Goal: Task Accomplishment & Management: Manage account settings

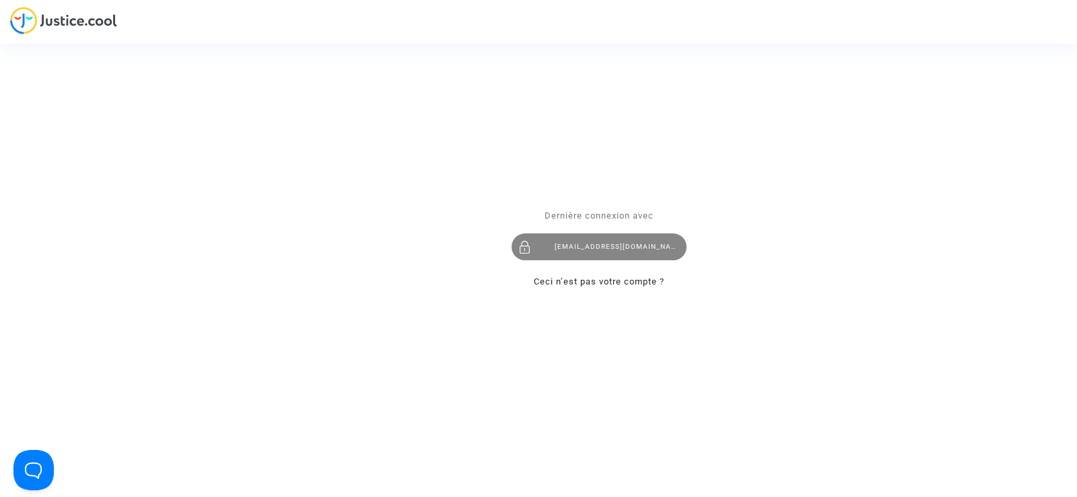
click at [607, 238] on div "contact@onrbat.fr" at bounding box center [599, 247] width 175 height 27
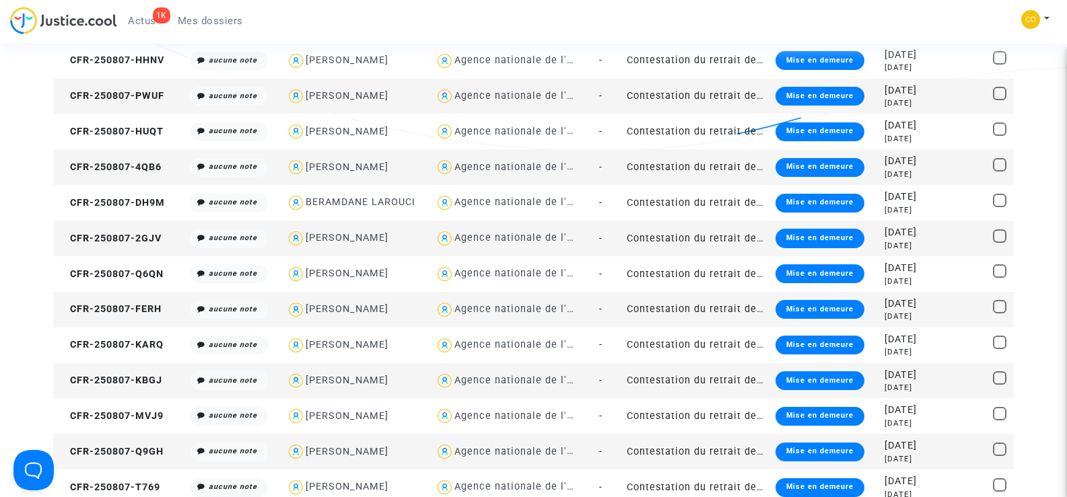
scroll to position [875, 0]
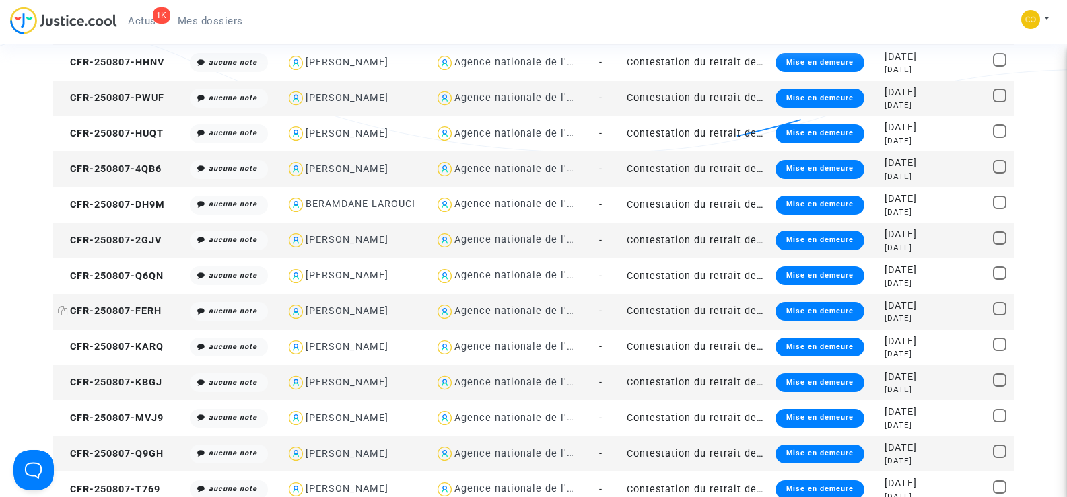
click at [108, 312] on span "CFR-250807-FERH" at bounding box center [110, 311] width 104 height 11
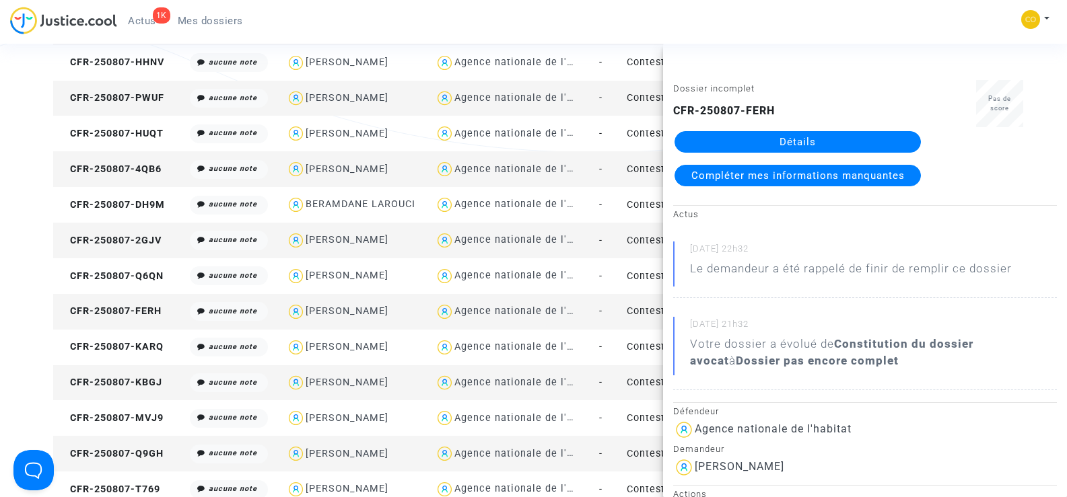
click at [820, 139] on link "Détails" at bounding box center [798, 142] width 246 height 22
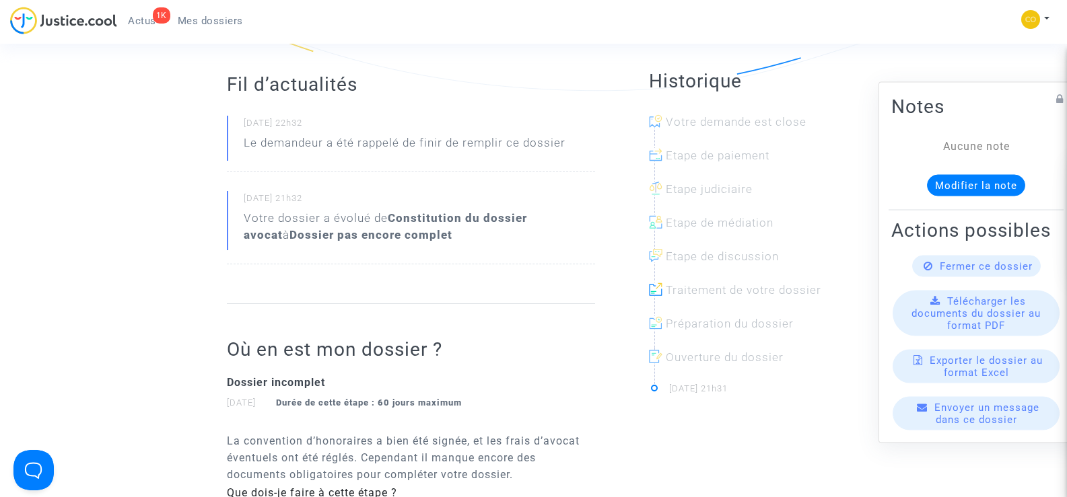
scroll to position [67, 0]
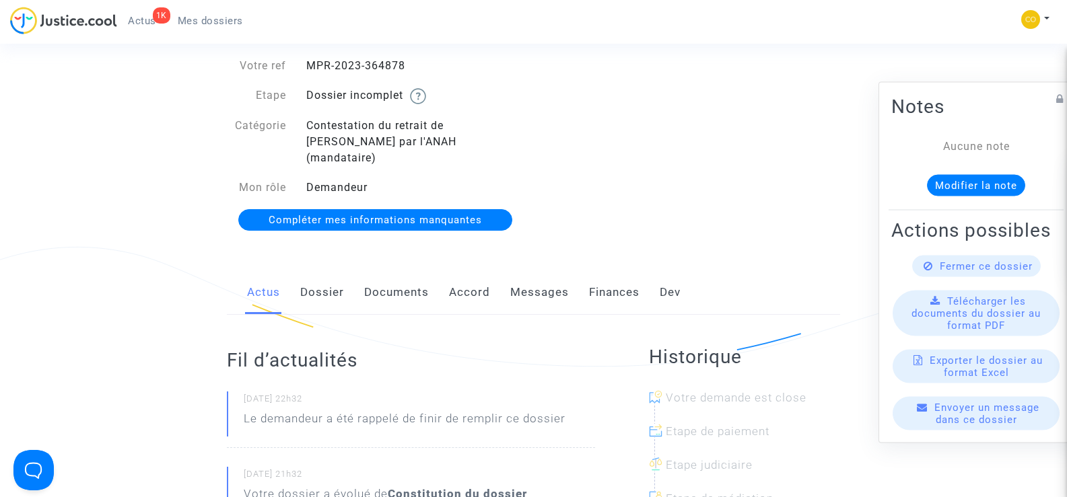
click at [394, 275] on link "Documents" at bounding box center [396, 293] width 65 height 44
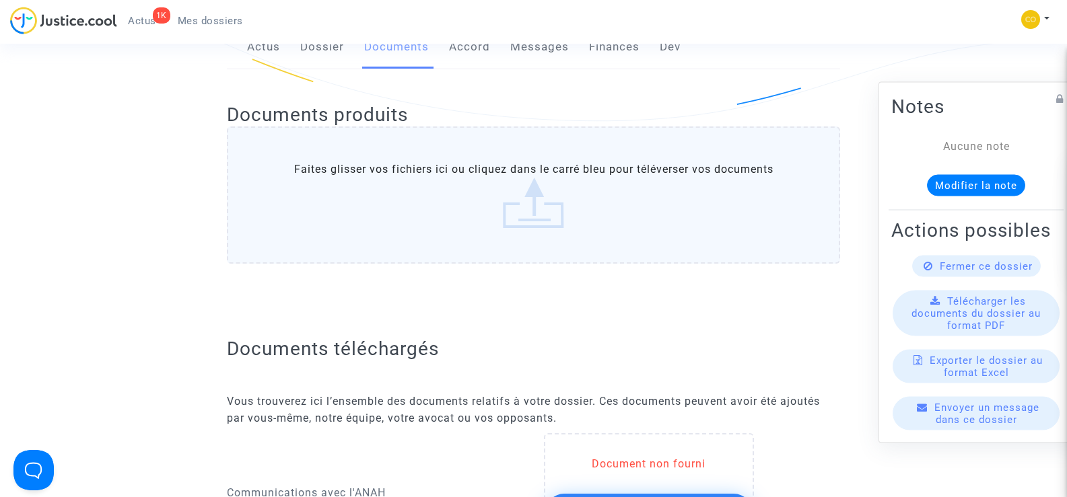
scroll to position [337, 0]
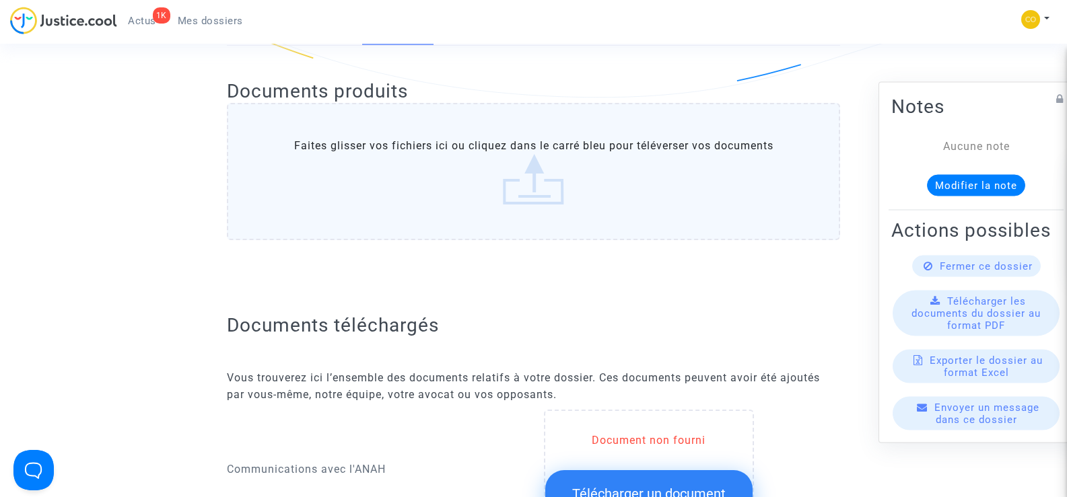
click at [224, 18] on span "Mes dossiers" at bounding box center [210, 21] width 65 height 12
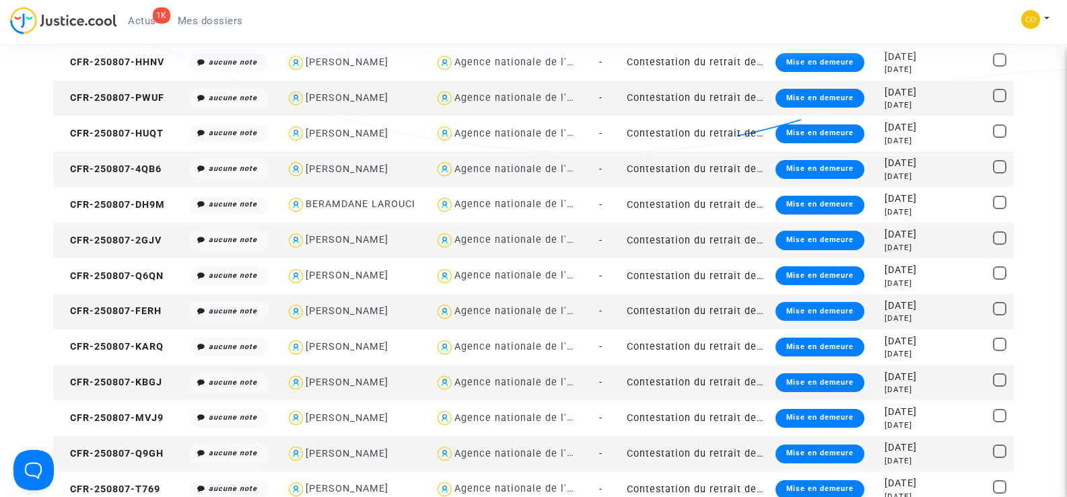
scroll to position [942, 0]
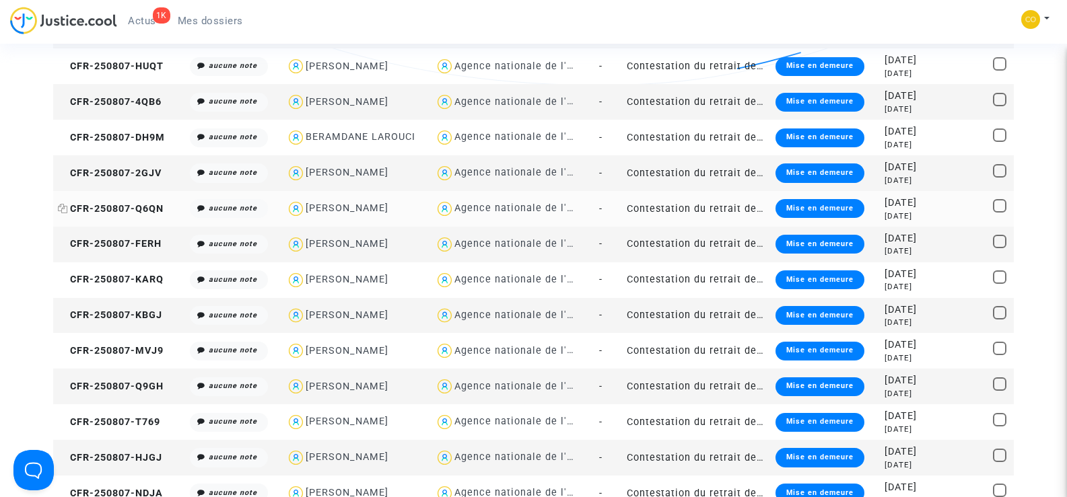
click at [118, 209] on span "CFR-250807-Q6QN" at bounding box center [111, 208] width 106 height 11
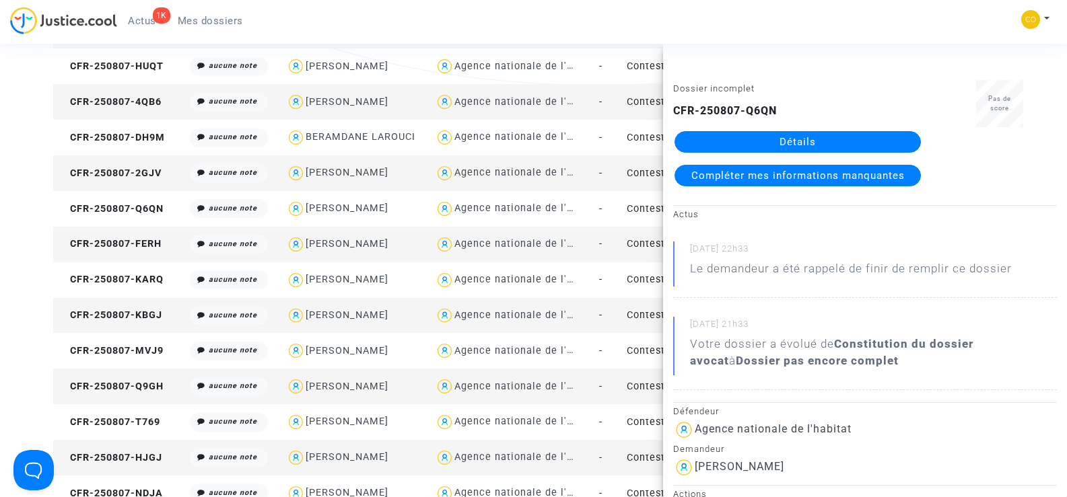
click at [803, 138] on link "Détails" at bounding box center [798, 142] width 246 height 22
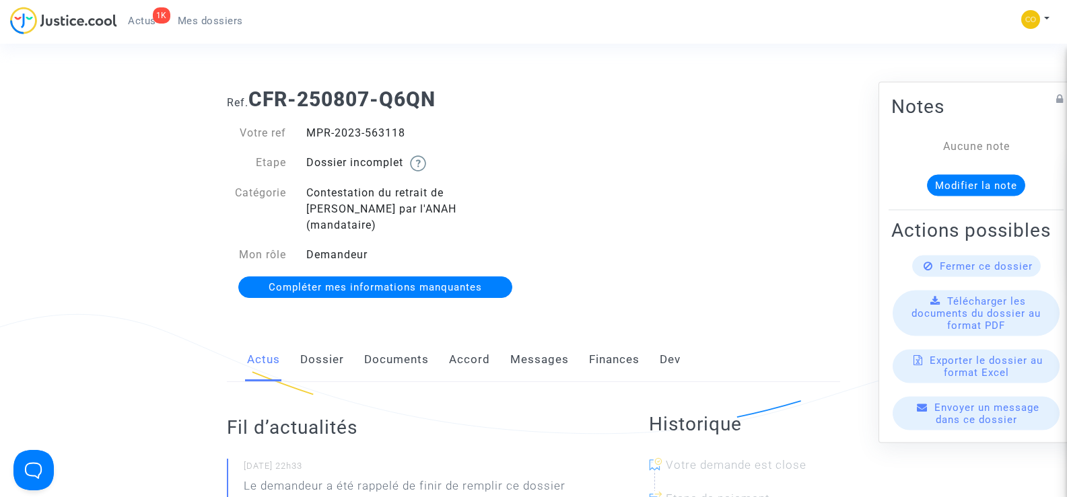
click at [390, 344] on link "Documents" at bounding box center [396, 360] width 65 height 44
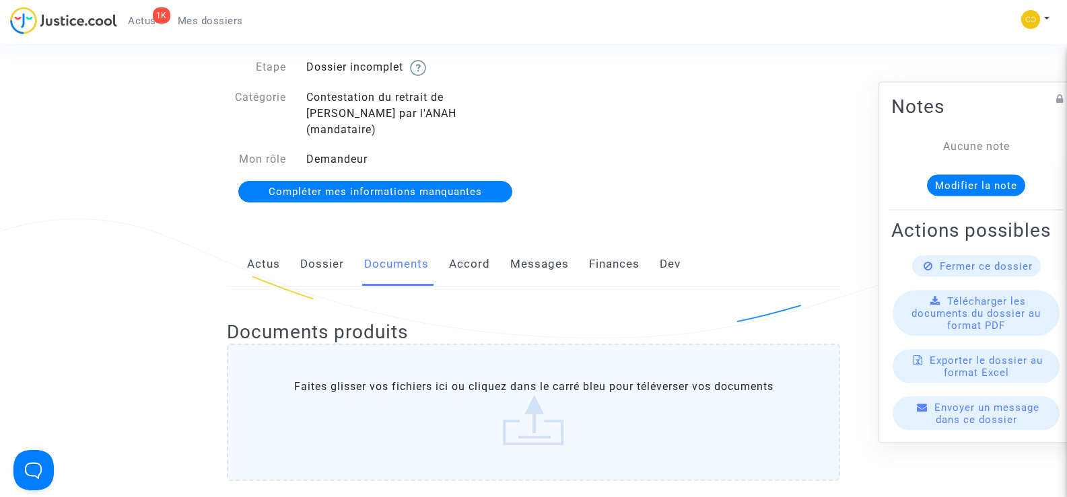
scroll to position [67, 0]
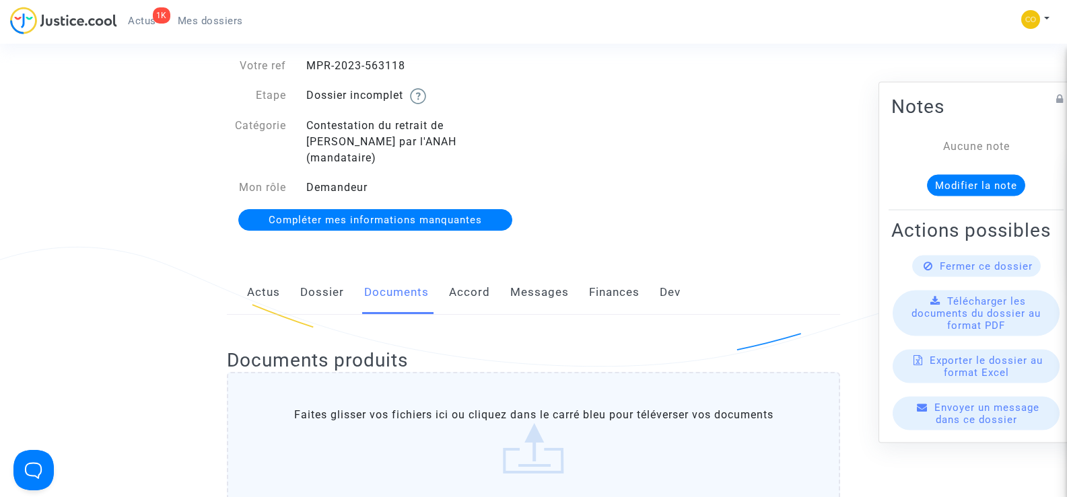
drag, startPoint x: 413, startPoint y: 64, endPoint x: 297, endPoint y: 61, distance: 116.5
click at [297, 61] on div "MPR-2023-563118" at bounding box center [415, 66] width 238 height 16
copy div "MPR-2023-563118"
click at [727, 134] on div "Ref. CFR-250807-Q6QN Votre ref MPR-2023-563118 Etape Dossier incomplet Catégori…" at bounding box center [533, 126] width 633 height 233
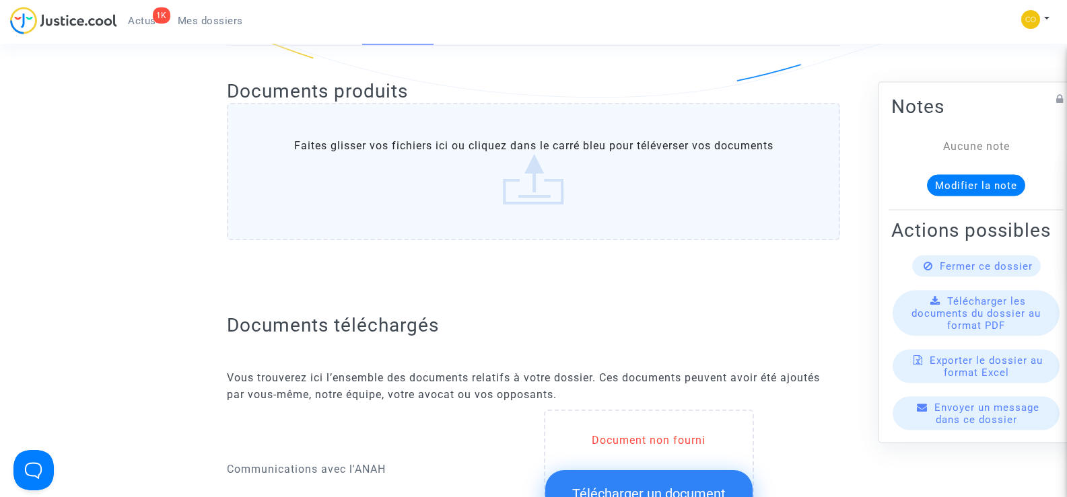
scroll to position [539, 0]
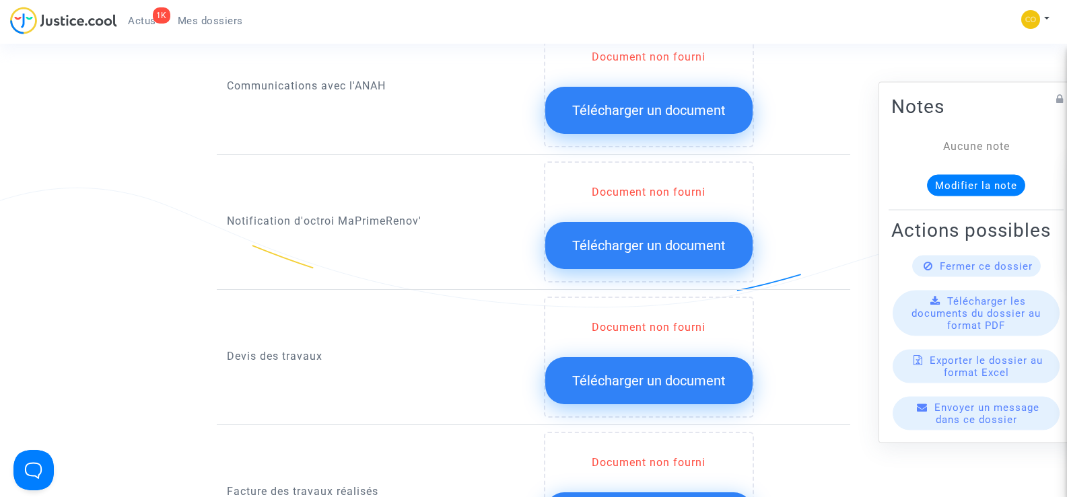
scroll to position [741, 0]
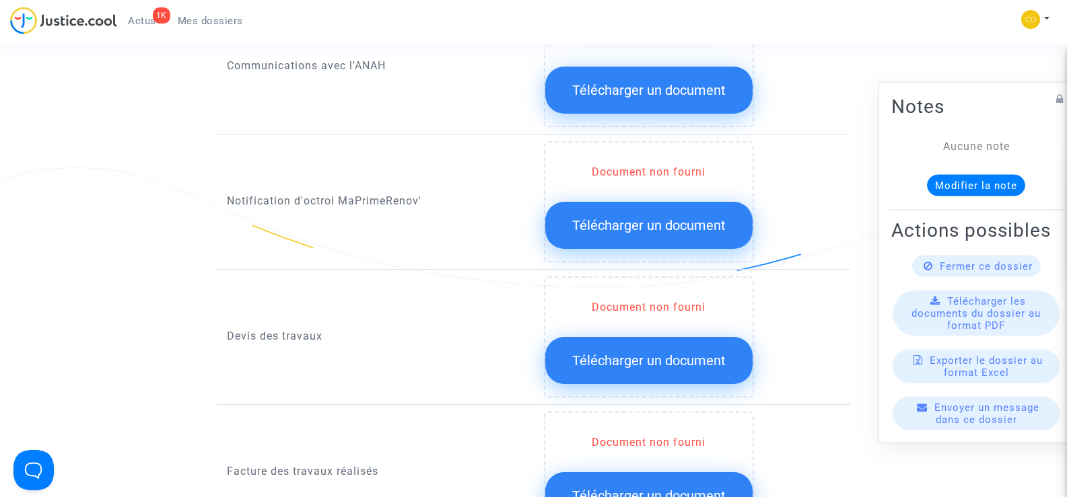
click at [645, 217] on span "Télécharger un document" at bounding box center [648, 225] width 153 height 16
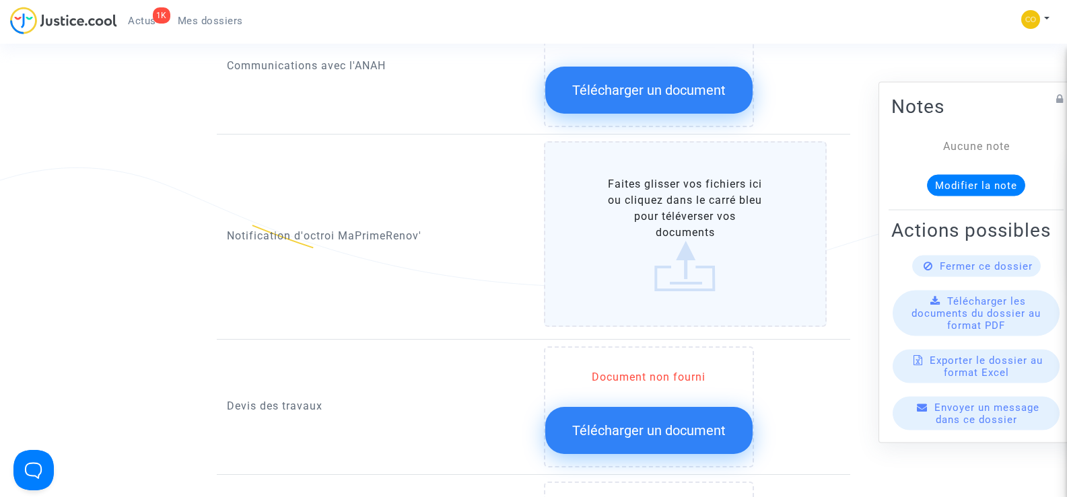
click at [675, 206] on label "Faites glisser vos fichiers ici ou cliquez dans le carré bleu pour téléverser v…" at bounding box center [685, 234] width 283 height 186
click at [0, 0] on input "Faites glisser vos fichiers ici ou cliquez dans le carré bleu pour téléverser v…" at bounding box center [0, 0] width 0 height 0
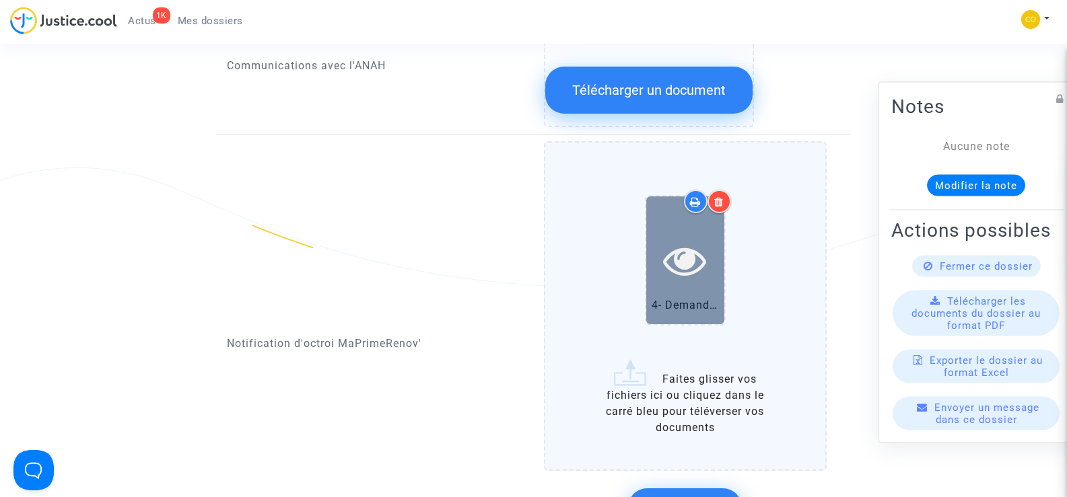
click at [684, 239] on icon at bounding box center [685, 260] width 44 height 43
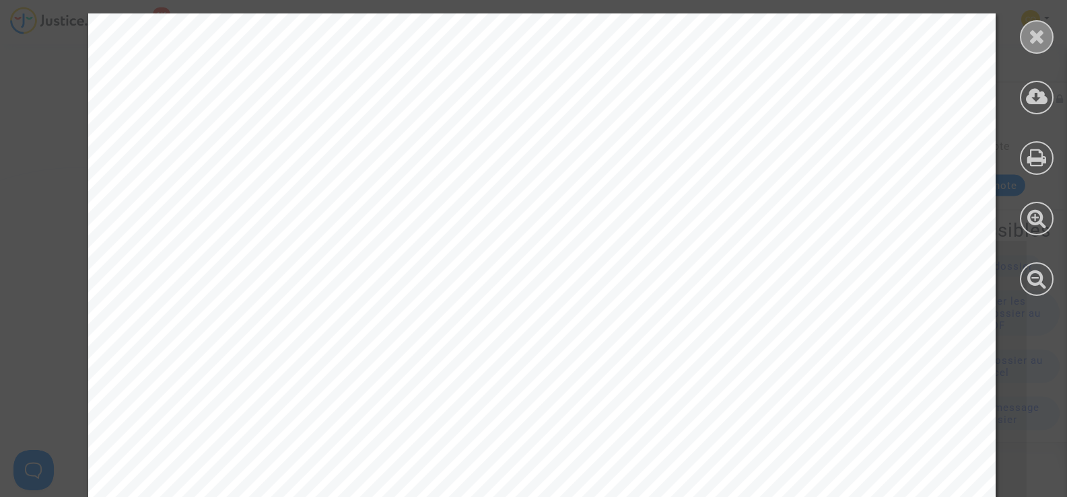
click at [1040, 26] on div at bounding box center [1037, 37] width 34 height 34
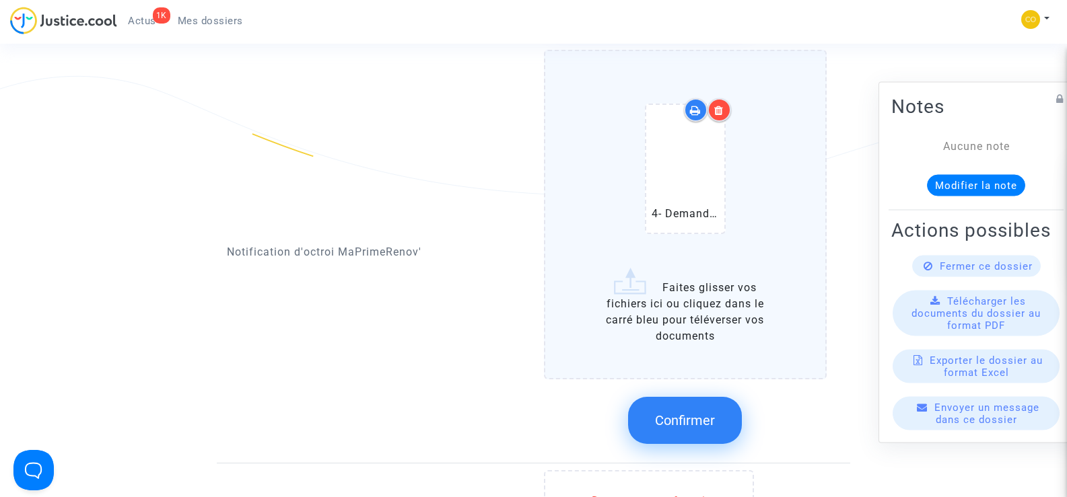
scroll to position [942, 0]
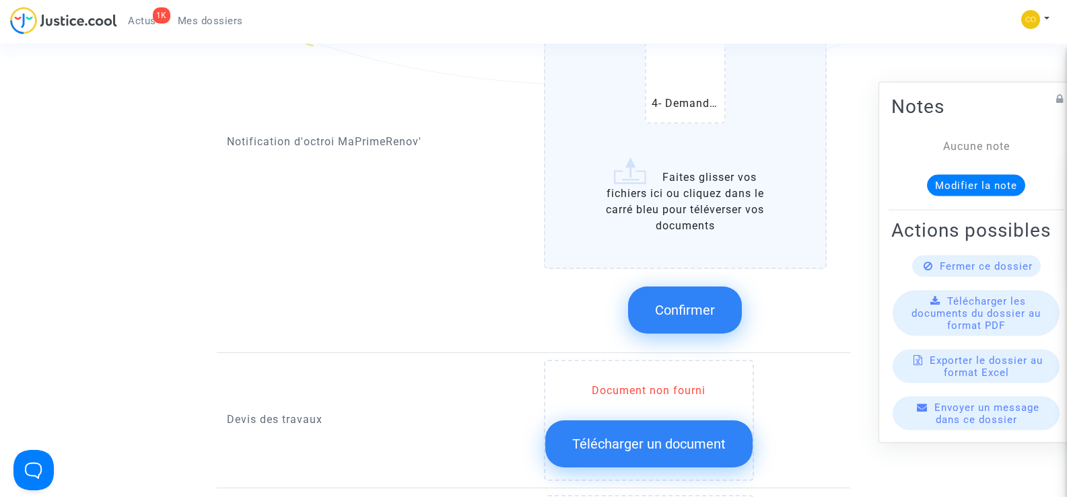
click at [724, 291] on button "Confirmer" at bounding box center [685, 310] width 114 height 47
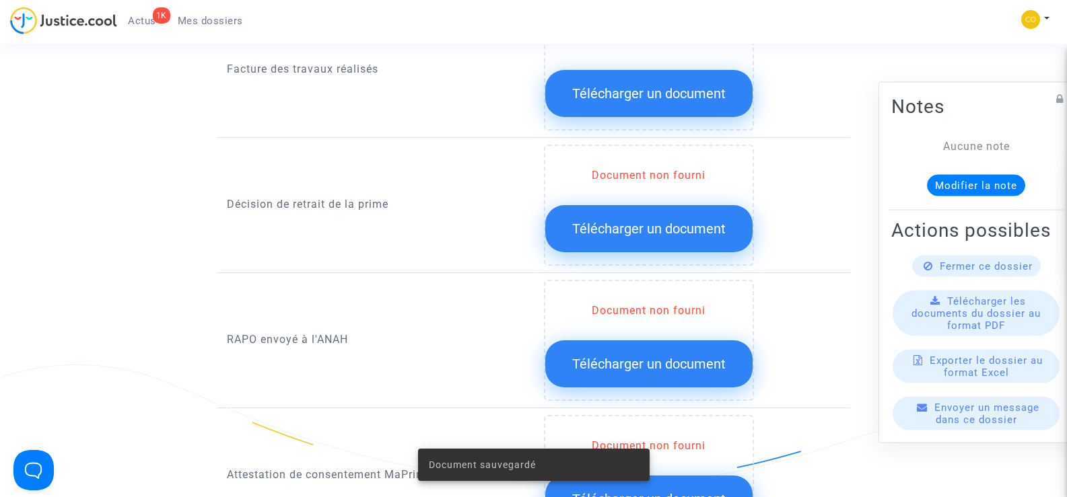
scroll to position [1010, 0]
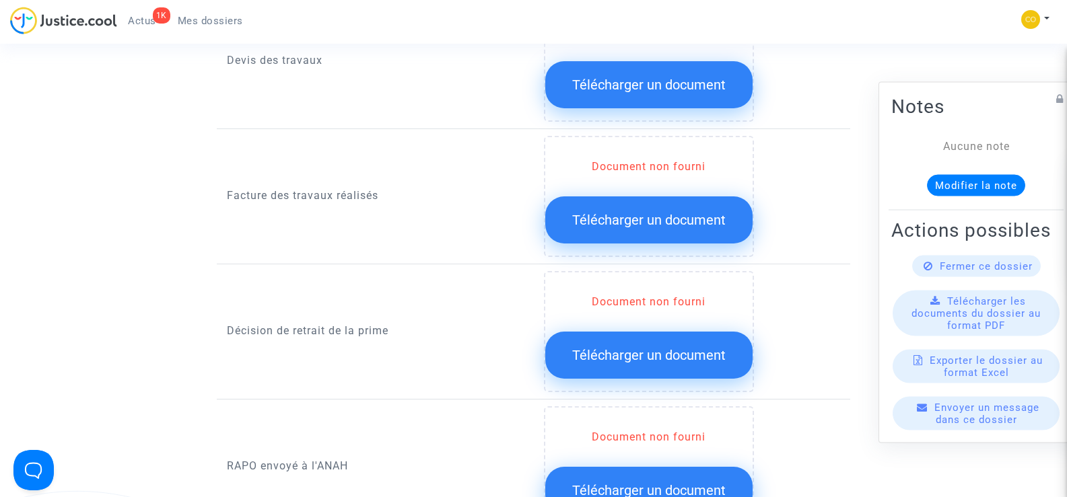
click at [613, 351] on button "Télécharger un document" at bounding box center [648, 355] width 207 height 47
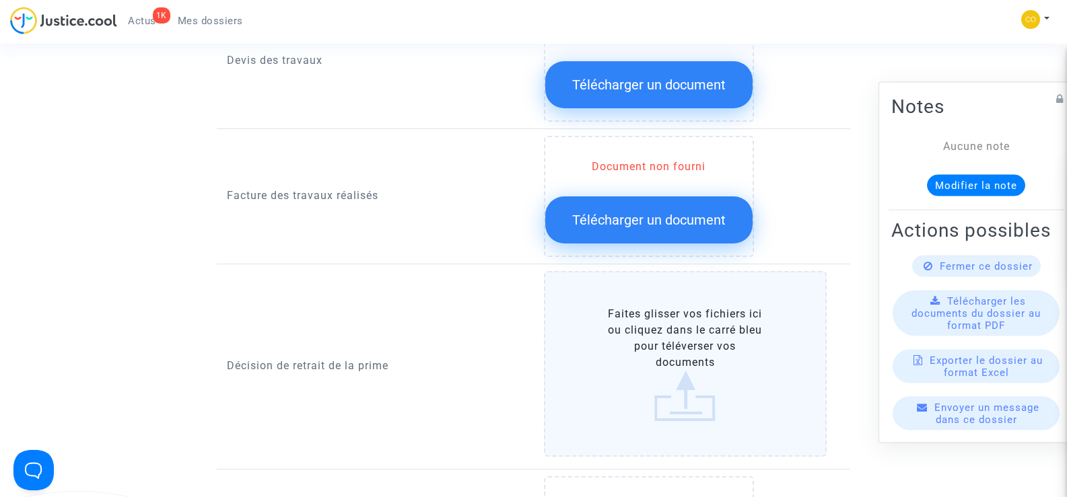
click at [646, 348] on label "Faites glisser vos fichiers ici ou cliquez dans le carré bleu pour téléverser v…" at bounding box center [685, 364] width 283 height 186
click at [0, 0] on input "Faites glisser vos fichiers ici ou cliquez dans le carré bleu pour téléverser v…" at bounding box center [0, 0] width 0 height 0
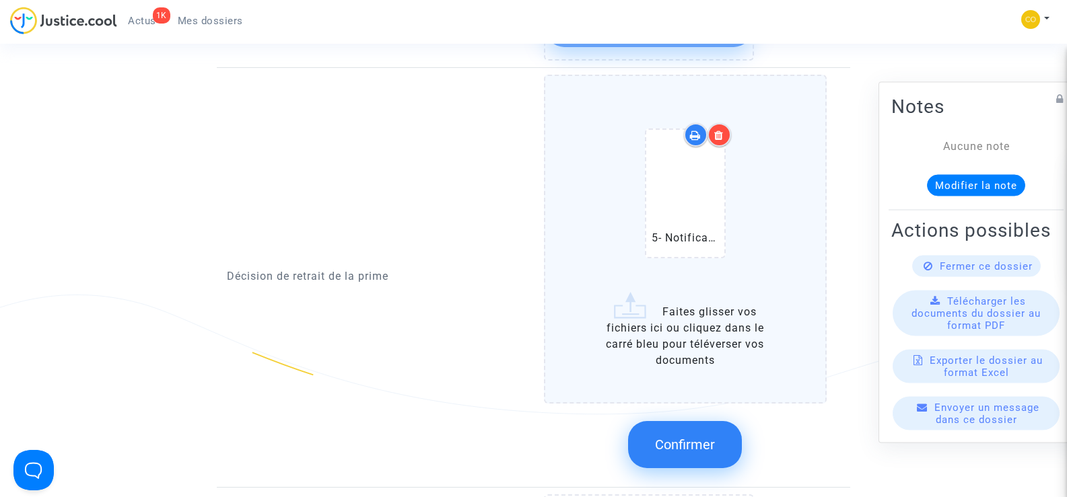
scroll to position [1212, 0]
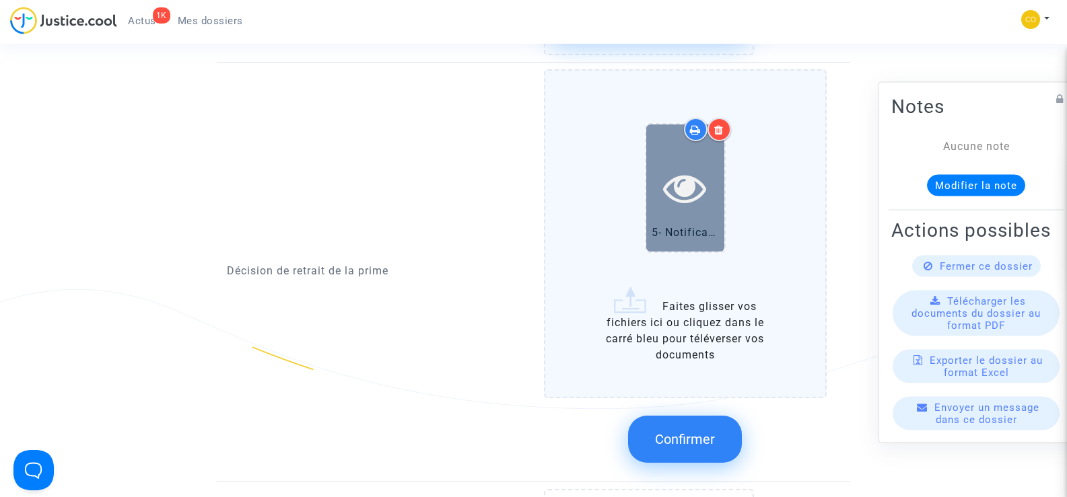
click at [707, 201] on div at bounding box center [685, 188] width 78 height 127
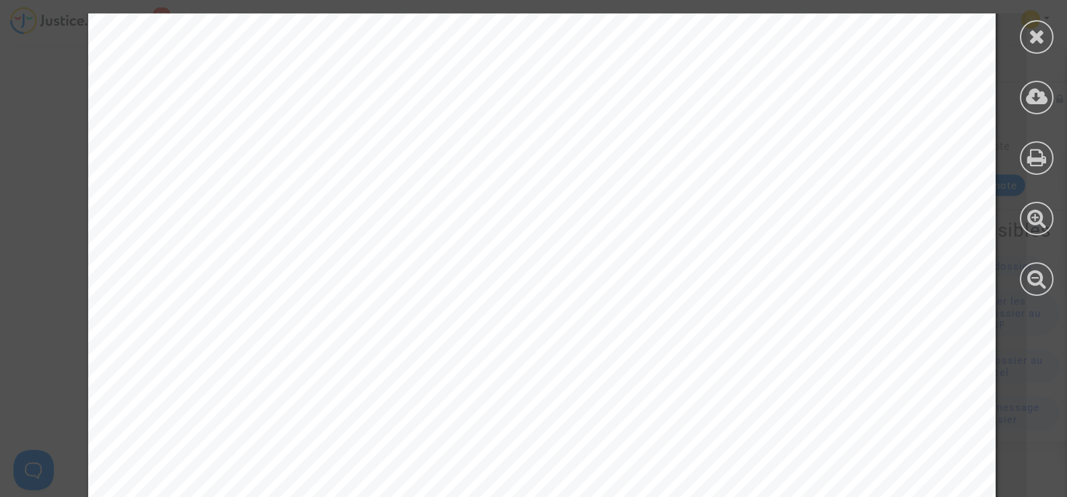
scroll to position [0, 0]
click at [1047, 32] on div at bounding box center [1037, 37] width 34 height 34
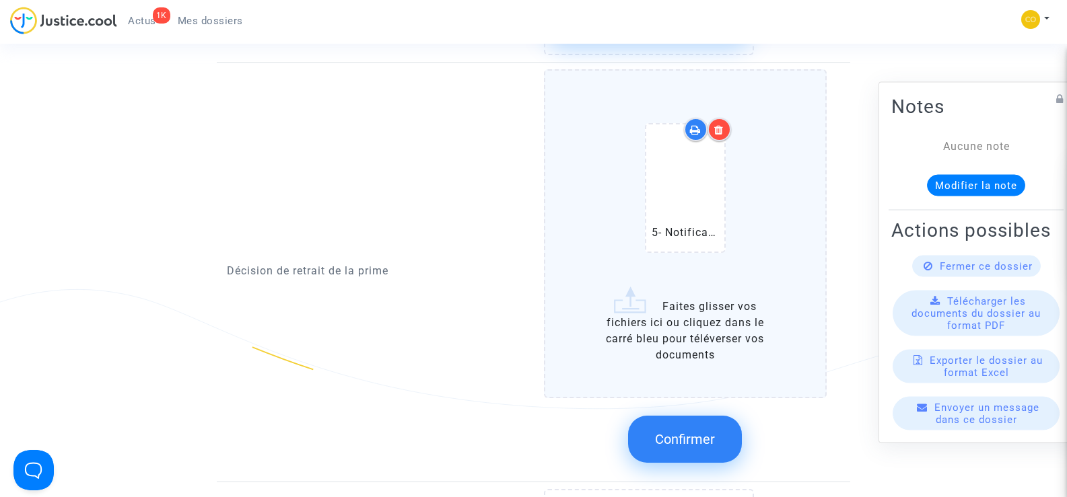
click at [683, 436] on button "Confirmer" at bounding box center [685, 439] width 114 height 47
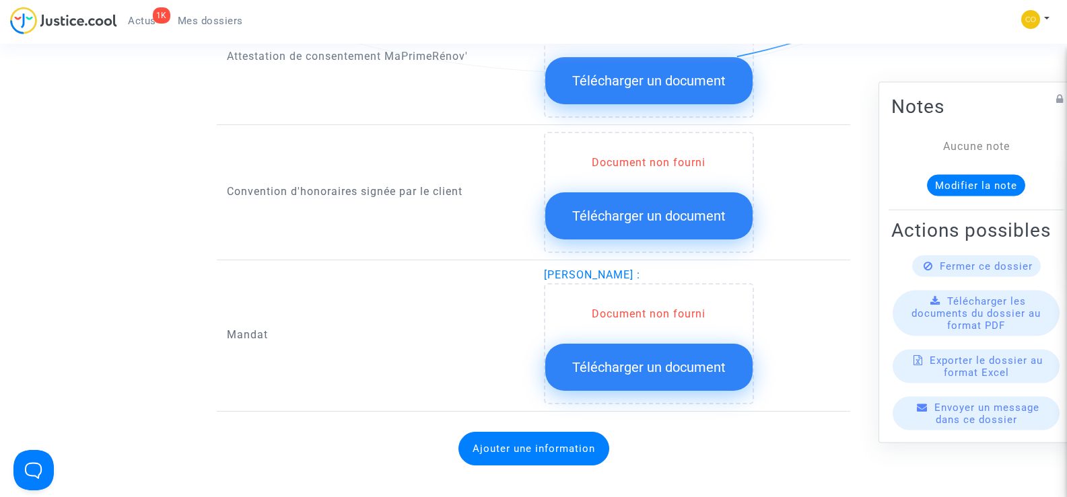
scroll to position [1548, 0]
click at [681, 359] on span "Télécharger un document" at bounding box center [648, 367] width 153 height 16
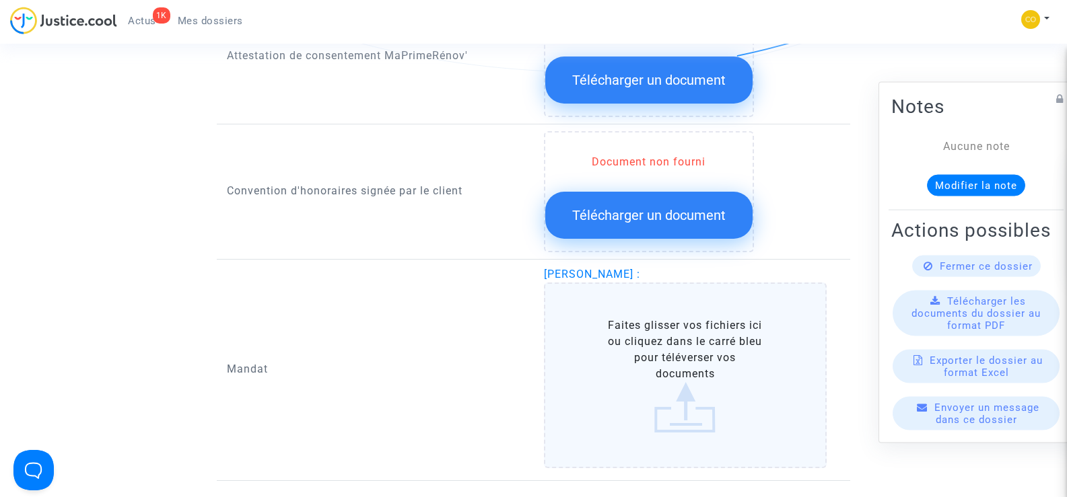
click at [680, 353] on label "Faites glisser vos fichiers ici ou cliquez dans le carré bleu pour téléverser v…" at bounding box center [685, 376] width 283 height 186
click at [0, 0] on input "Faites glisser vos fichiers ici ou cliquez dans le carré bleu pour téléverser v…" at bounding box center [0, 0] width 0 height 0
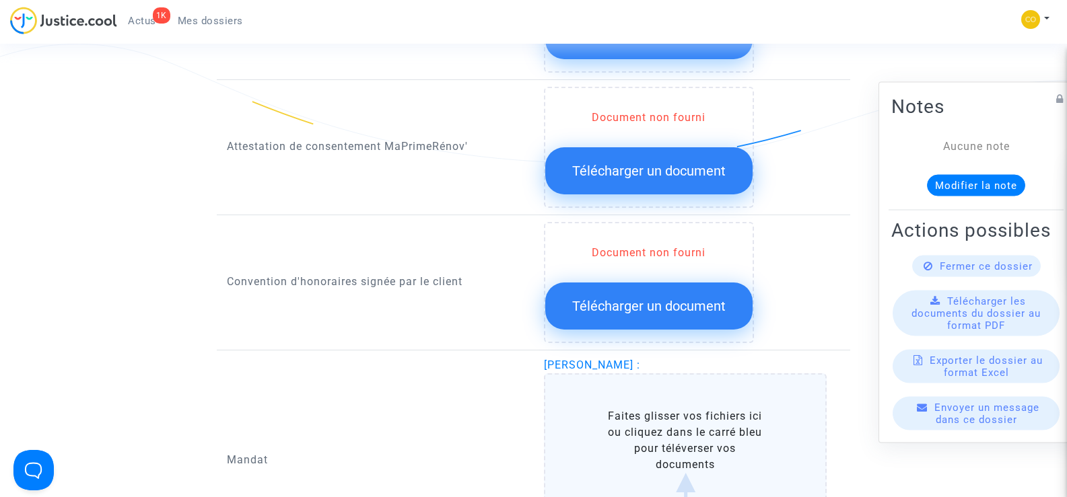
scroll to position [1414, 0]
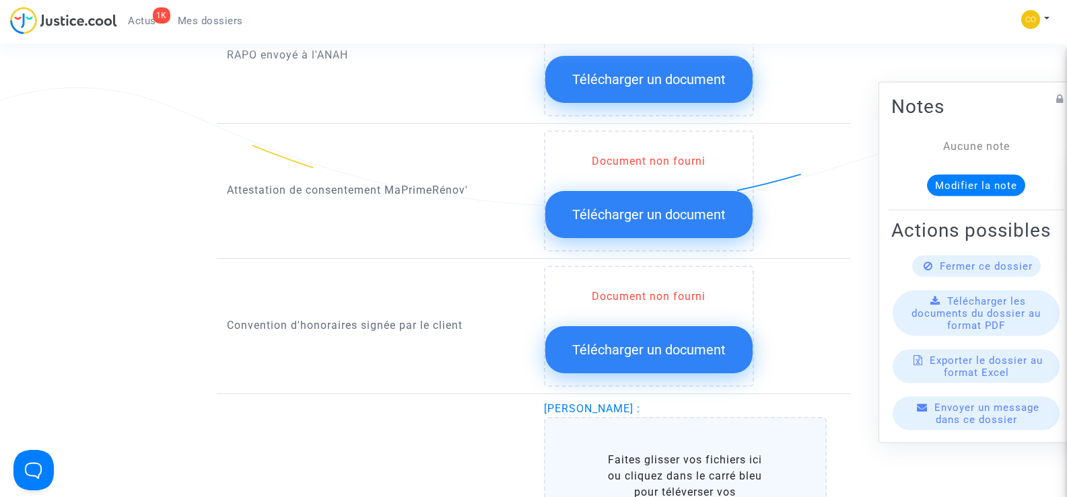
click at [663, 207] on span "Télécharger un document" at bounding box center [648, 215] width 153 height 16
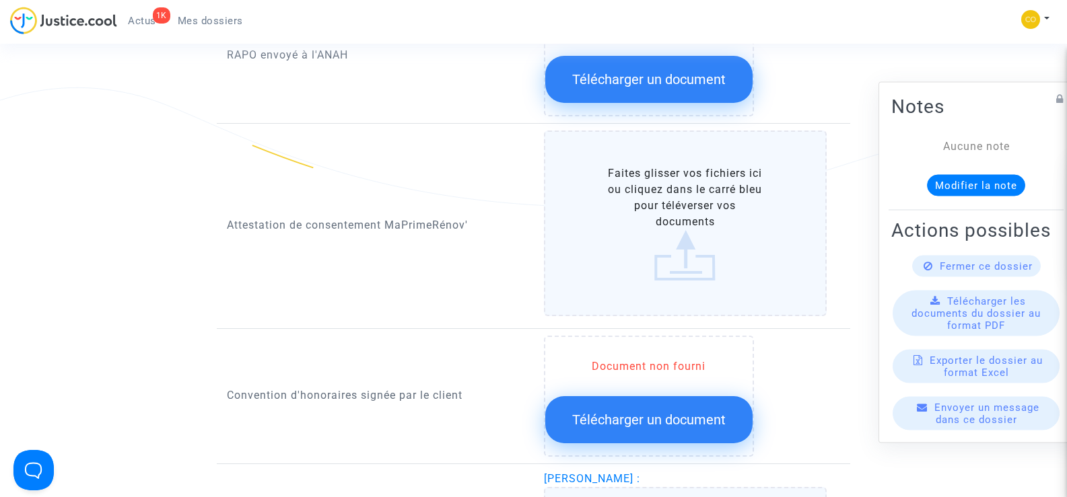
click at [671, 202] on label "Faites glisser vos fichiers ici ou cliquez dans le carré bleu pour téléverser v…" at bounding box center [685, 224] width 283 height 186
click at [0, 0] on input "Faites glisser vos fichiers ici ou cliquez dans le carré bleu pour téléverser v…" at bounding box center [0, 0] width 0 height 0
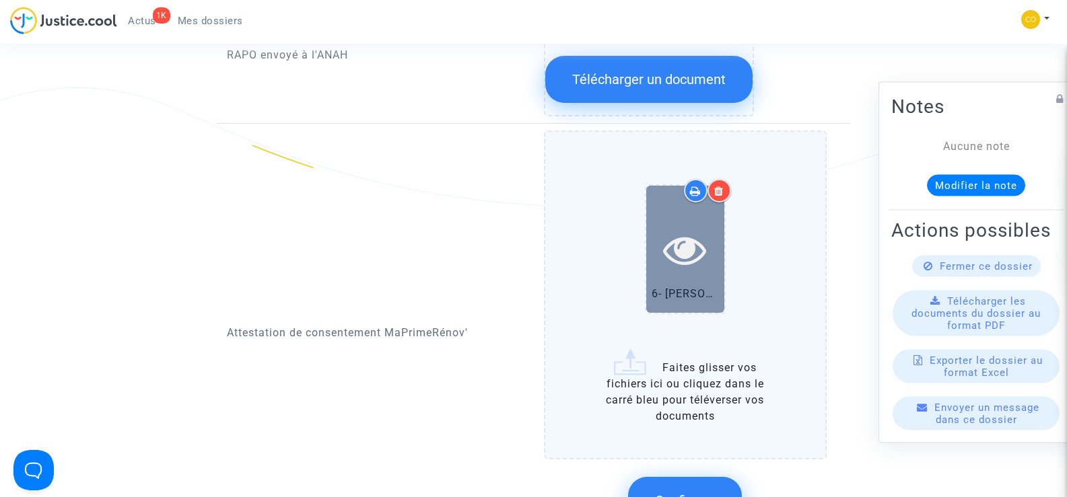
click at [660, 230] on div at bounding box center [685, 249] width 78 height 43
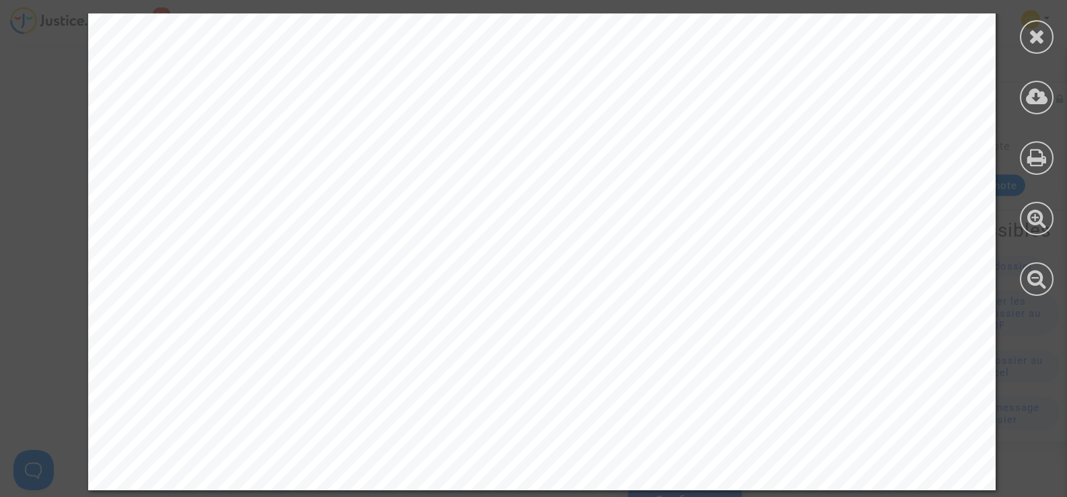
scroll to position [269, 0]
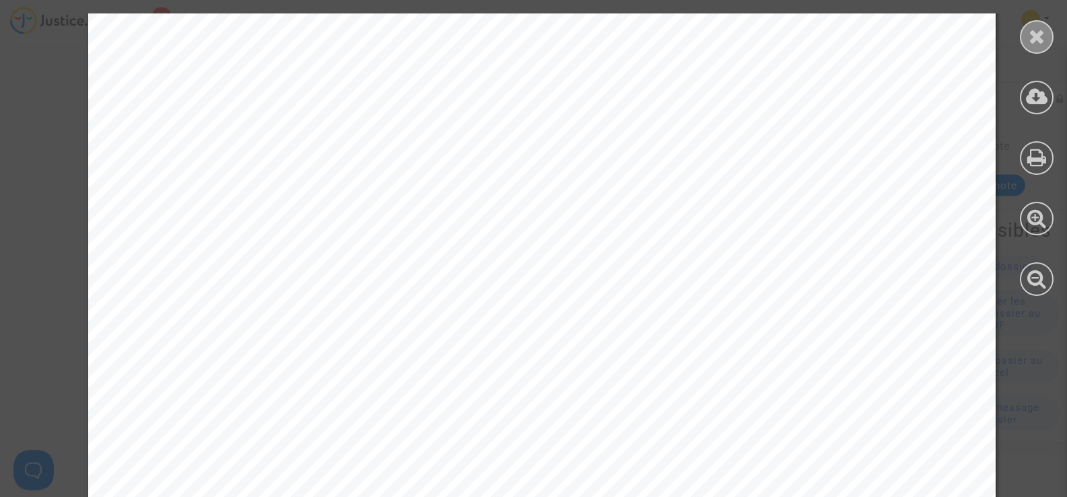
click at [1049, 43] on div at bounding box center [1037, 37] width 34 height 34
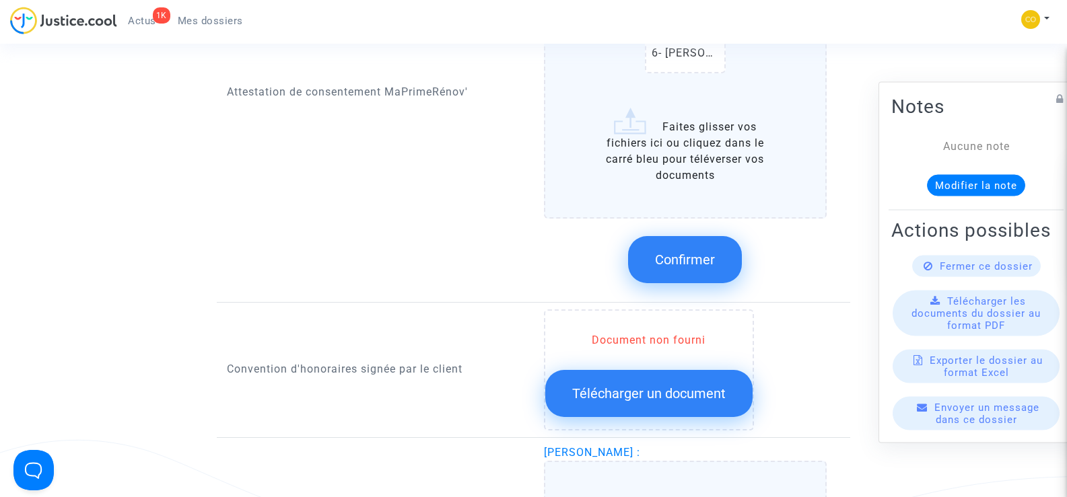
scroll to position [1683, 0]
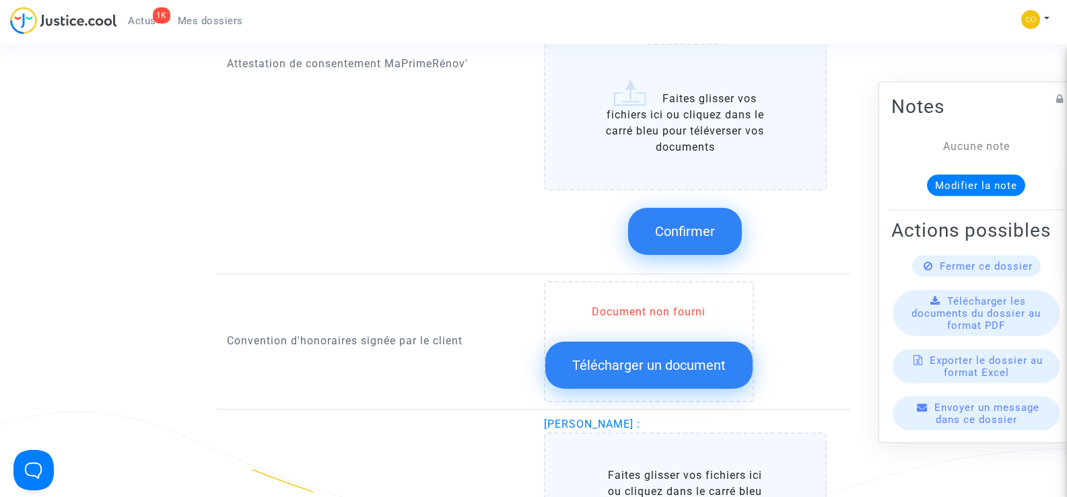
click at [686, 224] on span "Confirmer" at bounding box center [685, 232] width 60 height 16
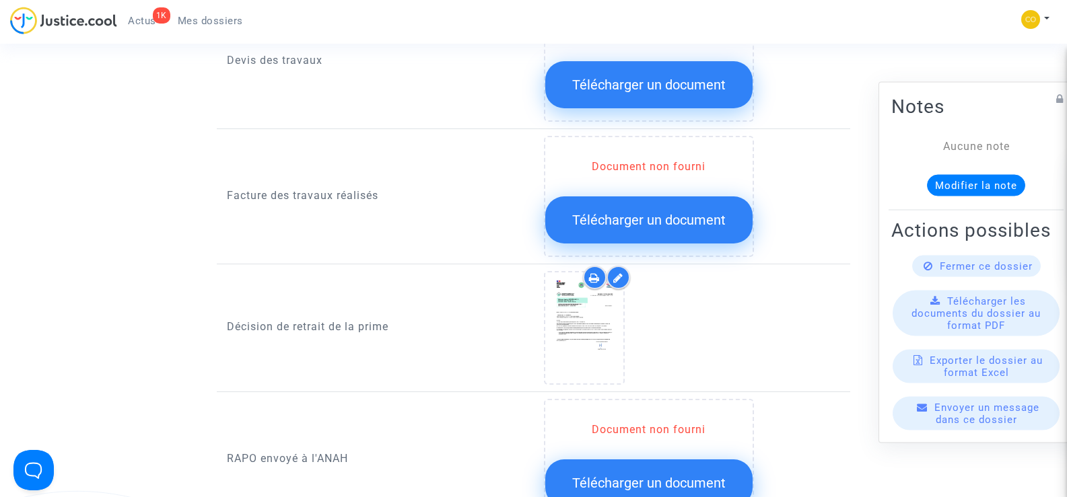
scroll to position [875, 0]
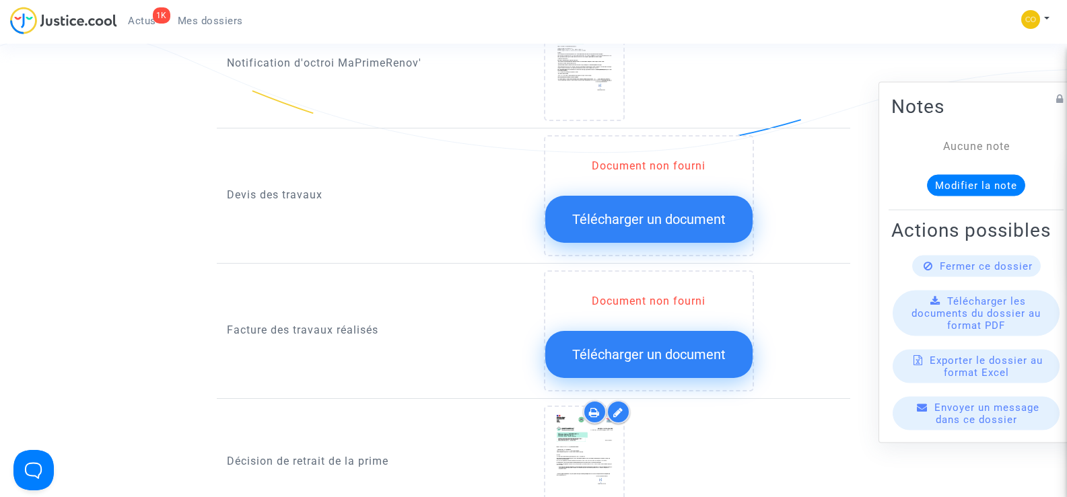
click at [652, 347] on span "Télécharger un document" at bounding box center [648, 355] width 153 height 16
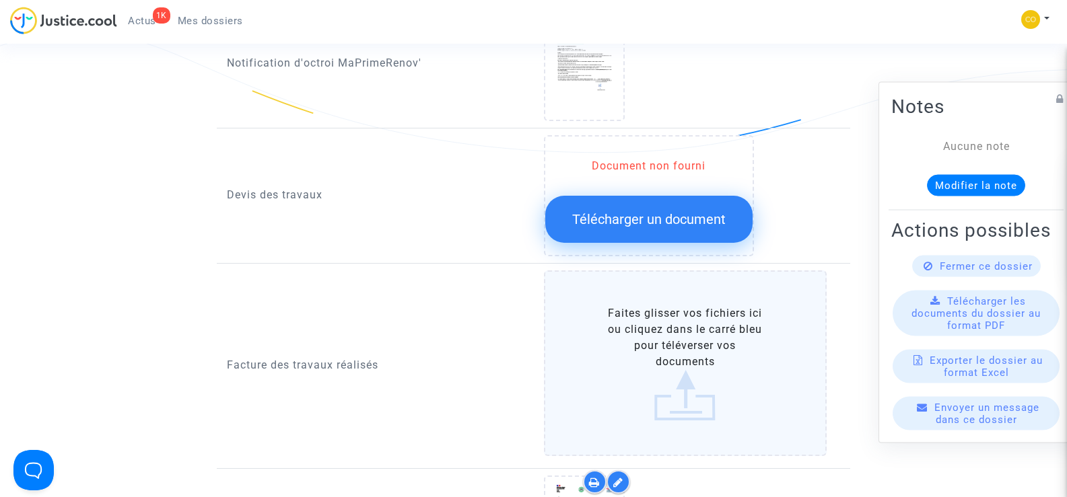
click at [652, 335] on label "Faites glisser vos fichiers ici ou cliquez dans le carré bleu pour téléverser v…" at bounding box center [685, 364] width 283 height 186
click at [0, 0] on input "Faites glisser vos fichiers ici ou cliquez dans le carré bleu pour téléverser v…" at bounding box center [0, 0] width 0 height 0
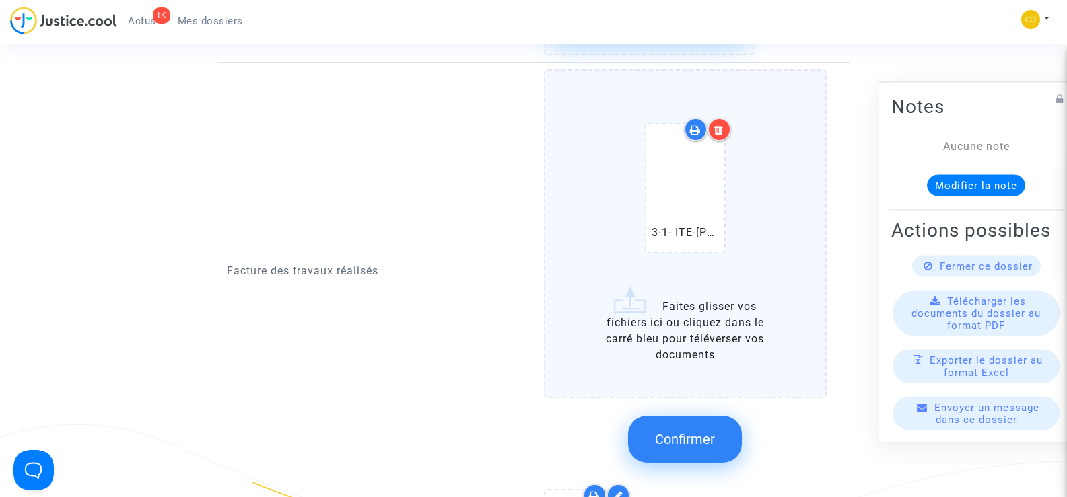
scroll to position [1077, 0]
click at [689, 332] on label "3-1- ITE-MOUMAN ABDEL MOUNIM-facture.pdf Faites glisser vos fichiers ici ou cli…" at bounding box center [685, 233] width 283 height 329
click at [0, 0] on input "3-1- ITE-MOUMAN ABDEL MOUNIM-facture.pdf Faites glisser vos fichiers ici ou cli…" at bounding box center [0, 0] width 0 height 0
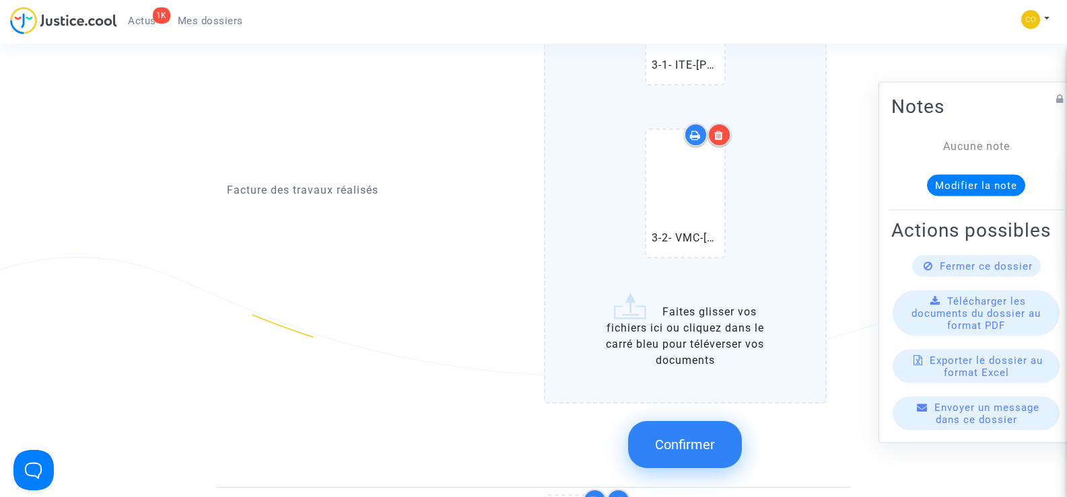
scroll to position [1279, 0]
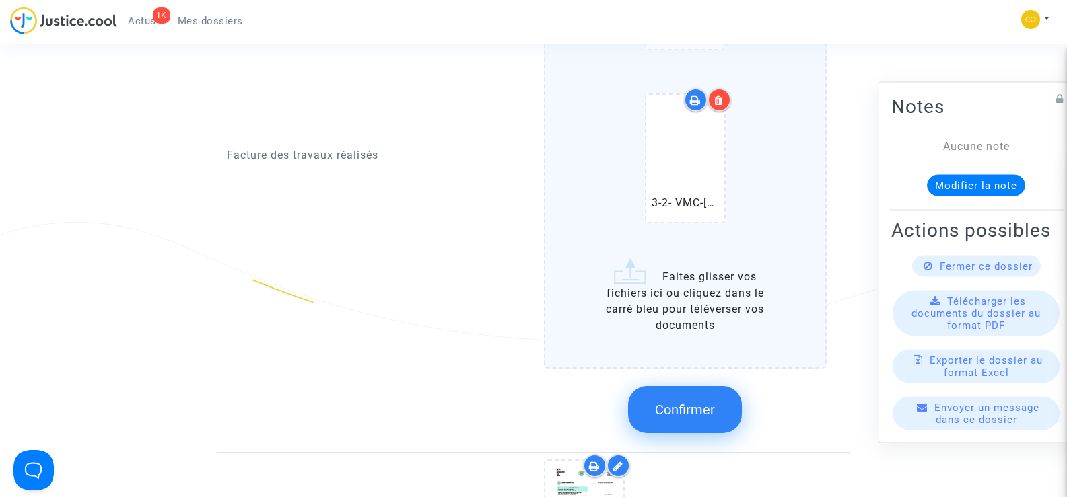
click at [687, 402] on span "Confirmer" at bounding box center [685, 410] width 60 height 16
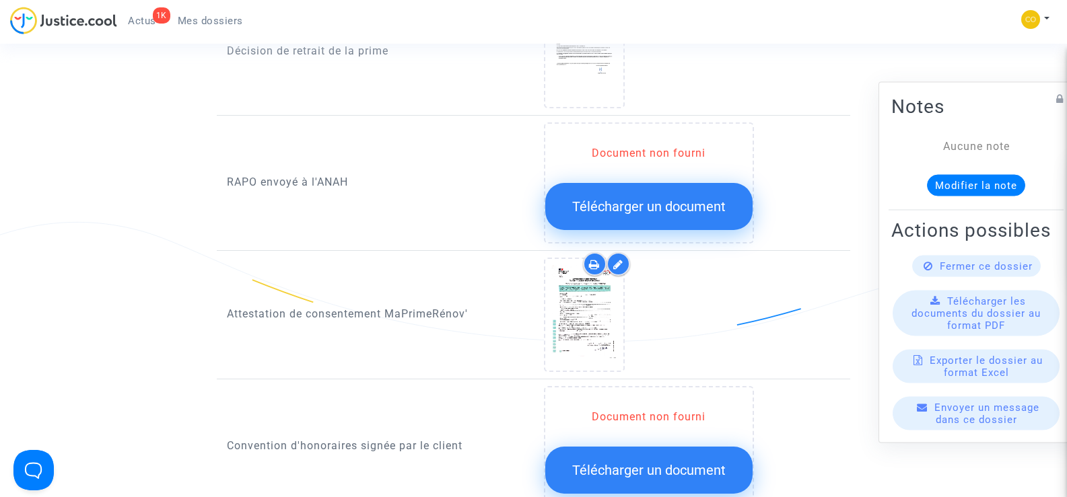
click at [821, 213] on div "Document non fourni Télécharger un document" at bounding box center [685, 183] width 283 height 121
click at [655, 199] on span "Télécharger un document" at bounding box center [648, 207] width 153 height 16
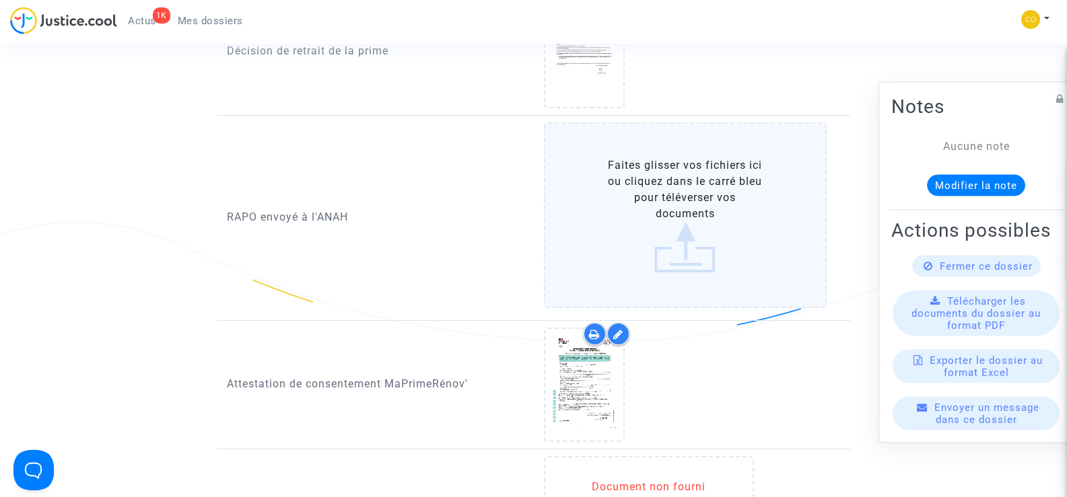
click at [655, 186] on label "Faites glisser vos fichiers ici ou cliquez dans le carré bleu pour téléverser v…" at bounding box center [685, 216] width 283 height 186
click at [0, 0] on input "Faites glisser vos fichiers ici ou cliquez dans le carré bleu pour téléverser v…" at bounding box center [0, 0] width 0 height 0
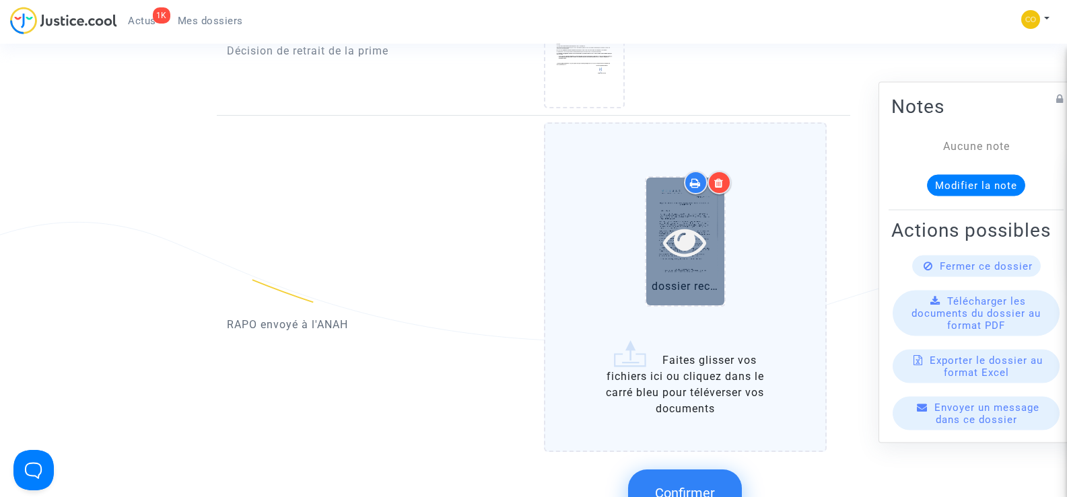
click at [690, 232] on icon at bounding box center [685, 241] width 44 height 43
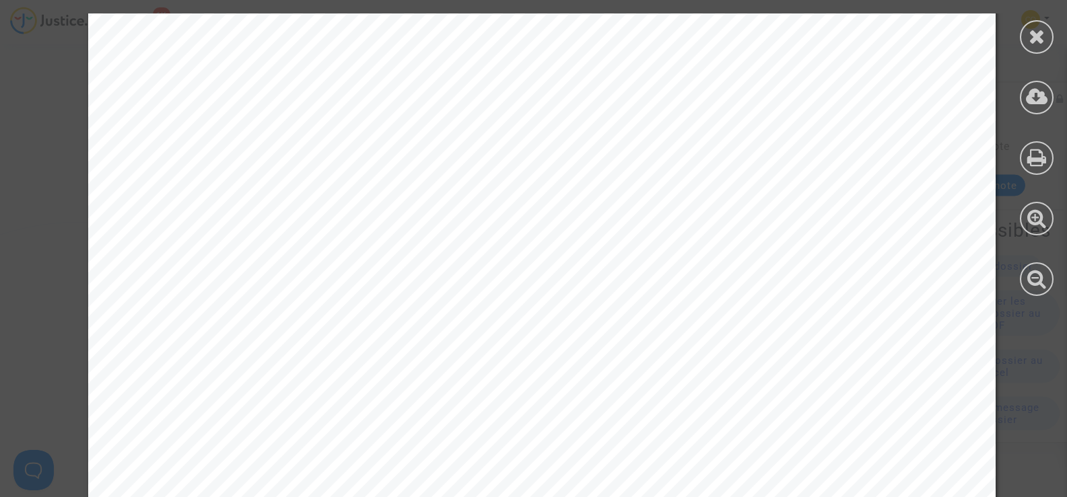
scroll to position [327, 0]
click at [1023, 32] on div at bounding box center [1037, 37] width 34 height 34
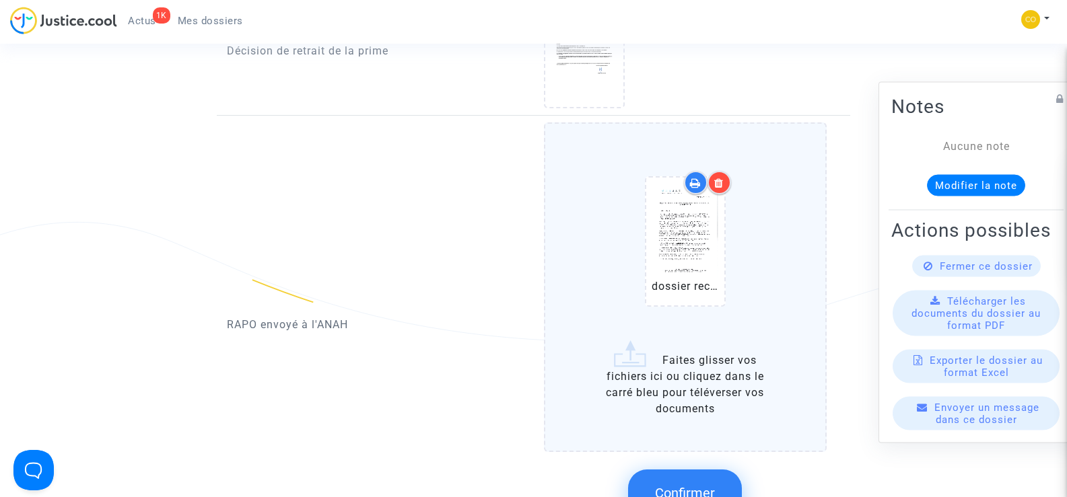
scroll to position [1481, 0]
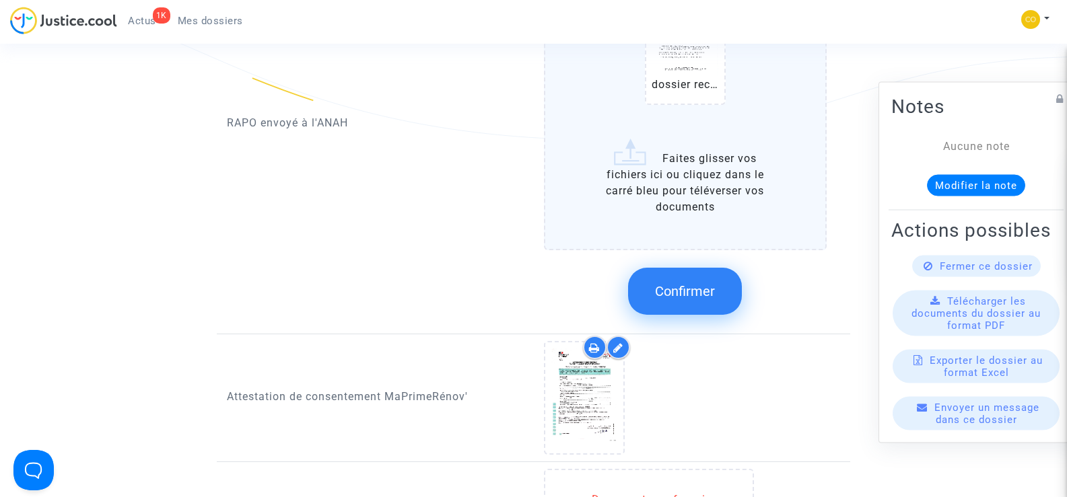
click at [697, 283] on span "Confirmer" at bounding box center [685, 291] width 60 height 16
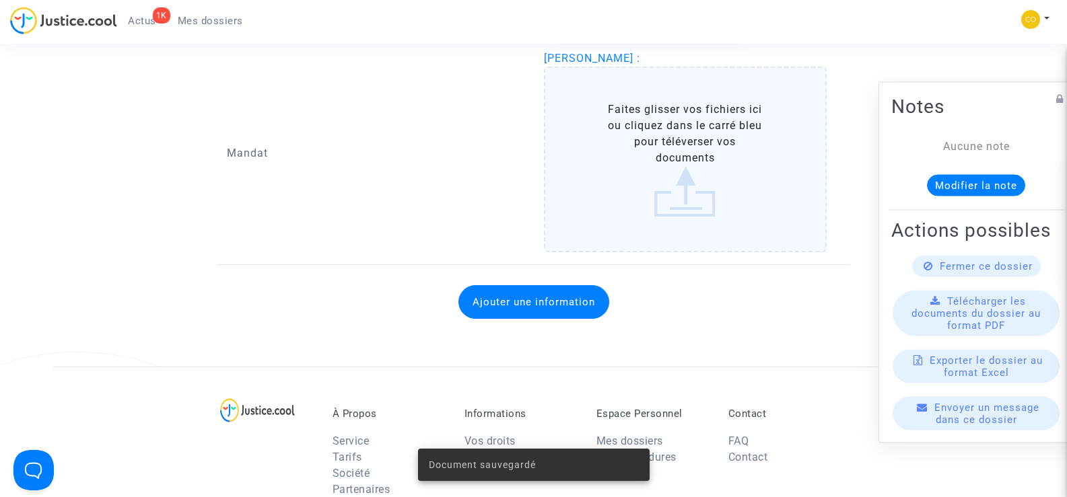
scroll to position [1750, 0]
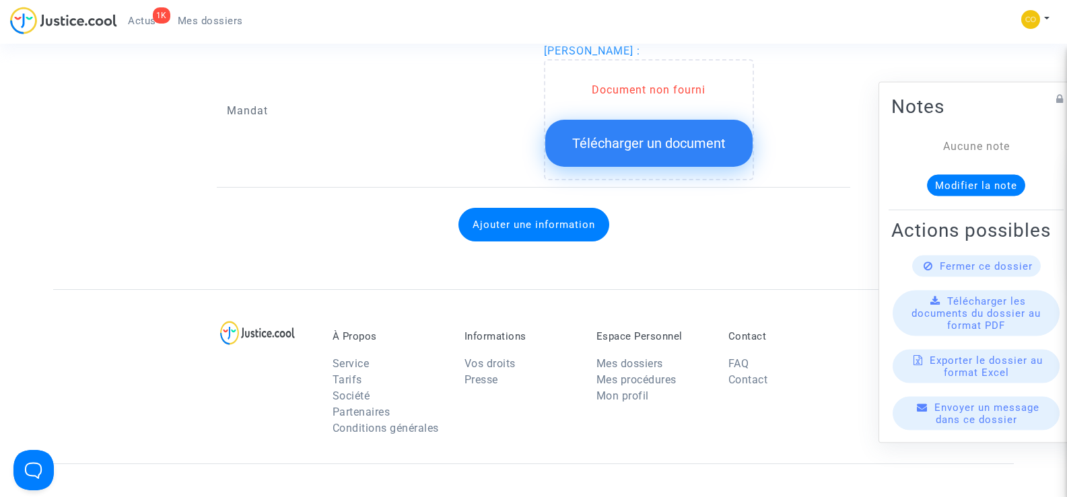
click at [699, 236] on div "Ajouter une information" at bounding box center [533, 225] width 613 height 61
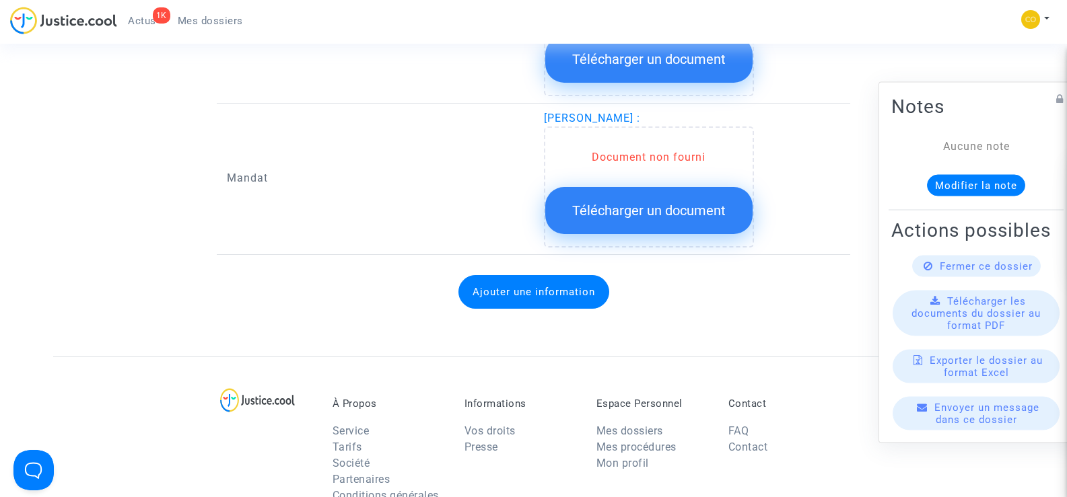
scroll to position [1616, 0]
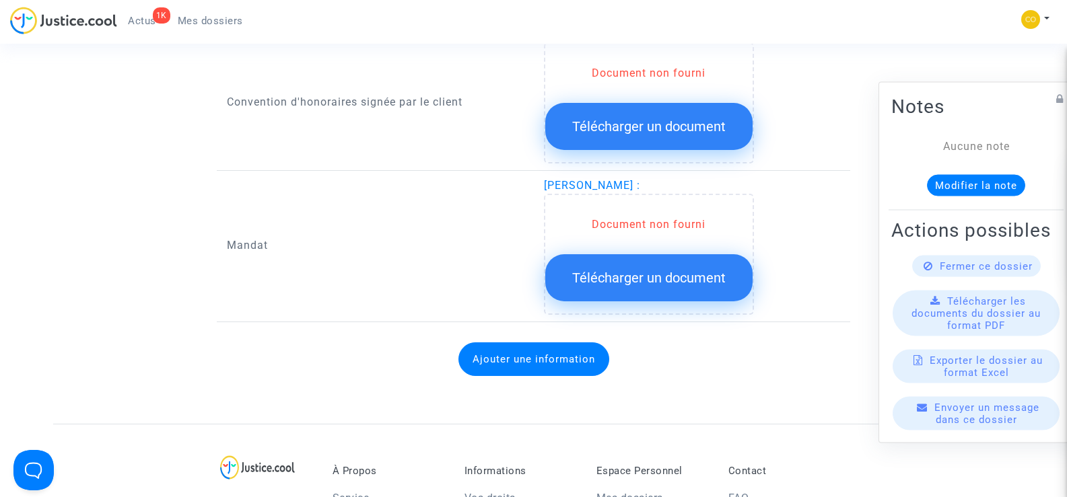
click at [658, 270] on span "Télécharger un document" at bounding box center [648, 278] width 153 height 16
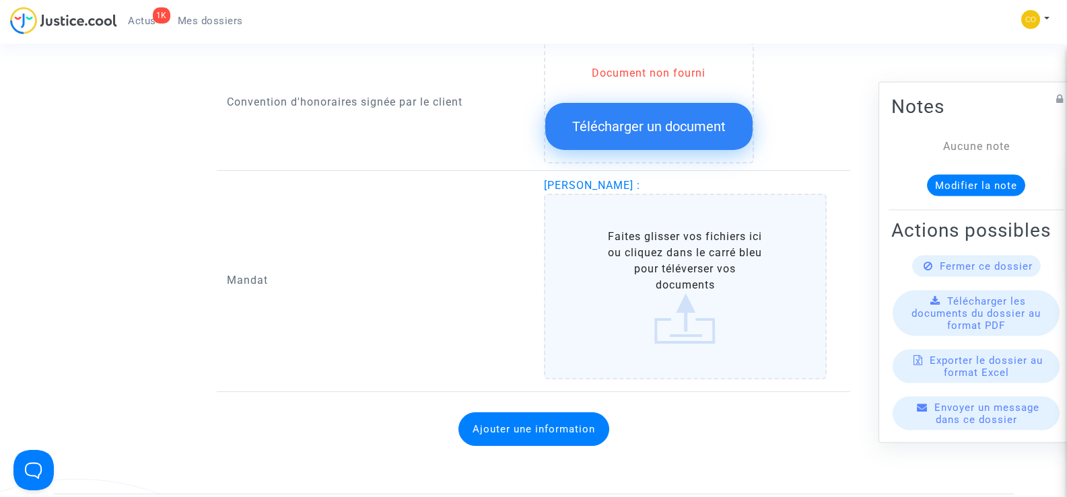
click at [674, 269] on label "Faites glisser vos fichiers ici ou cliquez dans le carré bleu pour téléverser v…" at bounding box center [685, 287] width 283 height 186
click at [0, 0] on input "Faites glisser vos fichiers ici ou cliquez dans le carré bleu pour téléverser v…" at bounding box center [0, 0] width 0 height 0
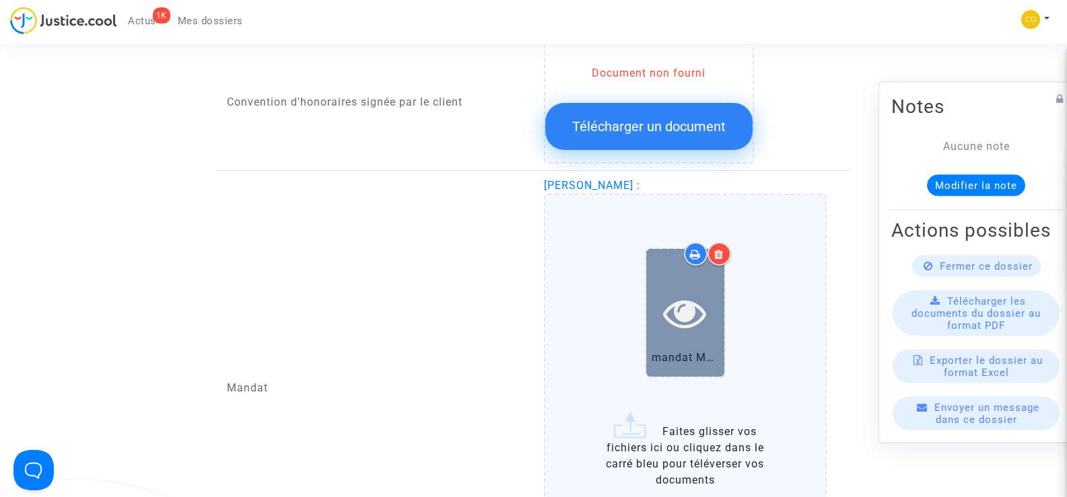
click at [673, 305] on icon at bounding box center [685, 312] width 44 height 43
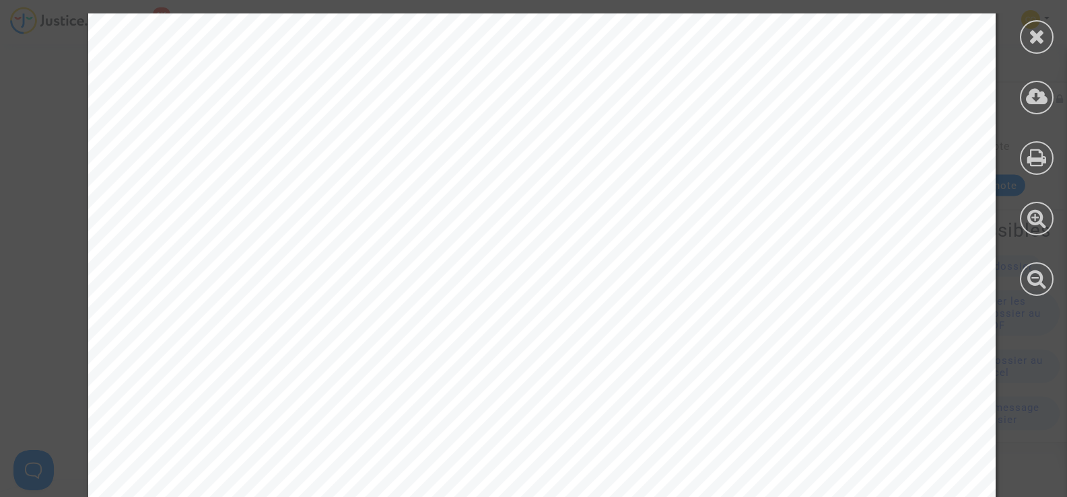
scroll to position [2108, 0]
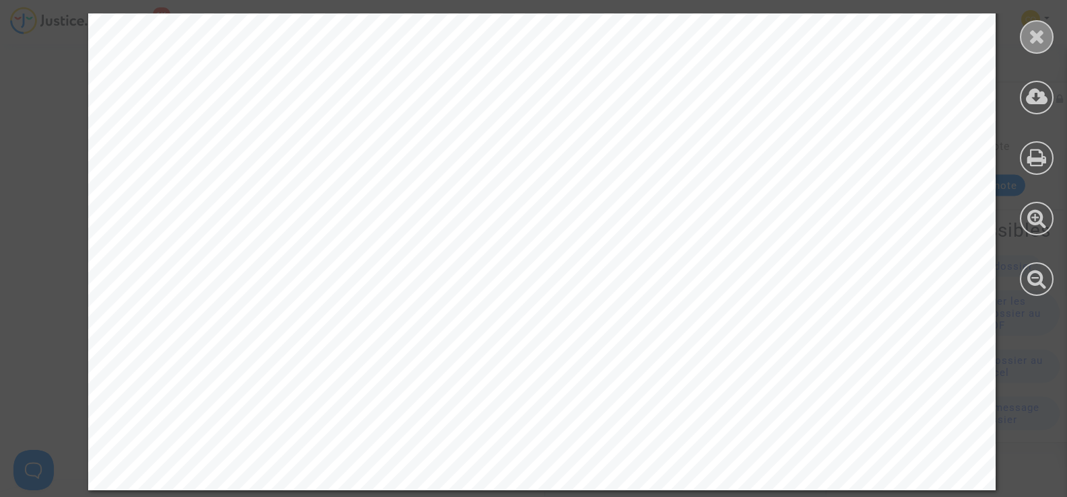
click at [1031, 37] on icon at bounding box center [1037, 36] width 17 height 20
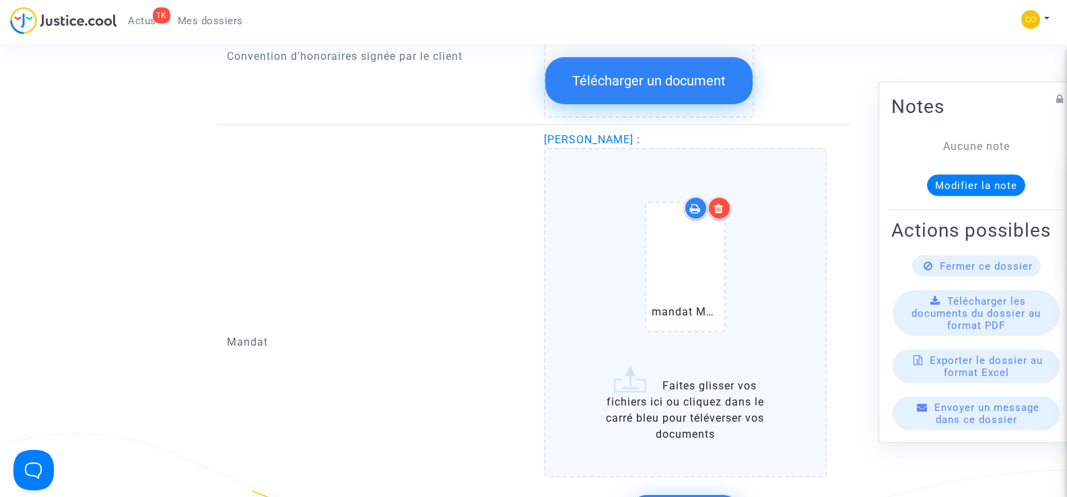
scroll to position [1885, 0]
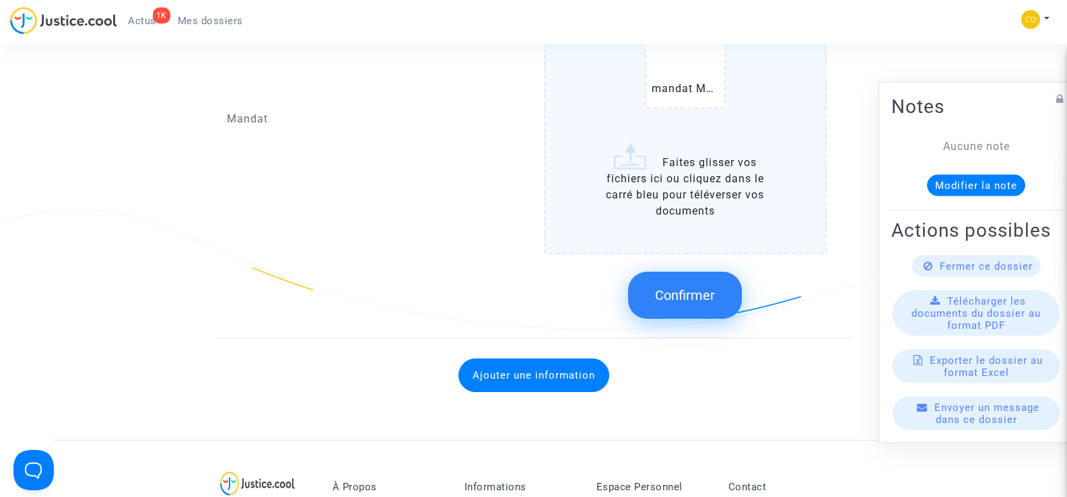
click at [728, 292] on button "Confirmer" at bounding box center [685, 295] width 114 height 47
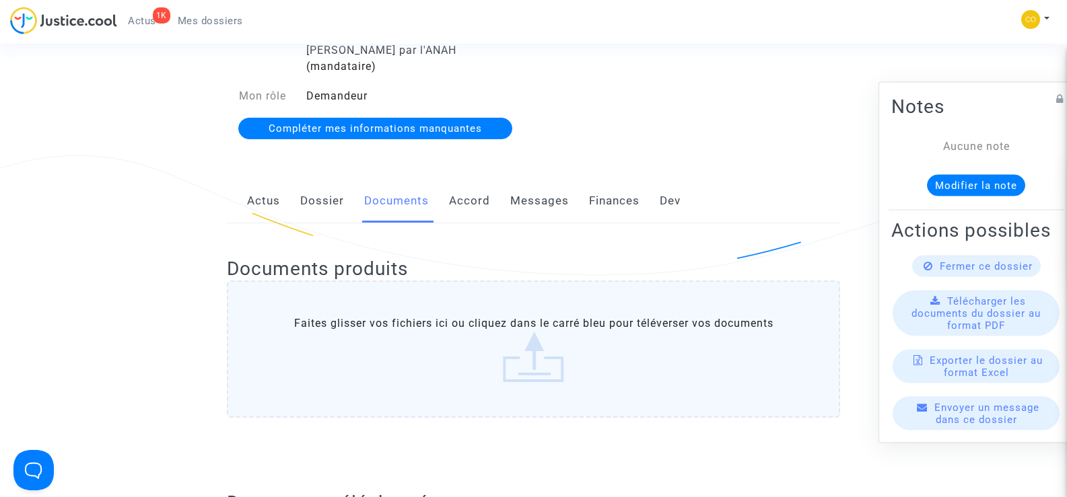
scroll to position [0, 0]
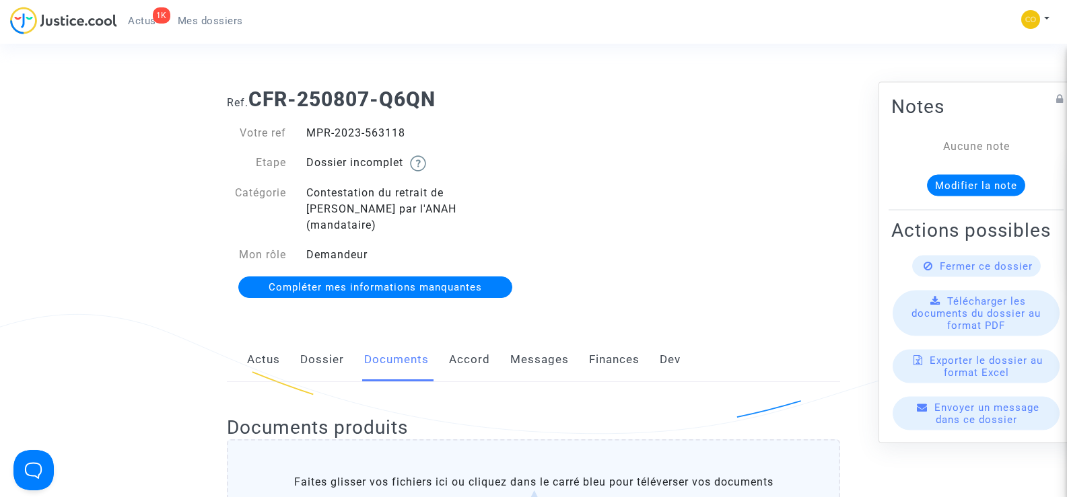
drag, startPoint x: 411, startPoint y: 130, endPoint x: 309, endPoint y: 133, distance: 102.4
click at [309, 133] on div "MPR-2023-563118" at bounding box center [415, 133] width 238 height 16
copy div "MPR-2023-563118"
click at [670, 243] on div "Ref. CFR-250807-Q6QN Votre ref MPR-2023-563118 Etape Dossier incomplet Catégori…" at bounding box center [533, 193] width 633 height 233
click at [230, 15] on span "Mes dossiers" at bounding box center [210, 21] width 65 height 12
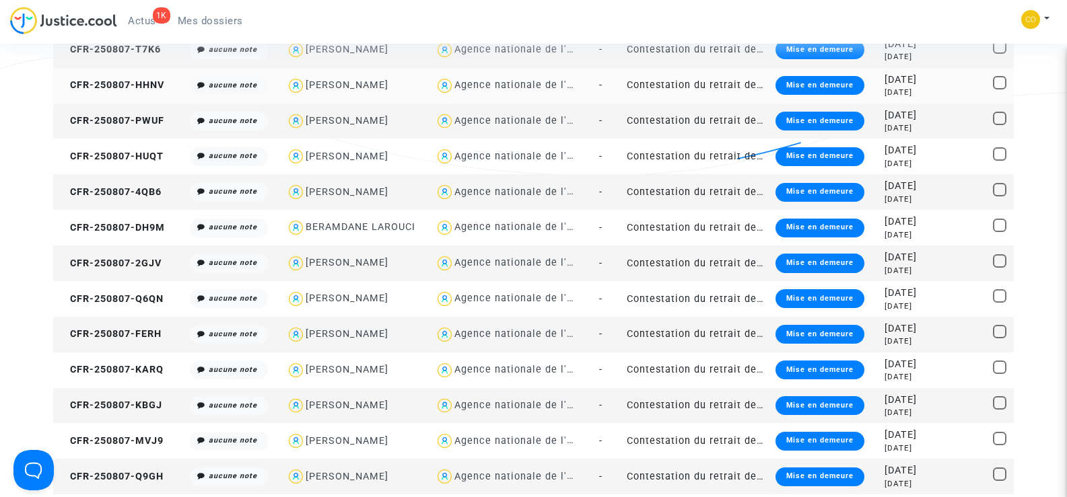
scroll to position [1010, 0]
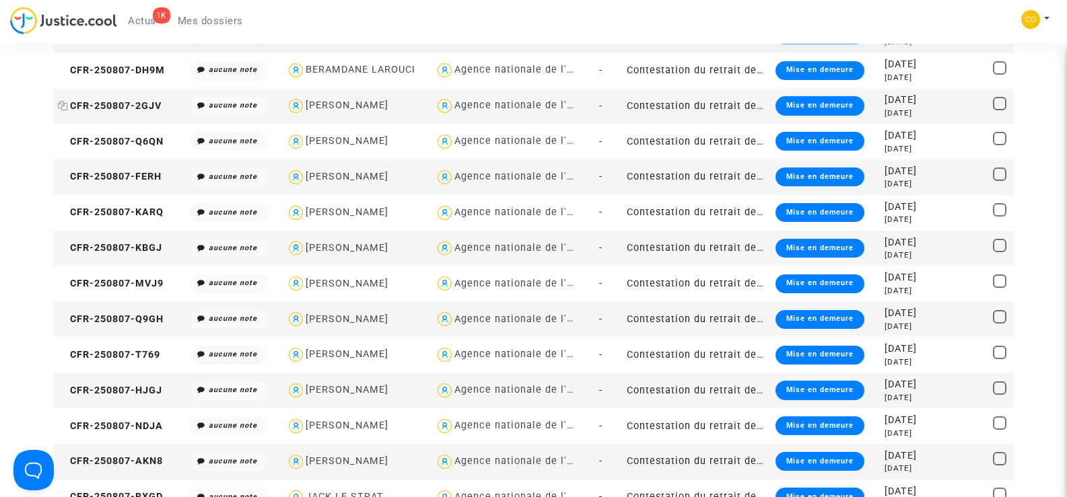
click at [113, 107] on span "CFR-250807-2GJV" at bounding box center [110, 105] width 104 height 11
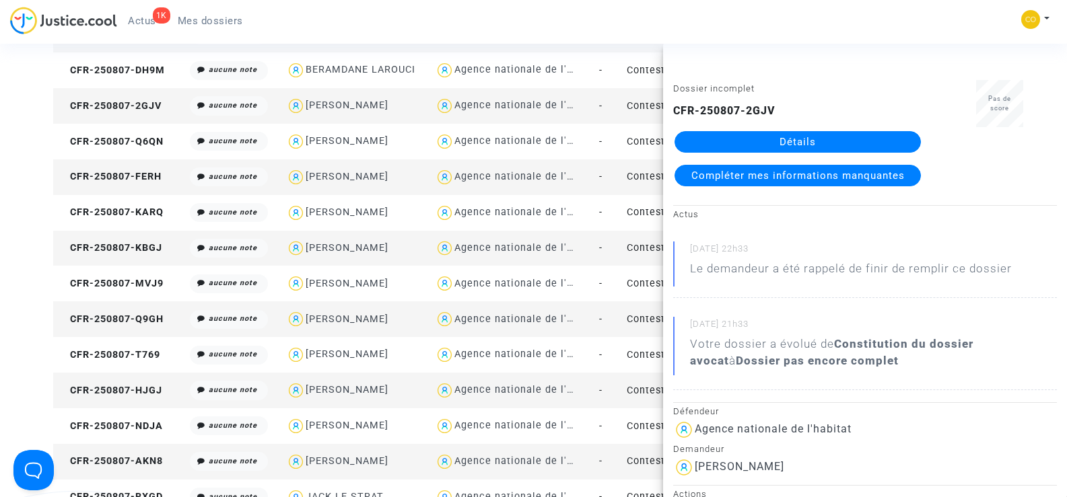
click at [782, 140] on link "Détails" at bounding box center [798, 142] width 246 height 22
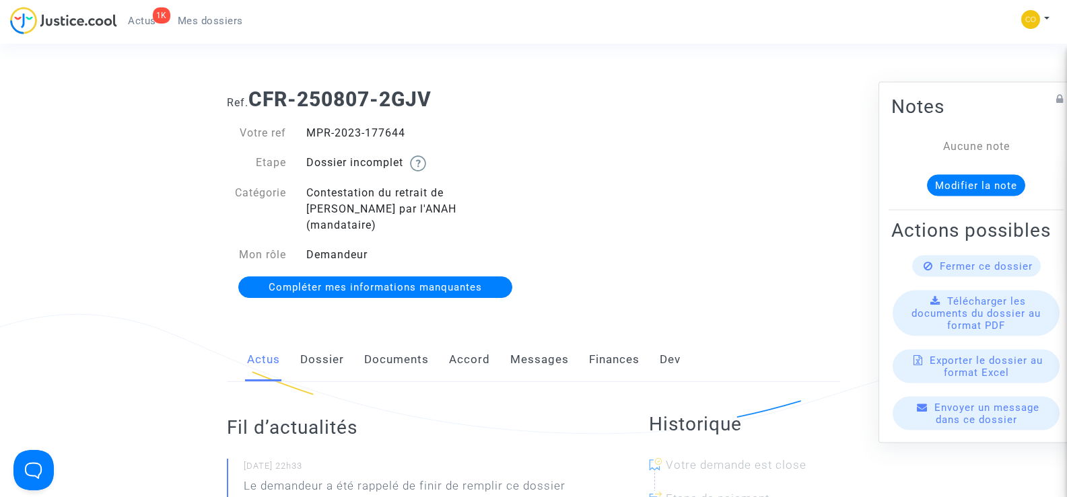
drag, startPoint x: 415, startPoint y: 129, endPoint x: 304, endPoint y: 135, distance: 111.3
click at [304, 135] on div "MPR-2023-177644" at bounding box center [415, 133] width 238 height 16
copy div "MPR-2023-177644"
click at [777, 173] on div "Ref. CFR-250807-2GJV Votre ref MPR-2023-177644 Etape Dossier incomplet Catégori…" at bounding box center [533, 193] width 633 height 233
click at [380, 339] on link "Documents" at bounding box center [396, 360] width 65 height 44
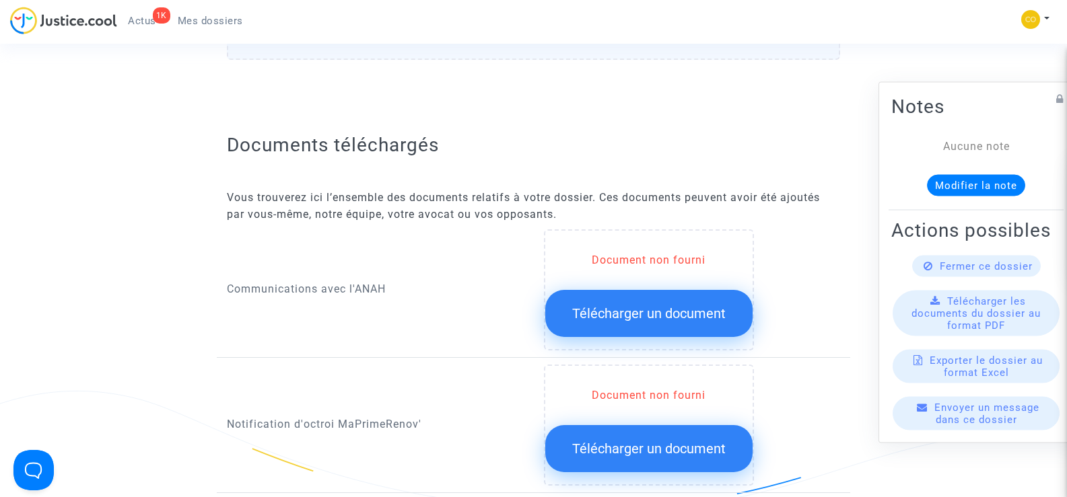
scroll to position [539, 0]
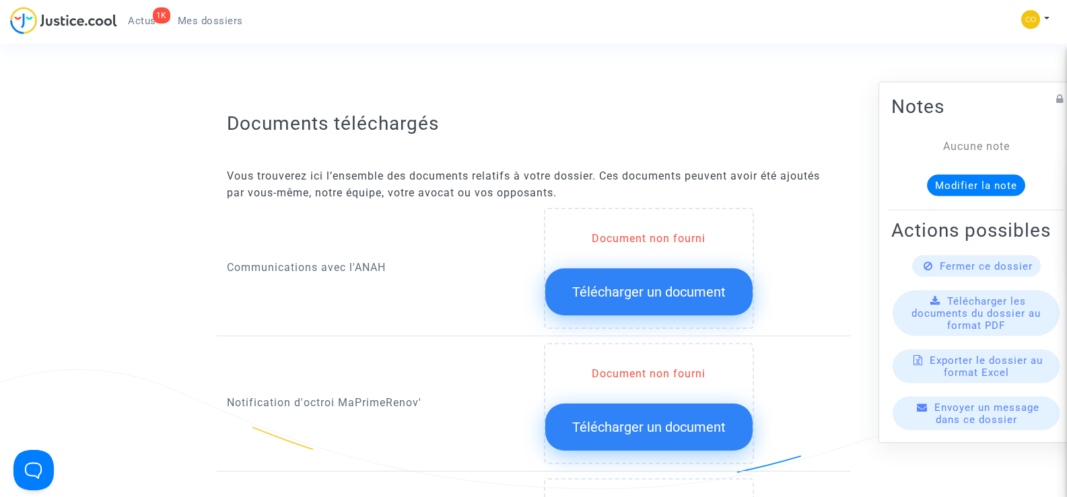
click at [706, 284] on span "Télécharger un document" at bounding box center [648, 292] width 153 height 16
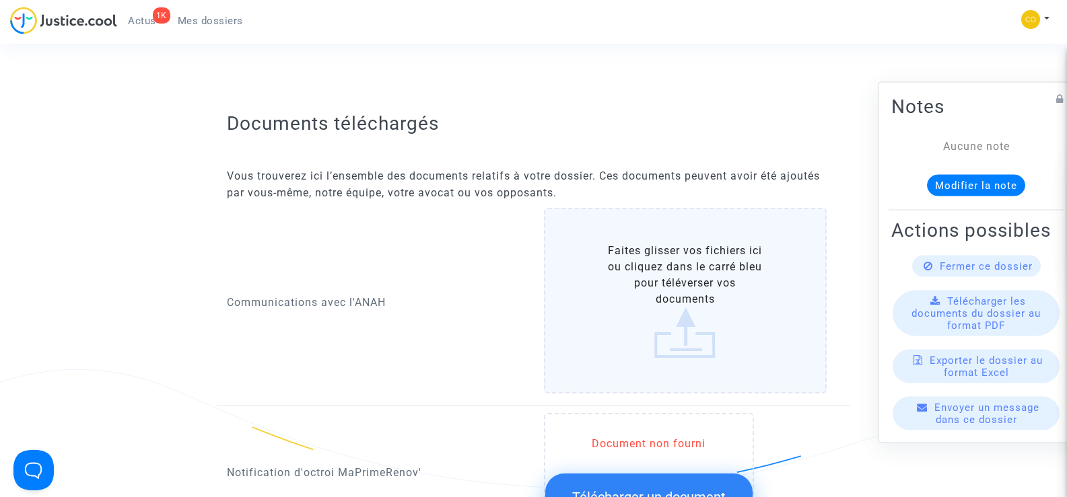
click at [664, 296] on label "Faites glisser vos fichiers ici ou cliquez dans le carré bleu pour téléverser v…" at bounding box center [685, 301] width 283 height 186
click at [0, 0] on input "Faites glisser vos fichiers ici ou cliquez dans le carré bleu pour téléverser v…" at bounding box center [0, 0] width 0 height 0
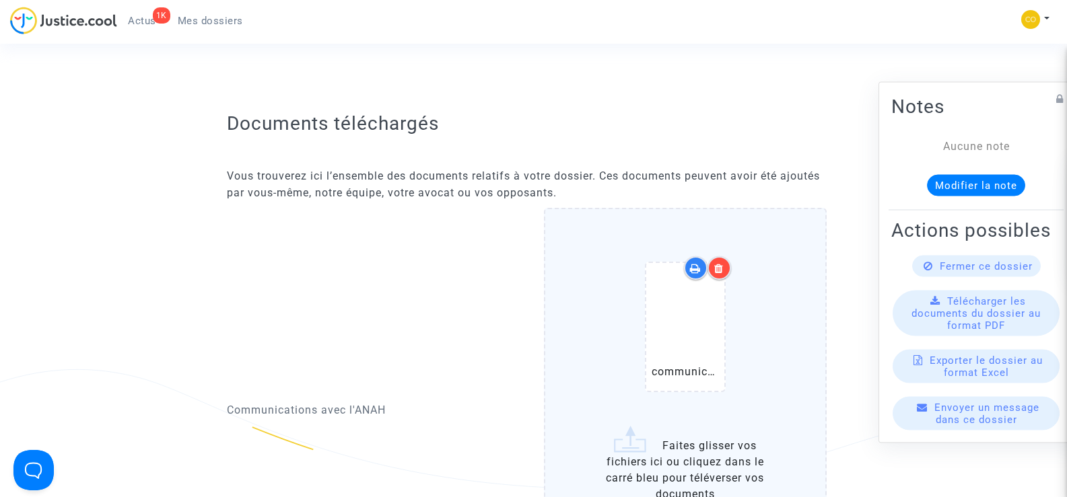
scroll to position [741, 0]
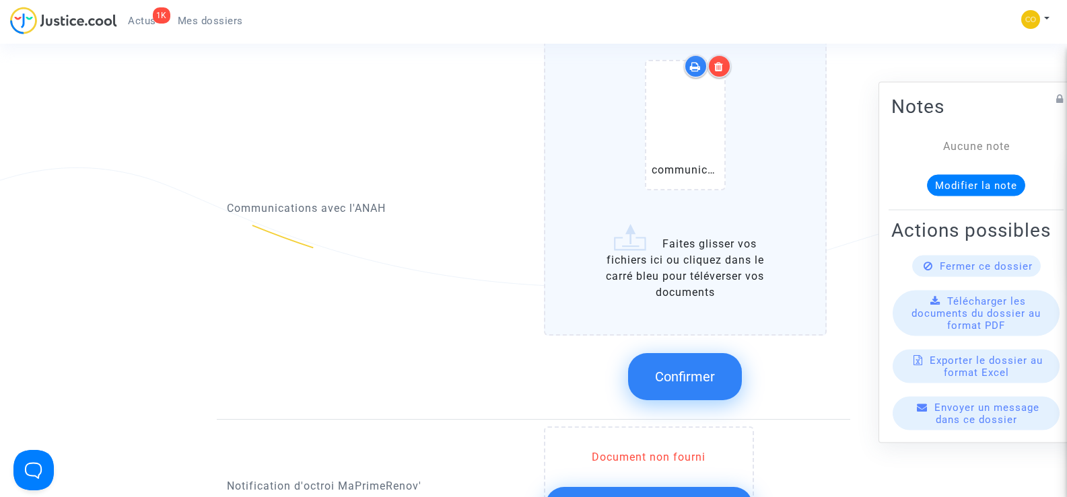
click at [703, 369] on span "Confirmer" at bounding box center [685, 377] width 60 height 16
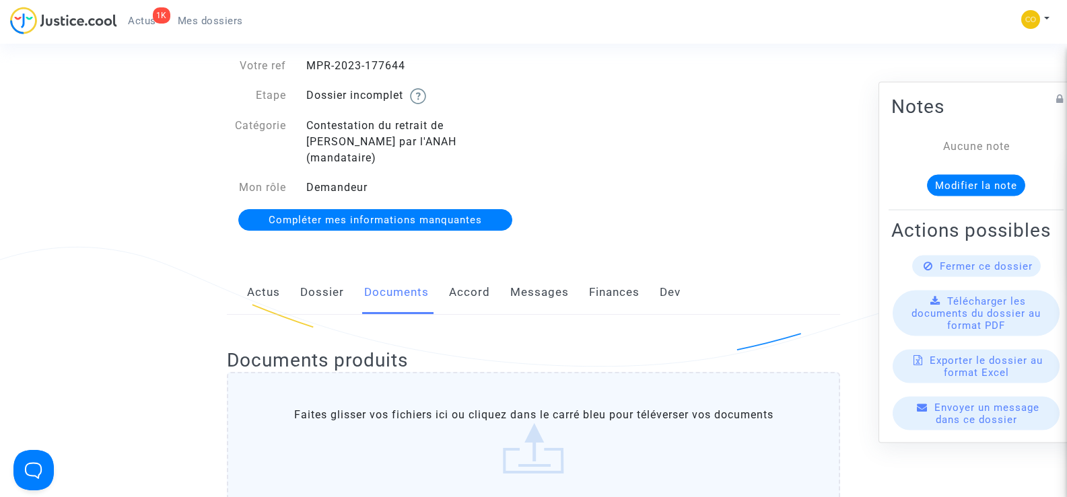
scroll to position [0, 0]
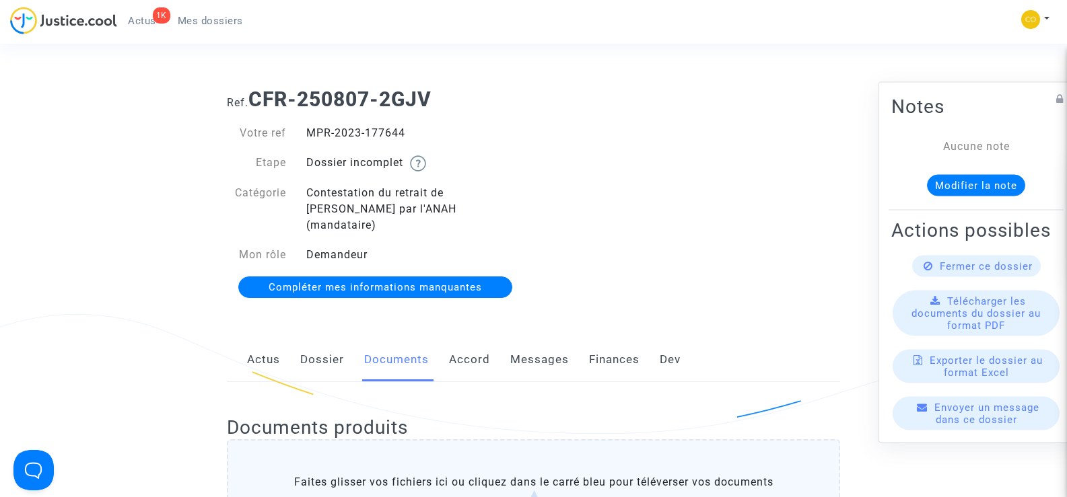
click at [759, 209] on div "Ref. CFR-250807-2GJV Votre ref MPR-2023-177644 Etape Dossier incomplet Catégori…" at bounding box center [533, 193] width 633 height 233
drag, startPoint x: 413, startPoint y: 137, endPoint x: 308, endPoint y: 133, distance: 105.1
click at [308, 133] on div "MPR-2023-177644" at bounding box center [415, 133] width 238 height 16
copy div "MPR-2023-177644"
click at [652, 198] on div "Ref. CFR-250807-2GJV Votre ref MPR-2023-177644 Etape Dossier incomplet Catégori…" at bounding box center [533, 193] width 633 height 233
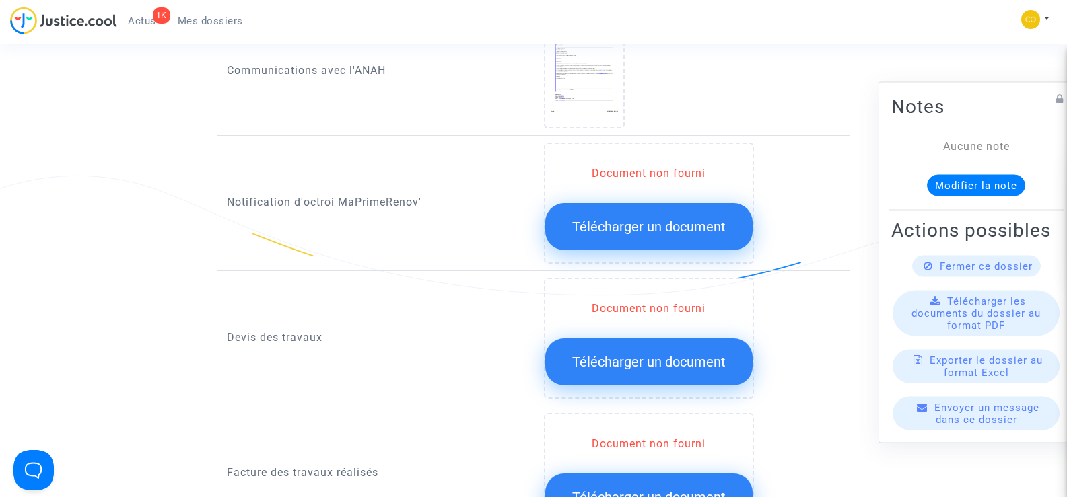
scroll to position [741, 0]
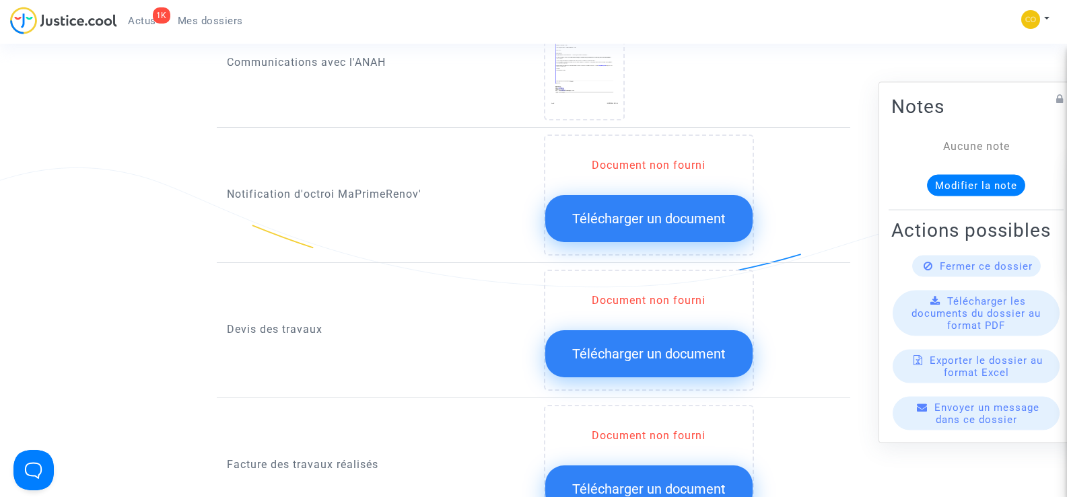
click at [670, 211] on span "Télécharger un document" at bounding box center [648, 219] width 153 height 16
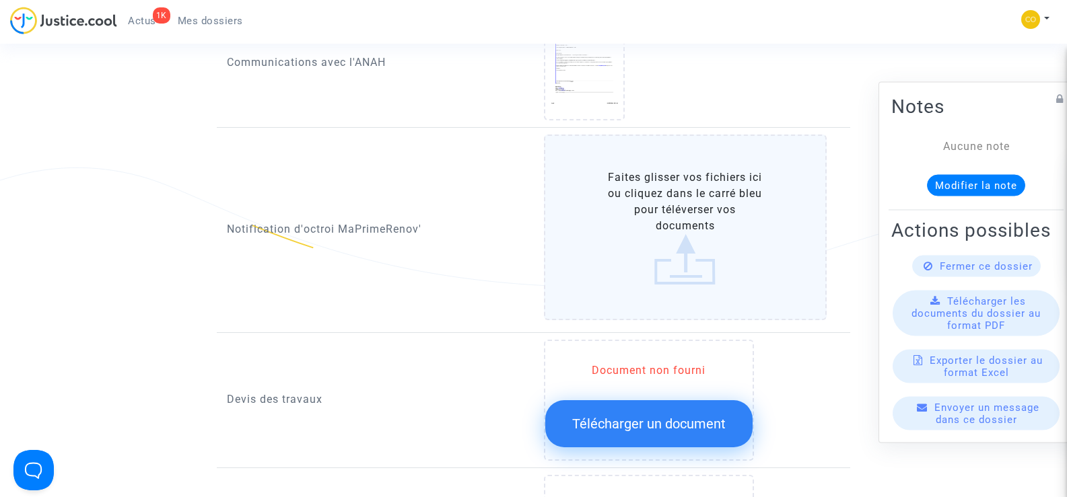
click at [670, 203] on label "Faites glisser vos fichiers ici ou cliquez dans le carré bleu pour téléverser v…" at bounding box center [685, 228] width 283 height 186
click at [0, 0] on input "Faites glisser vos fichiers ici ou cliquez dans le carré bleu pour téléverser v…" at bounding box center [0, 0] width 0 height 0
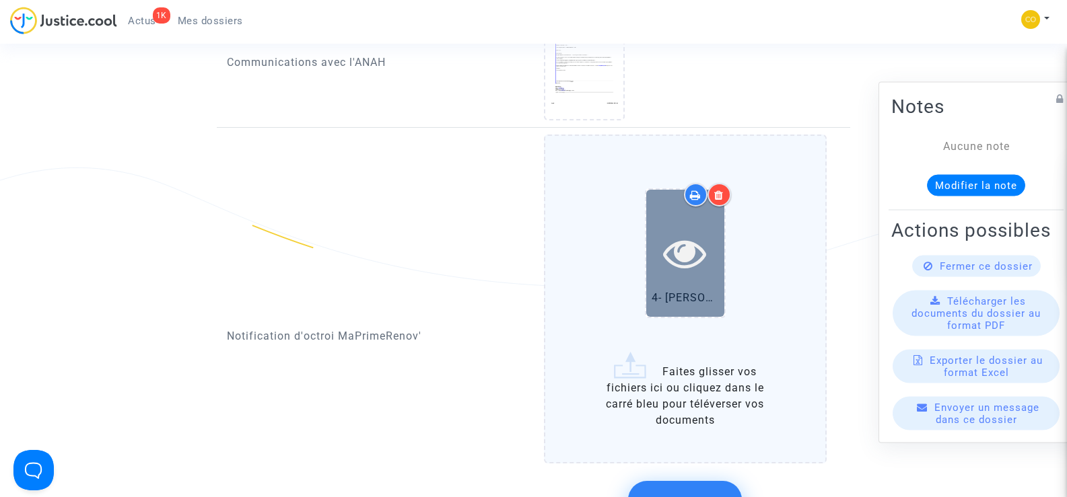
click at [698, 234] on icon at bounding box center [685, 253] width 44 height 43
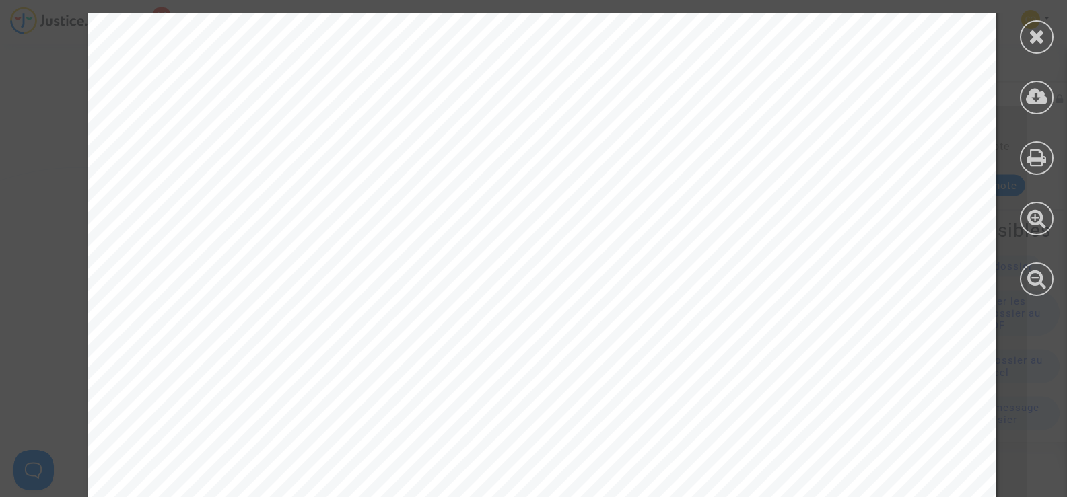
scroll to position [0, 0]
click at [1031, 32] on icon at bounding box center [1037, 36] width 17 height 20
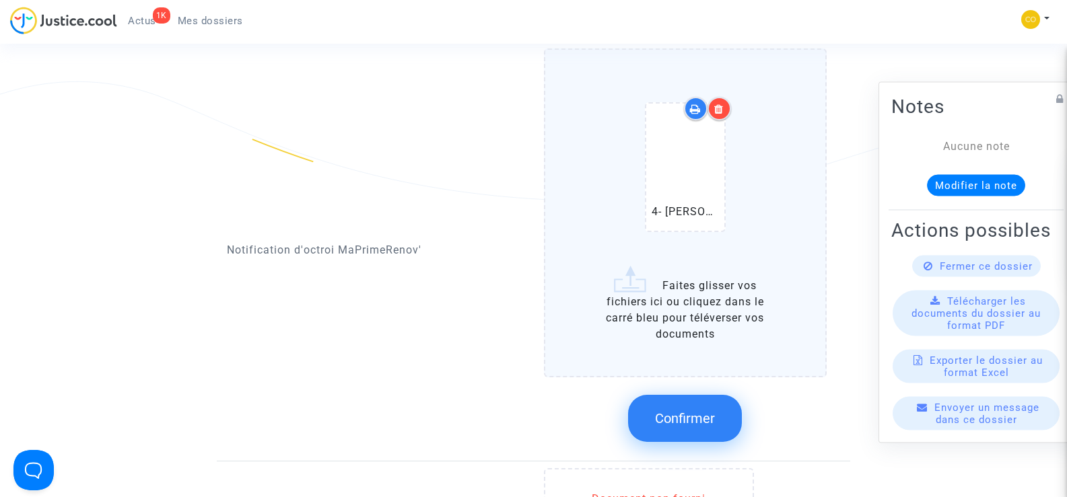
scroll to position [942, 0]
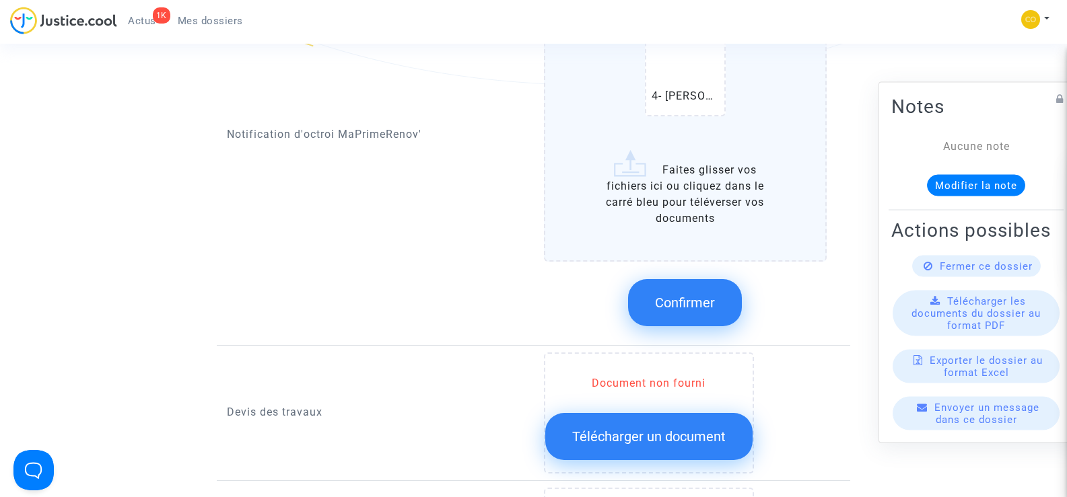
click at [708, 295] on span "Confirmer" at bounding box center [685, 303] width 60 height 16
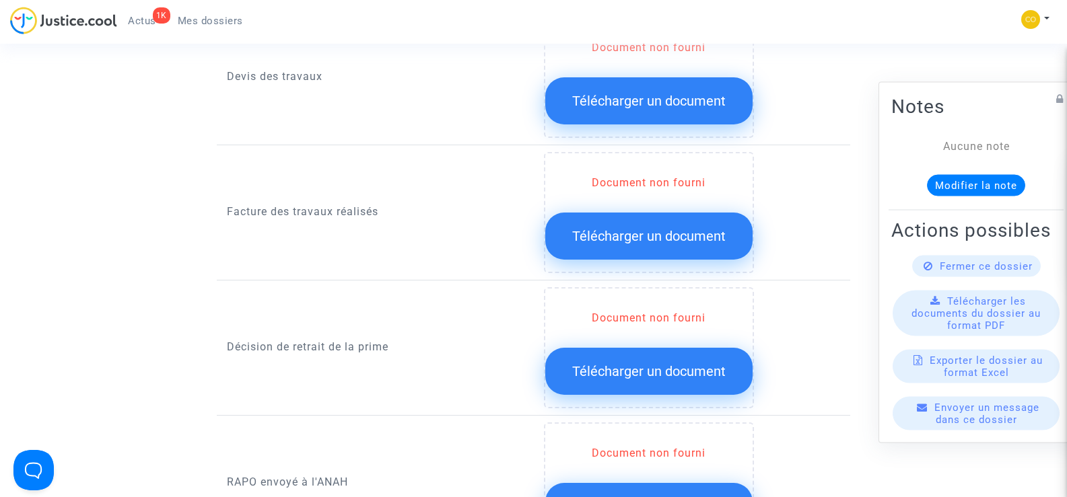
scroll to position [1010, 0]
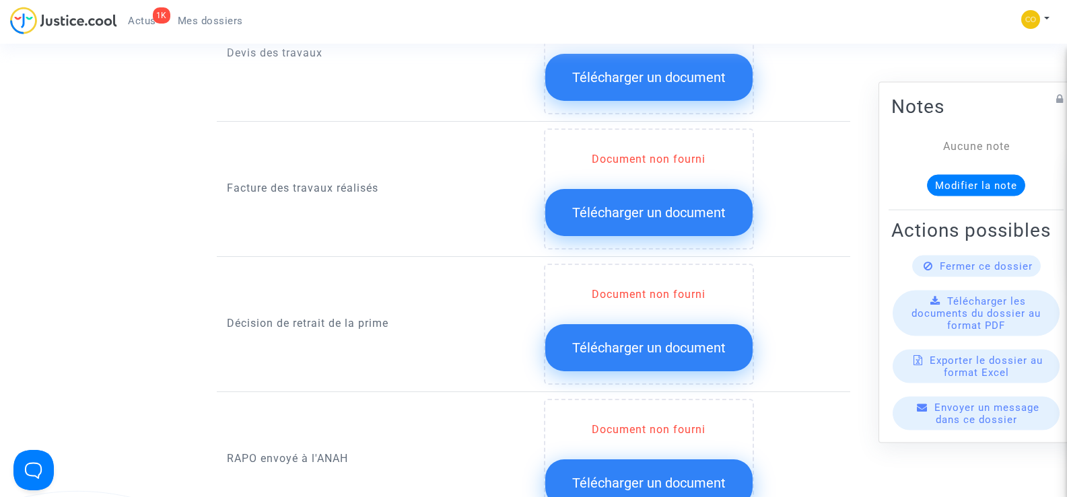
click at [627, 340] on span "Télécharger un document" at bounding box center [648, 348] width 153 height 16
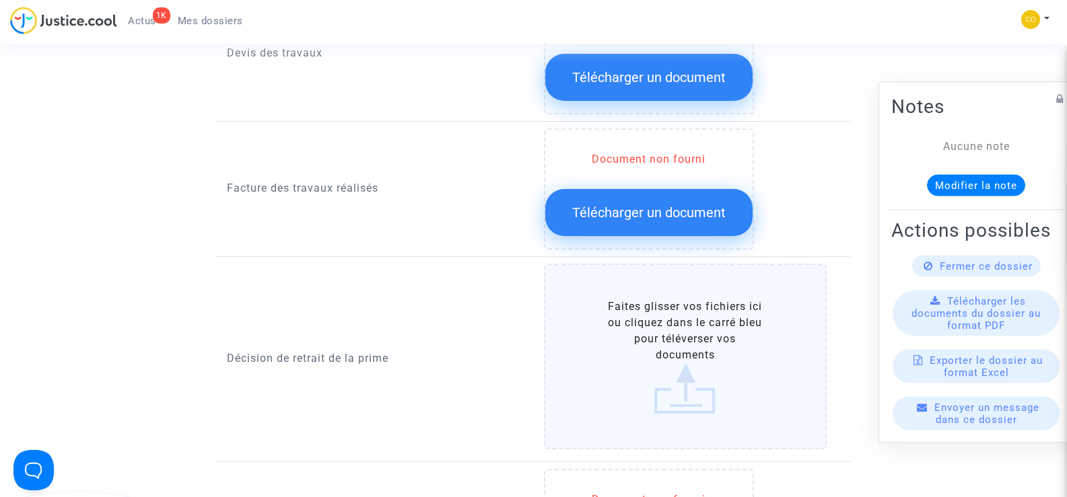
click at [695, 337] on label "Faites glisser vos fichiers ici ou cliquez dans le carré bleu pour téléverser v…" at bounding box center [685, 357] width 283 height 186
click at [0, 0] on input "Faites glisser vos fichiers ici ou cliquez dans le carré bleu pour téléverser v…" at bounding box center [0, 0] width 0 height 0
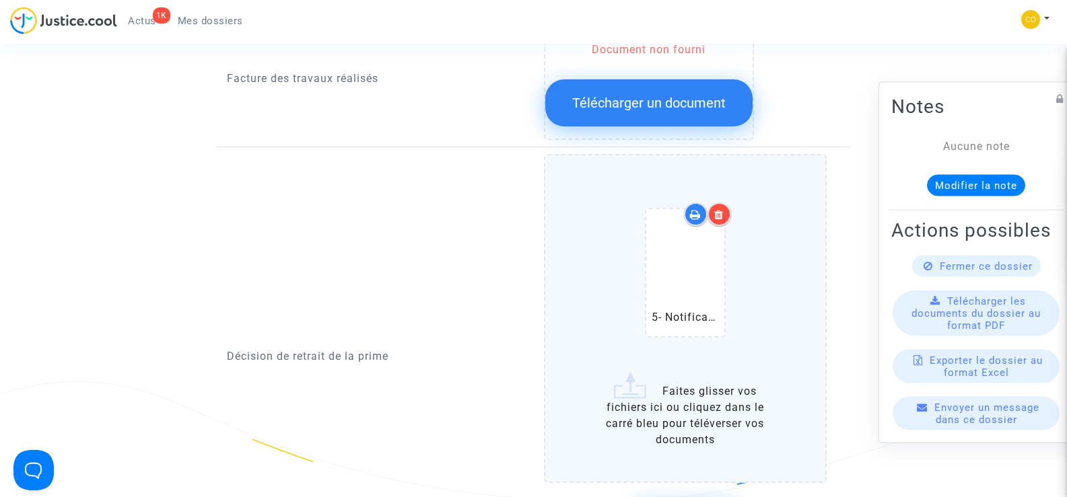
scroll to position [1144, 0]
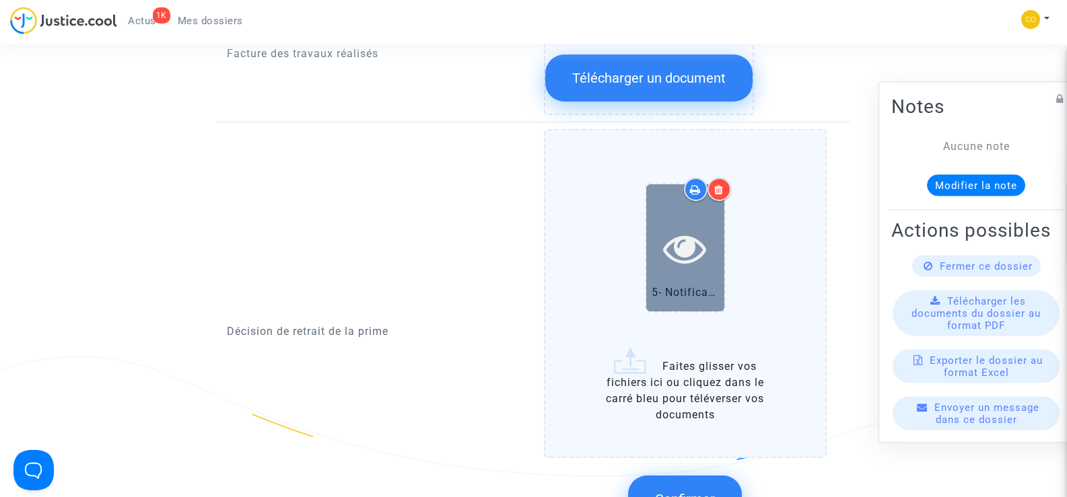
click at [696, 236] on icon at bounding box center [685, 248] width 44 height 43
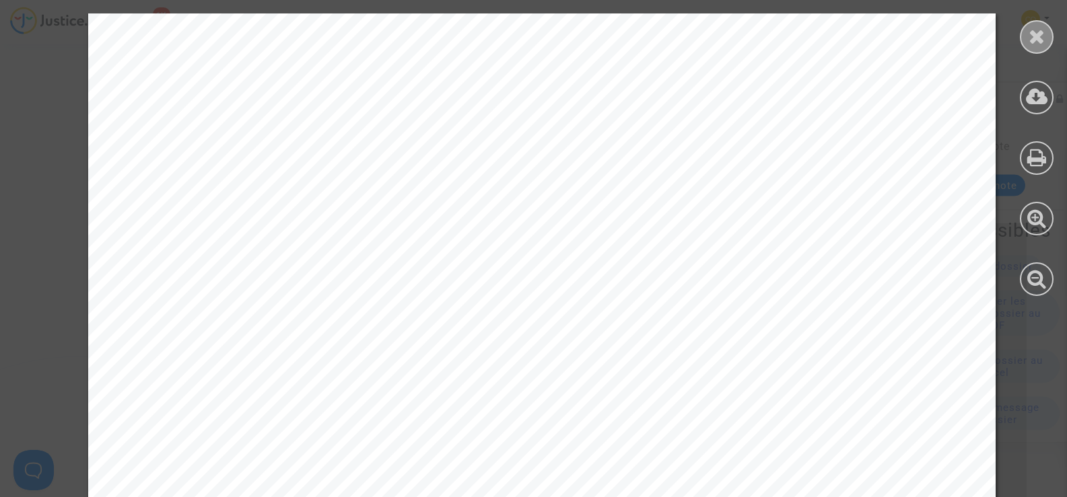
click at [1035, 38] on icon at bounding box center [1037, 36] width 17 height 20
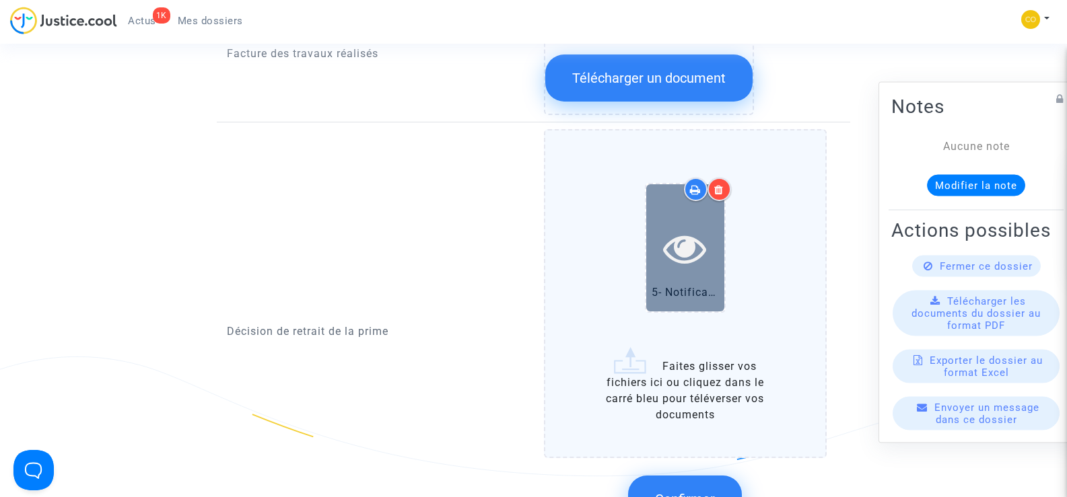
scroll to position [1279, 0]
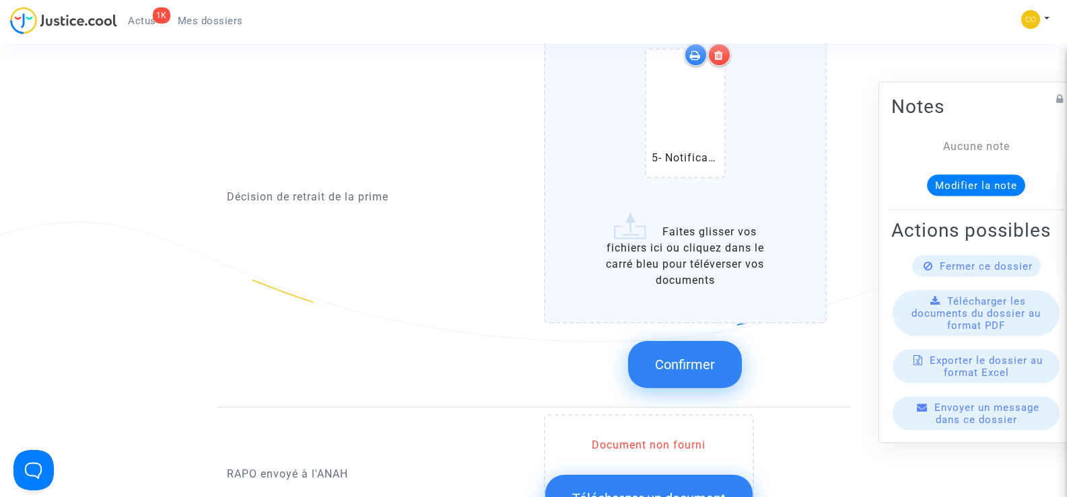
click at [681, 359] on button "Confirmer" at bounding box center [685, 364] width 114 height 47
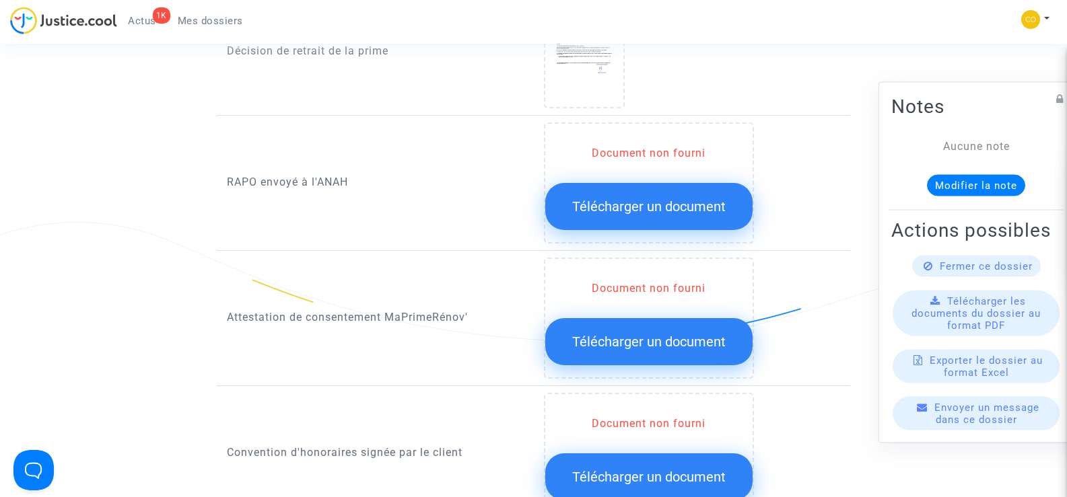
click at [643, 199] on span "Télécharger un document" at bounding box center [648, 207] width 153 height 16
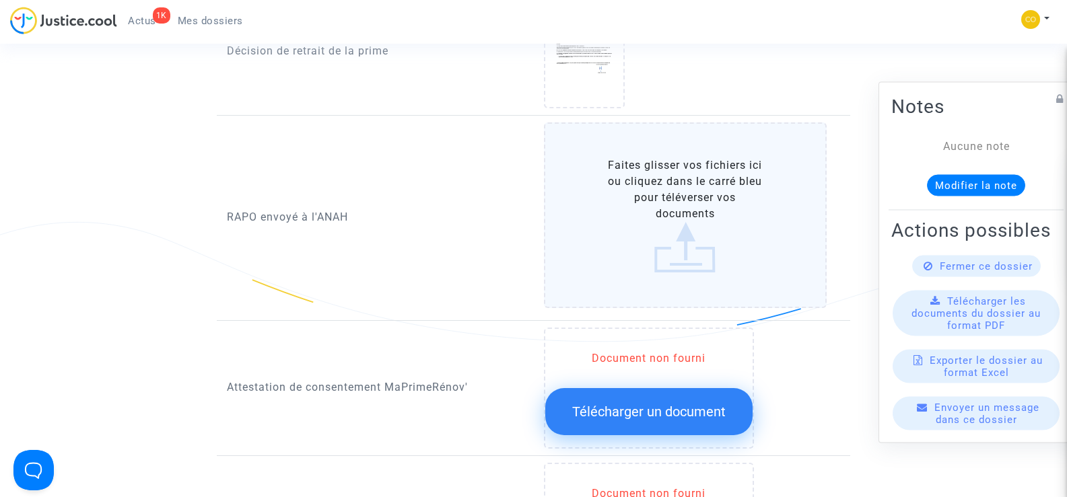
click at [662, 202] on label "Faites glisser vos fichiers ici ou cliquez dans le carré bleu pour téléverser v…" at bounding box center [685, 216] width 283 height 186
click at [0, 0] on input "Faites glisser vos fichiers ici ou cliquez dans le carré bleu pour téléverser v…" at bounding box center [0, 0] width 0 height 0
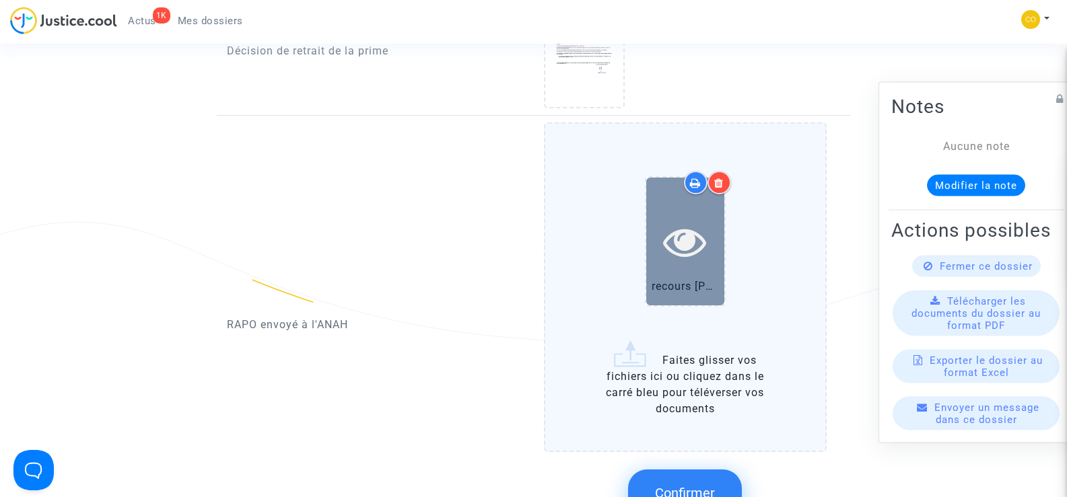
click at [691, 233] on icon at bounding box center [685, 241] width 44 height 43
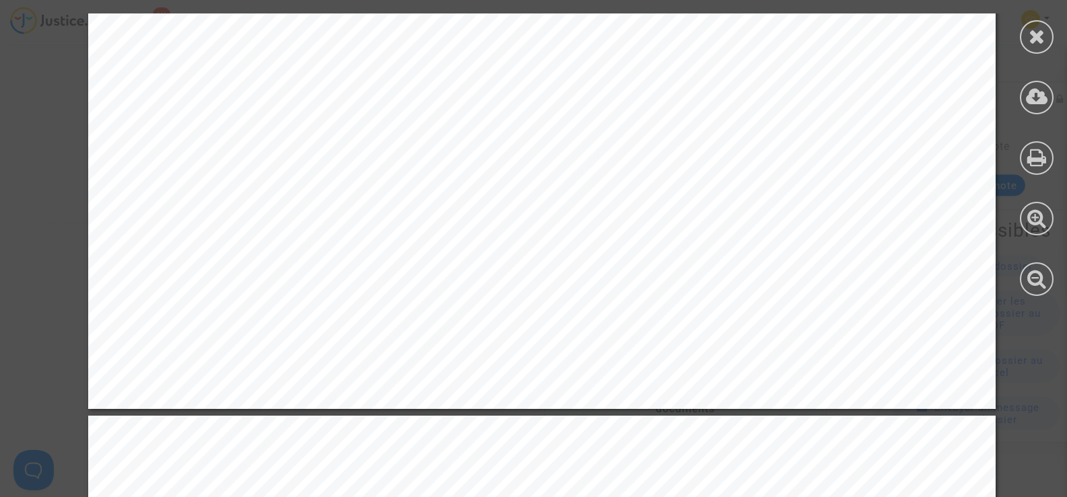
scroll to position [3635, 0]
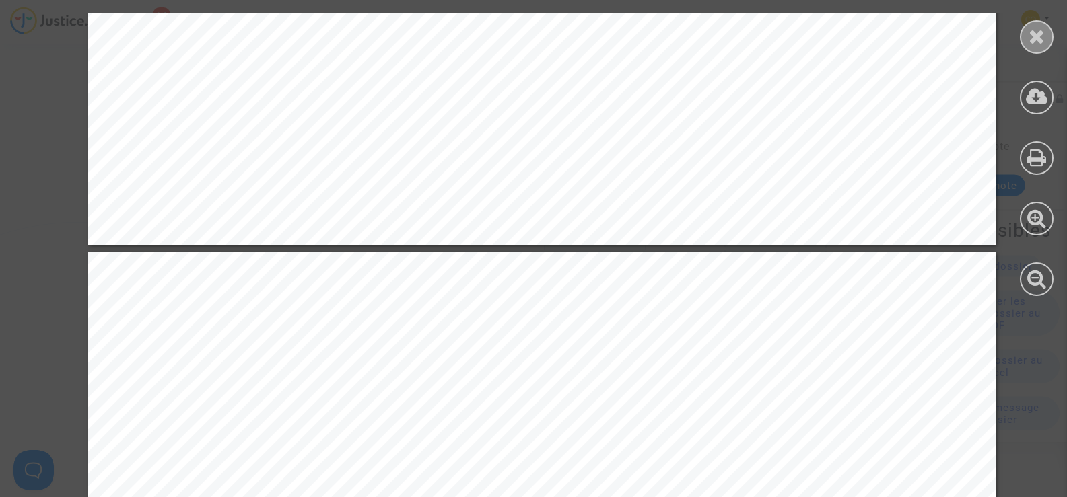
click at [1025, 38] on div at bounding box center [1037, 37] width 34 height 34
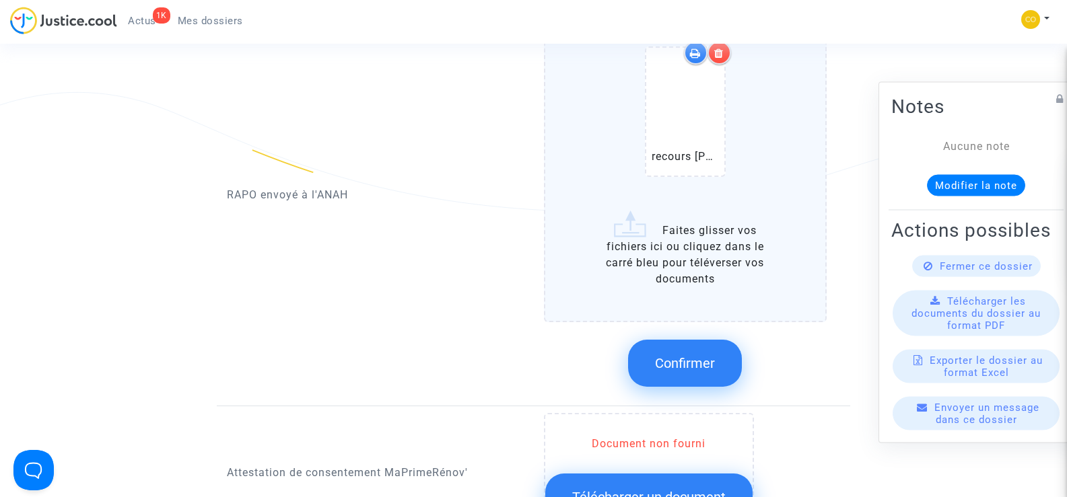
scroll to position [1414, 0]
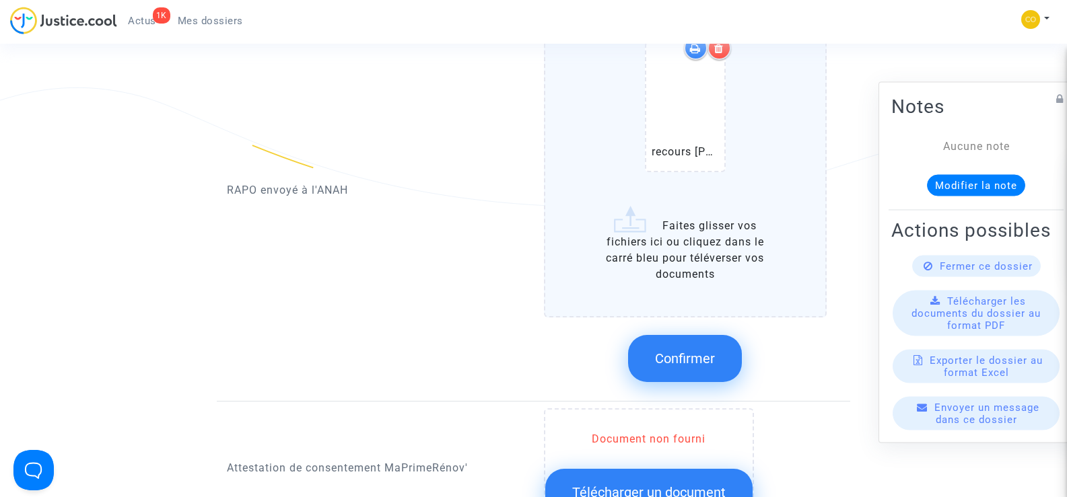
click at [687, 351] on span "Confirmer" at bounding box center [685, 359] width 60 height 16
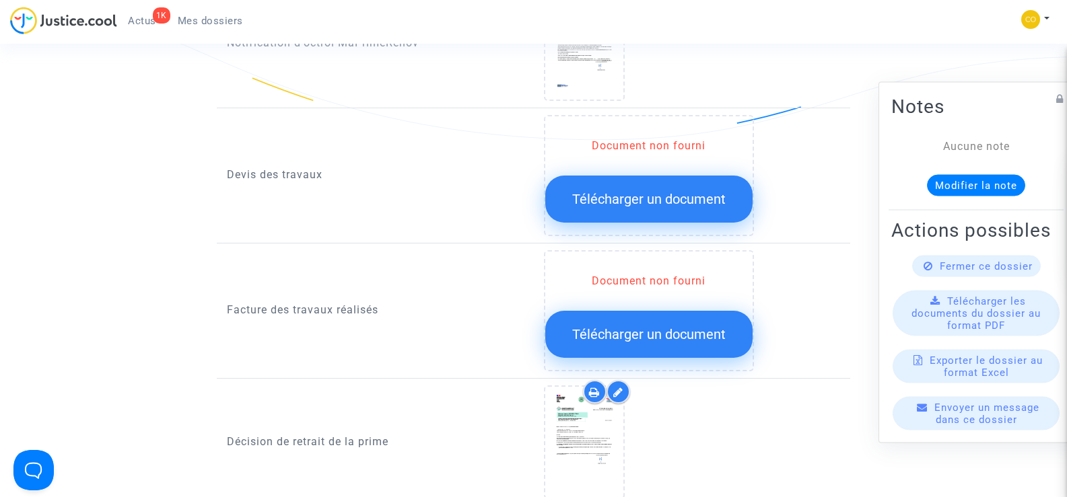
scroll to position [875, 0]
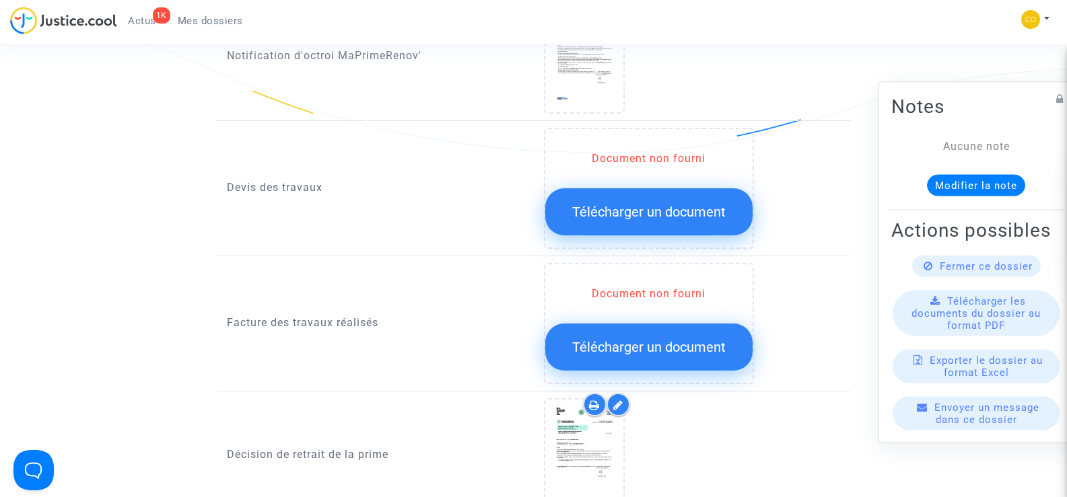
click at [655, 339] on span "Télécharger un document" at bounding box center [648, 347] width 153 height 16
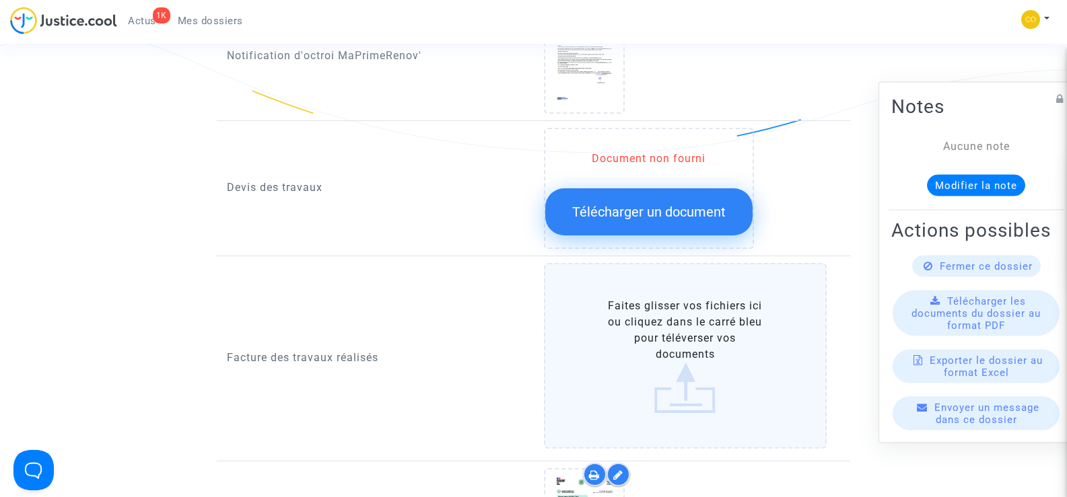
click at [710, 311] on label "Faites glisser vos fichiers ici ou cliquez dans le carré bleu pour téléverser v…" at bounding box center [685, 356] width 283 height 186
click at [0, 0] on input "Faites glisser vos fichiers ici ou cliquez dans le carré bleu pour téléverser v…" at bounding box center [0, 0] width 0 height 0
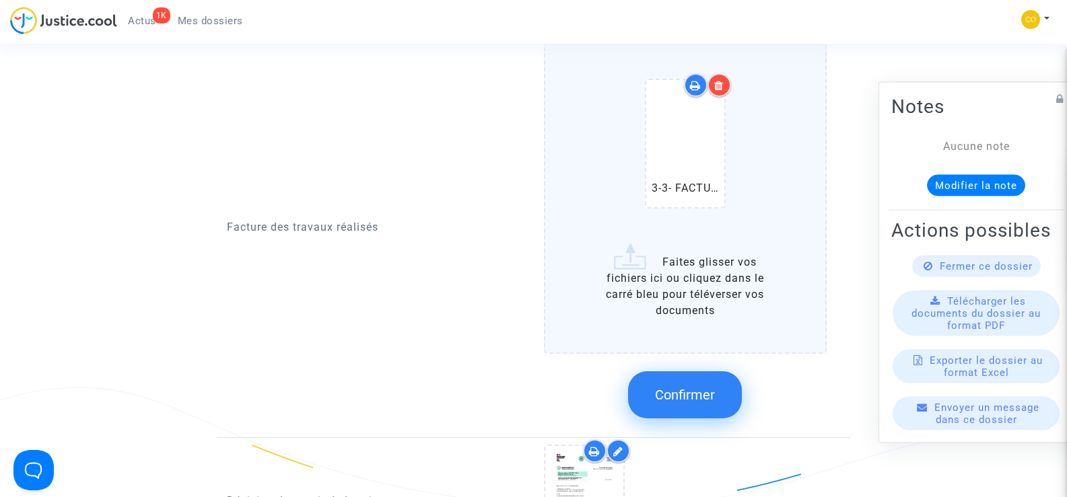
scroll to position [1144, 0]
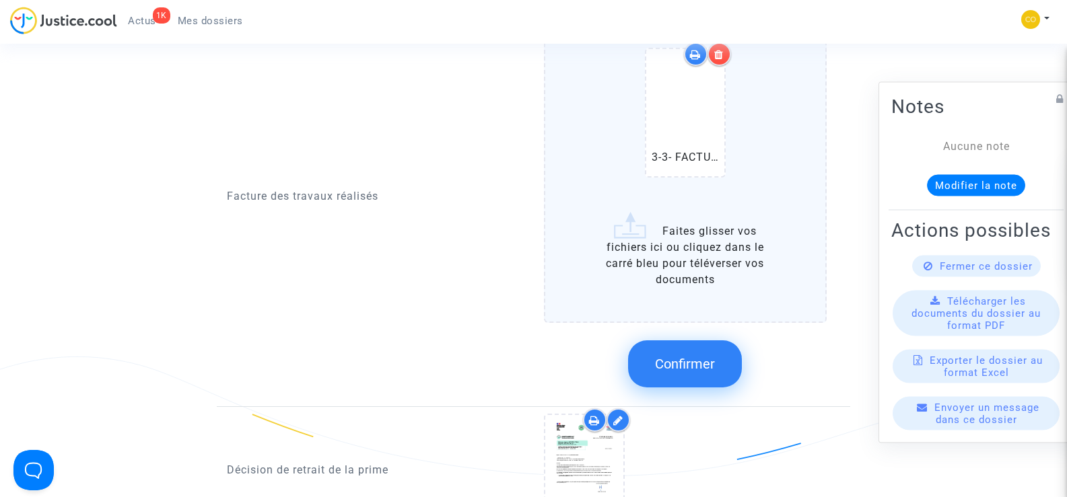
click at [646, 247] on label "3-3- FACTURE-BS-STEFANSKI EDOUARD (2).pdf Faites glisser vos fichiers ici ou cl…" at bounding box center [685, 158] width 283 height 329
click at [0, 0] on input "3-3- FACTURE-BS-STEFANSKI EDOUARD (2).pdf Faites glisser vos fichiers ici ou cl…" at bounding box center [0, 0] width 0 height 0
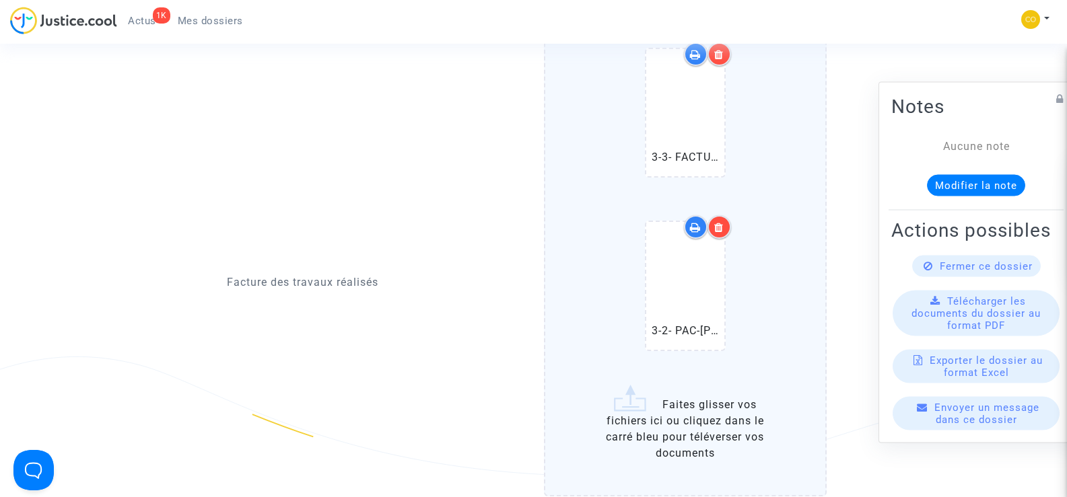
scroll to position [1212, 0]
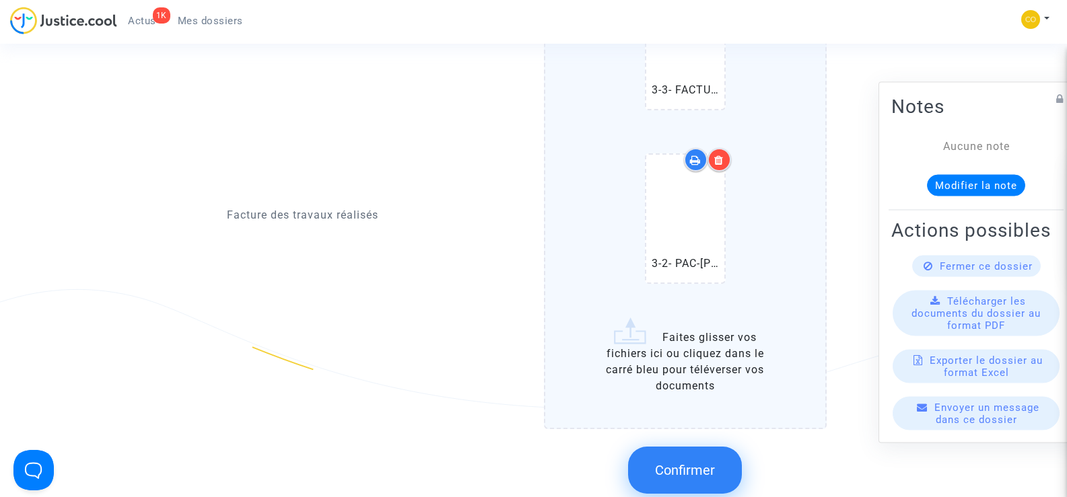
click at [687, 348] on label "3-3- FACTURE-BS-STEFANSKI EDOUARD (2).pdf 3-2- PAC-STEFANSKI EDOUARD-facture (1…" at bounding box center [685, 178] width 283 height 503
click at [0, 0] on input "3-3- FACTURE-BS-STEFANSKI EDOUARD (2).pdf 3-2- PAC-STEFANSKI EDOUARD-facture (1…" at bounding box center [0, 0] width 0 height 0
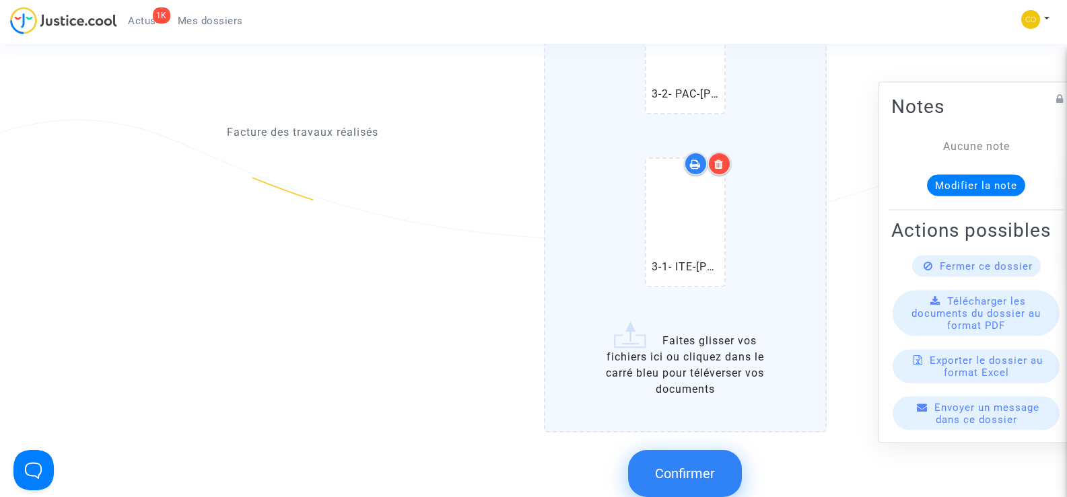
scroll to position [1414, 0]
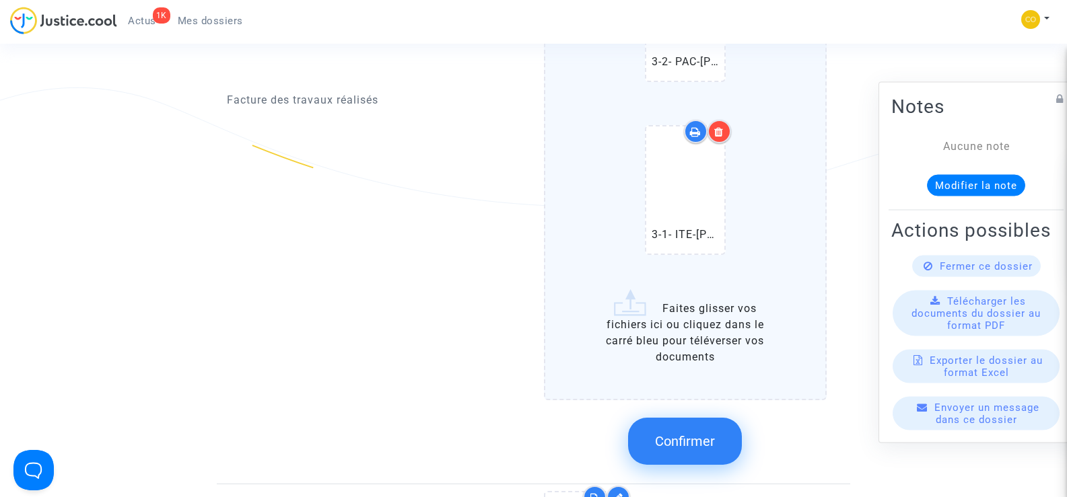
click at [693, 434] on span "Confirmer" at bounding box center [685, 442] width 60 height 16
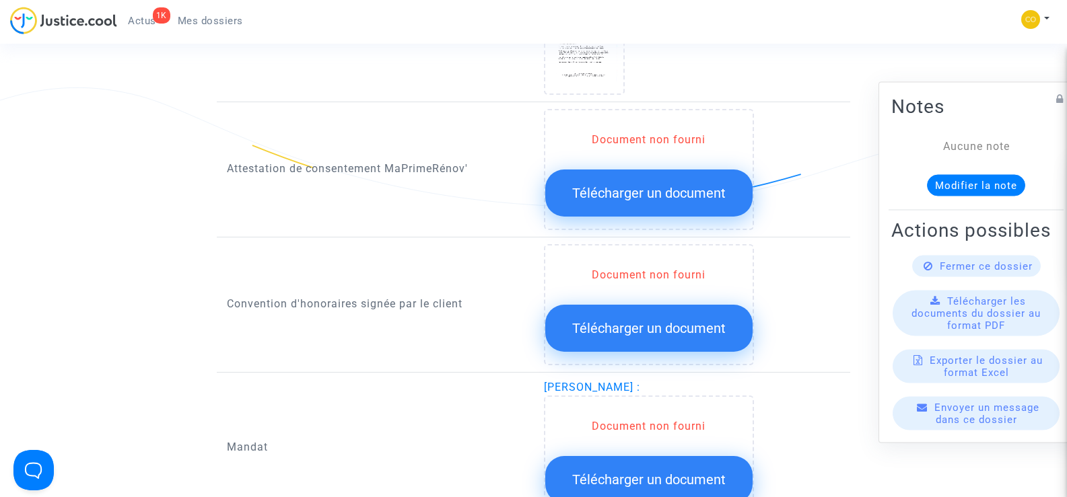
click at [600, 185] on span "Télécharger un document" at bounding box center [648, 193] width 153 height 16
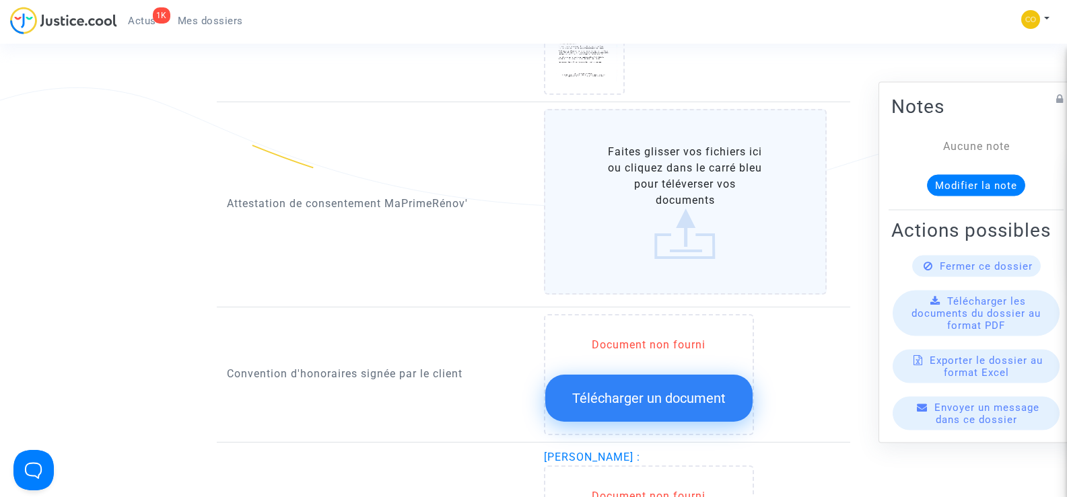
click at [681, 181] on label "Faites glisser vos fichiers ici ou cliquez dans le carré bleu pour téléverser v…" at bounding box center [685, 202] width 283 height 186
click at [0, 0] on input "Faites glisser vos fichiers ici ou cliquez dans le carré bleu pour téléverser v…" at bounding box center [0, 0] width 0 height 0
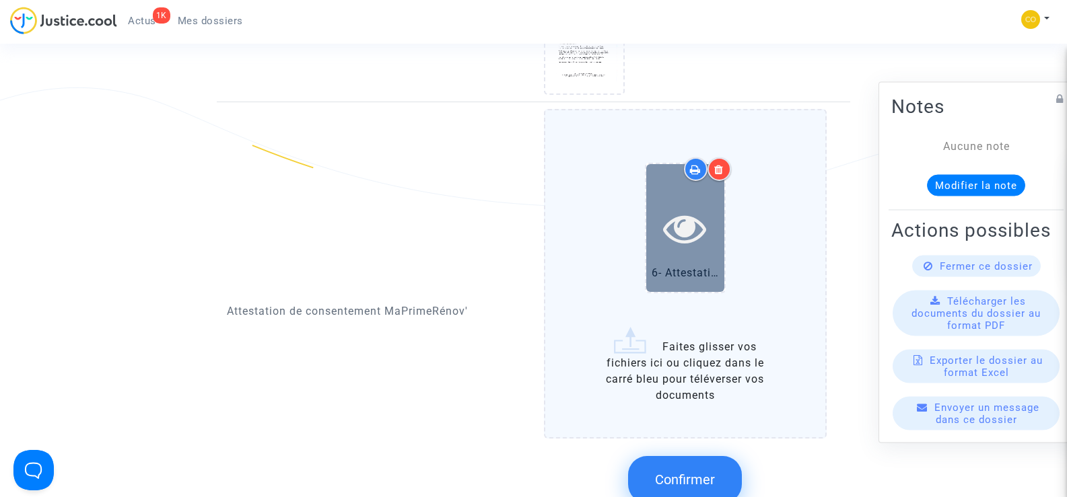
click at [672, 219] on icon at bounding box center [685, 228] width 44 height 43
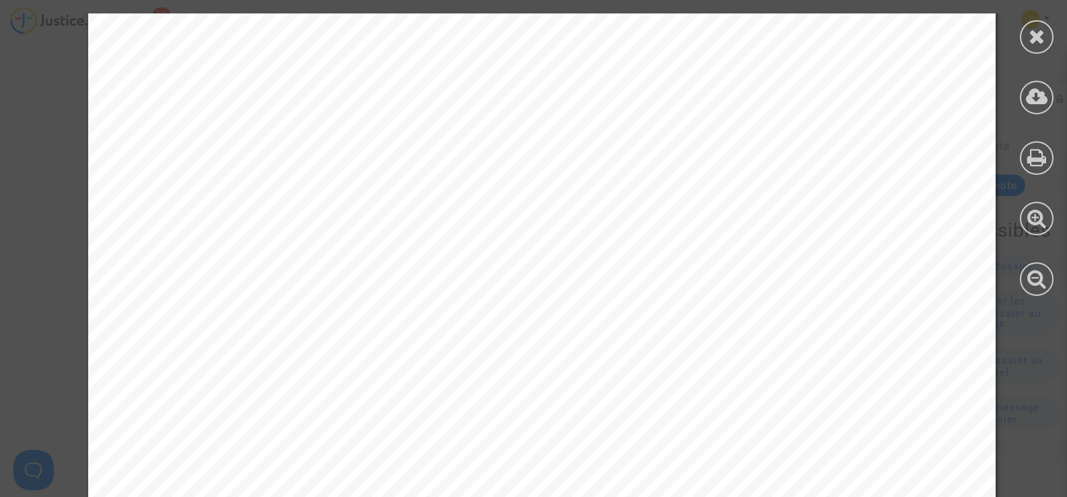
scroll to position [1481, 0]
click at [1039, 40] on icon at bounding box center [1037, 36] width 17 height 20
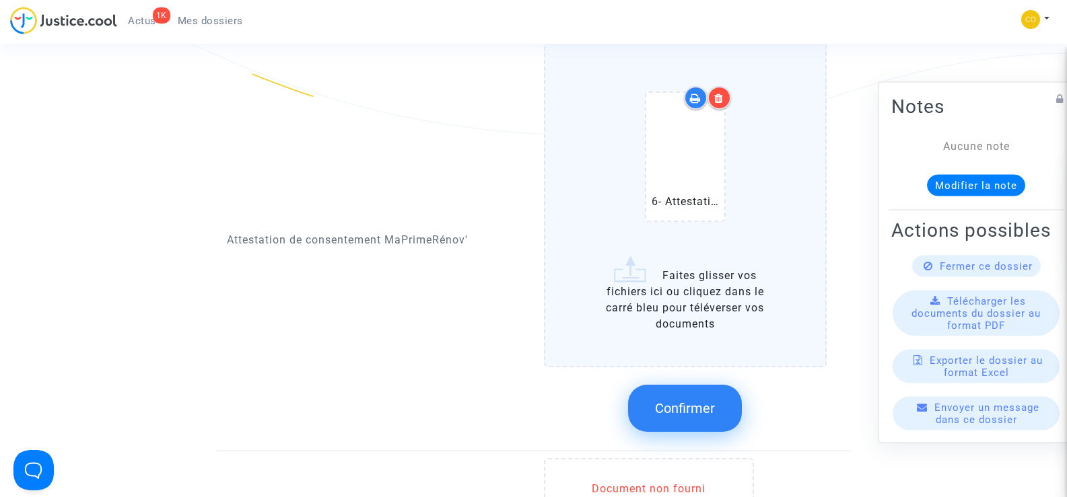
scroll to position [1548, 0]
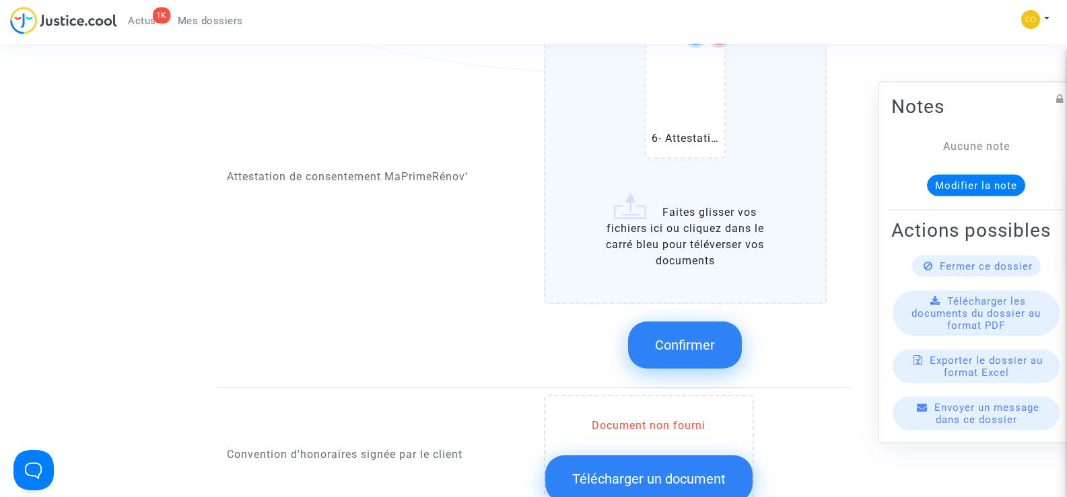
click at [677, 339] on button "Confirmer" at bounding box center [685, 345] width 114 height 47
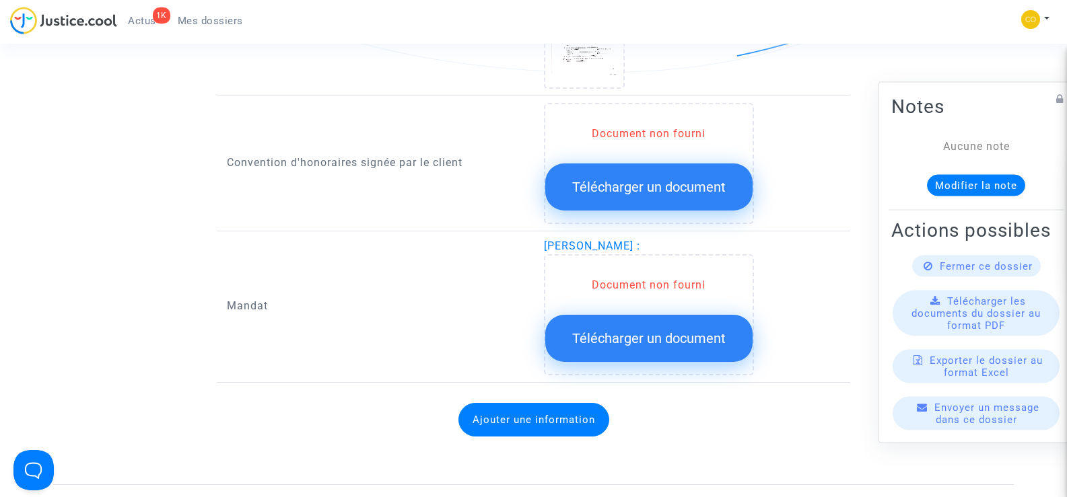
click at [673, 331] on span "Télécharger un document" at bounding box center [648, 339] width 153 height 16
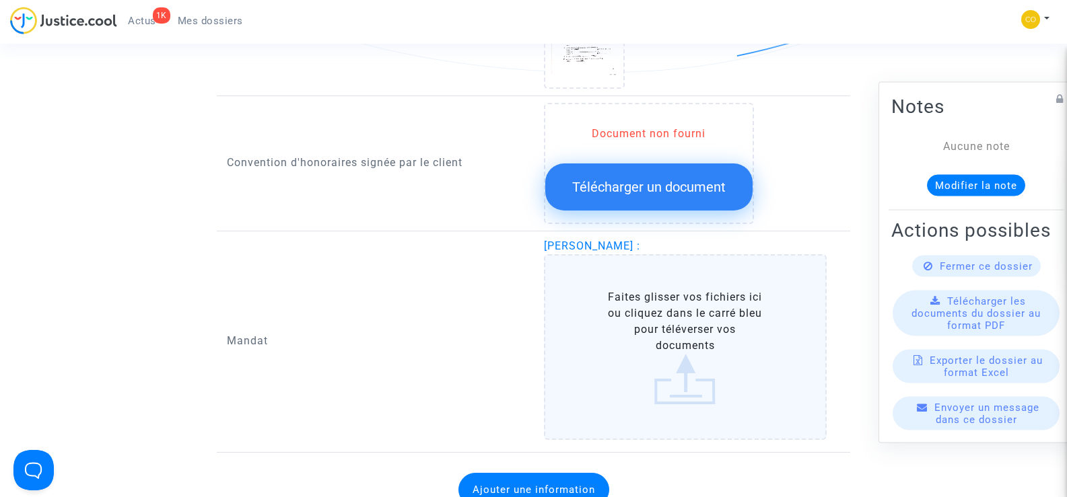
click at [675, 331] on label "Faites glisser vos fichiers ici ou cliquez dans le carré bleu pour téléverser v…" at bounding box center [685, 347] width 283 height 186
click at [0, 0] on input "Faites glisser vos fichiers ici ou cliquez dans le carré bleu pour téléverser v…" at bounding box center [0, 0] width 0 height 0
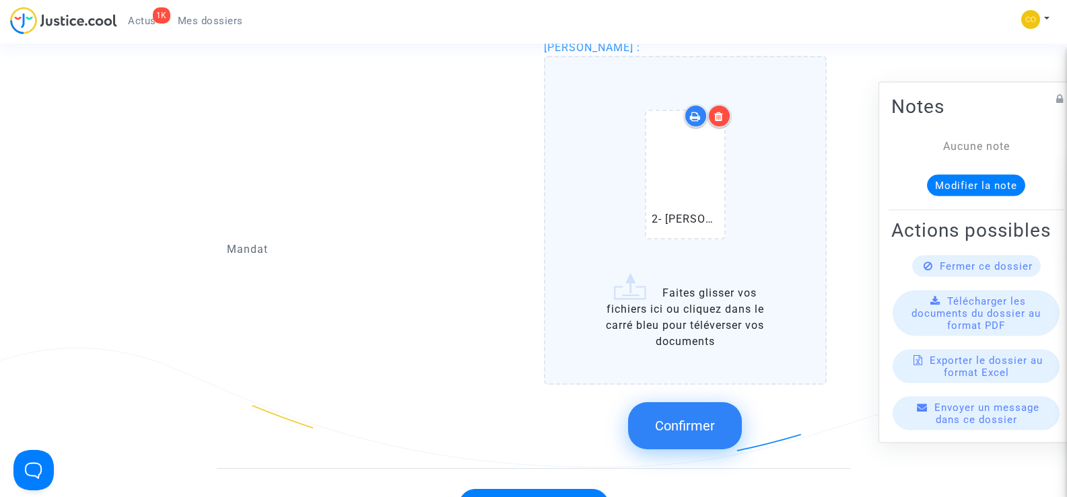
scroll to position [1750, 0]
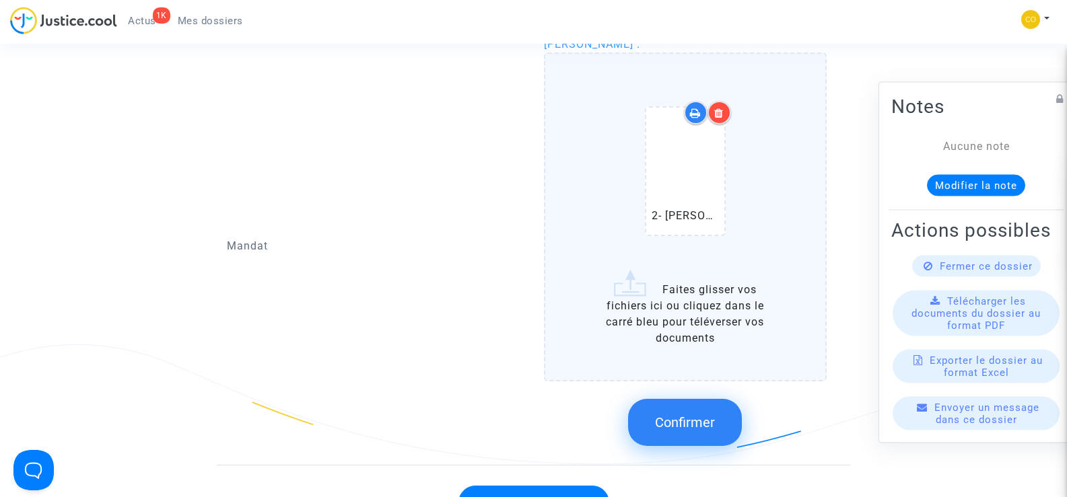
click at [679, 415] on span "Confirmer" at bounding box center [685, 423] width 60 height 16
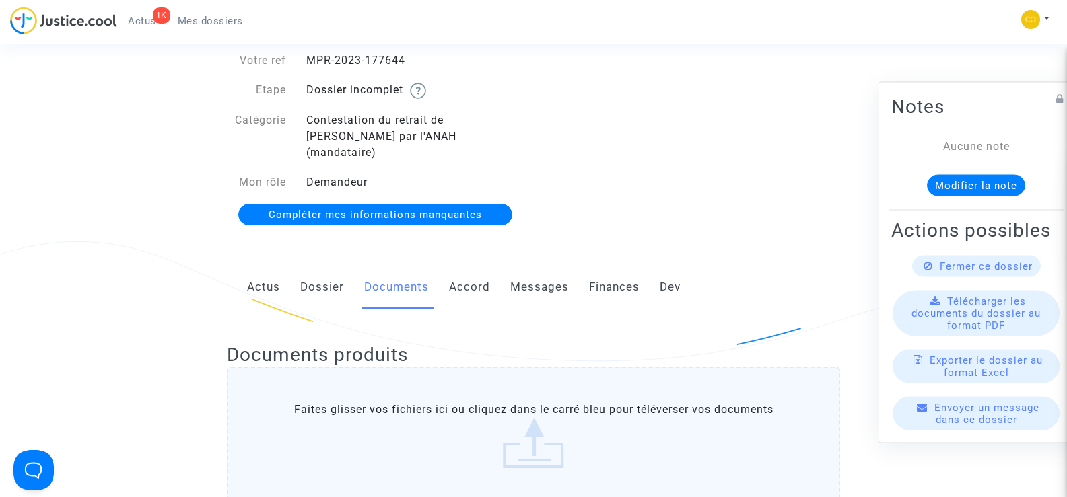
scroll to position [0, 0]
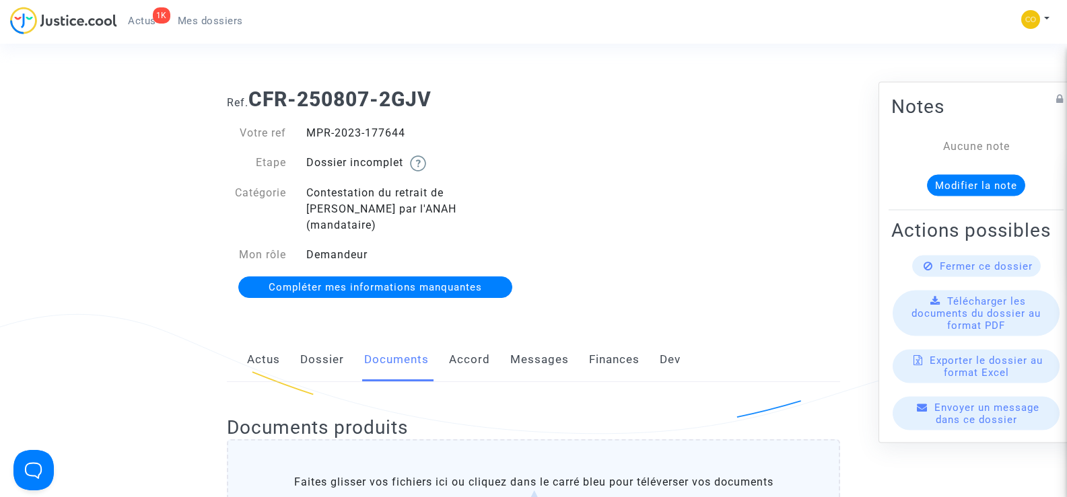
drag, startPoint x: 414, startPoint y: 137, endPoint x: 306, endPoint y: 127, distance: 108.2
click at [306, 127] on div "MPR-2023-177644" at bounding box center [415, 133] width 238 height 16
copy div "MPR-2023-177644"
click at [656, 245] on div "Ref. CFR-250807-2GJV Votre ref MPR-2023-177644 Etape Dossier incomplet Catégori…" at bounding box center [533, 193] width 633 height 233
click at [215, 17] on span "Mes dossiers" at bounding box center [210, 21] width 65 height 12
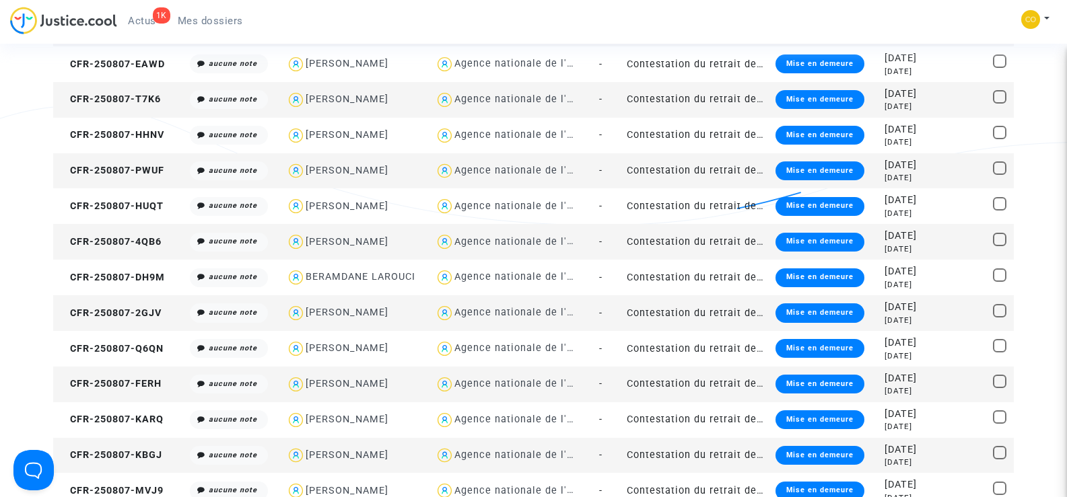
scroll to position [808, 0]
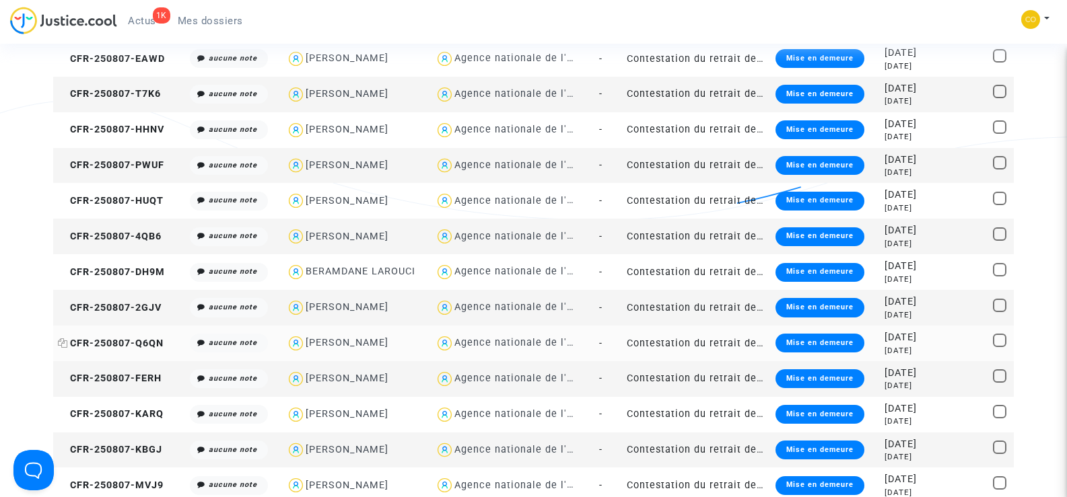
click at [127, 343] on span "CFR-250807-Q6QN" at bounding box center [111, 343] width 106 height 11
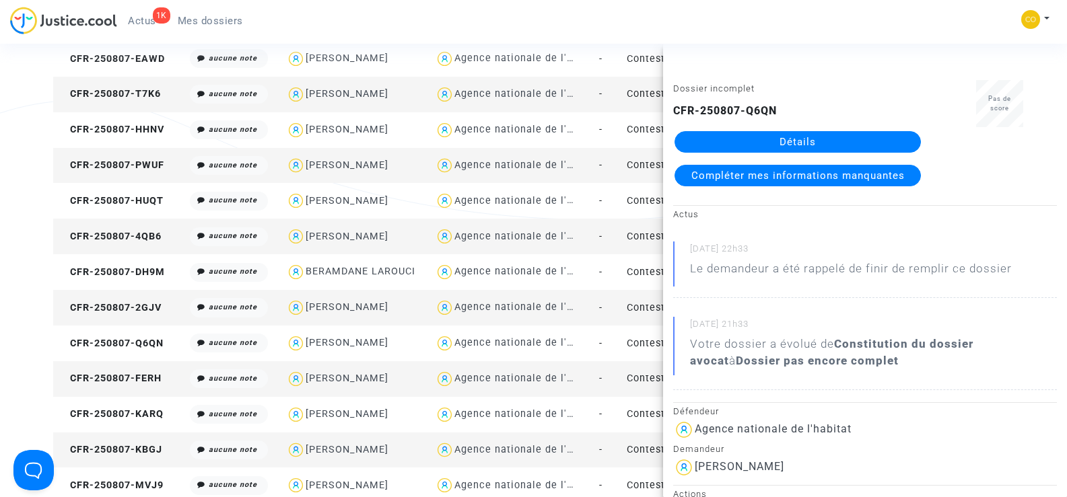
click at [786, 138] on link "Détails" at bounding box center [798, 142] width 246 height 22
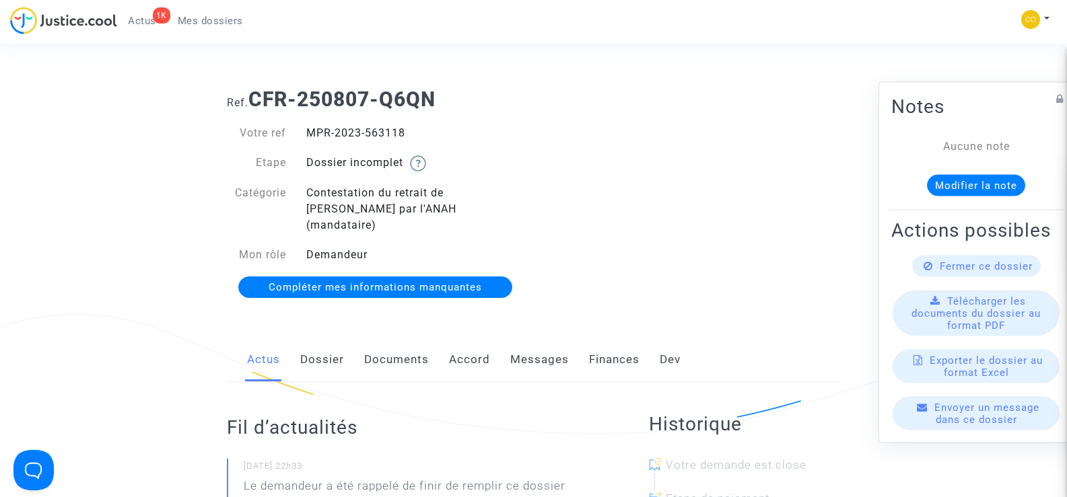
click at [398, 339] on link "Documents" at bounding box center [396, 360] width 65 height 44
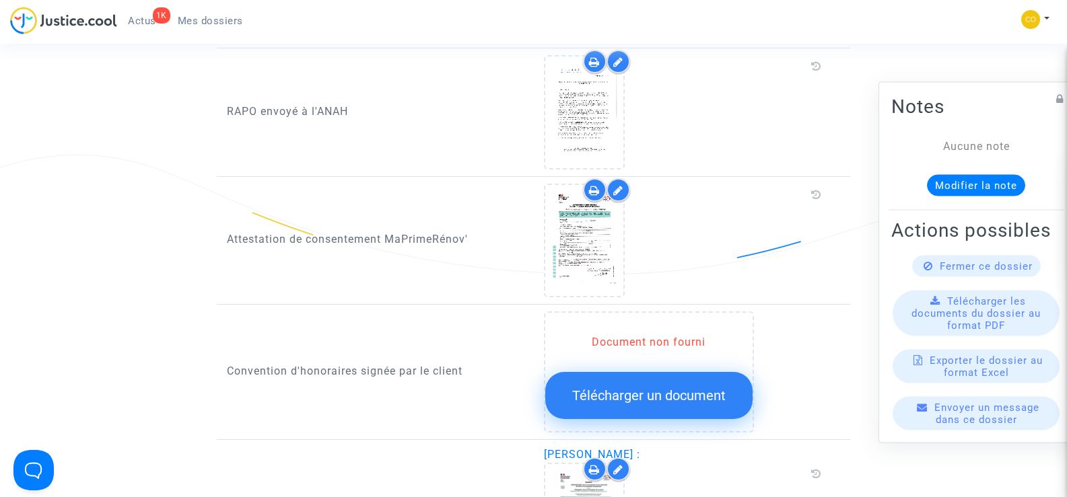
scroll to position [1548, 0]
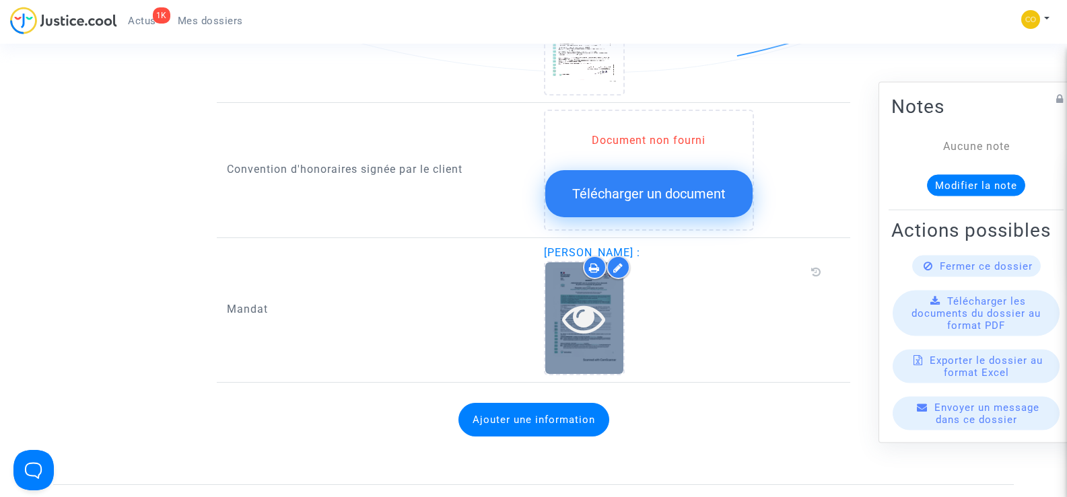
click at [584, 319] on icon at bounding box center [584, 318] width 44 height 43
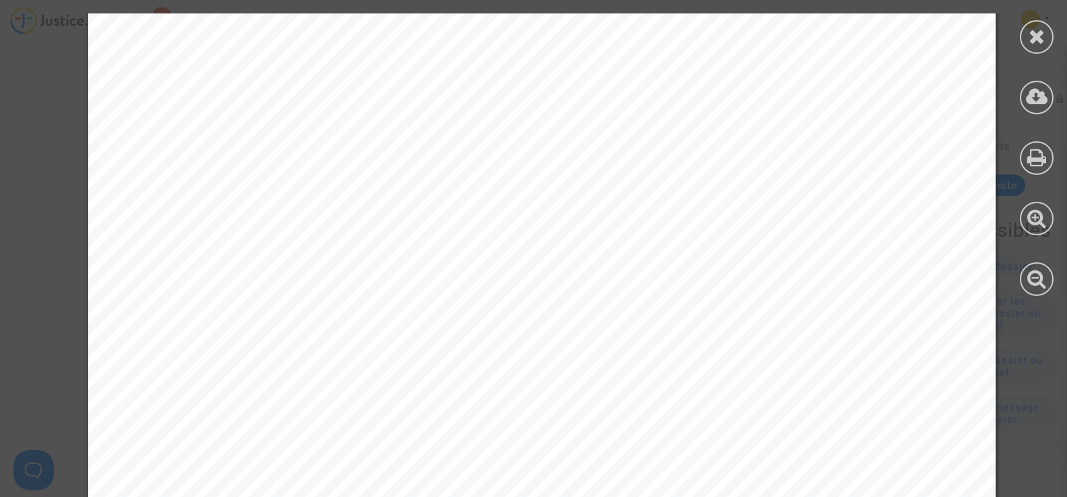
scroll to position [2087, 0]
click at [1029, 46] on div at bounding box center [1037, 37] width 34 height 34
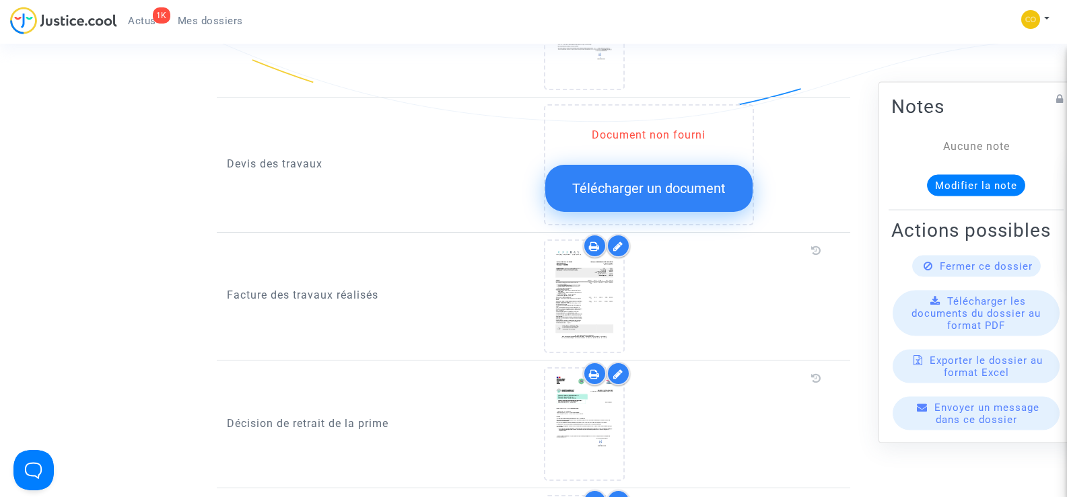
scroll to position [875, 0]
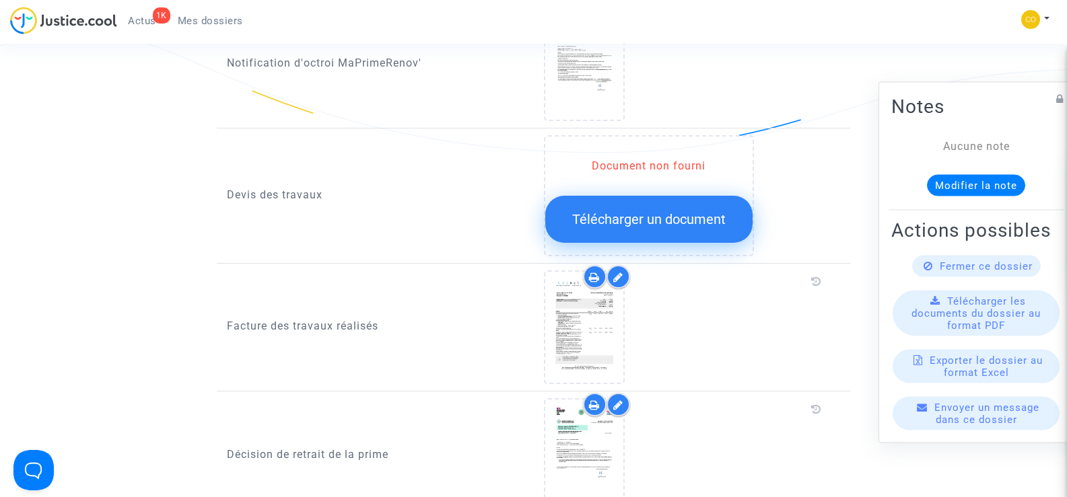
click at [640, 211] on span "Télécharger un document" at bounding box center [648, 219] width 153 height 16
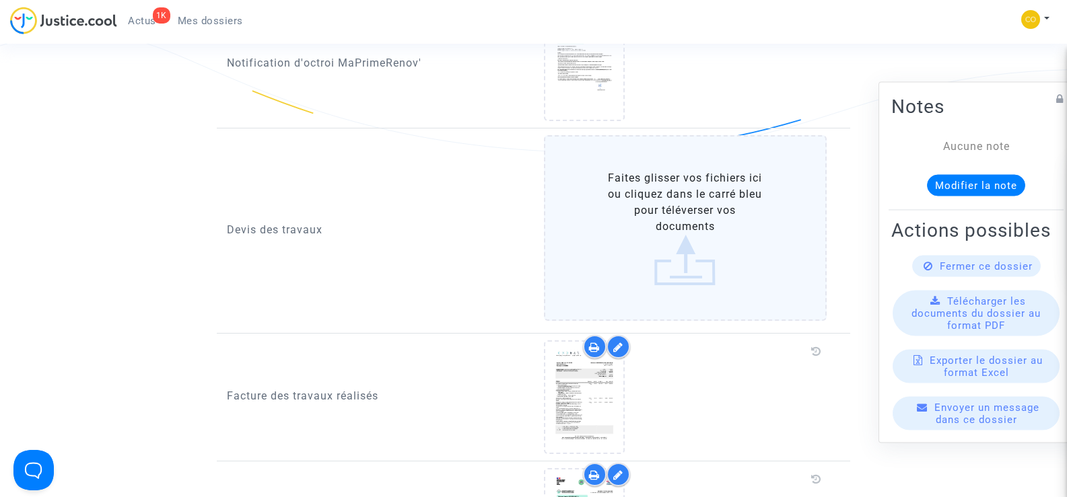
click at [673, 200] on label "Faites glisser vos fichiers ici ou cliquez dans le carré bleu pour téléverser v…" at bounding box center [685, 228] width 283 height 186
click at [0, 0] on input "Faites glisser vos fichiers ici ou cliquez dans le carré bleu pour téléverser v…" at bounding box center [0, 0] width 0 height 0
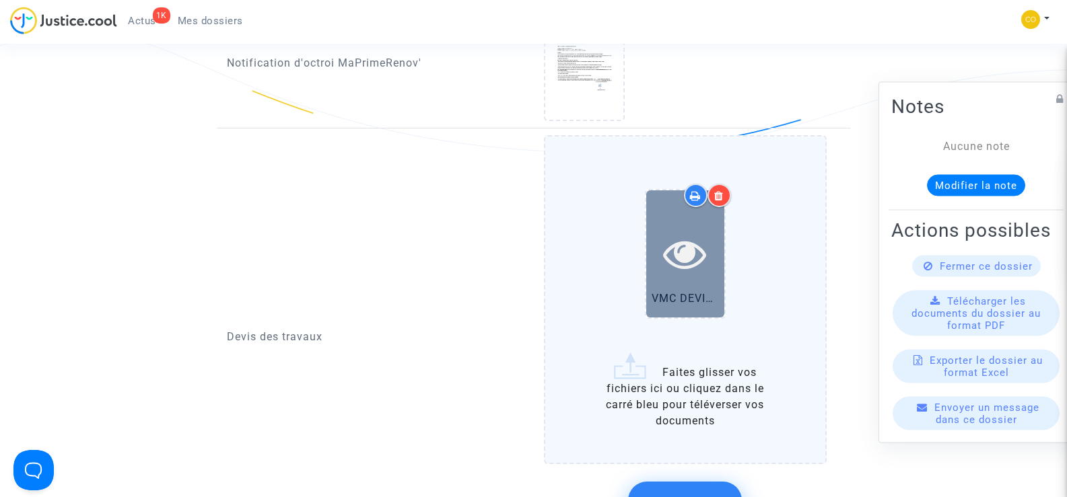
click at [678, 253] on icon at bounding box center [685, 253] width 44 height 43
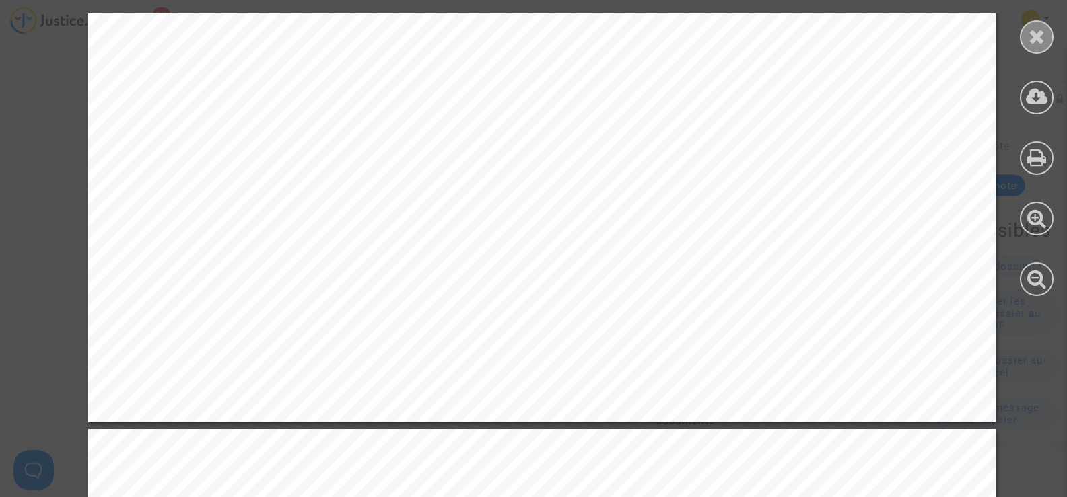
click at [1038, 35] on icon at bounding box center [1037, 36] width 17 height 20
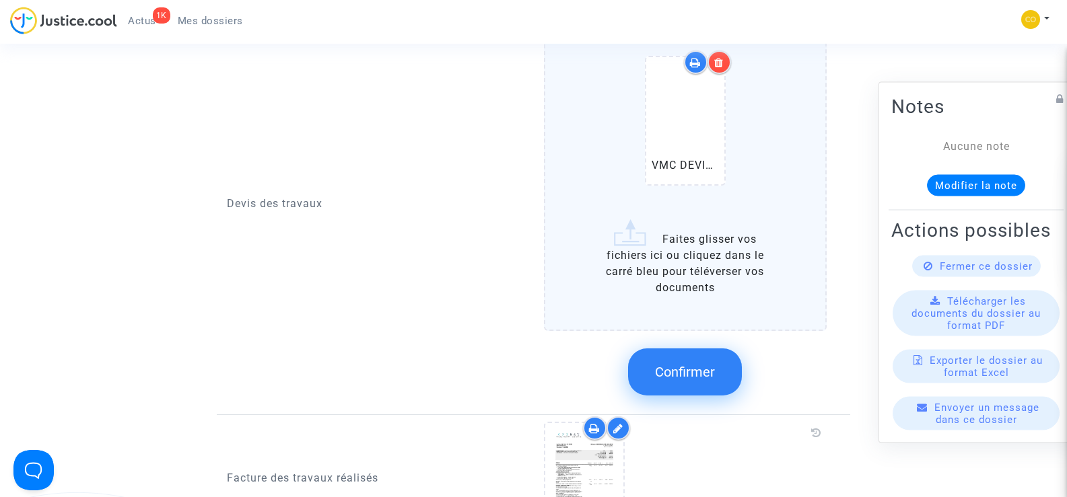
scroll to position [1010, 0]
click at [691, 265] on label "VMC DEVIS MOOMEN.pdf Faites glisser vos fichiers ici ou cliquez dans le carré b…" at bounding box center [685, 165] width 283 height 329
click at [0, 0] on input "VMC DEVIS MOOMEN.pdf Faites glisser vos fichiers ici ou cliquez dans le carré b…" at bounding box center [0, 0] width 0 height 0
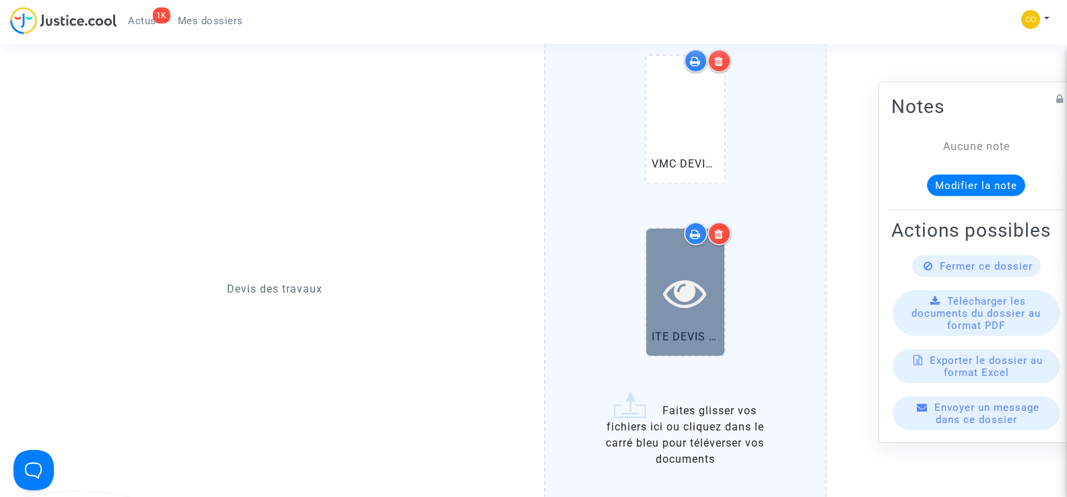
click at [695, 287] on icon at bounding box center [685, 292] width 44 height 43
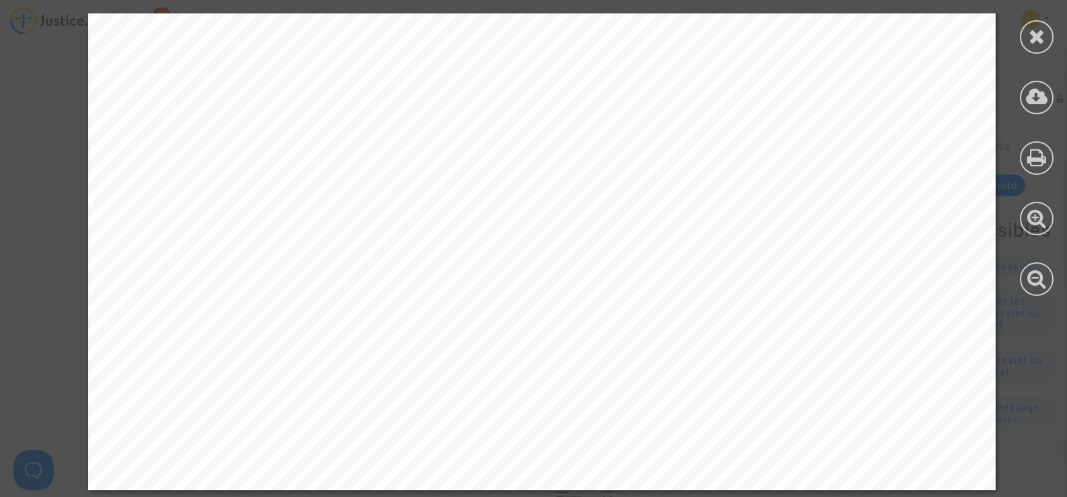
scroll to position [1144, 0]
click at [1027, 31] on div at bounding box center [1037, 37] width 34 height 34
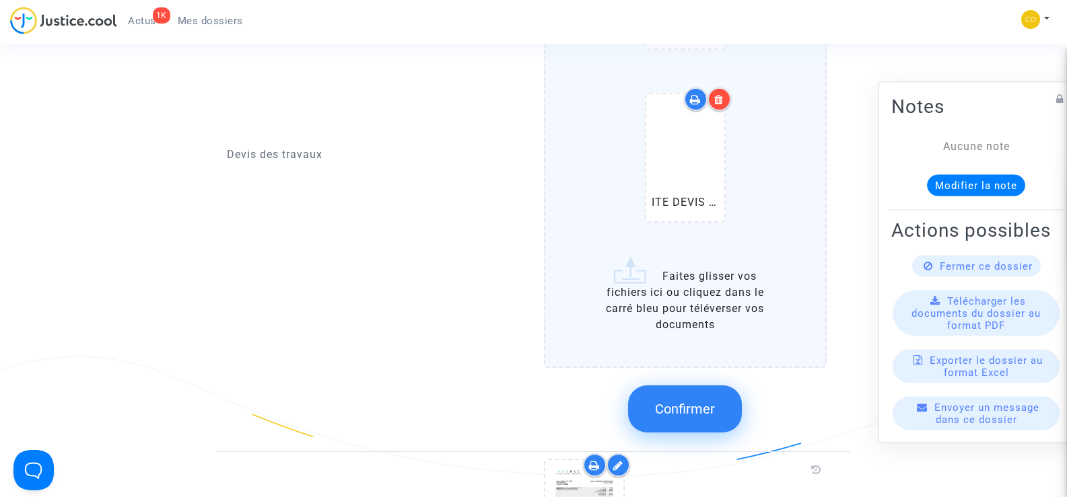
click at [709, 401] on span "Confirmer" at bounding box center [685, 409] width 60 height 16
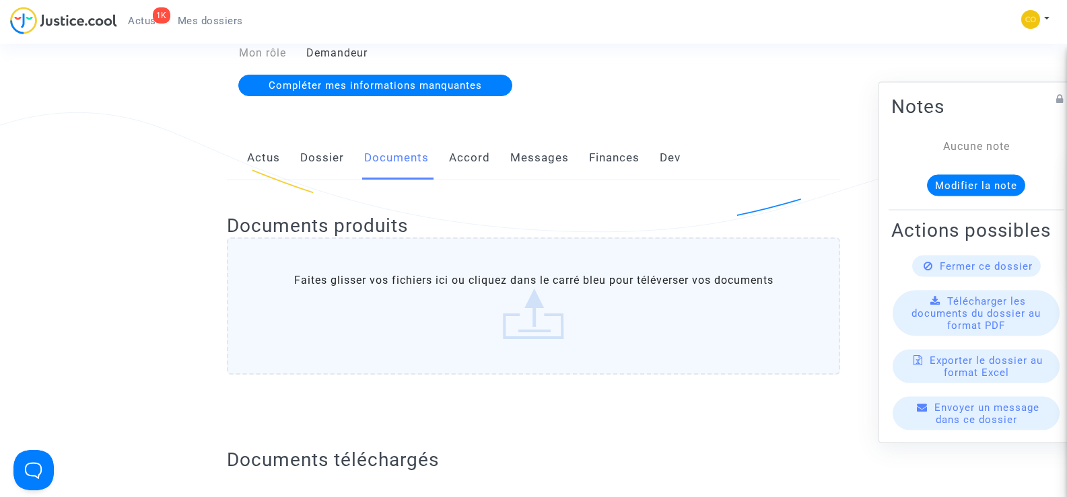
scroll to position [0, 0]
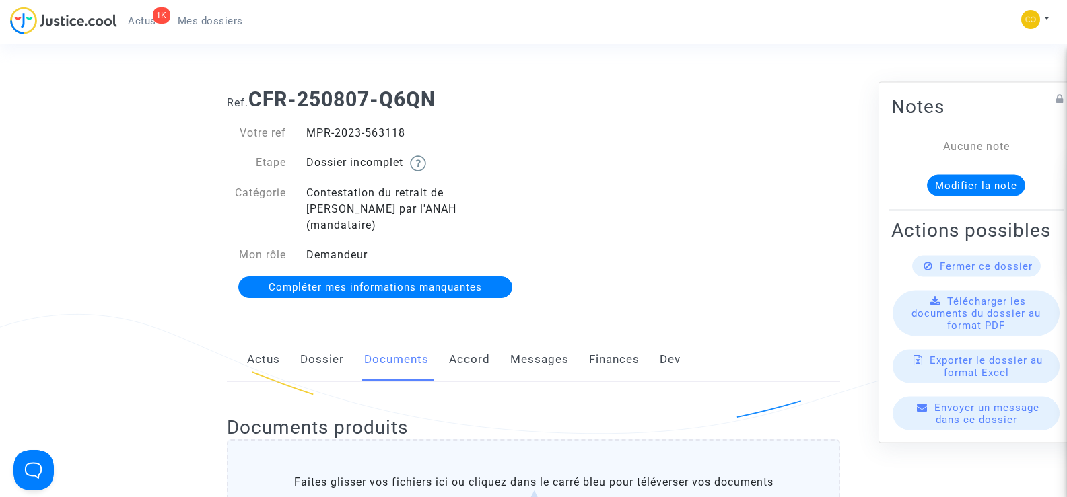
click at [203, 22] on span "Mes dossiers" at bounding box center [210, 21] width 65 height 12
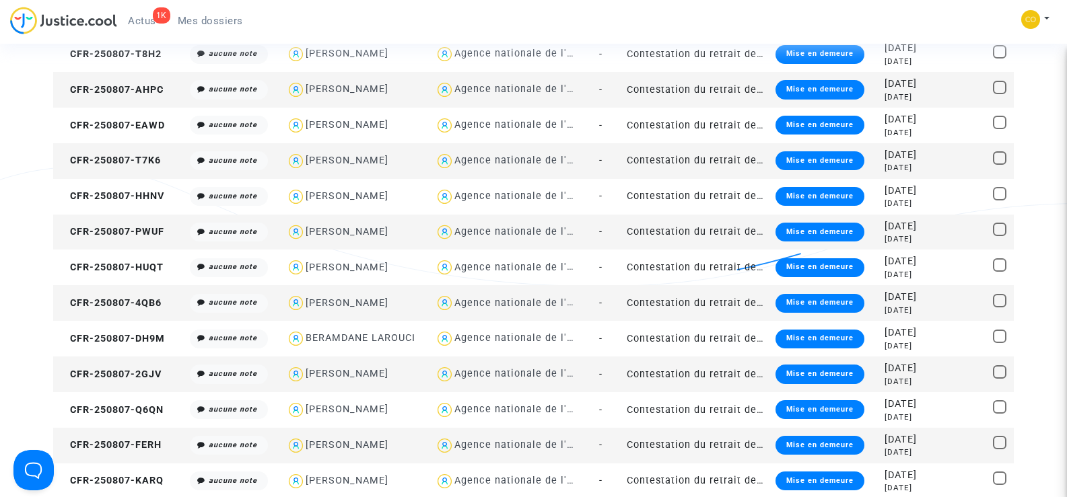
scroll to position [741, 0]
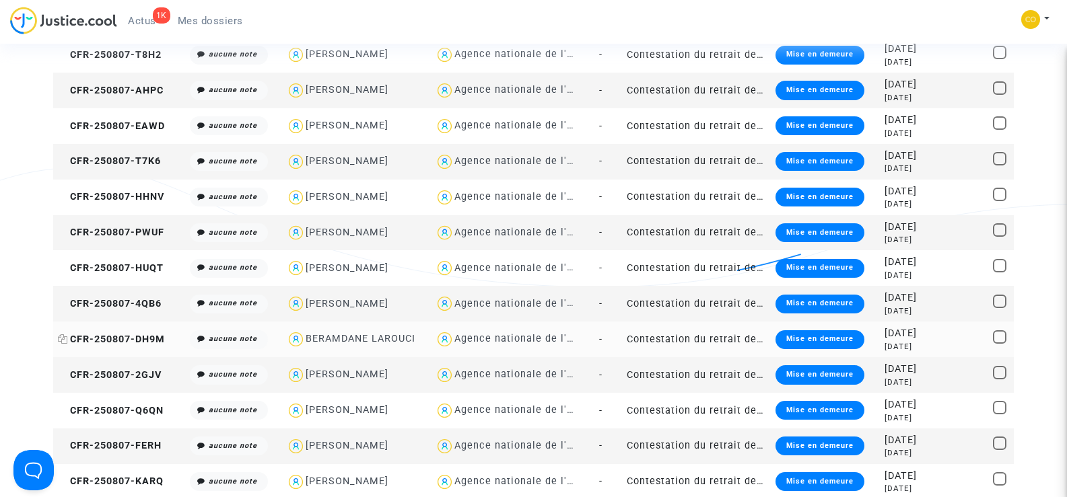
click at [127, 341] on span "CFR-250807-DH9M" at bounding box center [111, 339] width 107 height 11
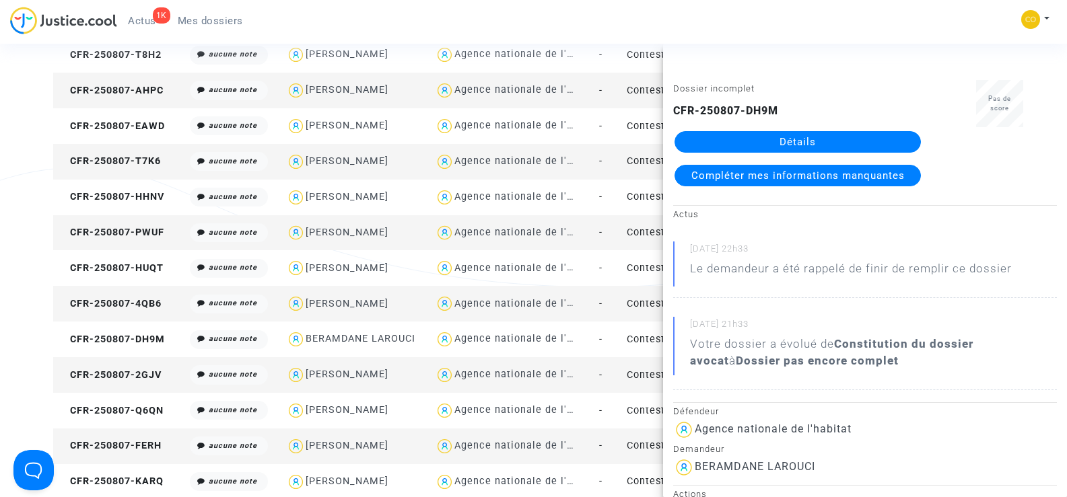
click at [806, 142] on link "Détails" at bounding box center [798, 142] width 246 height 22
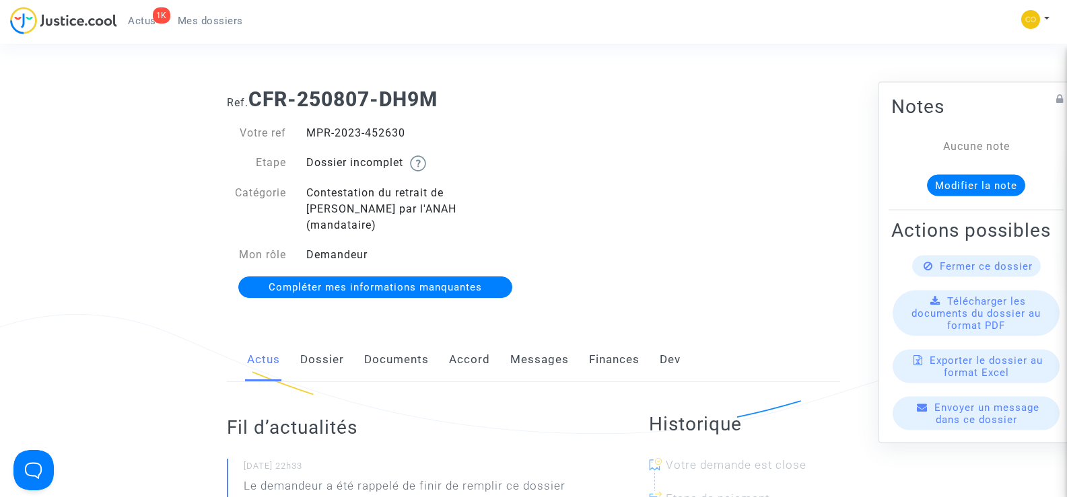
drag, startPoint x: 407, startPoint y: 132, endPoint x: 306, endPoint y: 125, distance: 101.9
click at [306, 125] on div "MPR-2023-452630" at bounding box center [415, 133] width 238 height 16
copy div "MPR-2023-452630"
click at [836, 217] on div "Ref. CFR-250807-DH9M Votre ref MPR-2023-452630 Etape Dossier incomplet Catégori…" at bounding box center [533, 193] width 633 height 233
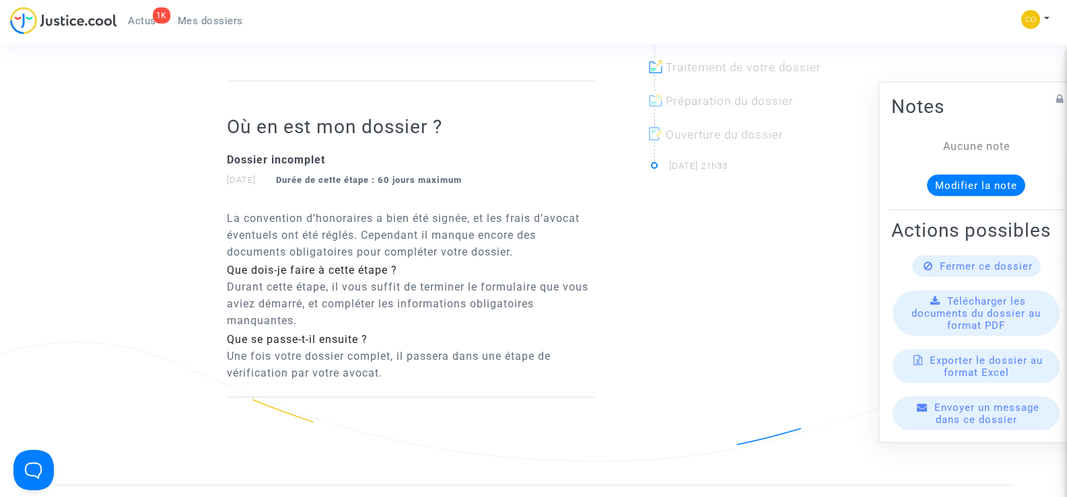
scroll to position [162, 0]
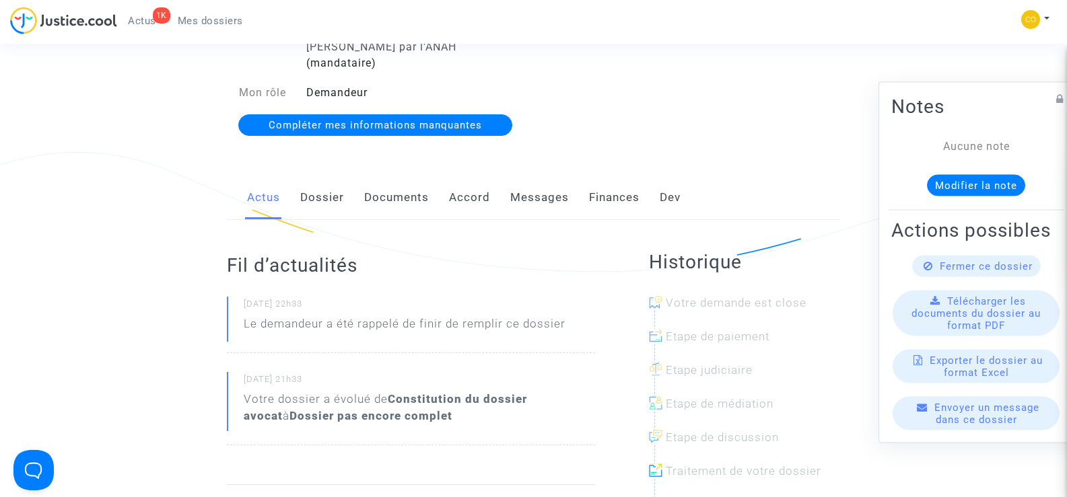
click at [409, 180] on link "Documents" at bounding box center [396, 198] width 65 height 44
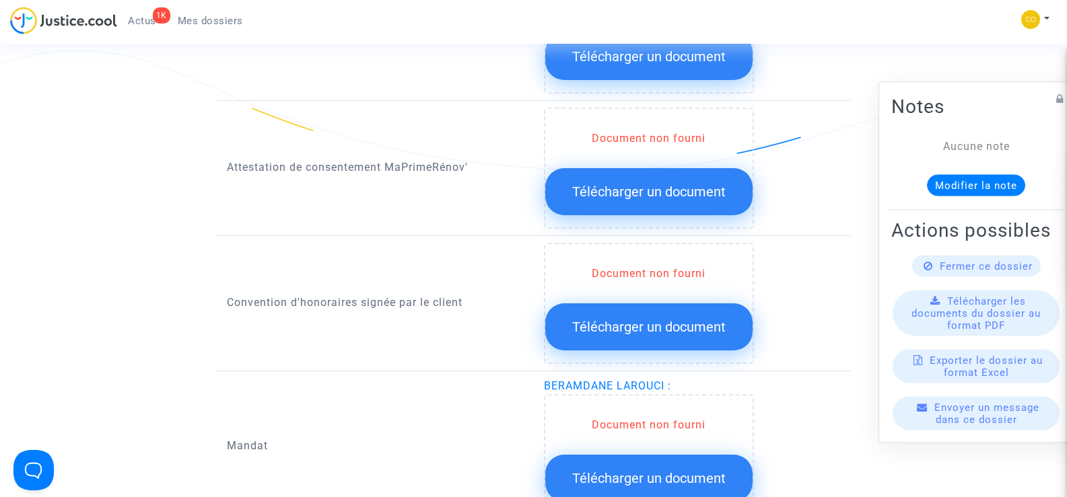
scroll to position [1643, 0]
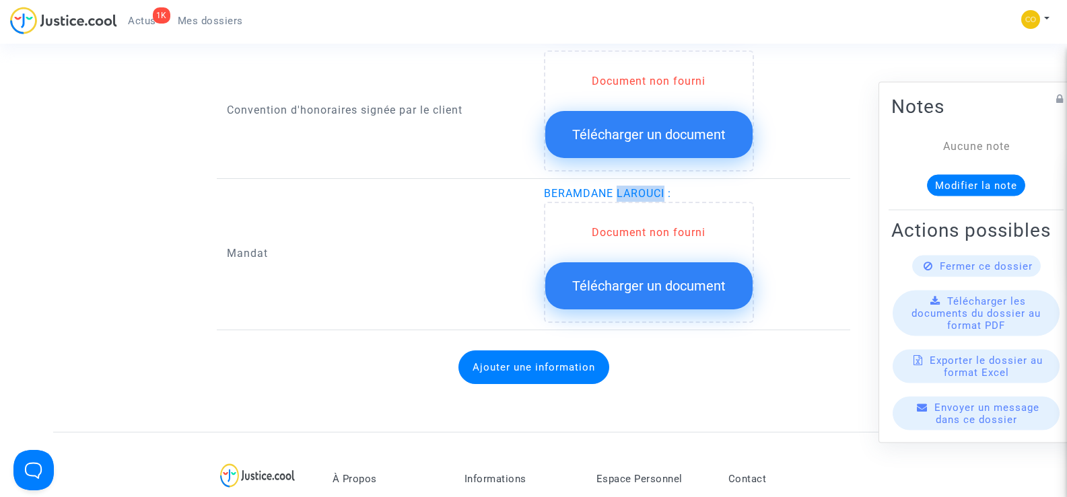
drag, startPoint x: 666, startPoint y: 176, endPoint x: 616, endPoint y: 170, distance: 50.9
click at [616, 186] on div "BERAMDANE LAROUCI : Document non fourni Télécharger un document" at bounding box center [692, 254] width 297 height 137
copy span "LAROUCI"
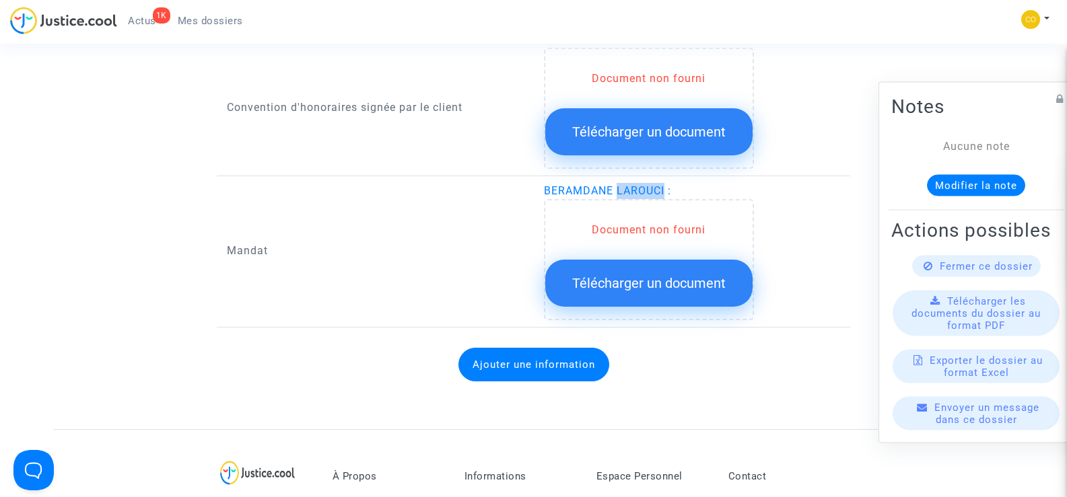
scroll to position [1750, 0]
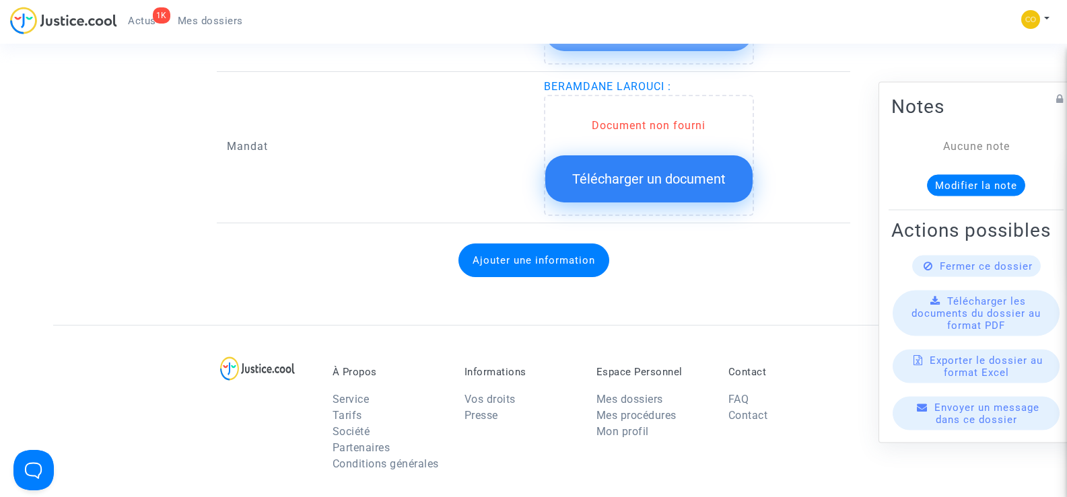
click at [811, 95] on div "Document non fourni Télécharger un document" at bounding box center [685, 155] width 283 height 121
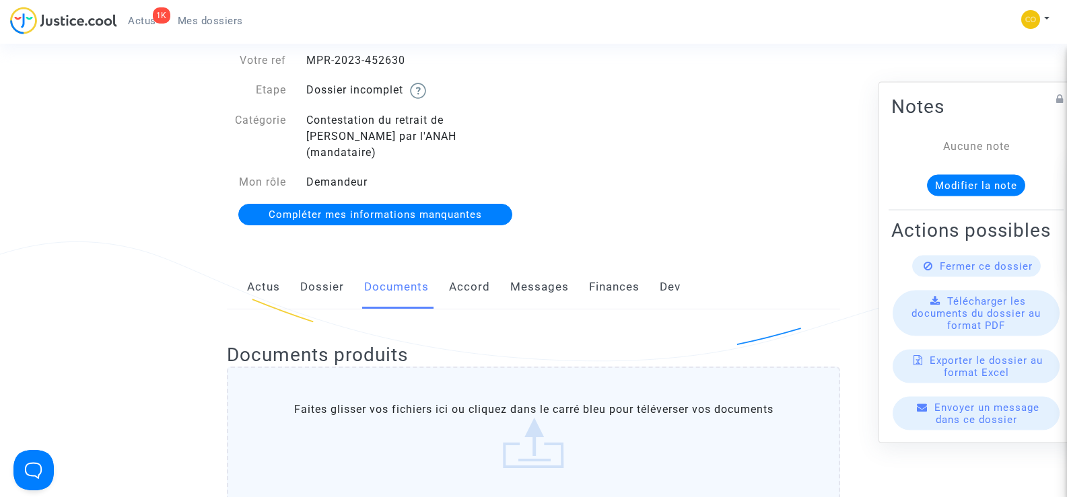
scroll to position [0, 0]
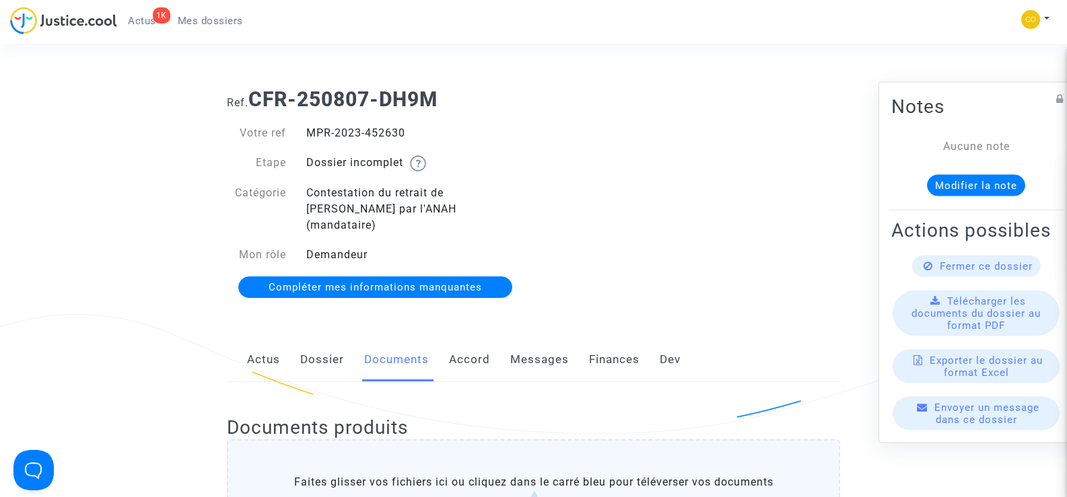
drag, startPoint x: 416, startPoint y: 132, endPoint x: 308, endPoint y: 128, distance: 107.8
click at [308, 128] on div "MPR-2023-452630" at bounding box center [415, 133] width 238 height 16
copy div "MPR-2023-452630"
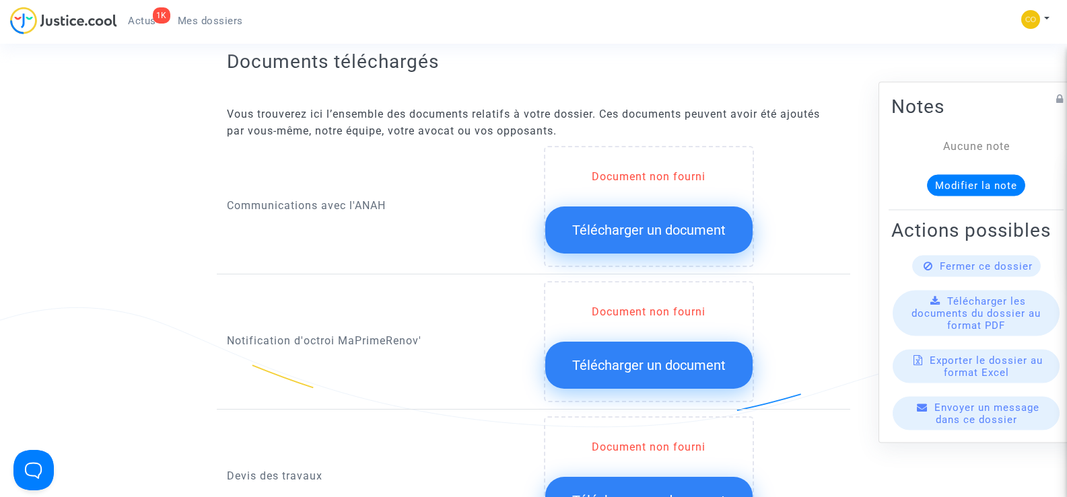
scroll to position [673, 0]
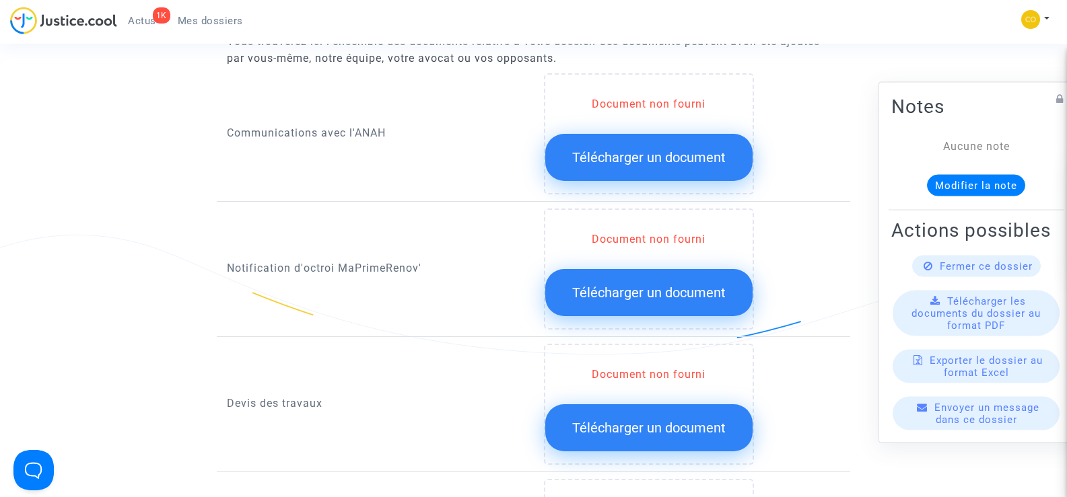
click at [682, 285] on span "Télécharger un document" at bounding box center [648, 293] width 153 height 16
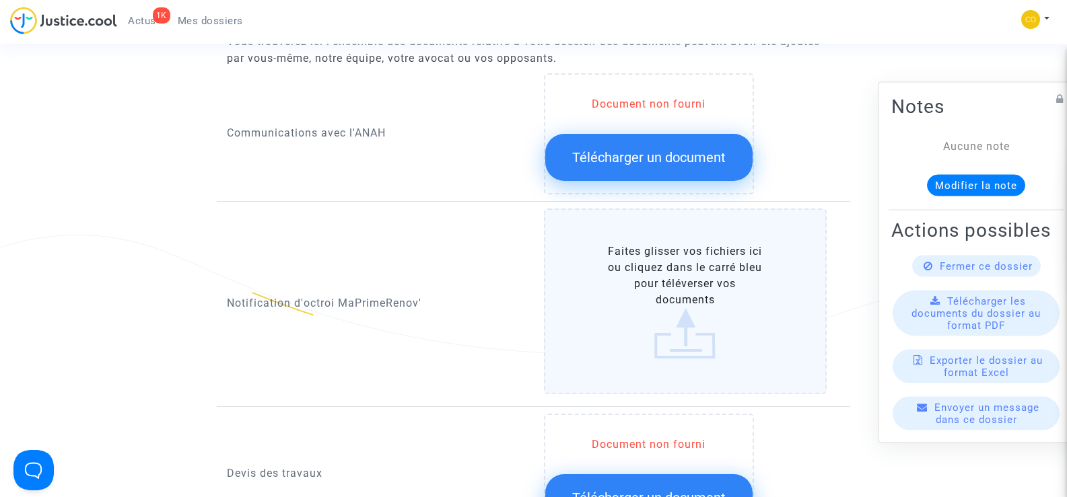
click at [683, 283] on label "Faites glisser vos fichiers ici ou cliquez dans le carré bleu pour téléverser v…" at bounding box center [685, 302] width 283 height 186
click at [0, 0] on input "Faites glisser vos fichiers ici ou cliquez dans le carré bleu pour téléverser v…" at bounding box center [0, 0] width 0 height 0
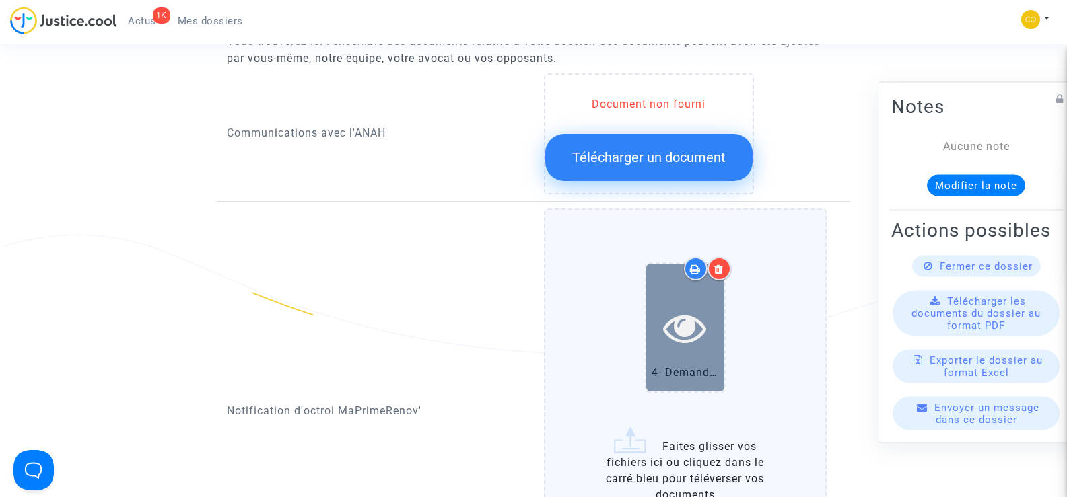
click at [673, 314] on icon at bounding box center [685, 327] width 44 height 43
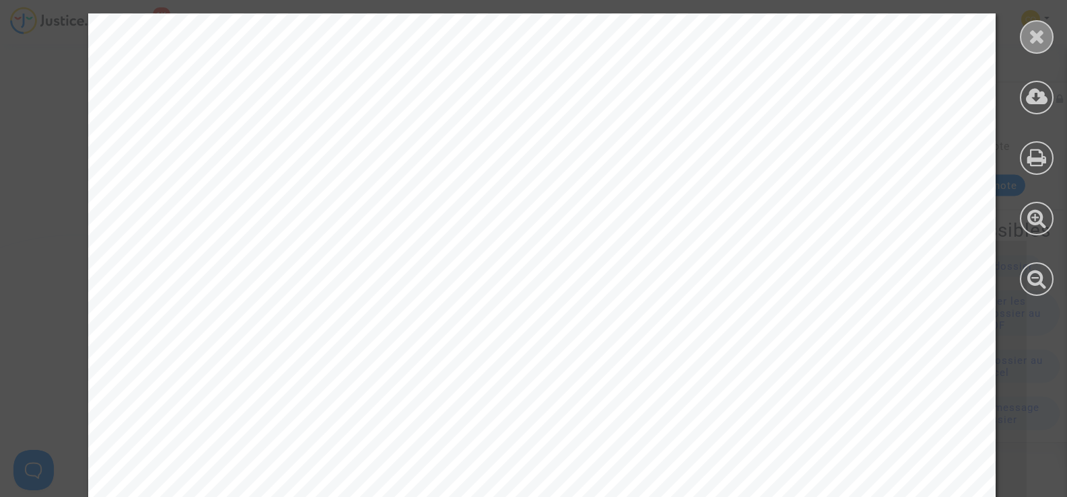
click at [1040, 45] on icon at bounding box center [1037, 36] width 17 height 20
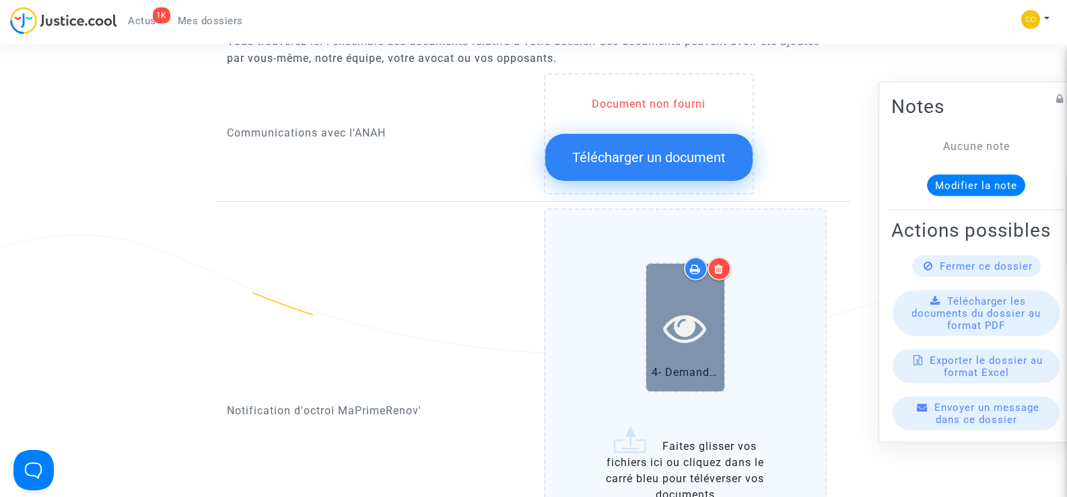
click at [673, 324] on icon at bounding box center [685, 327] width 44 height 43
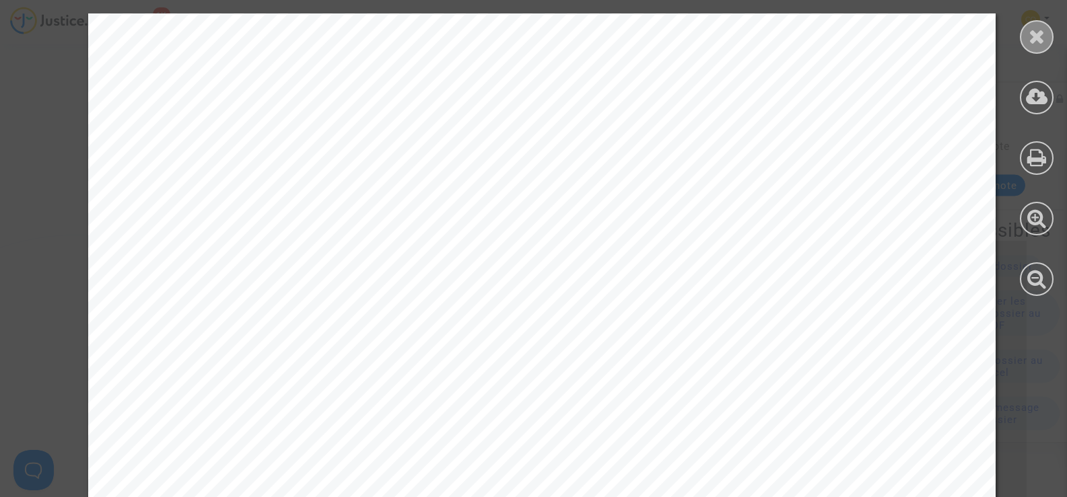
click at [1043, 40] on icon at bounding box center [1037, 36] width 17 height 20
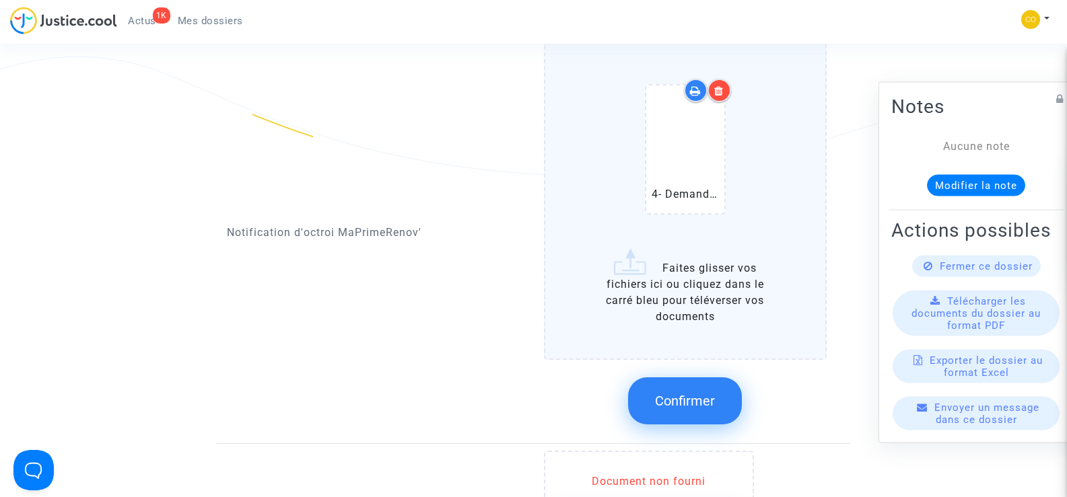
scroll to position [875, 0]
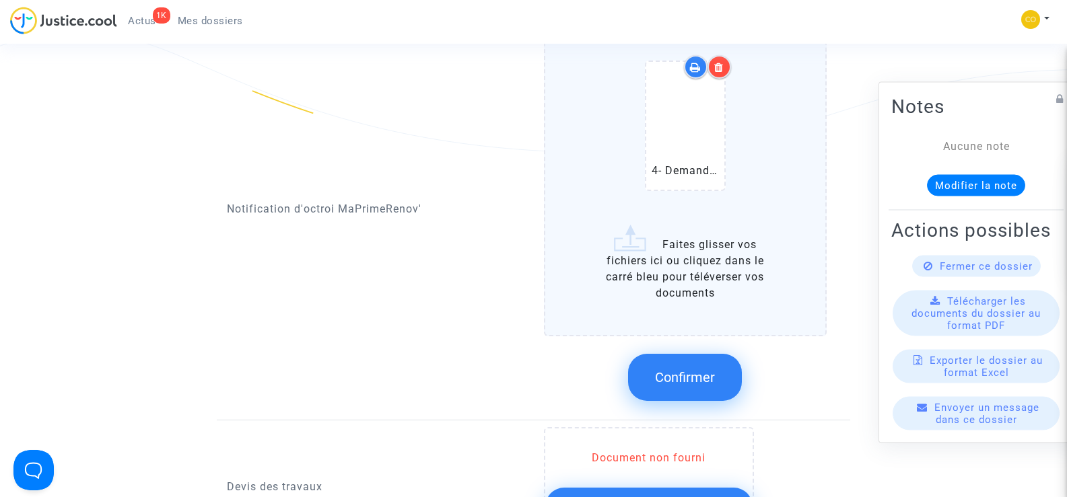
click at [681, 370] on span "Confirmer" at bounding box center [685, 378] width 60 height 16
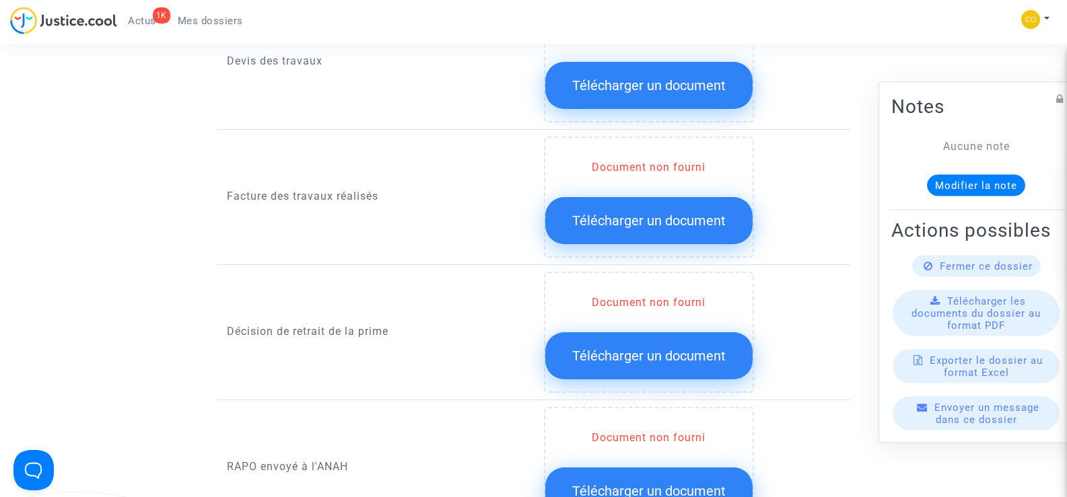
scroll to position [1010, 0]
click at [623, 212] on span "Télécharger un document" at bounding box center [648, 220] width 153 height 16
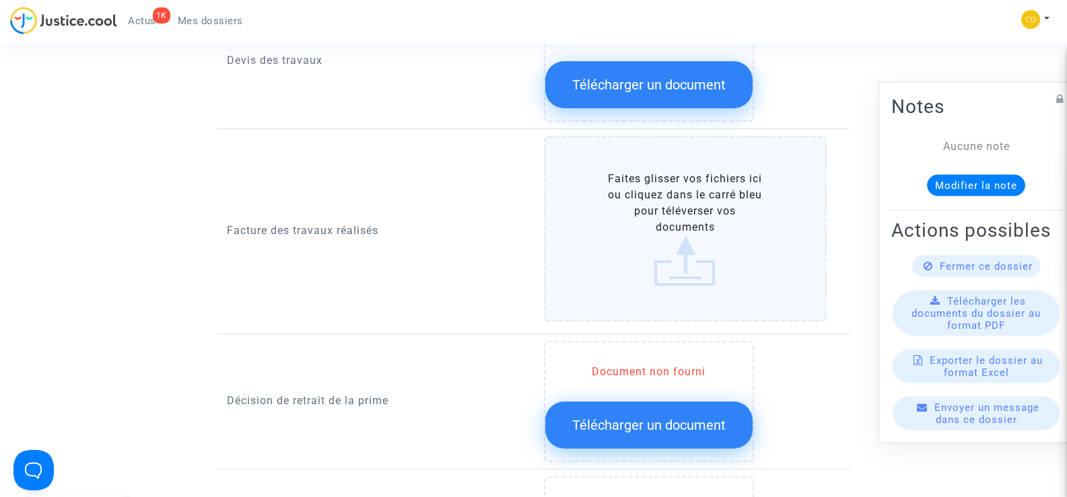
click at [677, 246] on label "Faites glisser vos fichiers ici ou cliquez dans le carré bleu pour téléverser v…" at bounding box center [685, 229] width 283 height 186
click at [0, 0] on input "Faites glisser vos fichiers ici ou cliquez dans le carré bleu pour téléverser v…" at bounding box center [0, 0] width 0 height 0
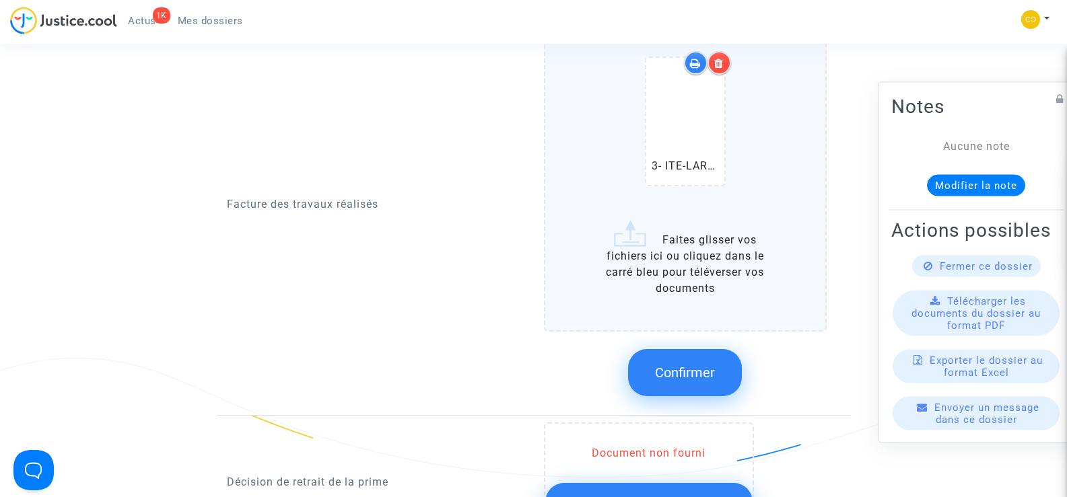
scroll to position [1144, 0]
click at [717, 366] on button "Confirmer" at bounding box center [685, 371] width 114 height 47
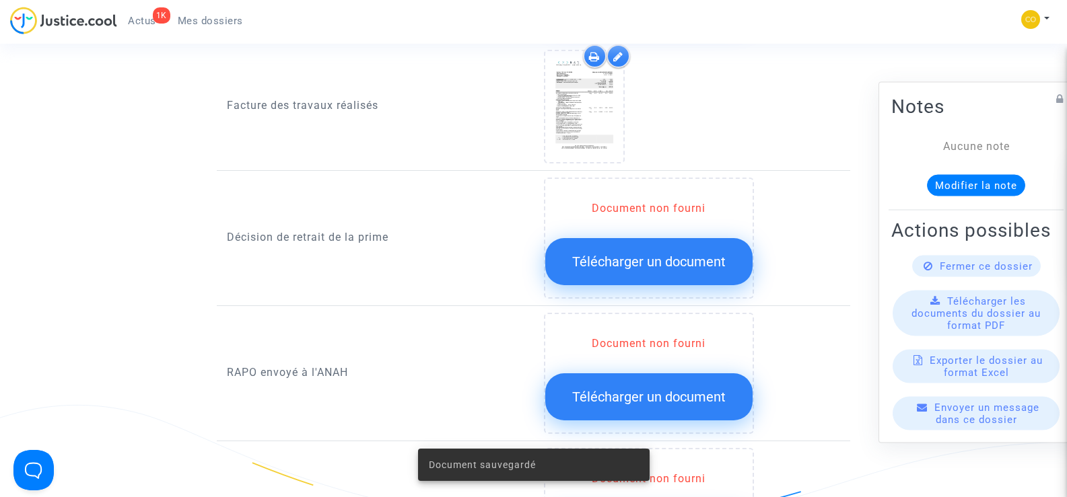
scroll to position [942, 0]
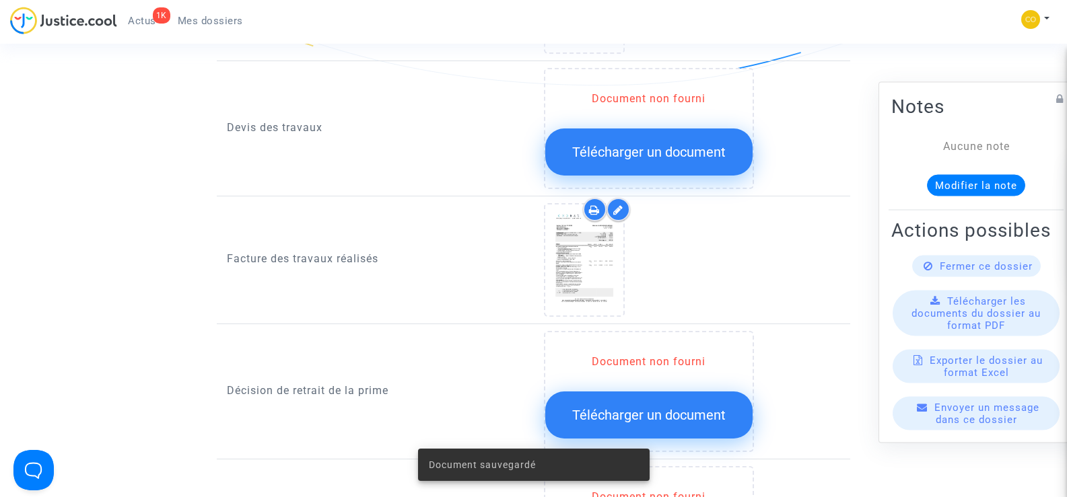
click at [648, 407] on span "Télécharger un document" at bounding box center [648, 415] width 153 height 16
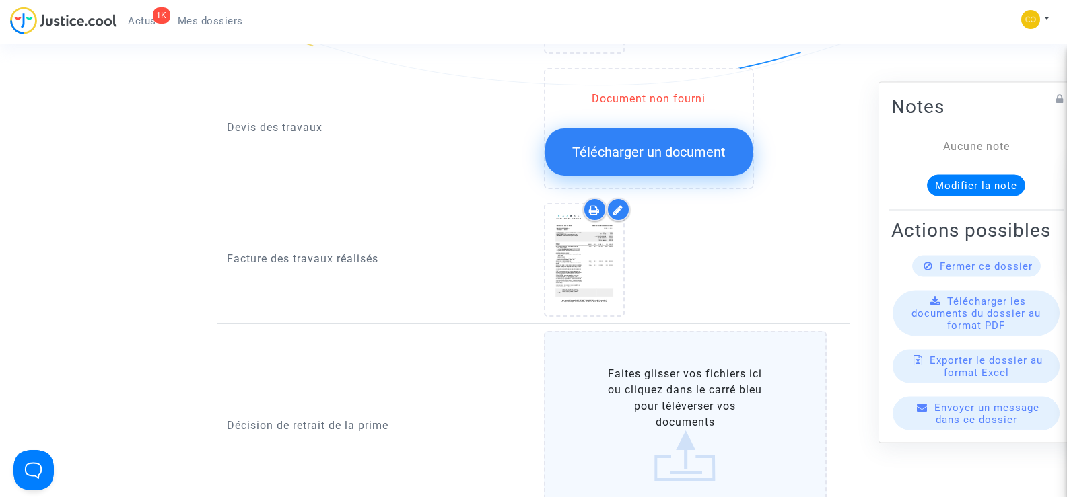
click at [658, 388] on label "Faites glisser vos fichiers ici ou cliquez dans le carré bleu pour téléverser v…" at bounding box center [685, 424] width 283 height 186
click at [0, 0] on input "Faites glisser vos fichiers ici ou cliquez dans le carré bleu pour téléverser v…" at bounding box center [0, 0] width 0 height 0
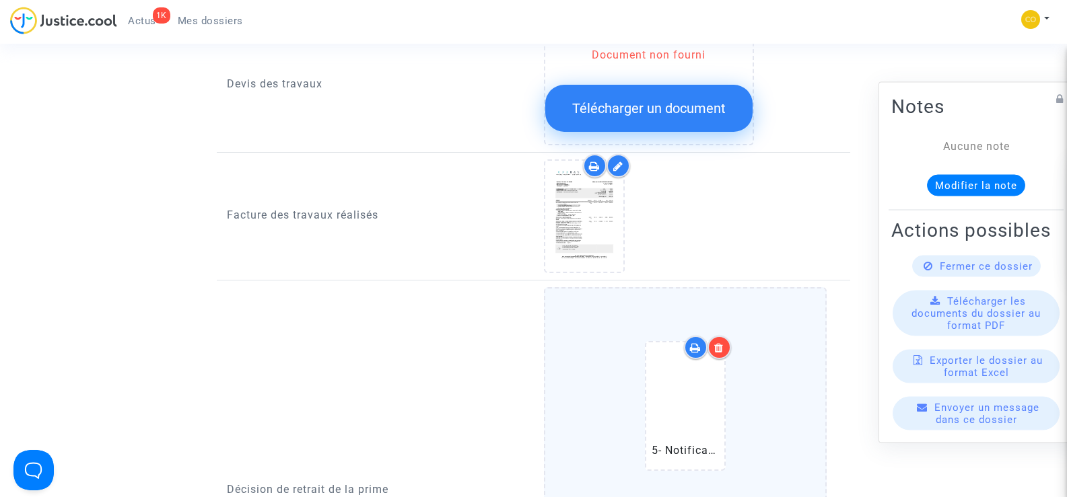
scroll to position [1010, 0]
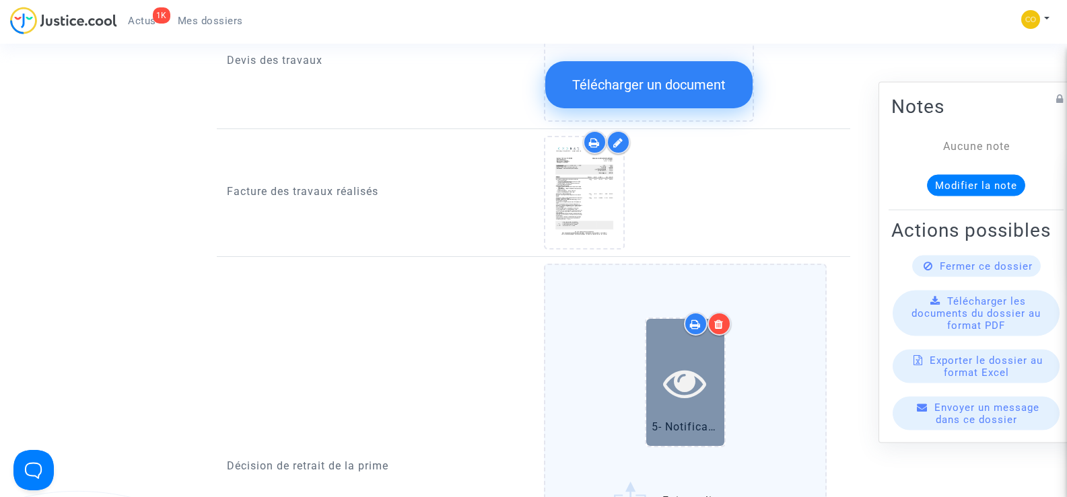
click at [669, 364] on icon at bounding box center [685, 383] width 44 height 43
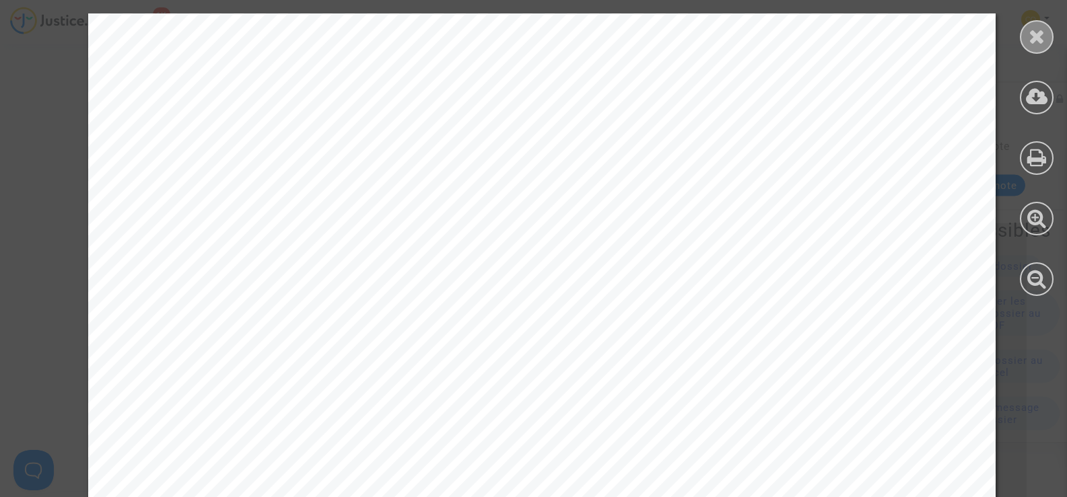
click at [1045, 44] on icon at bounding box center [1037, 36] width 17 height 20
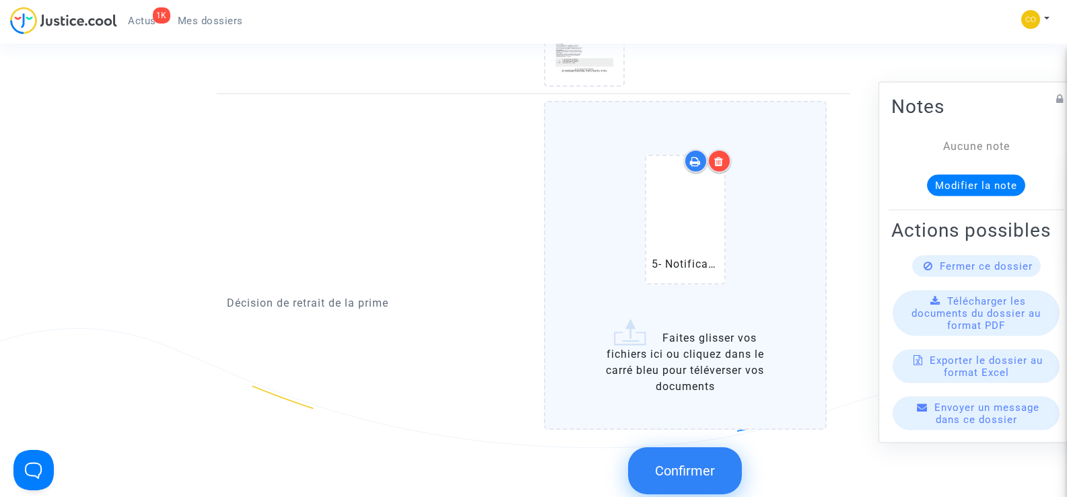
scroll to position [1212, 0]
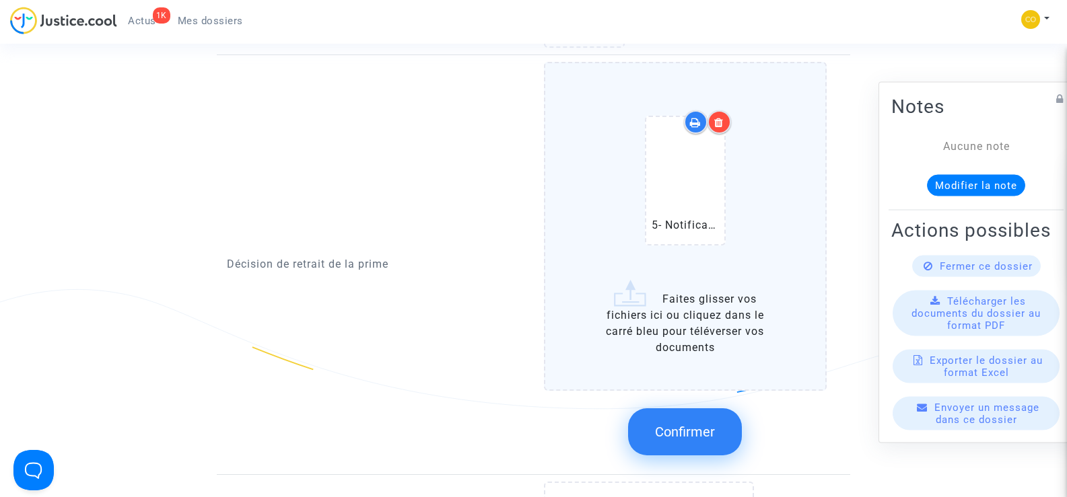
click at [683, 424] on span "Confirmer" at bounding box center [685, 432] width 60 height 16
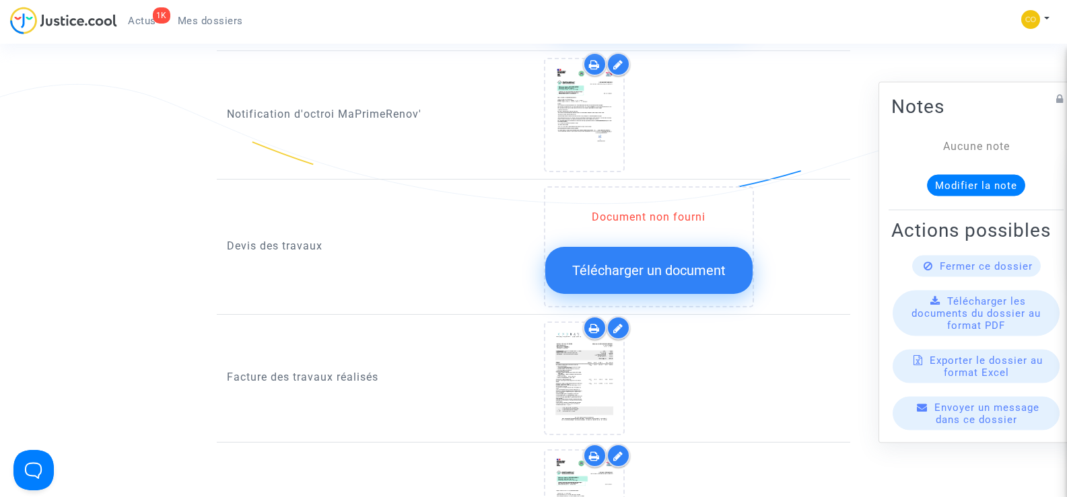
scroll to position [808, 0]
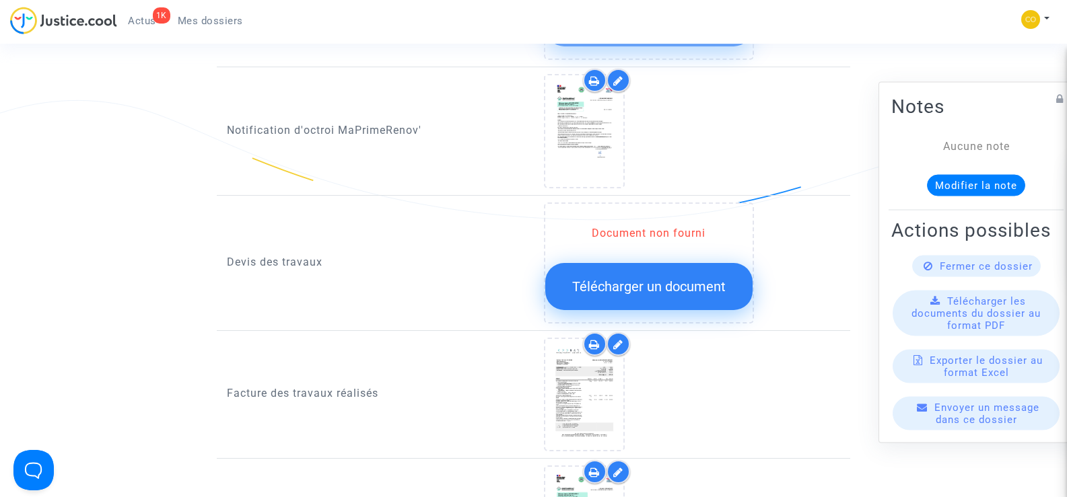
click at [651, 282] on button "Télécharger un document" at bounding box center [648, 286] width 207 height 47
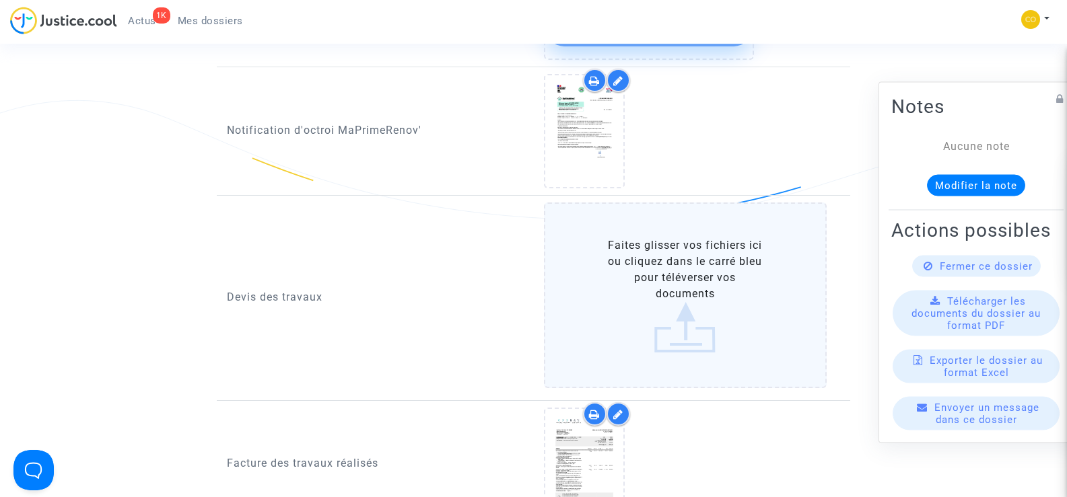
click at [697, 265] on label "Faites glisser vos fichiers ici ou cliquez dans le carré bleu pour téléverser v…" at bounding box center [685, 296] width 283 height 186
click at [0, 0] on input "Faites glisser vos fichiers ici ou cliquez dans le carré bleu pour téléverser v…" at bounding box center [0, 0] width 0 height 0
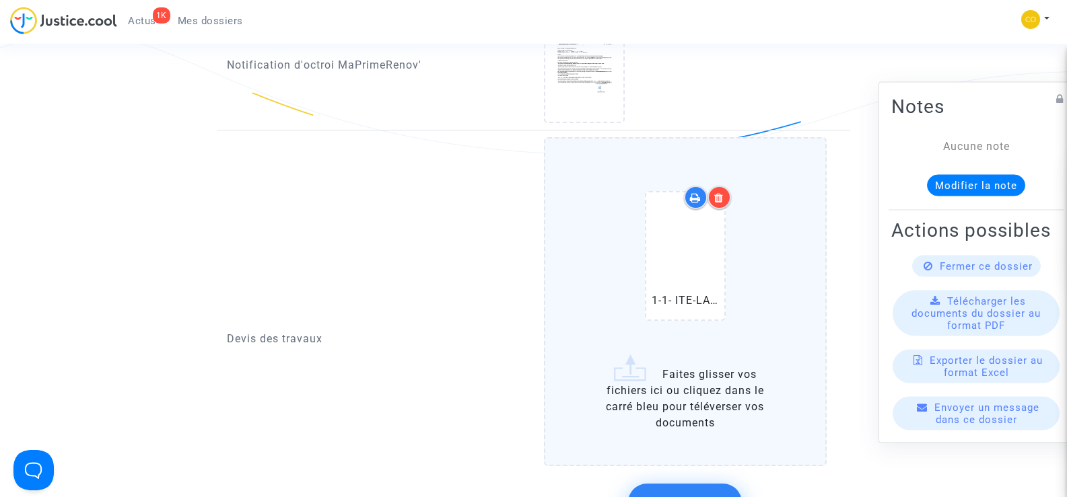
scroll to position [942, 0]
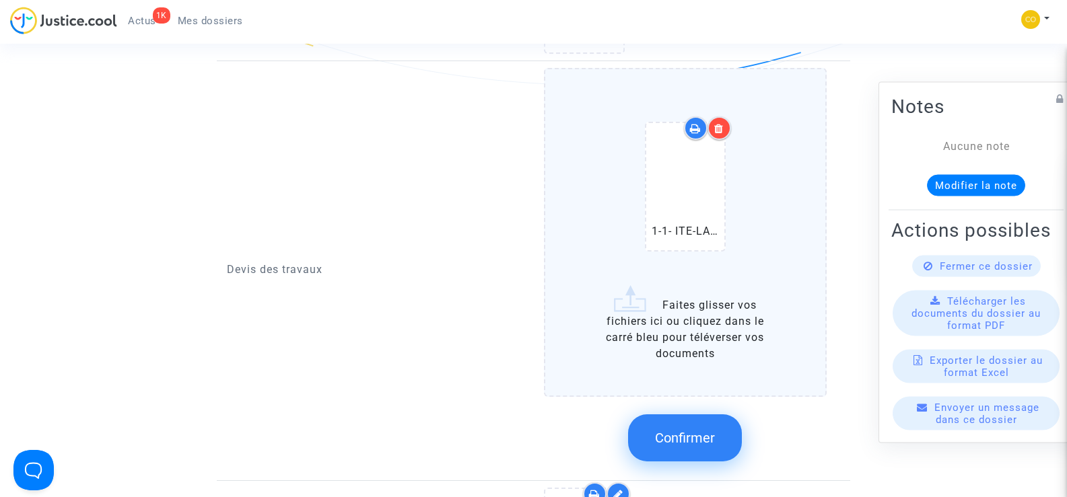
click at [684, 331] on label "1-1- ITE-LAROUCI BERAMDANE DEVIS.pdf Faites glisser vos fichiers ici ou cliquez…" at bounding box center [685, 232] width 283 height 329
click at [0, 0] on input "1-1- ITE-LAROUCI BERAMDANE DEVIS.pdf Faites glisser vos fichiers ici ou cliquez…" at bounding box center [0, 0] width 0 height 0
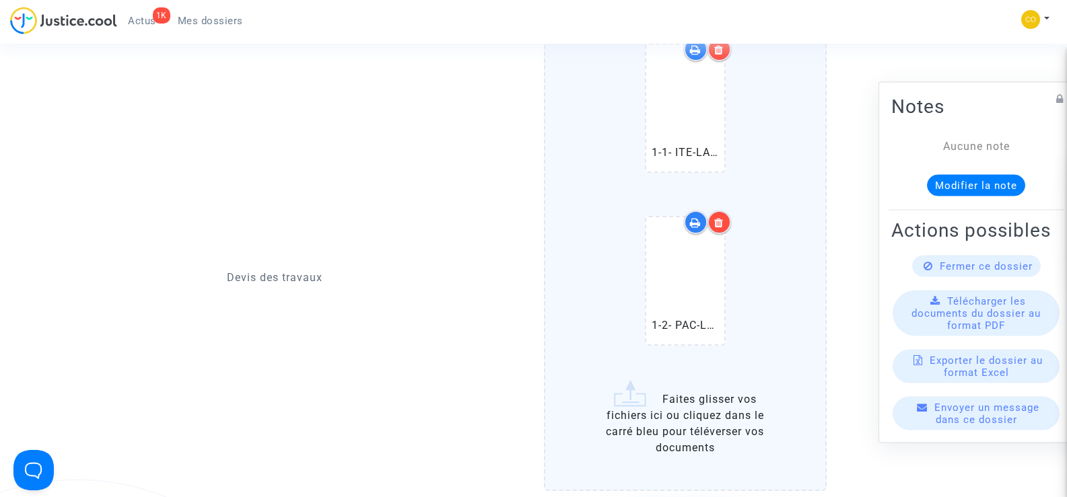
scroll to position [1077, 0]
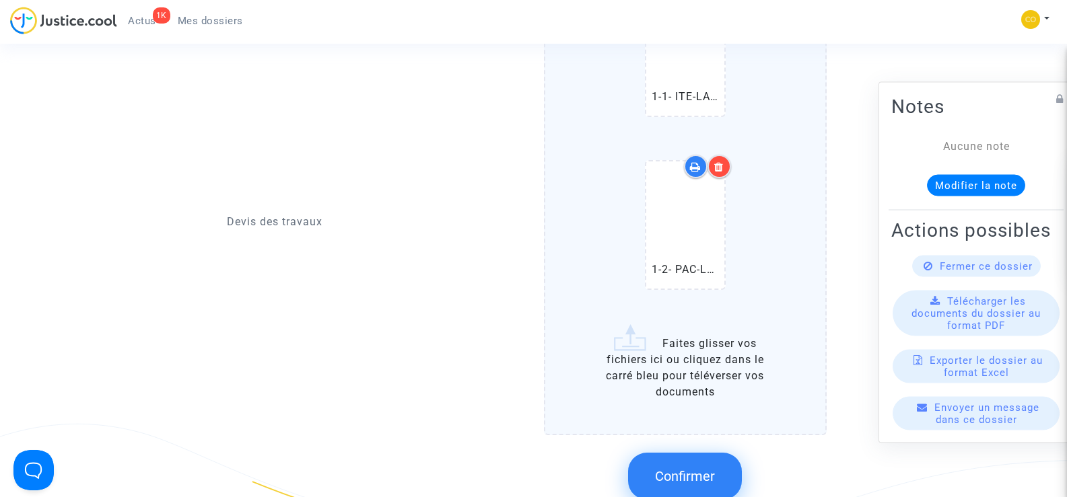
click at [663, 349] on label "1-1- ITE-LAROUCI BERAMDANE DEVIS.pdf 1-2- PAC-LAROUCI BERAMDANE DEVIS.pdf Faite…" at bounding box center [685, 184] width 283 height 503
click at [0, 0] on input "1-1- ITE-LAROUCI BERAMDANE DEVIS.pdf 1-2- PAC-LAROUCI BERAMDANE DEVIS.pdf Faite…" at bounding box center [0, 0] width 0 height 0
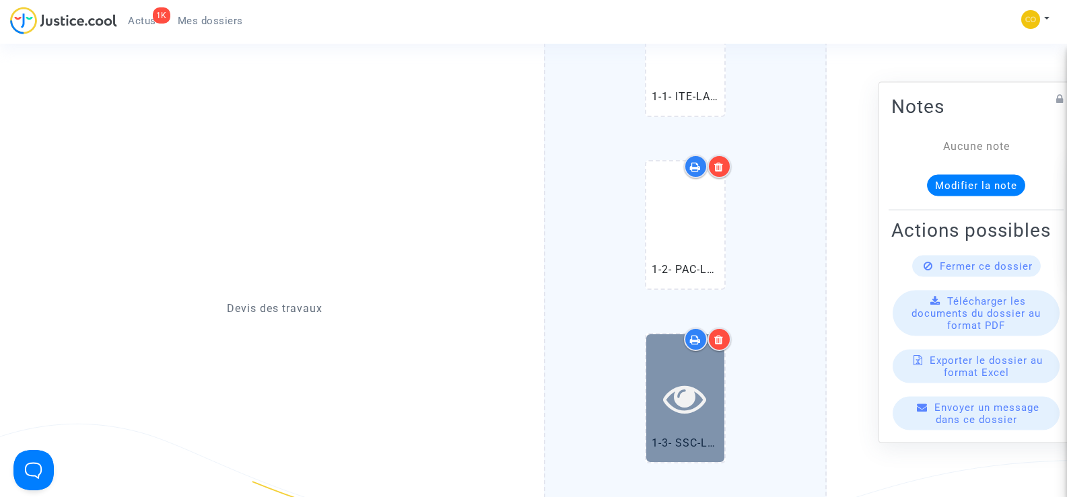
click at [685, 390] on icon at bounding box center [685, 398] width 44 height 43
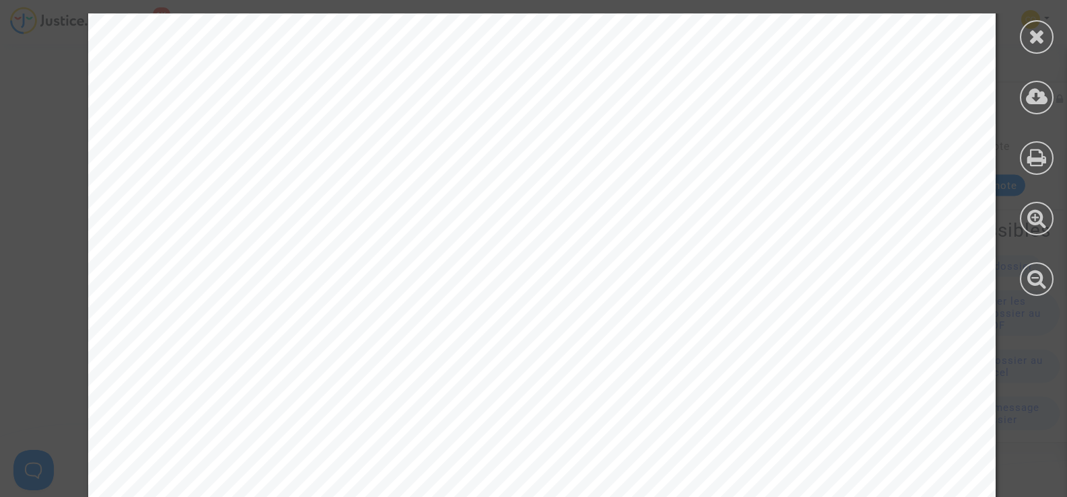
scroll to position [2108, 0]
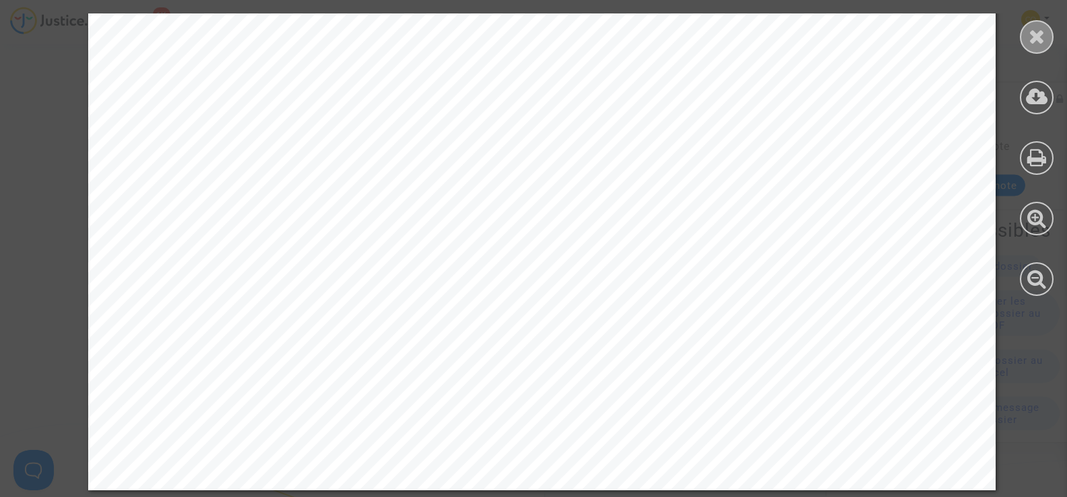
click at [1029, 44] on icon at bounding box center [1037, 36] width 17 height 20
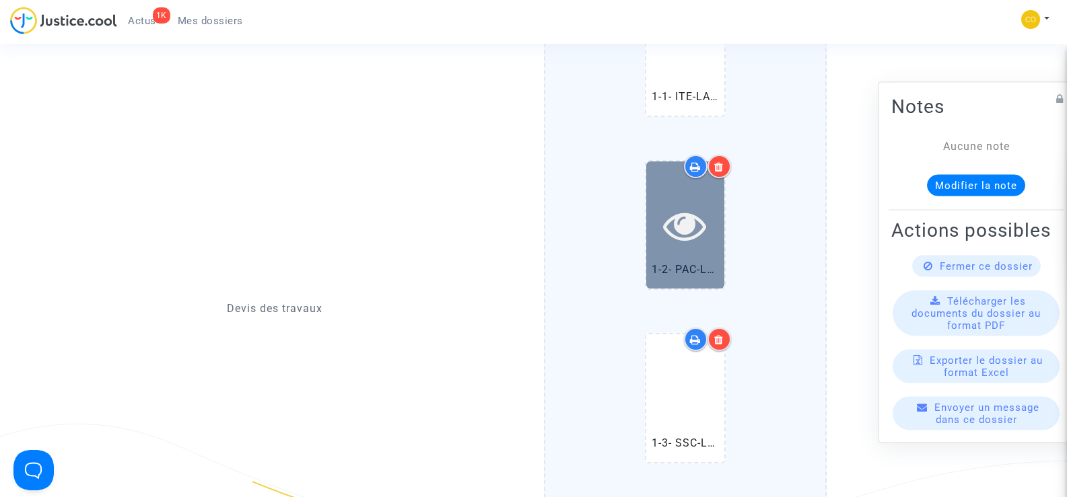
click at [695, 228] on icon at bounding box center [685, 225] width 44 height 43
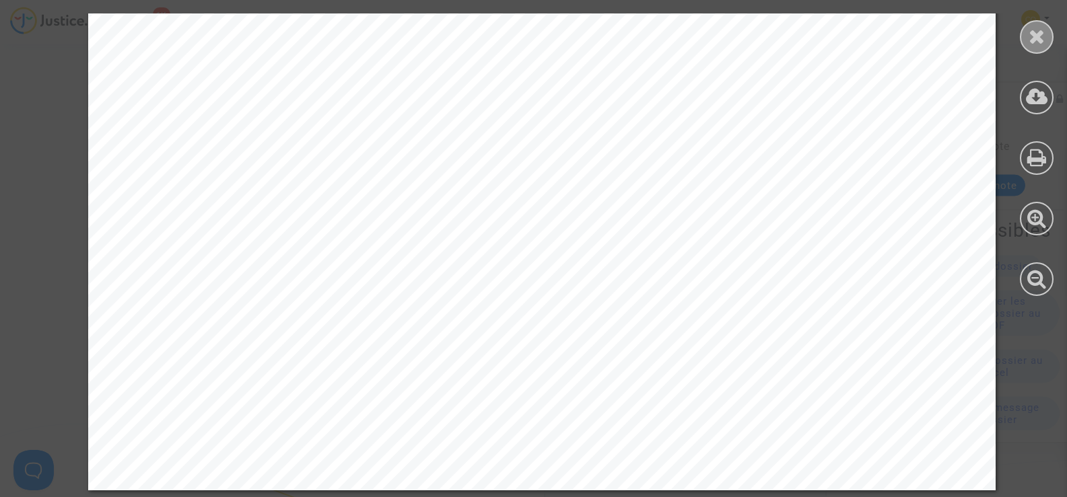
click at [1040, 40] on icon at bounding box center [1037, 36] width 17 height 20
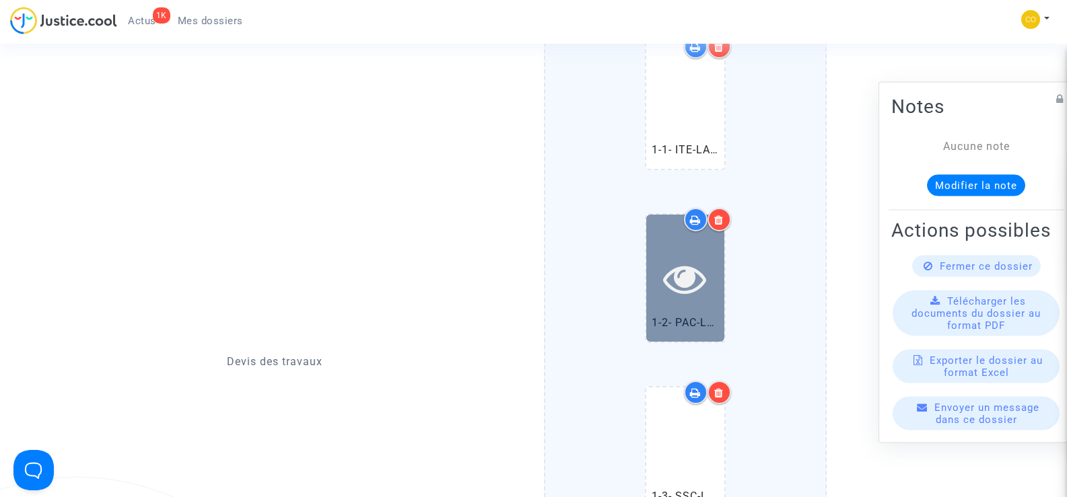
scroll to position [942, 0]
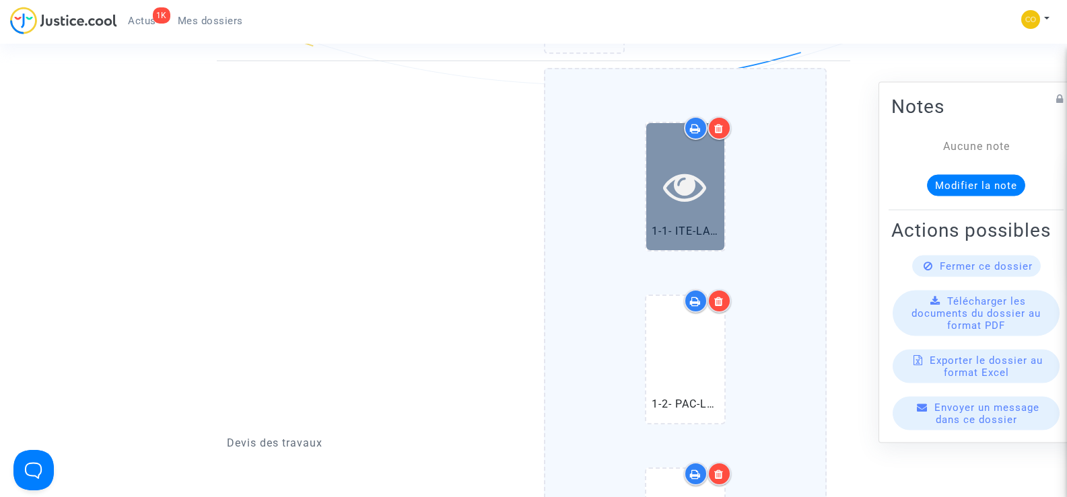
click at [679, 199] on div at bounding box center [685, 186] width 78 height 127
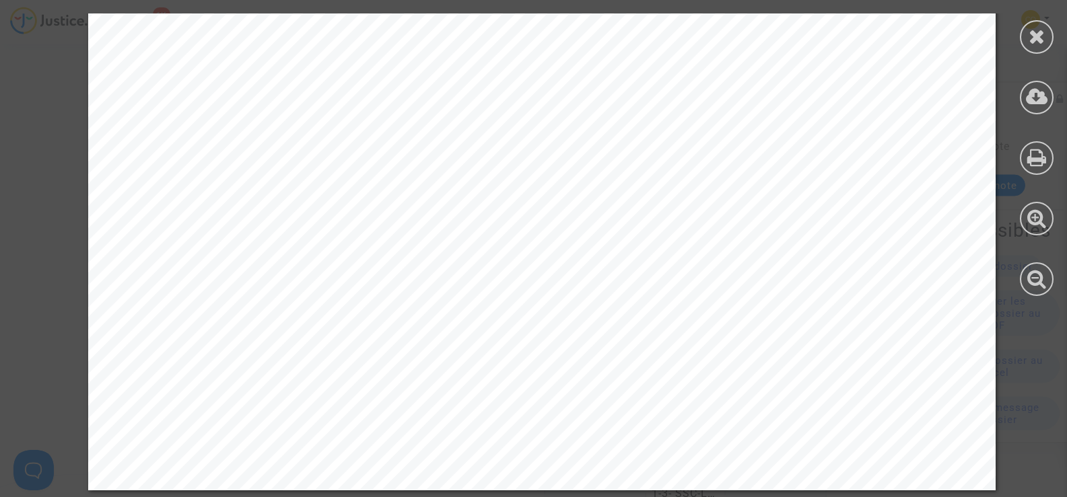
scroll to position [1144, 0]
click at [1047, 40] on div at bounding box center [1037, 37] width 34 height 34
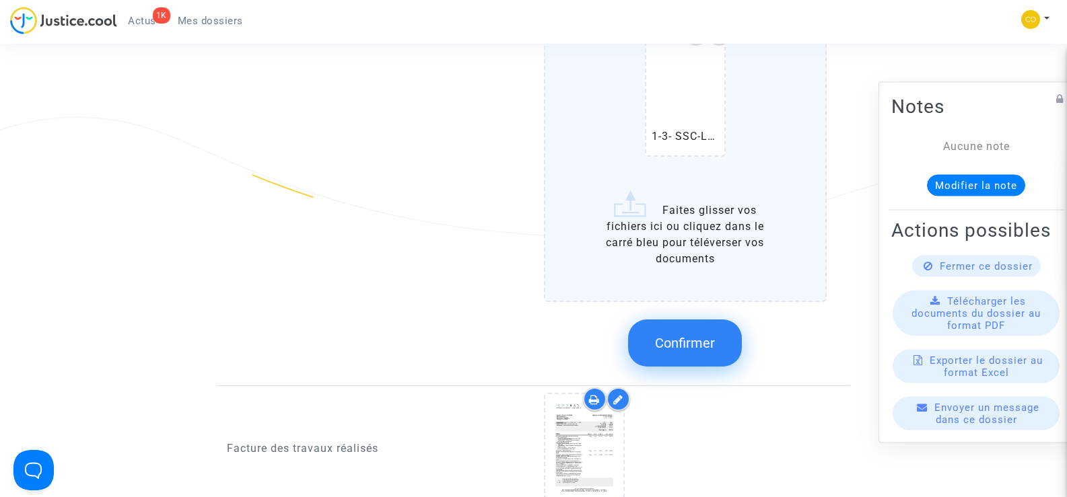
scroll to position [1414, 0]
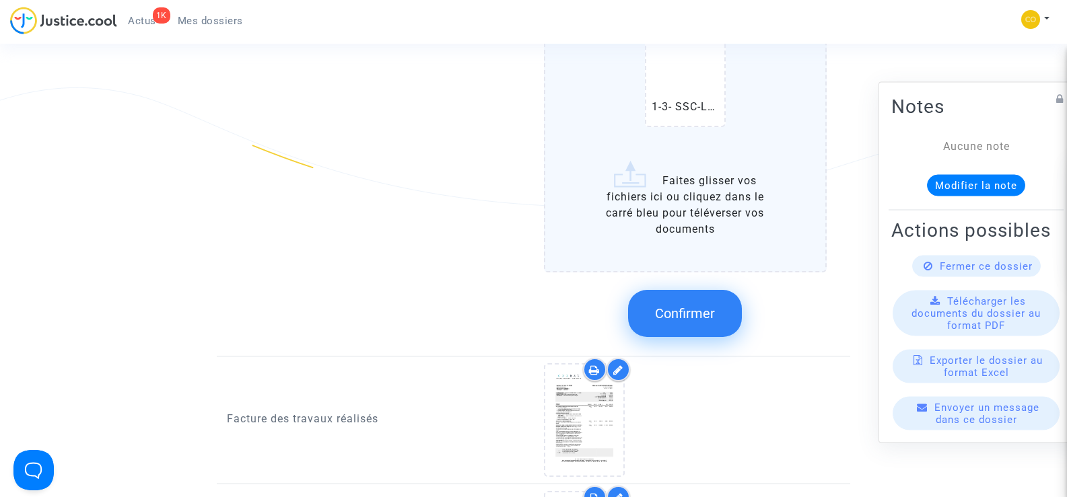
click at [696, 306] on span "Confirmer" at bounding box center [685, 314] width 60 height 16
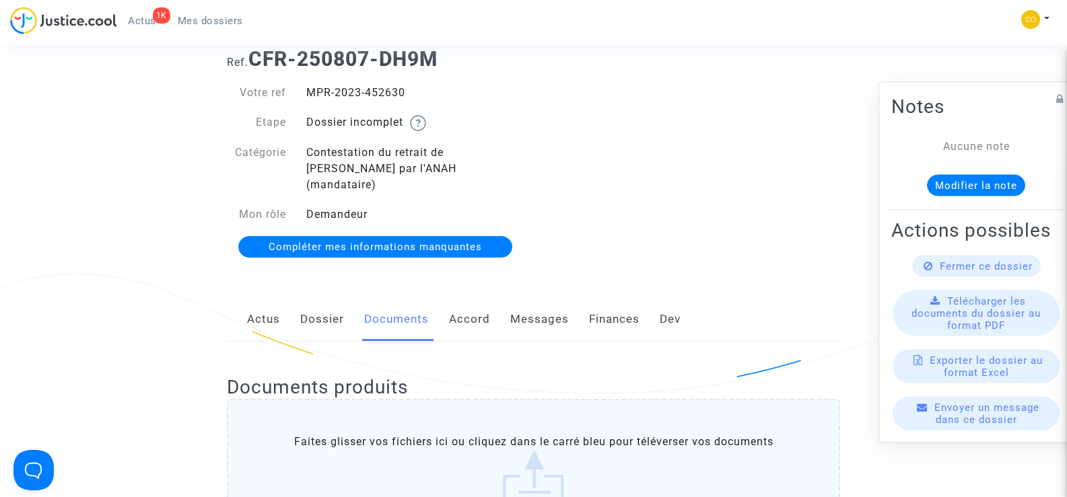
scroll to position [0, 0]
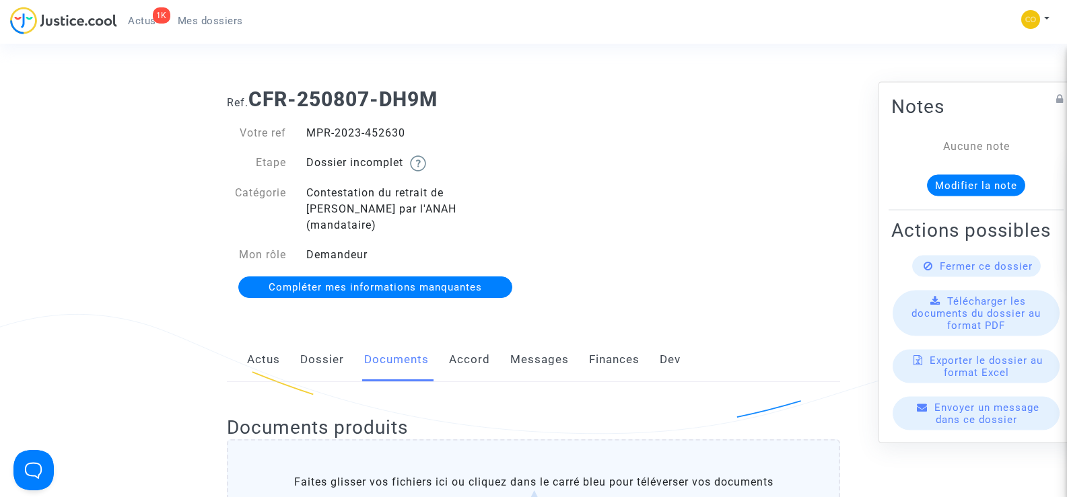
drag, startPoint x: 413, startPoint y: 131, endPoint x: 309, endPoint y: 132, distance: 103.7
click at [309, 132] on div "MPR-2023-452630" at bounding box center [415, 133] width 238 height 16
copy div "MPR-2023-452630"
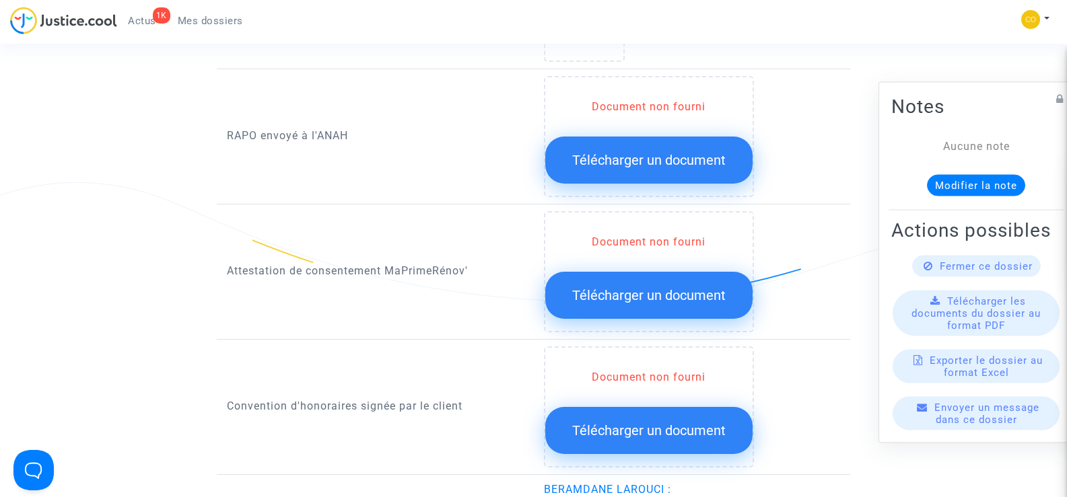
scroll to position [1279, 0]
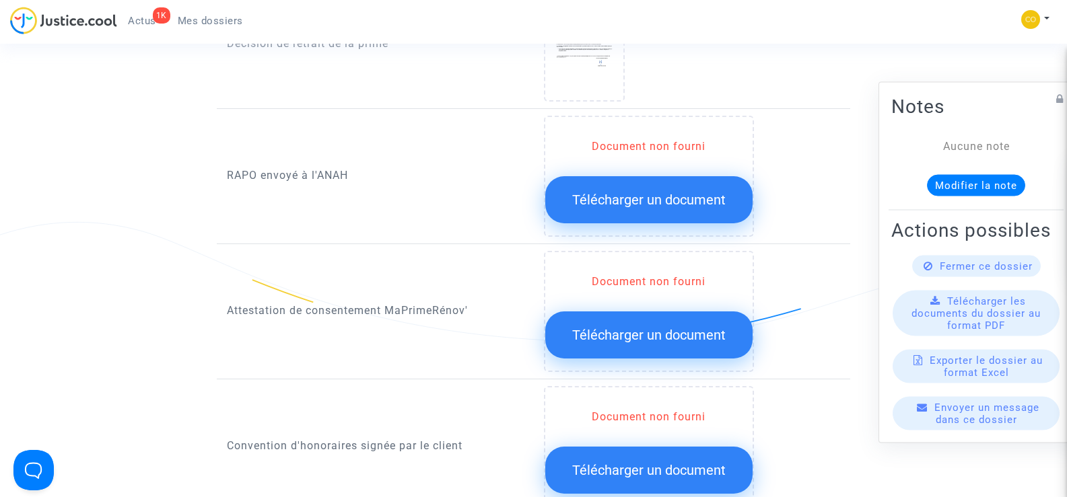
click at [836, 316] on div "Document non fourni Télécharger un document" at bounding box center [692, 311] width 297 height 121
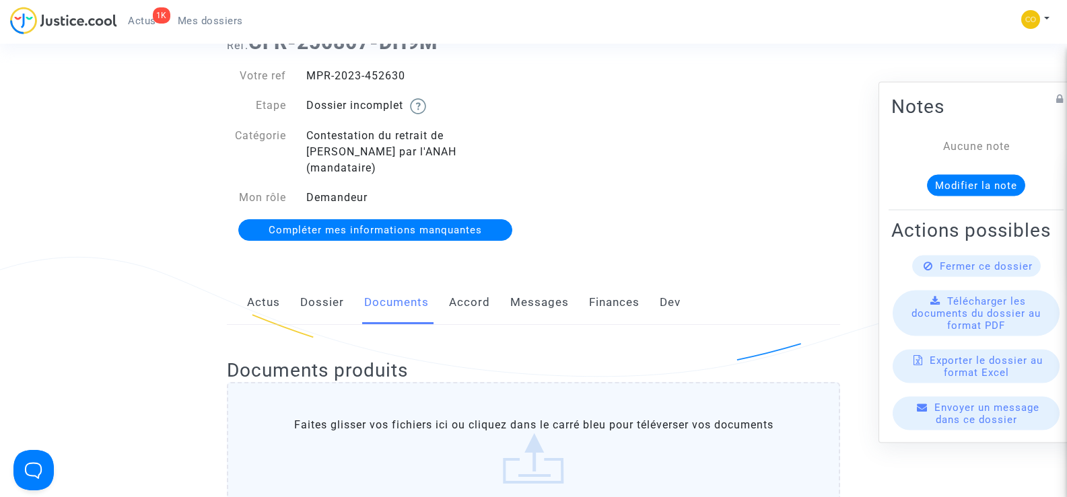
scroll to position [0, 0]
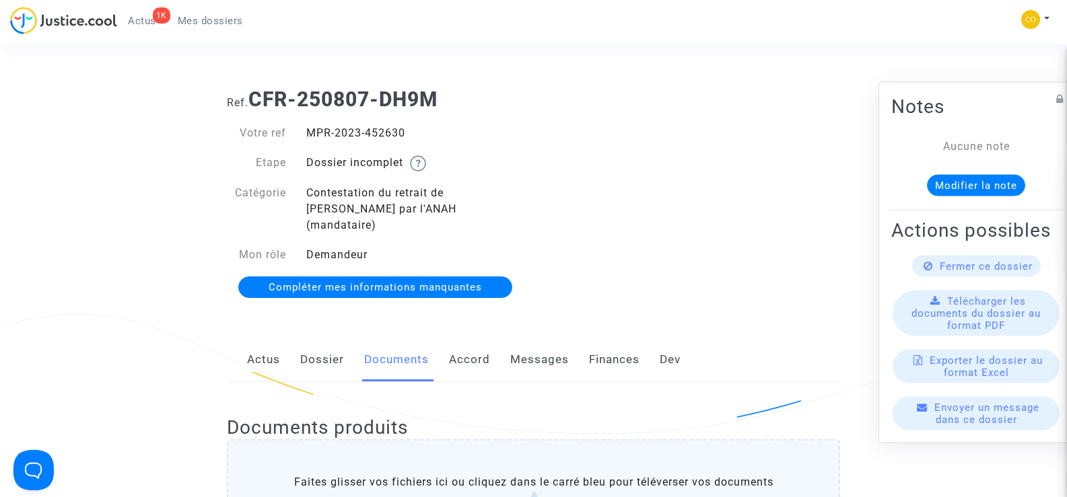
click at [189, 20] on span "Mes dossiers" at bounding box center [210, 21] width 65 height 12
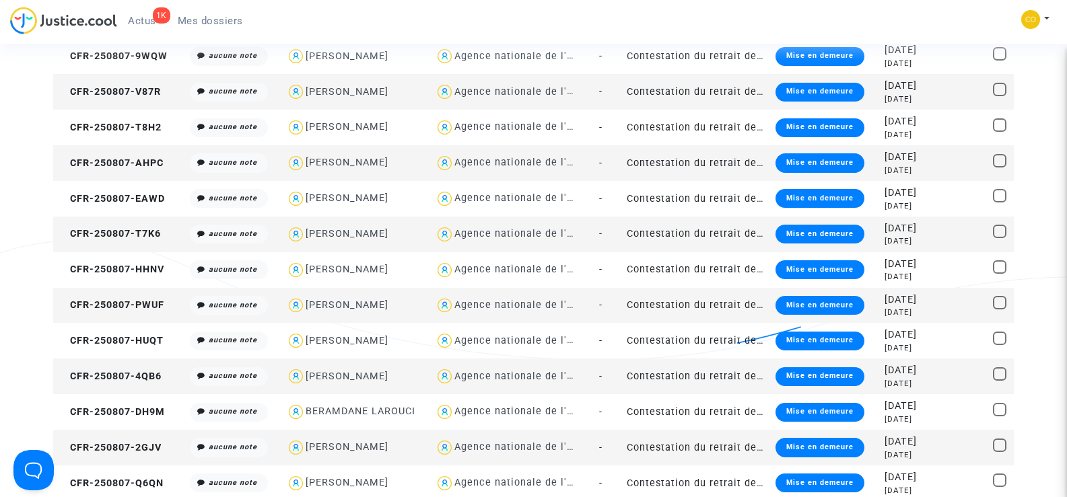
scroll to position [673, 0]
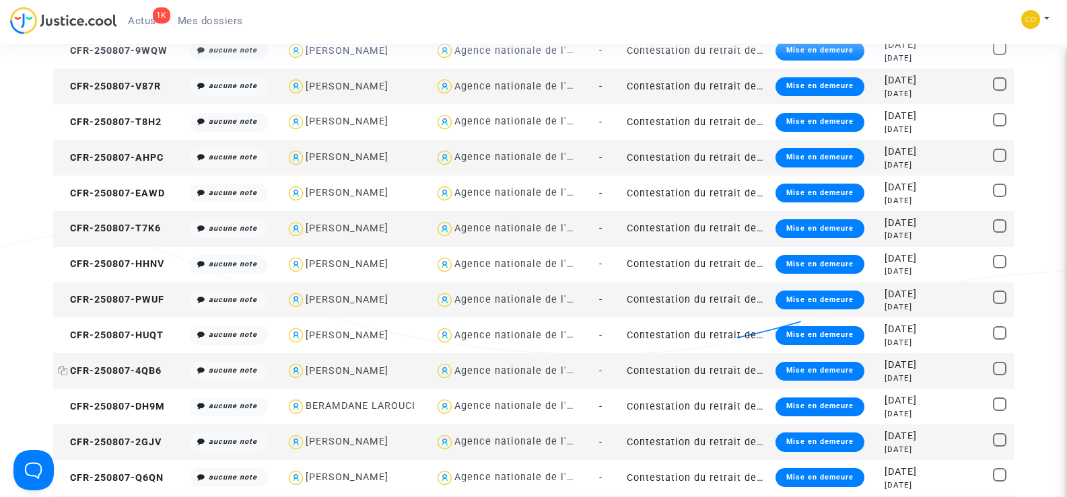
click at [141, 372] on span "CFR-250807-4QB6" at bounding box center [110, 371] width 104 height 11
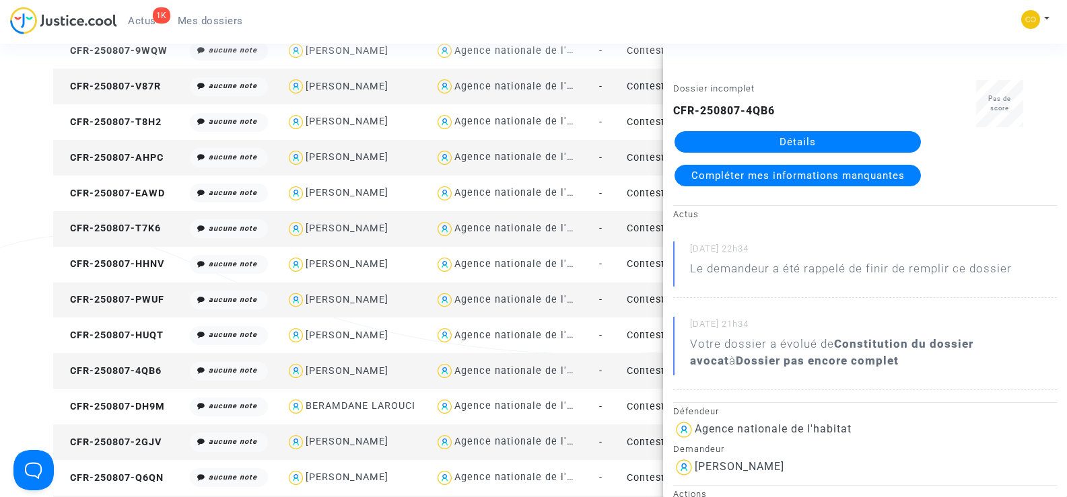
click at [799, 145] on link "Détails" at bounding box center [798, 142] width 246 height 22
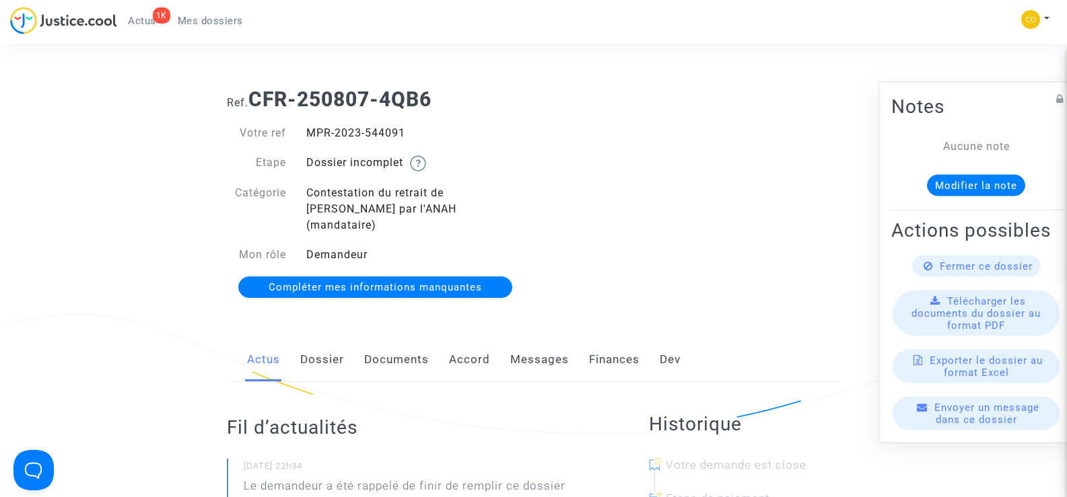
drag, startPoint x: 412, startPoint y: 127, endPoint x: 305, endPoint y: 127, distance: 107.0
click at [305, 127] on div "MPR-2023-544091" at bounding box center [415, 133] width 238 height 16
copy div "MPR-2023-544091"
click at [657, 232] on div "Ref. CFR-250807-4QB6 Votre ref MPR-2023-544091 Etape Dossier incomplet Catégori…" at bounding box center [533, 193] width 633 height 233
click at [378, 339] on link "Documents" at bounding box center [396, 360] width 65 height 44
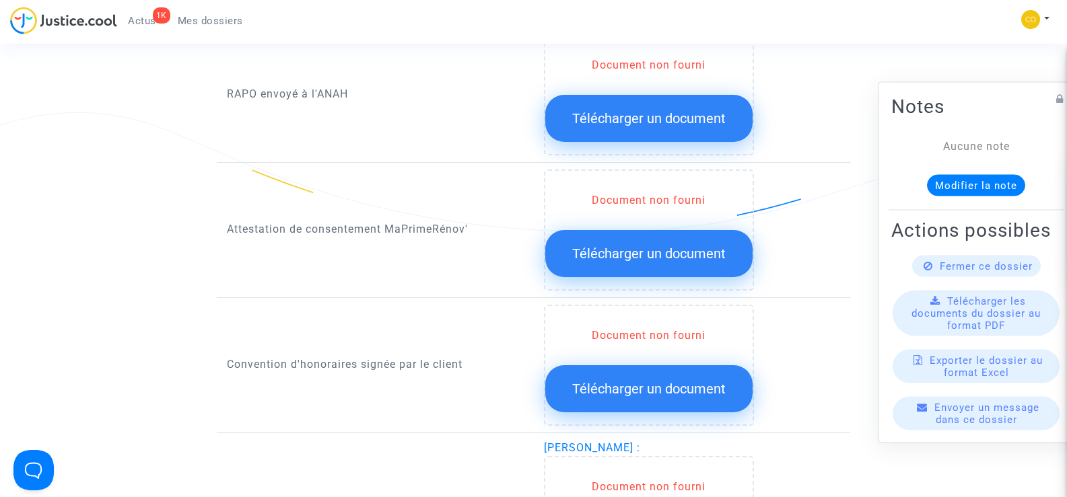
scroll to position [1481, 0]
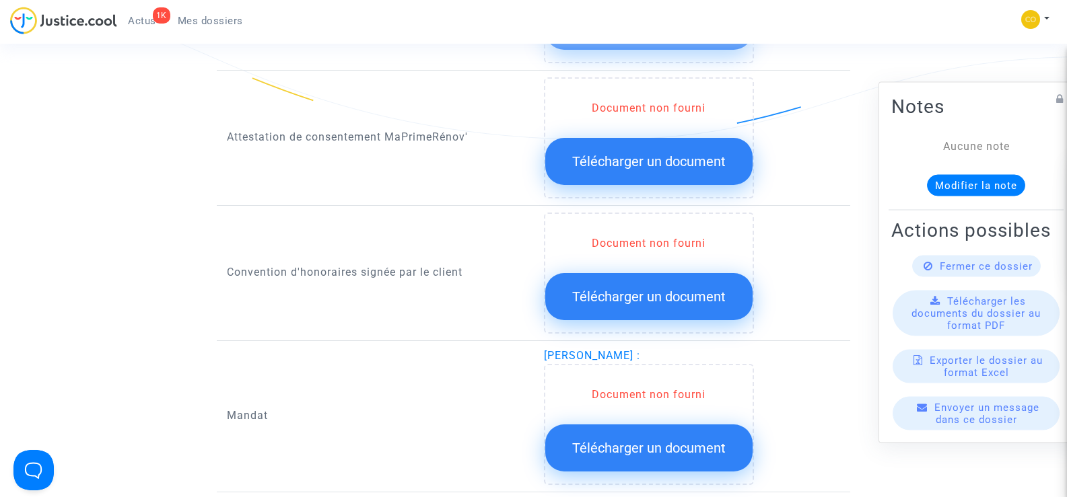
click at [543, 348] on div "SALAH DAOUDI : Document non fourni Télécharger un document" at bounding box center [692, 416] width 317 height 137
drag, startPoint x: 625, startPoint y: 338, endPoint x: 539, endPoint y: 338, distance: 86.8
click at [539, 348] on div "SALAH DAOUDI : Document non fourni Télécharger un document" at bounding box center [692, 416] width 317 height 137
copy span "[PERSON_NAME]"
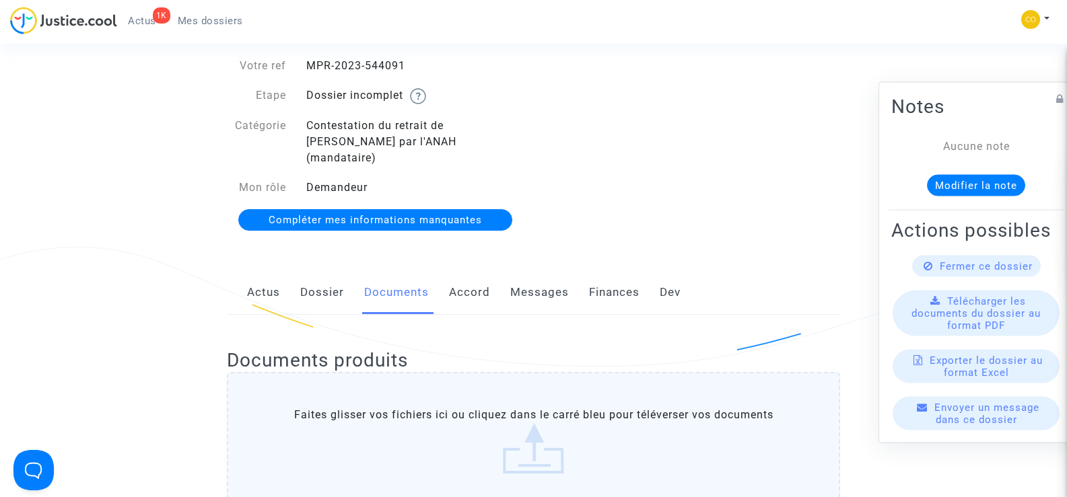
scroll to position [0, 0]
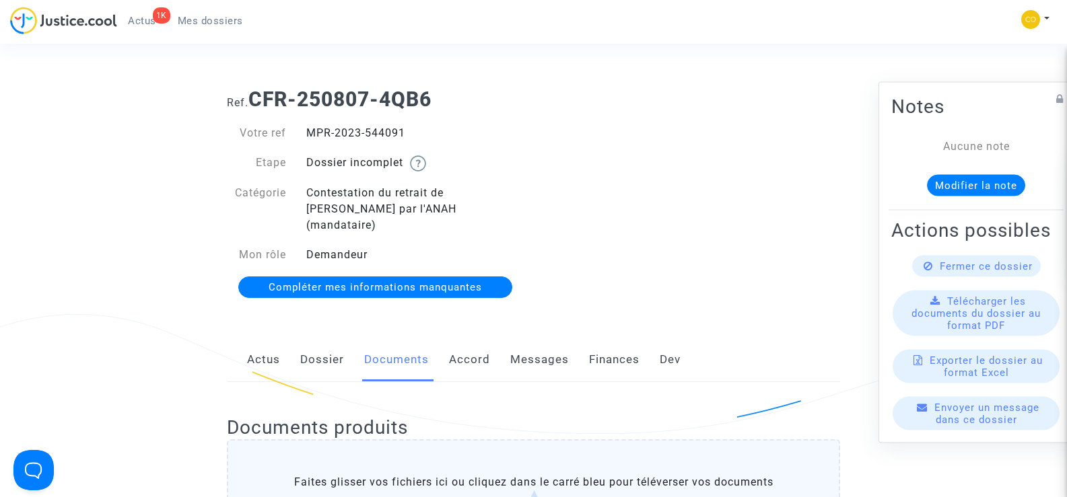
drag, startPoint x: 408, startPoint y: 129, endPoint x: 307, endPoint y: 130, distance: 101.0
click at [307, 130] on div "MPR-2023-544091" at bounding box center [415, 133] width 238 height 16
click at [775, 255] on div "Ref. CFR-250807-4QB6 Votre ref MPR-2023-544091 Etape Dossier incomplet Catégori…" at bounding box center [533, 193] width 633 height 233
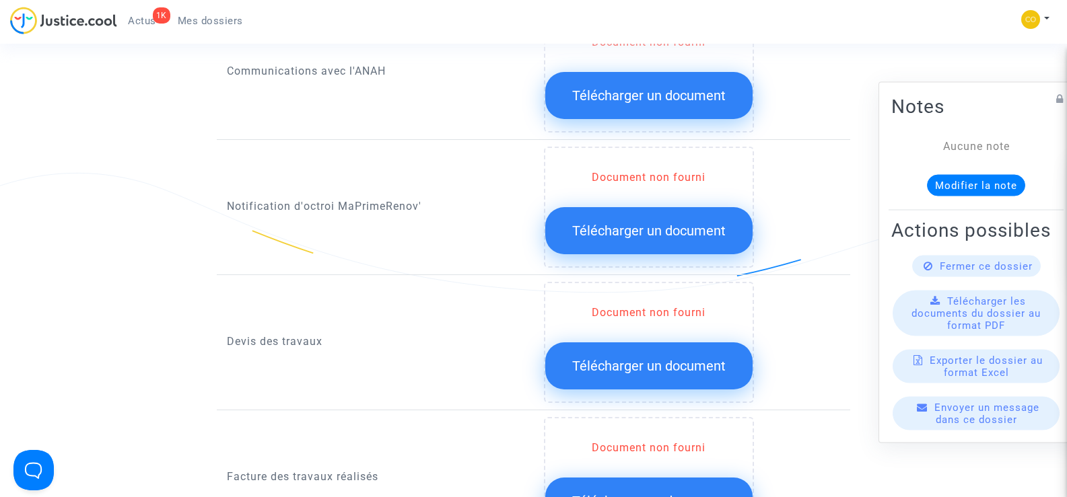
scroll to position [741, 0]
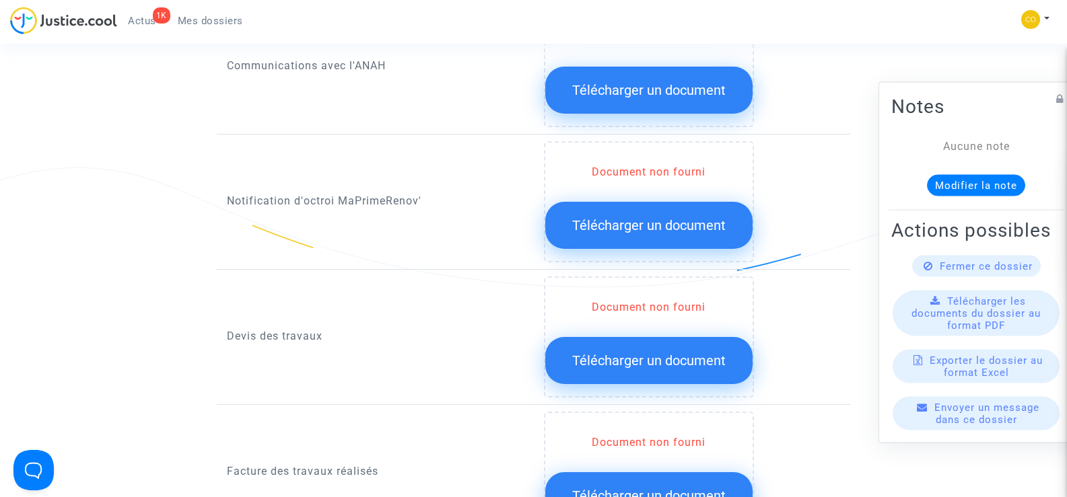
click at [628, 223] on button "Télécharger un document" at bounding box center [648, 225] width 207 height 47
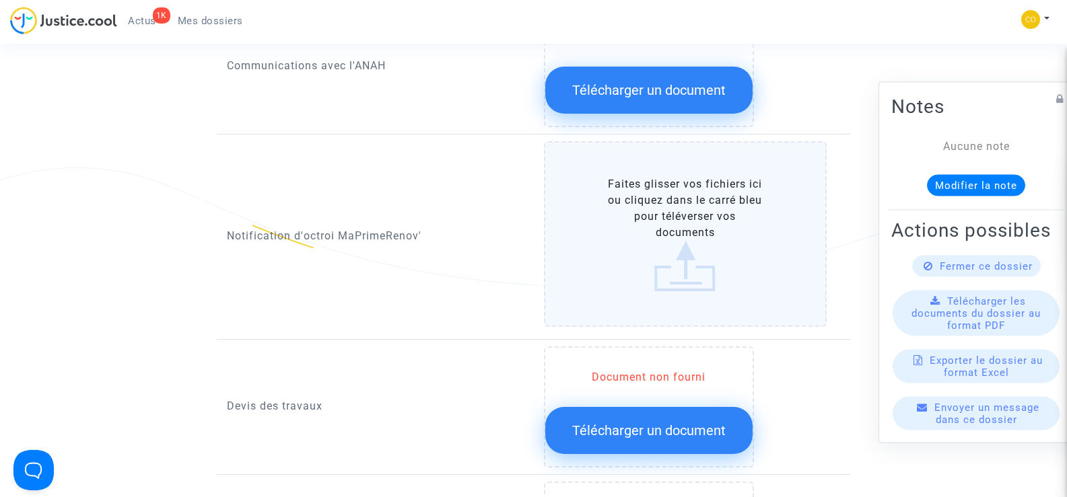
click at [667, 213] on label "Faites glisser vos fichiers ici ou cliquez dans le carré bleu pour téléverser v…" at bounding box center [685, 234] width 283 height 186
click at [0, 0] on input "Faites glisser vos fichiers ici ou cliquez dans le carré bleu pour téléverser v…" at bounding box center [0, 0] width 0 height 0
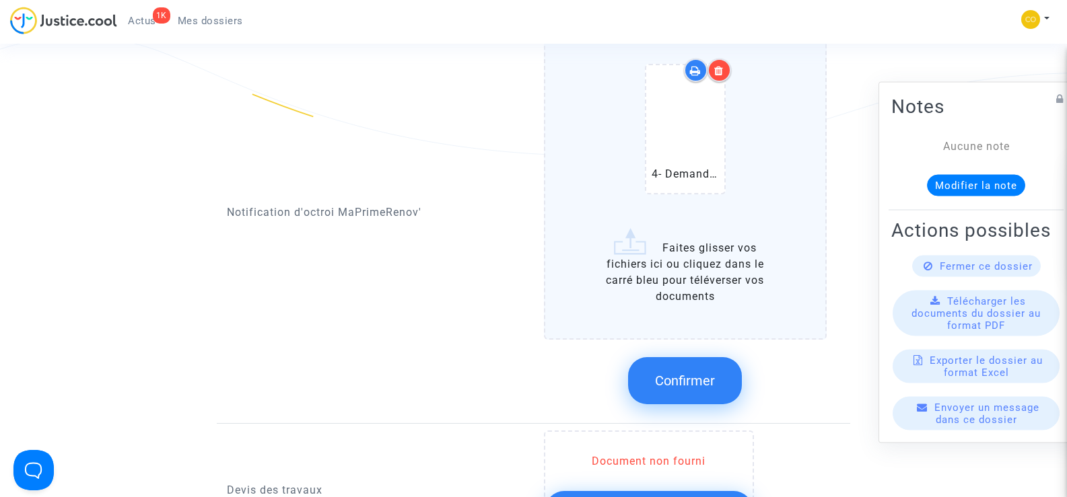
scroll to position [875, 0]
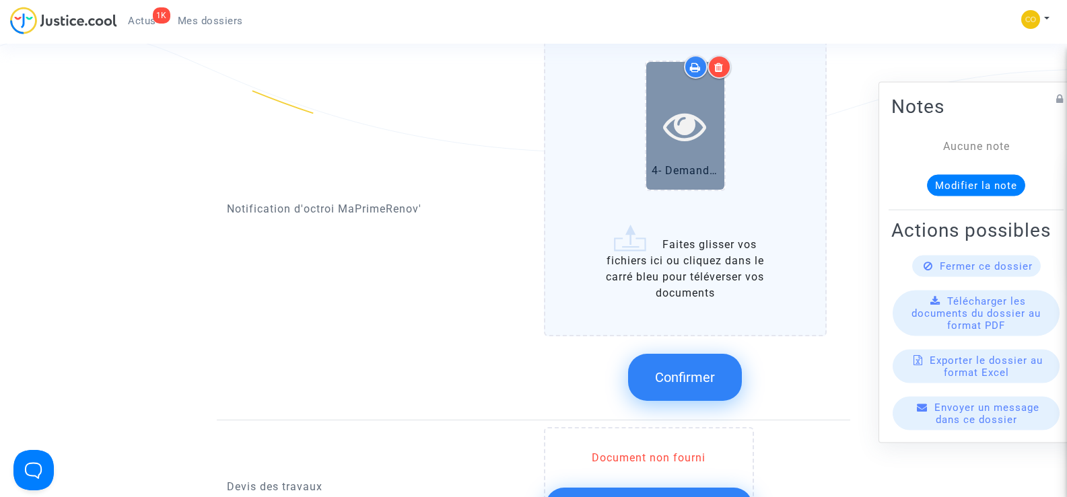
click at [703, 126] on icon at bounding box center [685, 125] width 44 height 43
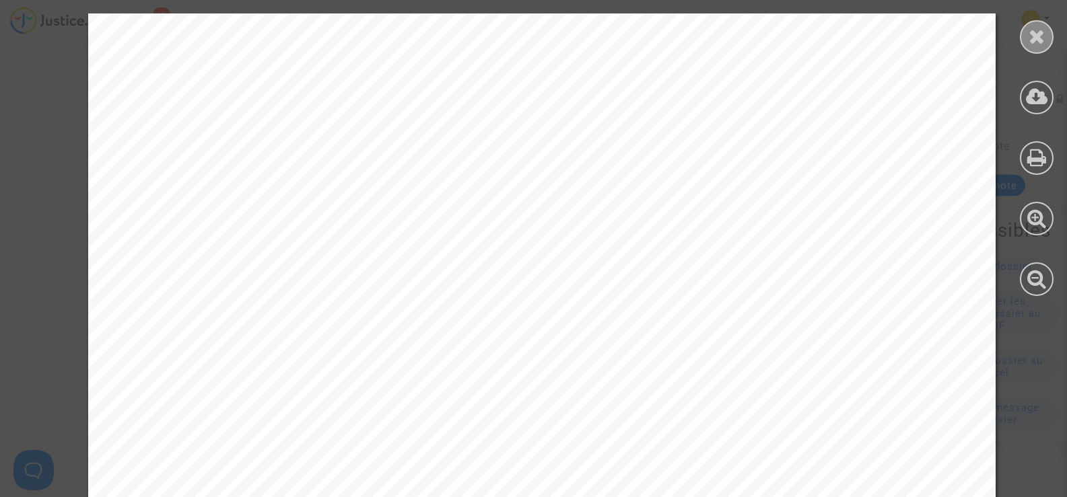
click at [1032, 37] on icon at bounding box center [1037, 36] width 17 height 20
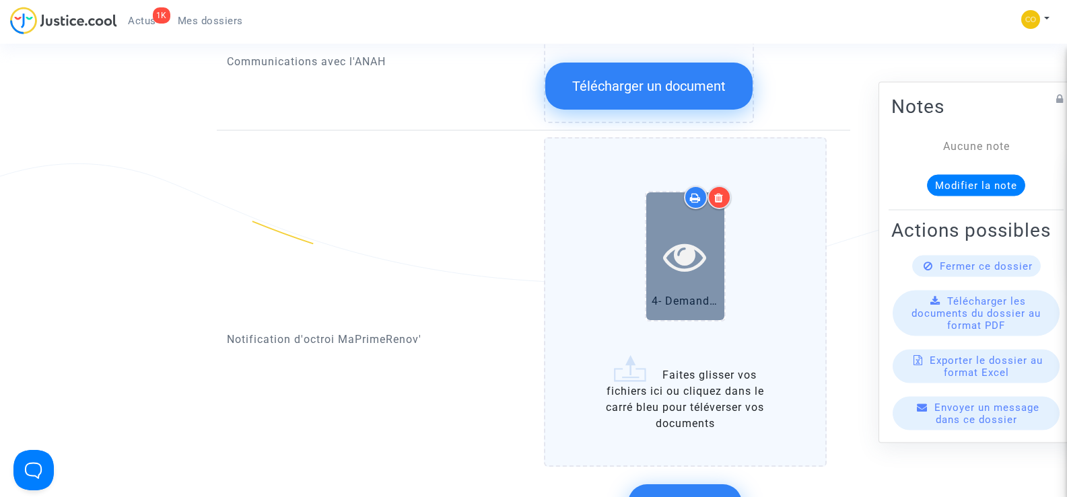
scroll to position [741, 0]
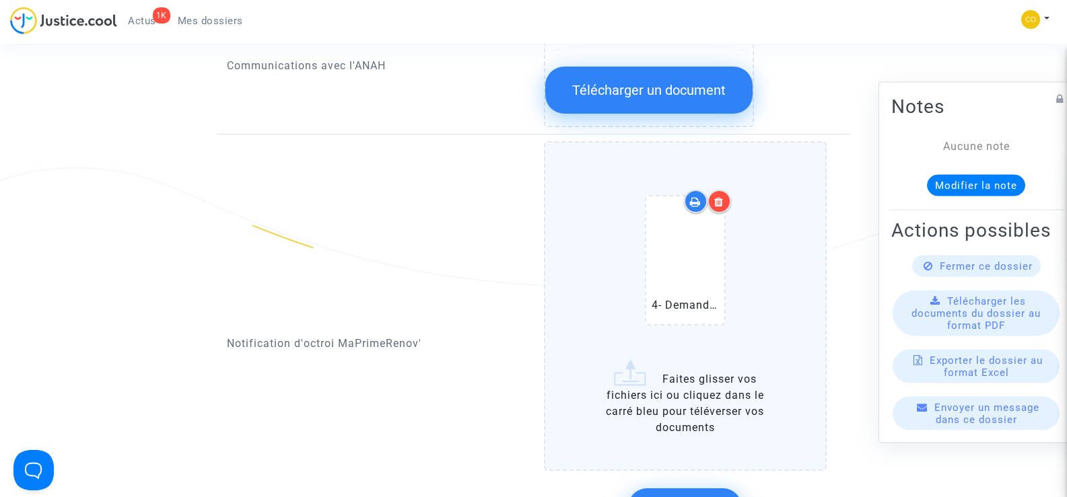
click at [718, 197] on icon at bounding box center [718, 202] width 9 height 11
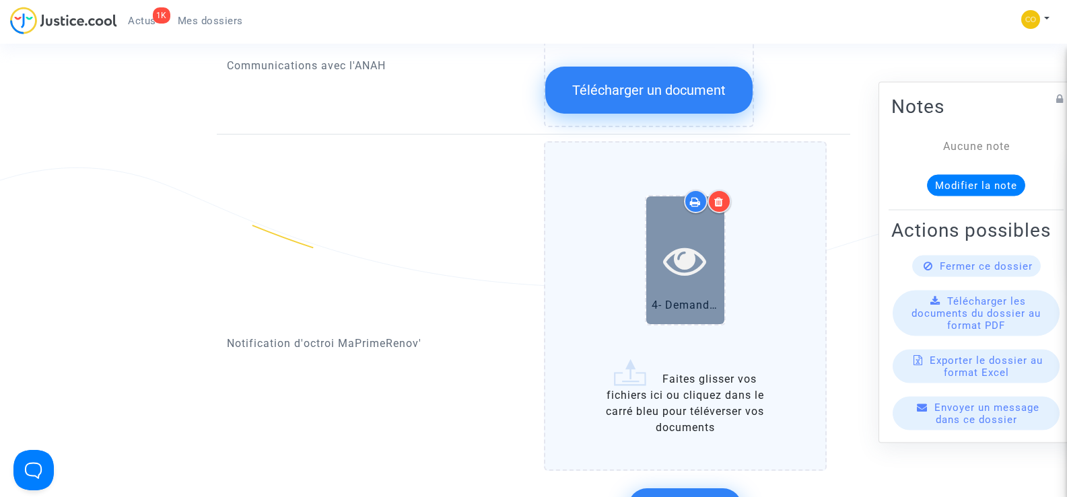
click at [703, 252] on icon at bounding box center [685, 260] width 44 height 43
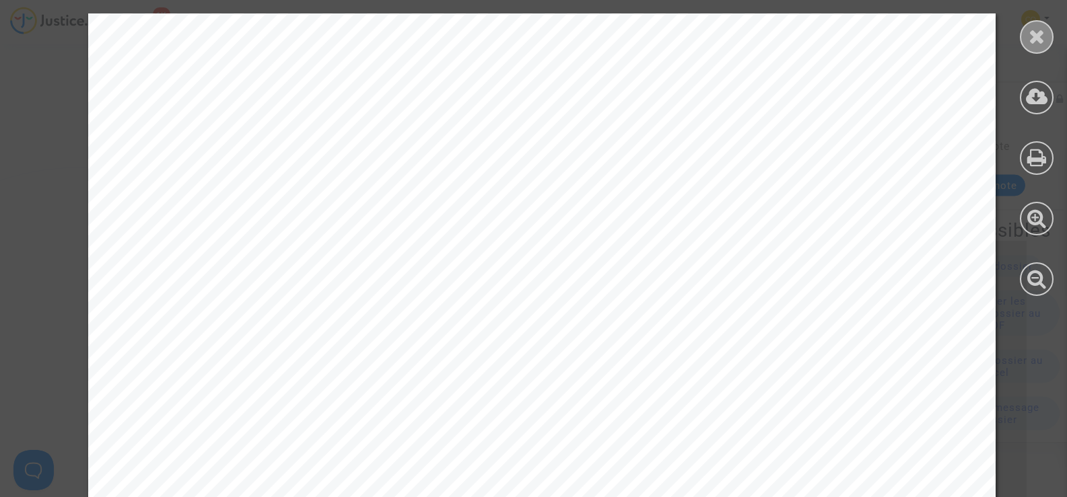
click at [1036, 39] on icon at bounding box center [1037, 36] width 17 height 20
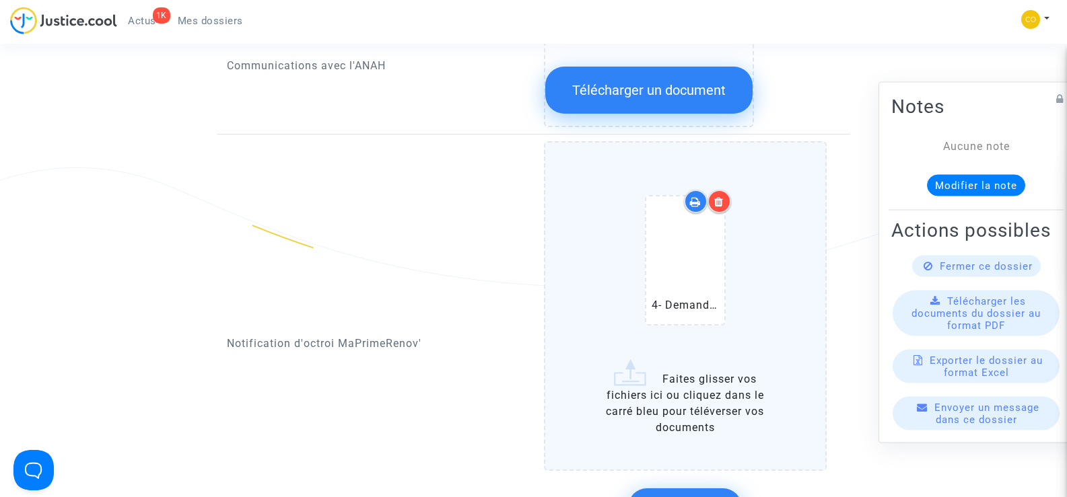
click at [723, 197] on icon at bounding box center [718, 202] width 9 height 11
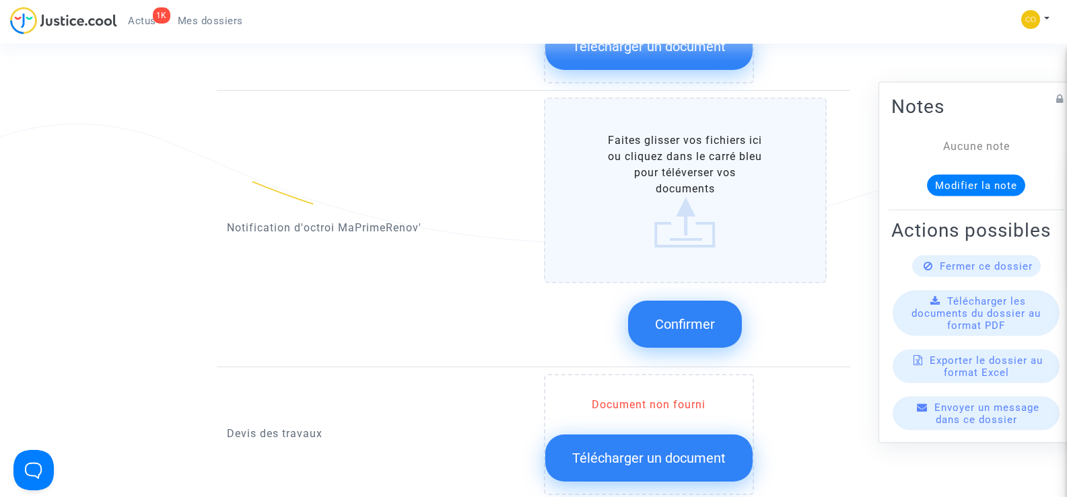
scroll to position [808, 0]
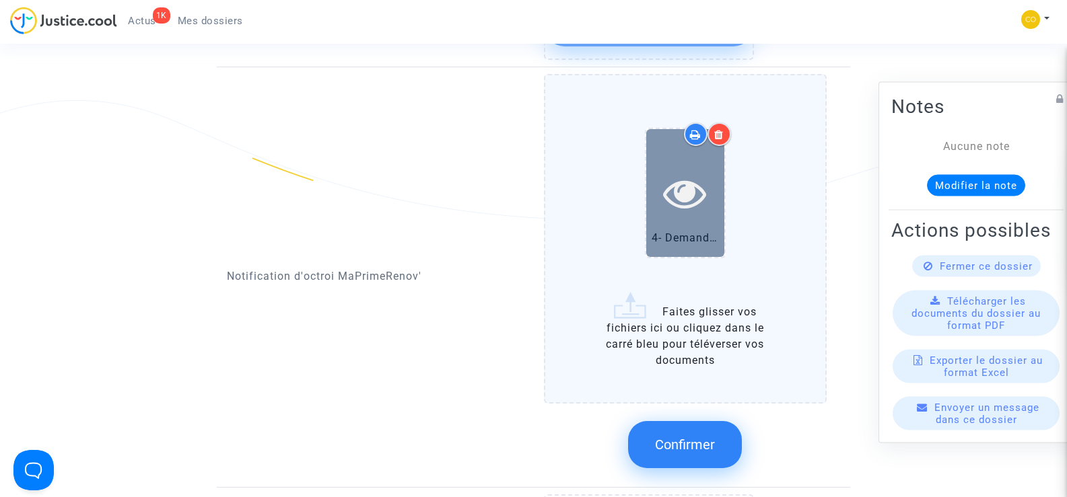
click at [704, 191] on icon at bounding box center [685, 193] width 44 height 43
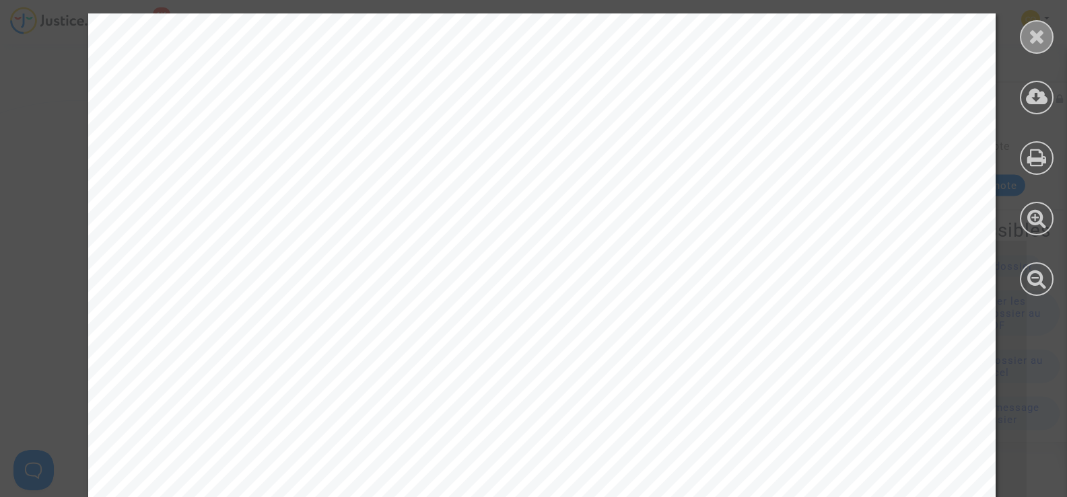
click at [1033, 36] on icon at bounding box center [1037, 36] width 17 height 20
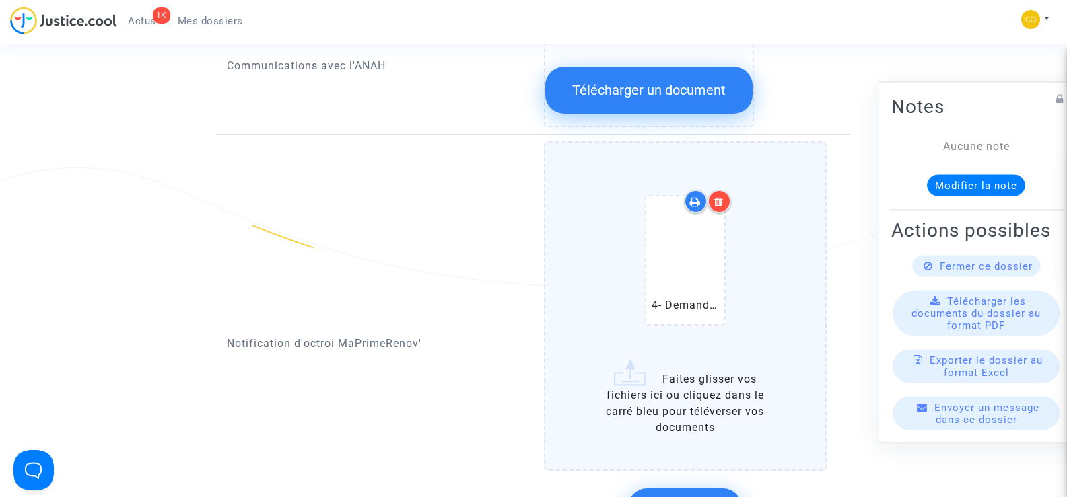
scroll to position [942, 0]
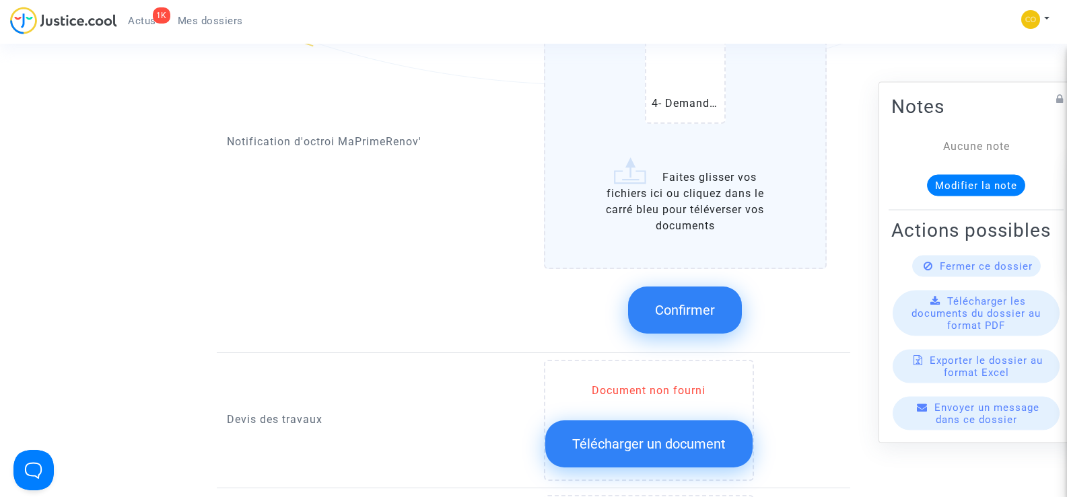
click at [695, 302] on span "Confirmer" at bounding box center [685, 310] width 60 height 16
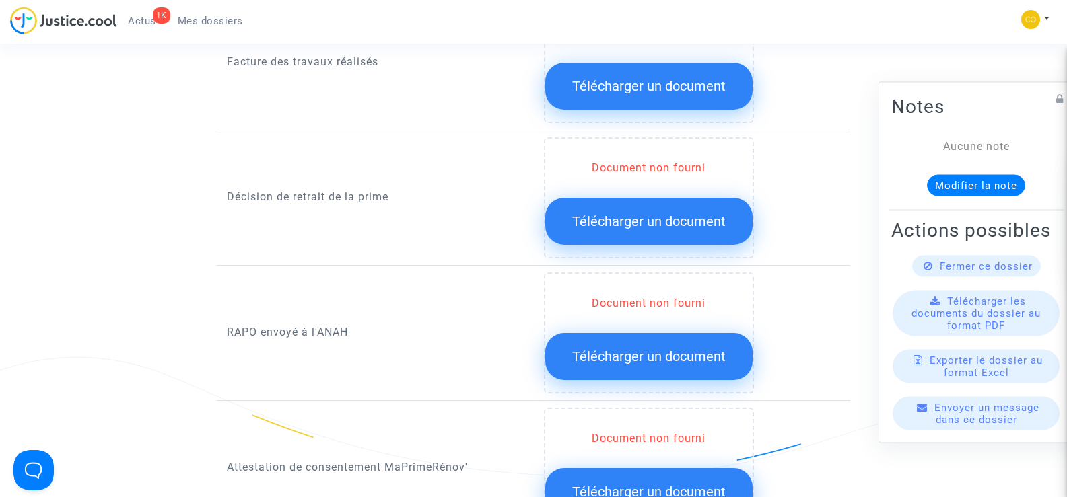
scroll to position [1144, 0]
click at [629, 213] on span "Télécharger un document" at bounding box center [648, 221] width 153 height 16
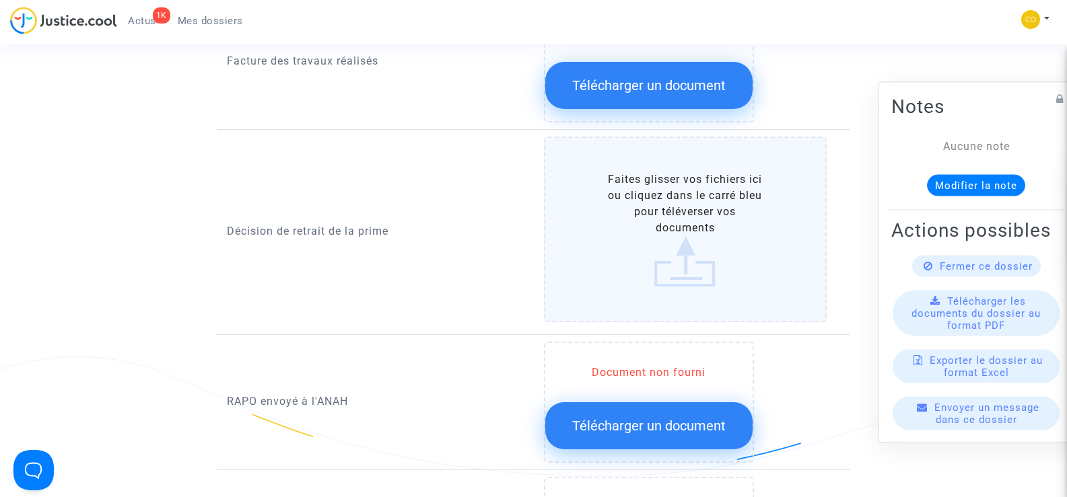
click at [663, 221] on label "Faites glisser vos fichiers ici ou cliquez dans le carré bleu pour téléverser v…" at bounding box center [685, 230] width 283 height 186
click at [0, 0] on input "Faites glisser vos fichiers ici ou cliquez dans le carré bleu pour téléverser v…" at bounding box center [0, 0] width 0 height 0
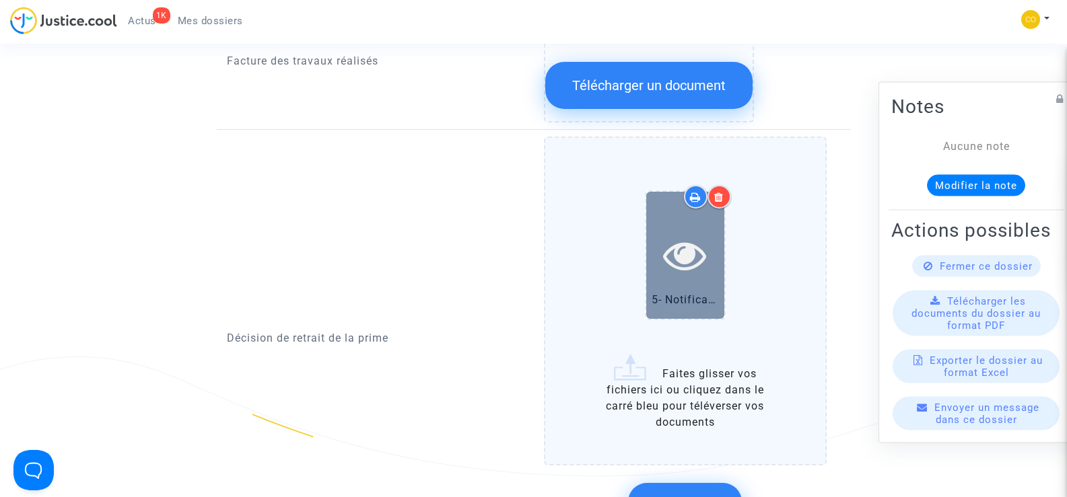
click at [685, 267] on div at bounding box center [685, 255] width 78 height 127
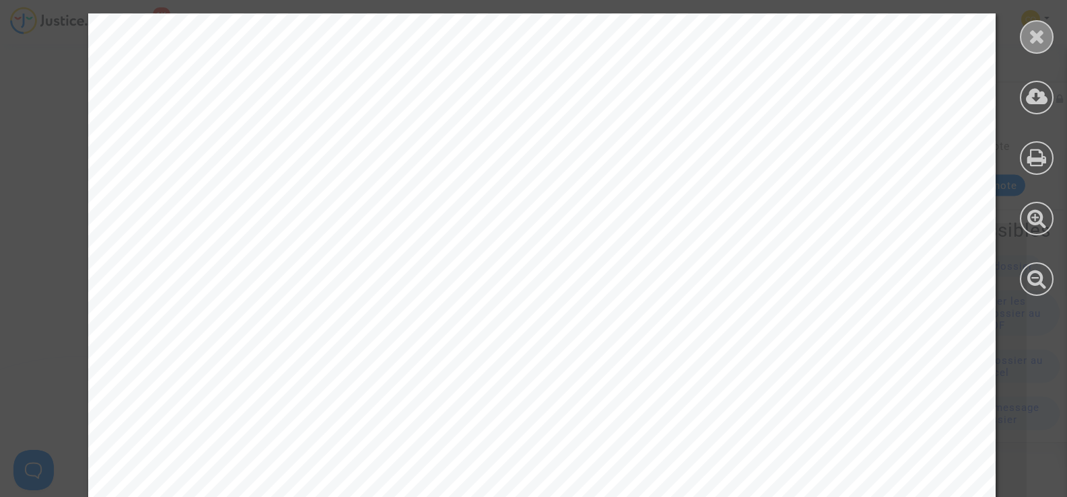
click at [1040, 36] on icon at bounding box center [1037, 36] width 17 height 20
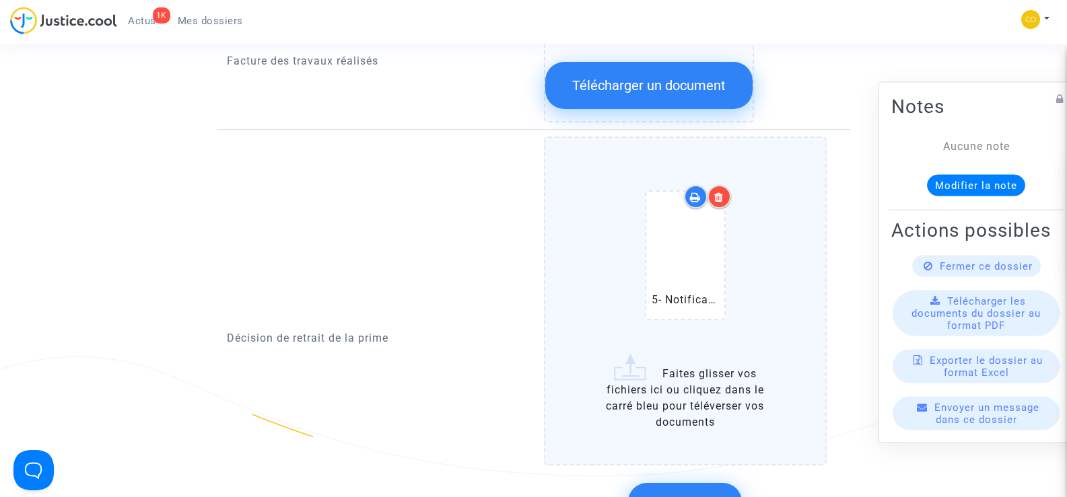
scroll to position [1279, 0]
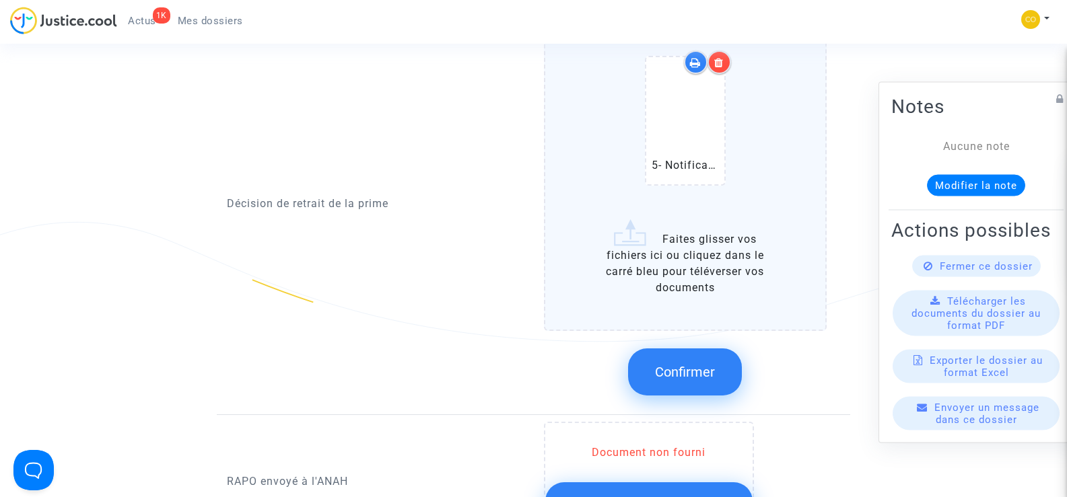
click at [700, 367] on button "Confirmer" at bounding box center [685, 372] width 114 height 47
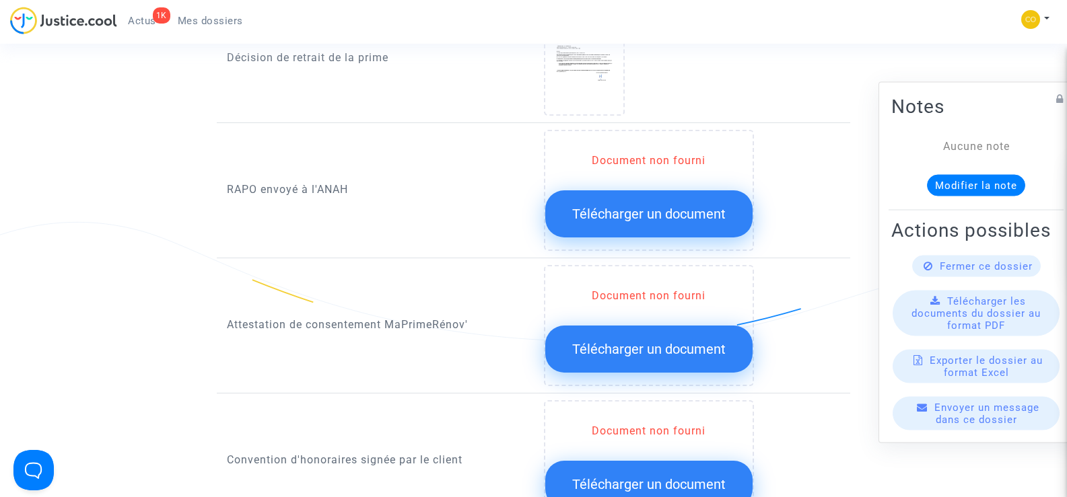
click at [841, 206] on div "Document non fourni Télécharger un document" at bounding box center [692, 190] width 317 height 121
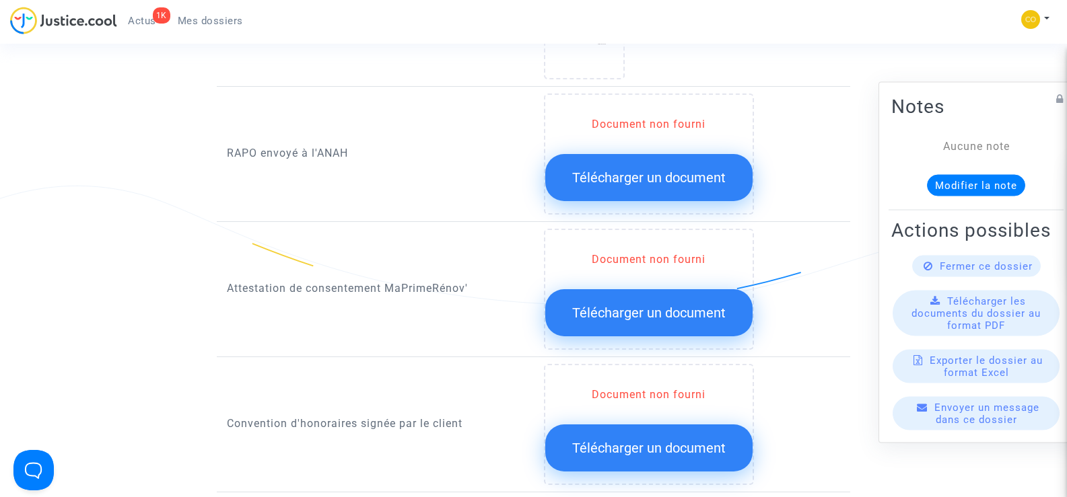
scroll to position [1346, 0]
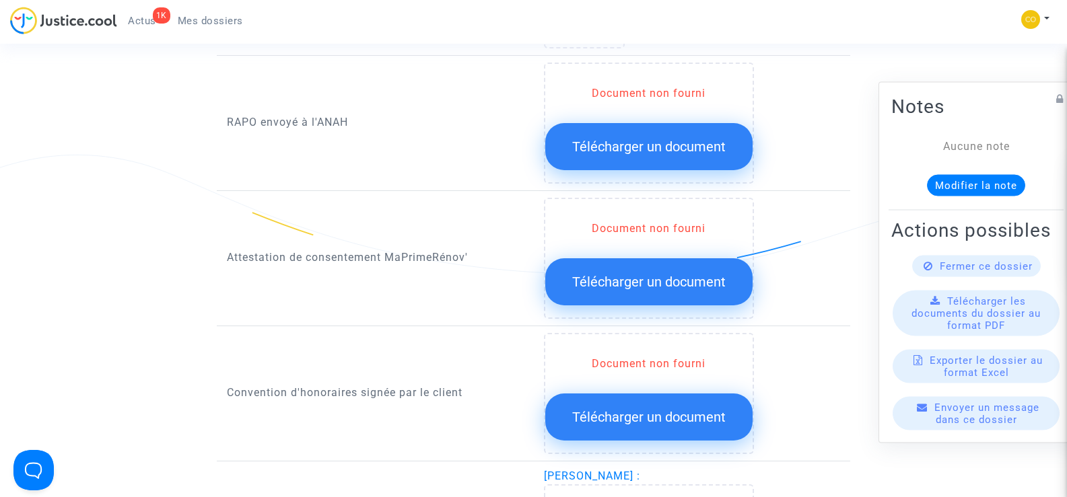
click at [664, 274] on span "Télécharger un document" at bounding box center [648, 282] width 153 height 16
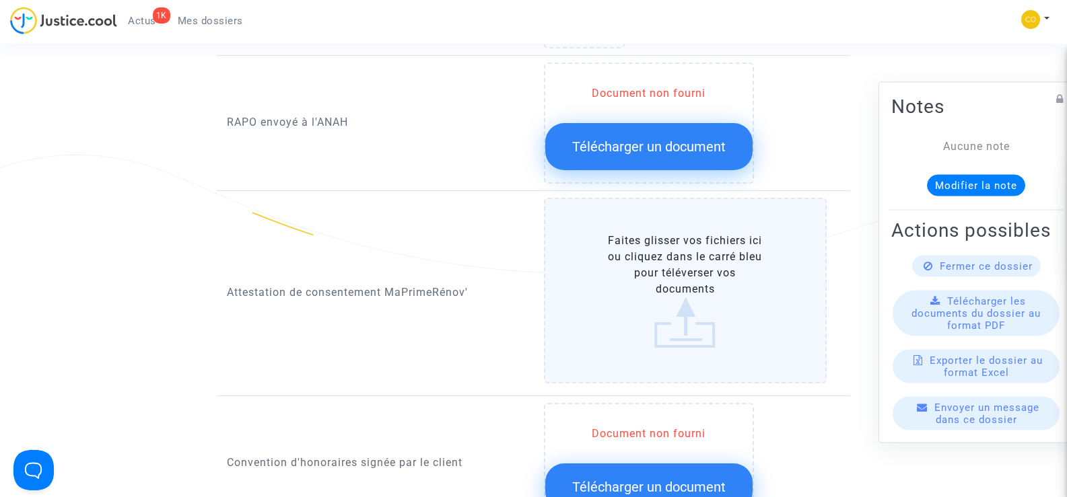
click at [664, 274] on label "Faites glisser vos fichiers ici ou cliquez dans le carré bleu pour téléverser v…" at bounding box center [685, 291] width 283 height 186
click at [0, 0] on input "Faites glisser vos fichiers ici ou cliquez dans le carré bleu pour téléverser v…" at bounding box center [0, 0] width 0 height 0
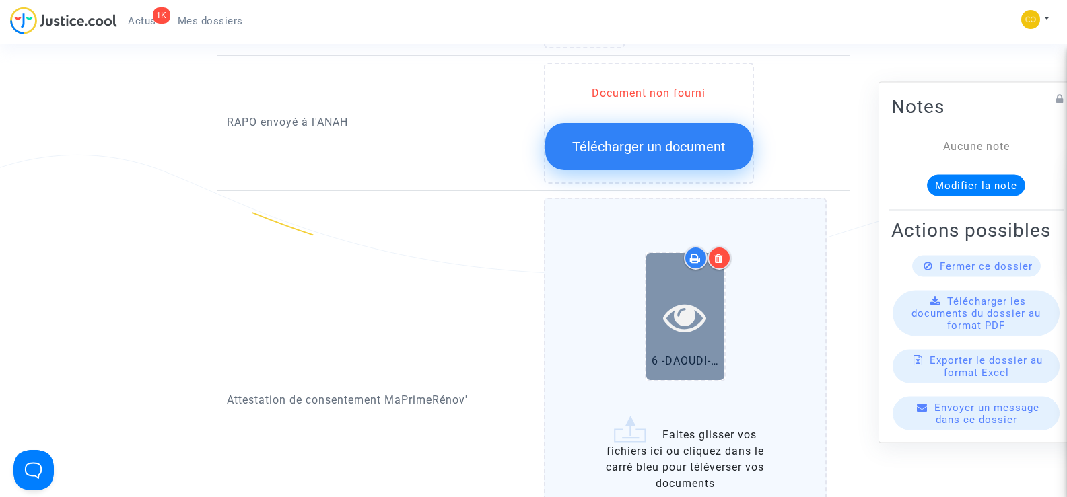
click at [708, 296] on div at bounding box center [685, 317] width 78 height 43
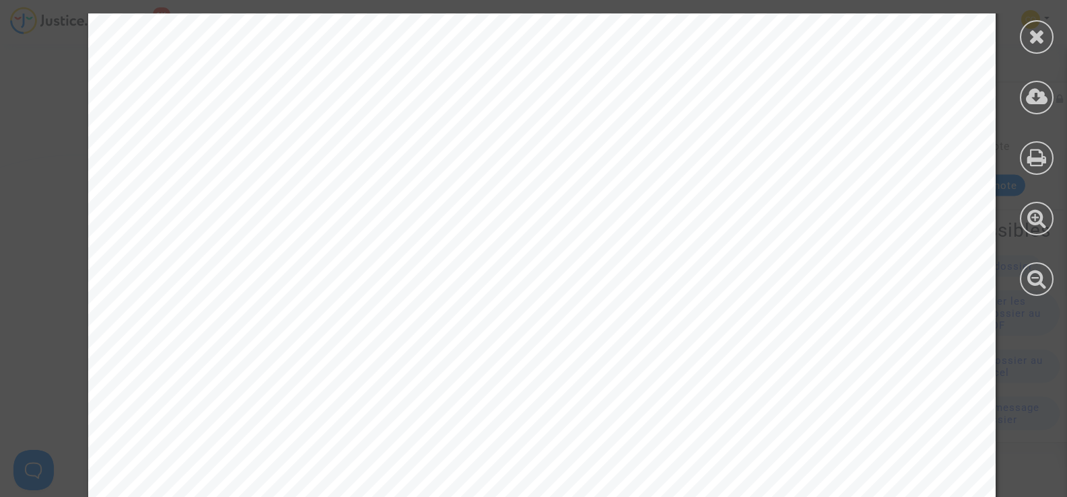
scroll to position [67, 0]
click at [1036, 40] on icon at bounding box center [1037, 36] width 17 height 20
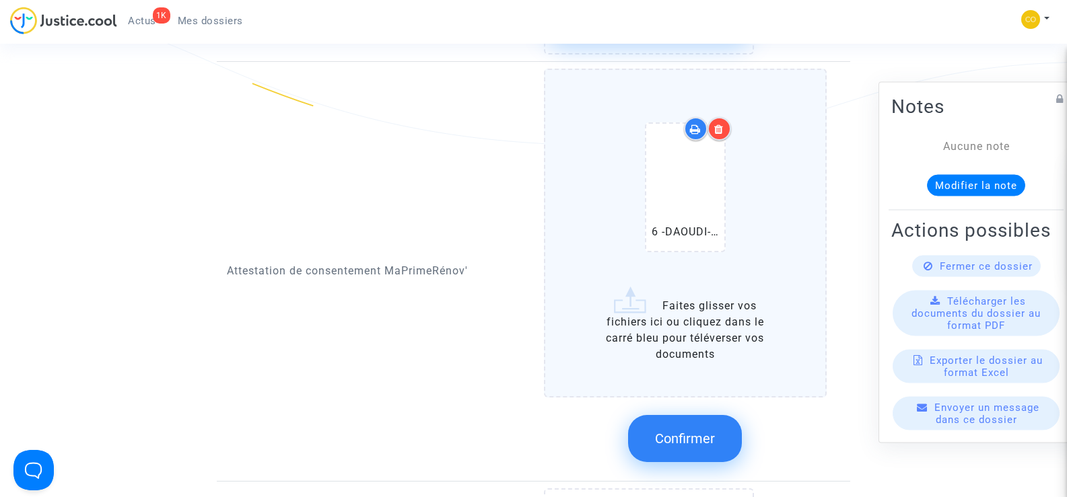
scroll to position [1548, 0]
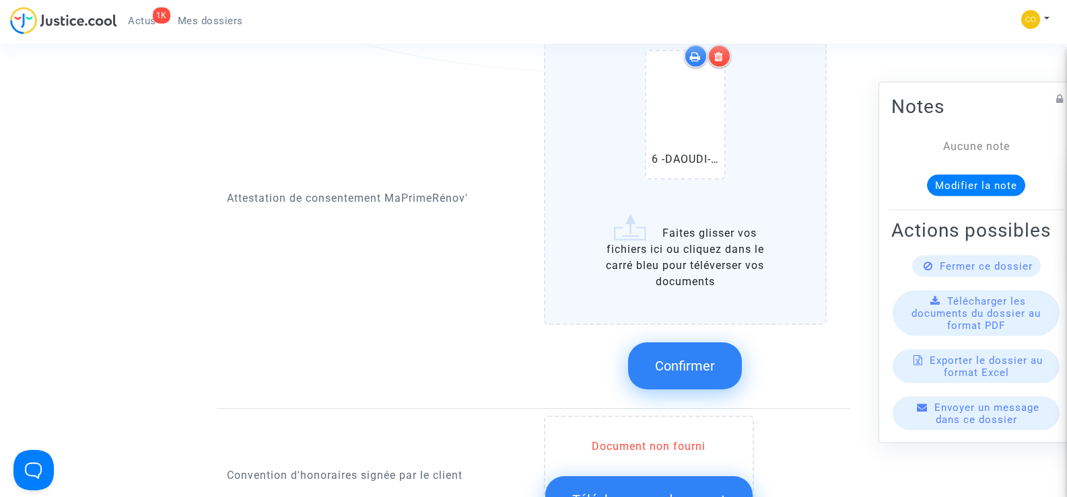
click at [672, 358] on span "Confirmer" at bounding box center [685, 366] width 60 height 16
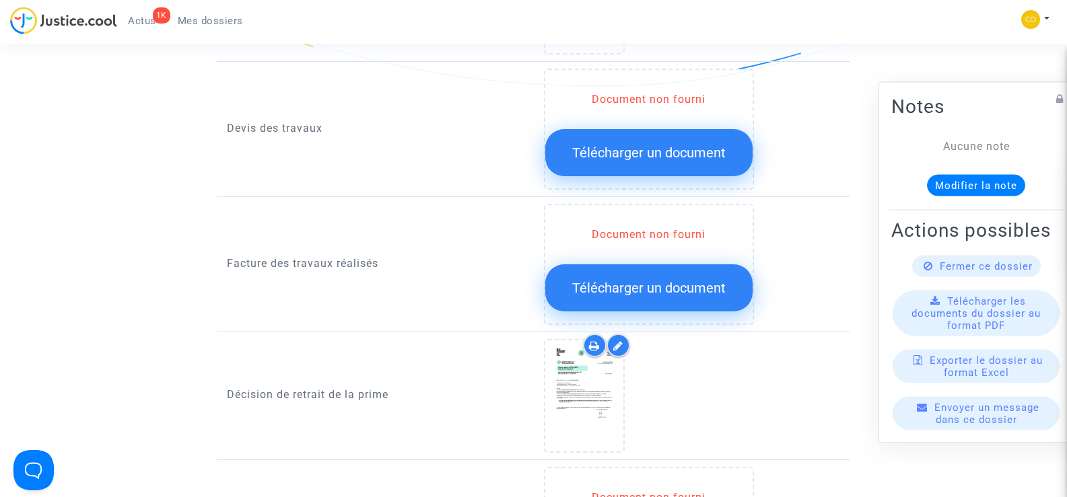
scroll to position [942, 0]
click at [687, 279] on span "Télécharger un document" at bounding box center [648, 287] width 153 height 16
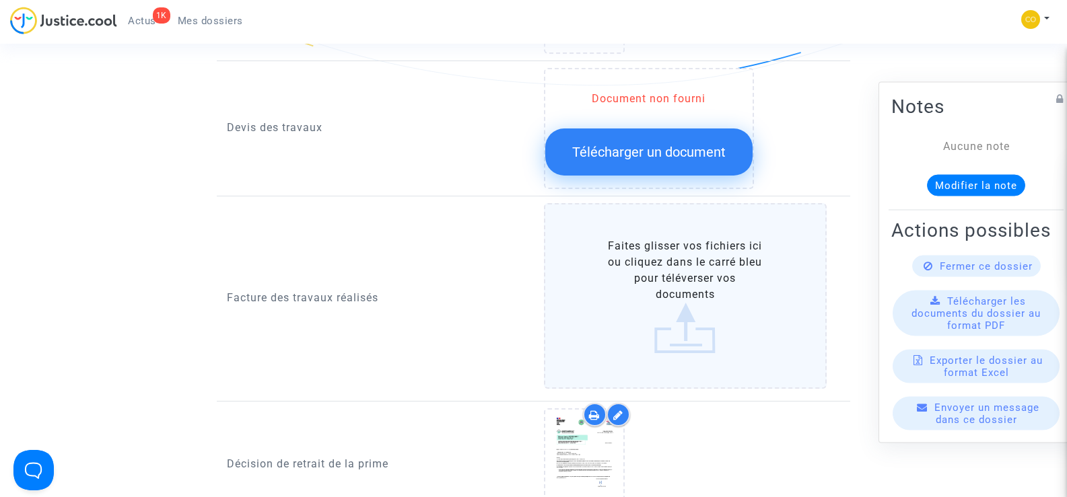
click at [687, 281] on label "Faites glisser vos fichiers ici ou cliquez dans le carré bleu pour téléverser v…" at bounding box center [685, 296] width 283 height 186
click at [0, 0] on input "Faites glisser vos fichiers ici ou cliquez dans le carré bleu pour téléverser v…" at bounding box center [0, 0] width 0 height 0
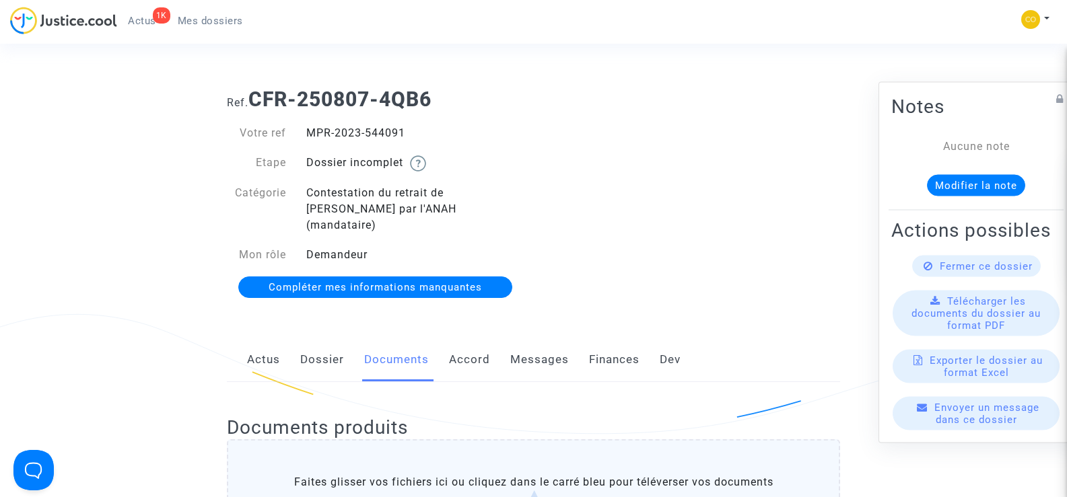
drag, startPoint x: 403, startPoint y: 132, endPoint x: 299, endPoint y: 122, distance: 104.8
click at [299, 122] on div "Votre ref MPR-2023-544091 Etape Dossier incomplet Catégorie Contestation du ret…" at bounding box center [375, 211] width 317 height 199
copy div "MPR-2023-544091"
click at [767, 357] on div "Actus Dossier Documents Accord Messages Finances Dev" at bounding box center [533, 360] width 613 height 45
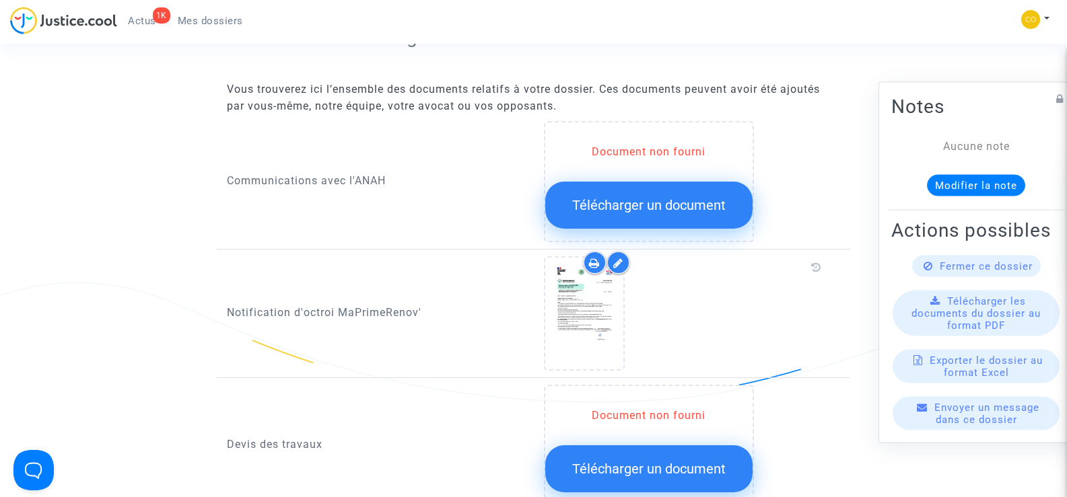
scroll to position [539, 0]
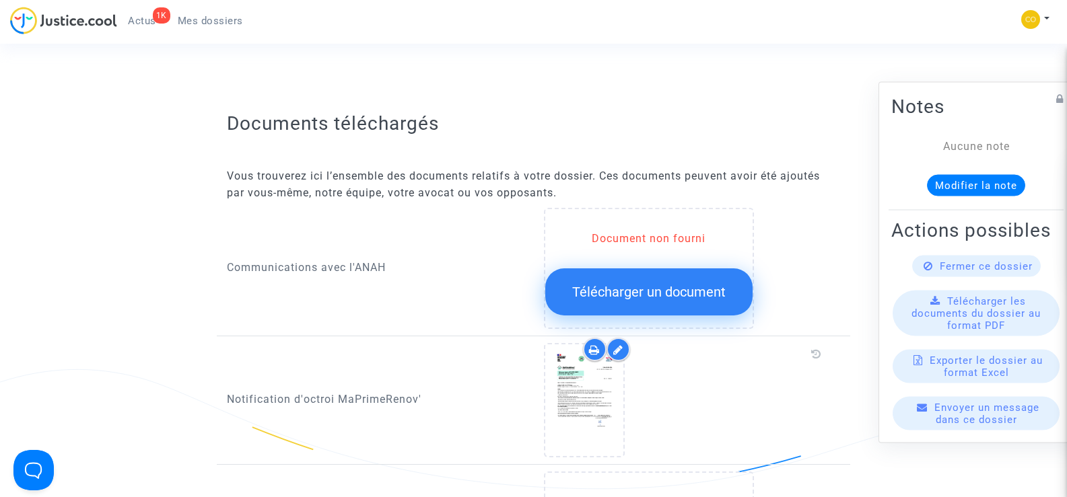
click at [671, 284] on span "Télécharger un document" at bounding box center [648, 292] width 153 height 16
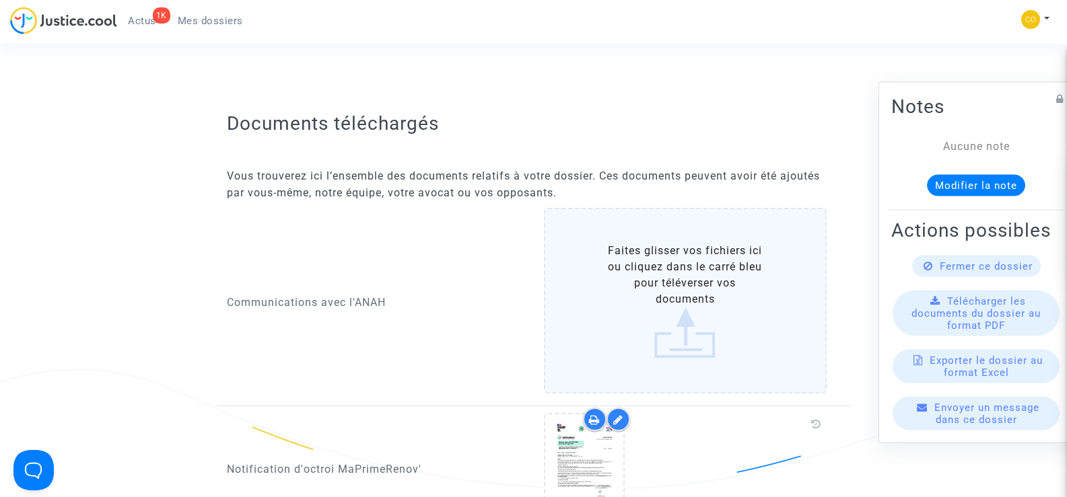
click at [675, 271] on label "Faites glisser vos fichiers ici ou cliquez dans le carré bleu pour téléverser v…" at bounding box center [685, 301] width 283 height 186
click at [0, 0] on input "Faites glisser vos fichiers ici ou cliquez dans le carré bleu pour téléverser v…" at bounding box center [0, 0] width 0 height 0
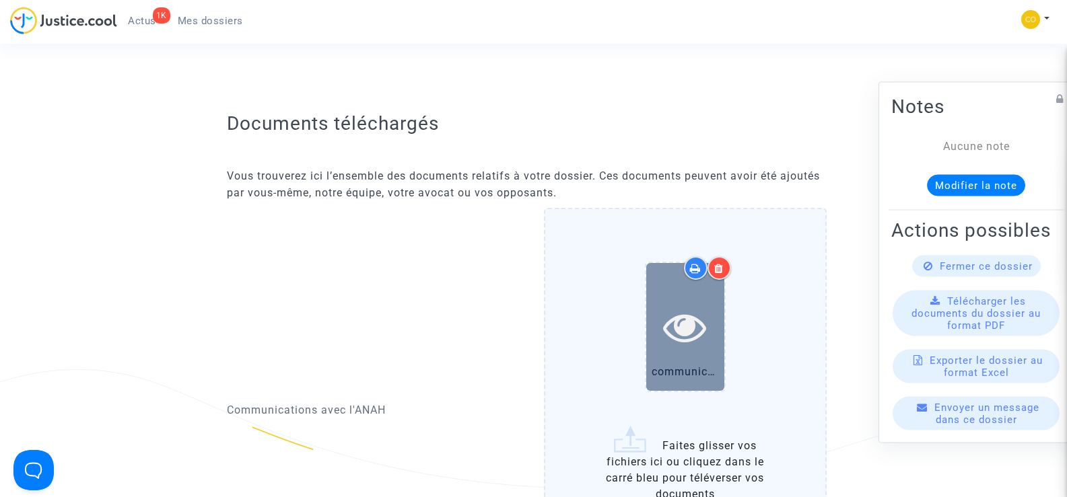
click at [684, 325] on icon at bounding box center [685, 327] width 44 height 43
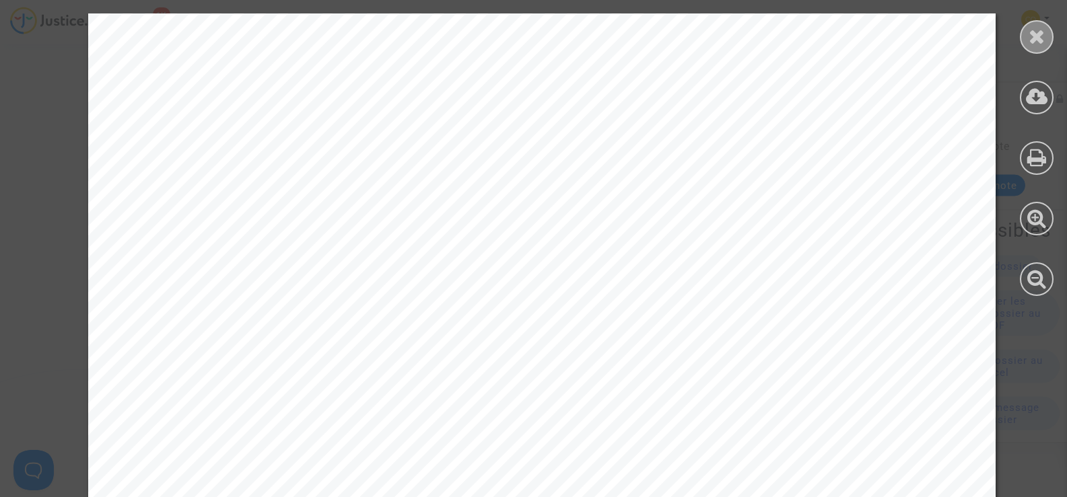
click at [1037, 40] on icon at bounding box center [1037, 36] width 17 height 20
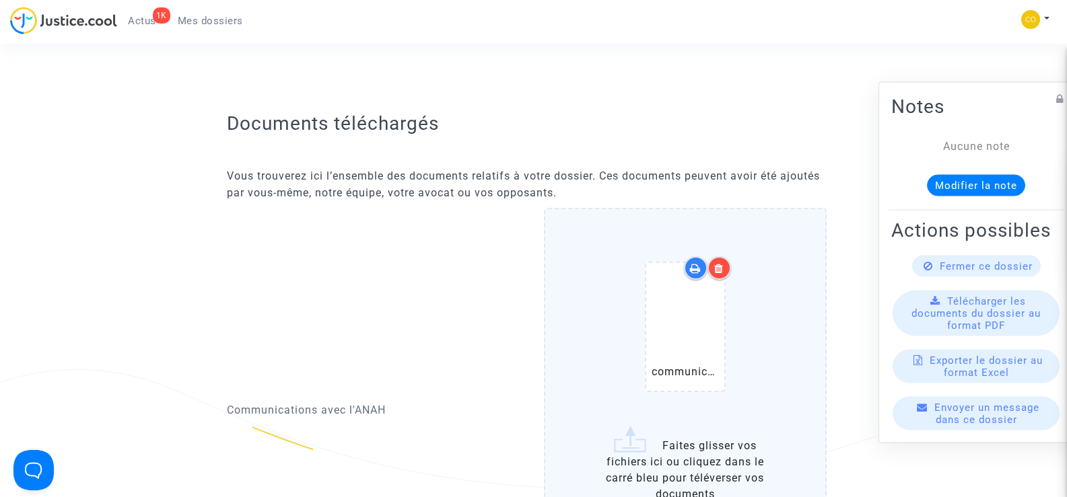
click at [724, 256] on div at bounding box center [720, 268] width 24 height 24
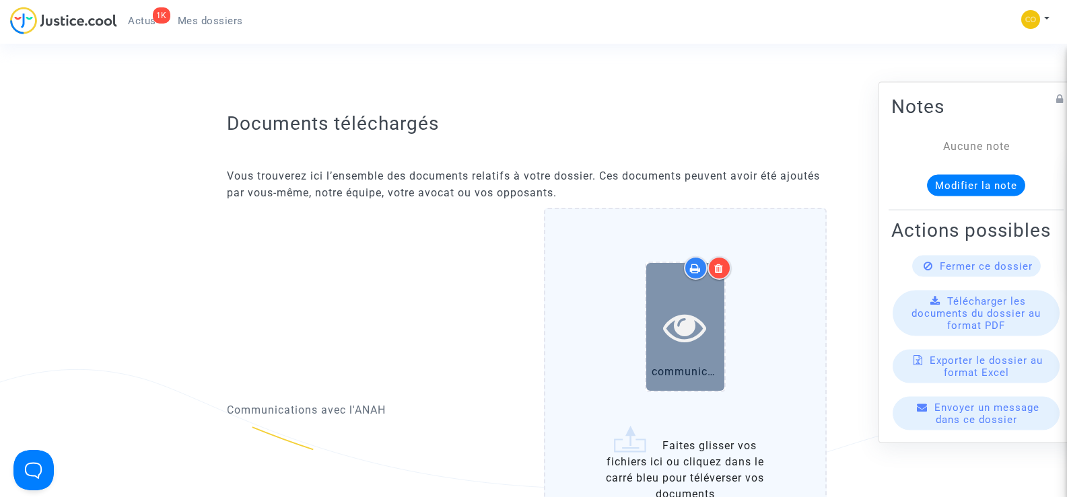
click at [681, 326] on icon at bounding box center [685, 327] width 44 height 43
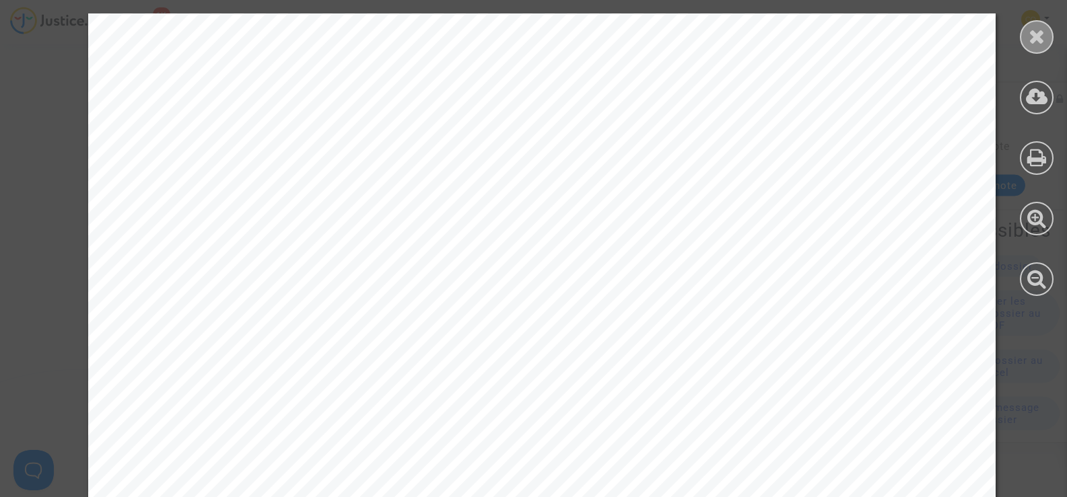
click at [1045, 46] on div at bounding box center [1037, 37] width 34 height 34
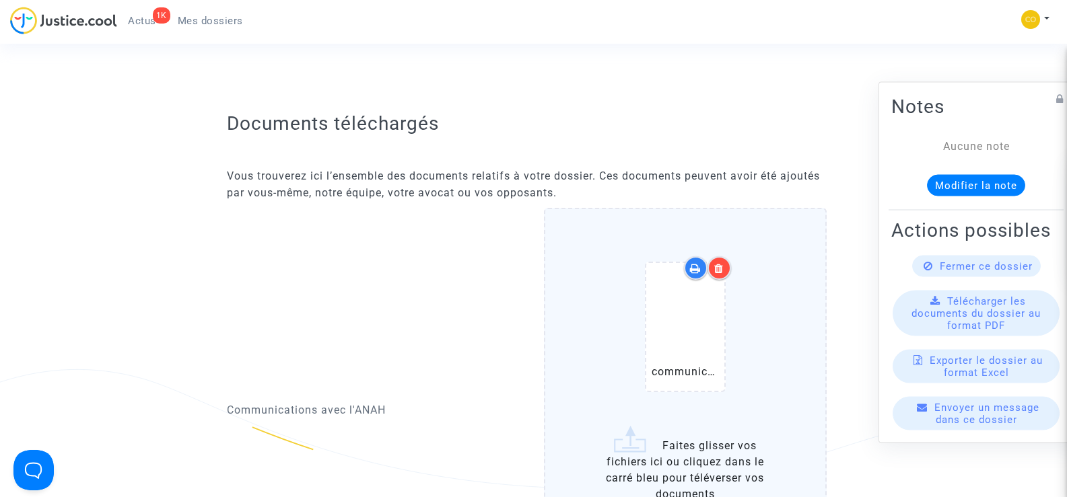
click at [724, 259] on div at bounding box center [720, 268] width 24 height 24
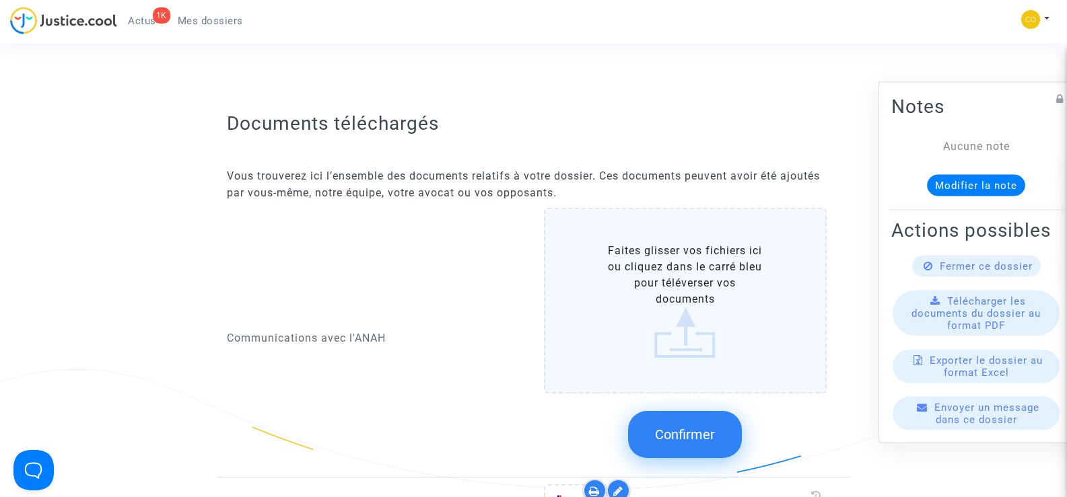
scroll to position [67, 0]
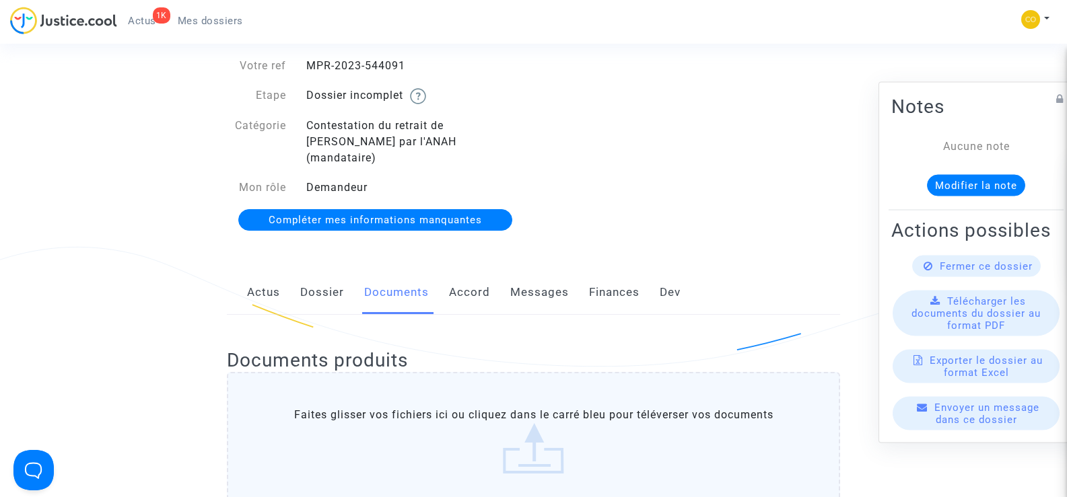
click at [195, 16] on span "Mes dossiers" at bounding box center [210, 21] width 65 height 12
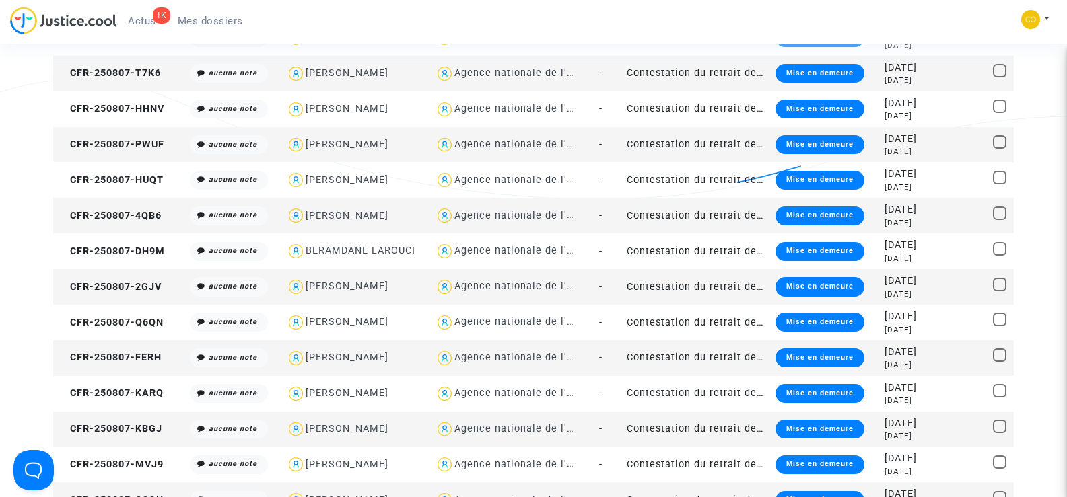
scroll to position [808, 0]
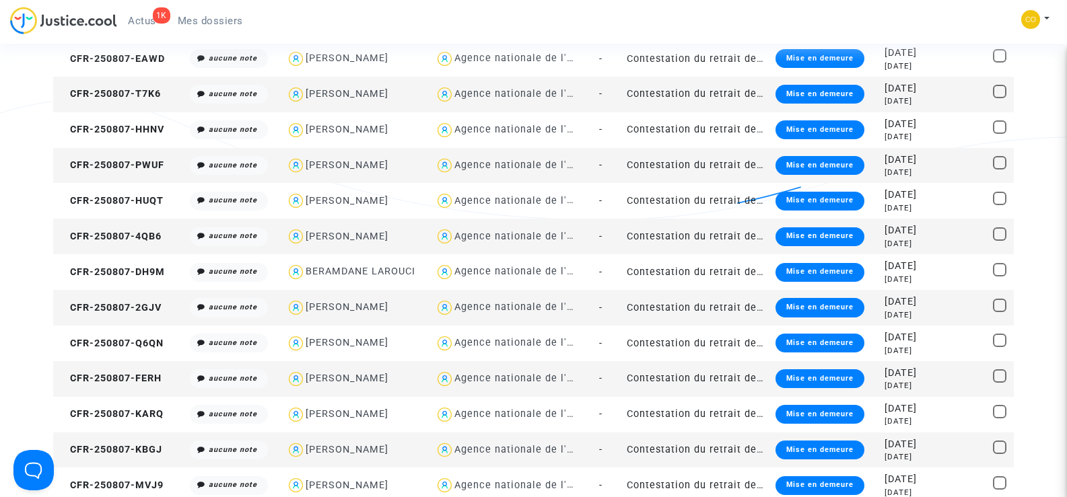
click at [114, 229] on td "CFR-250807-4QB6" at bounding box center [119, 237] width 132 height 36
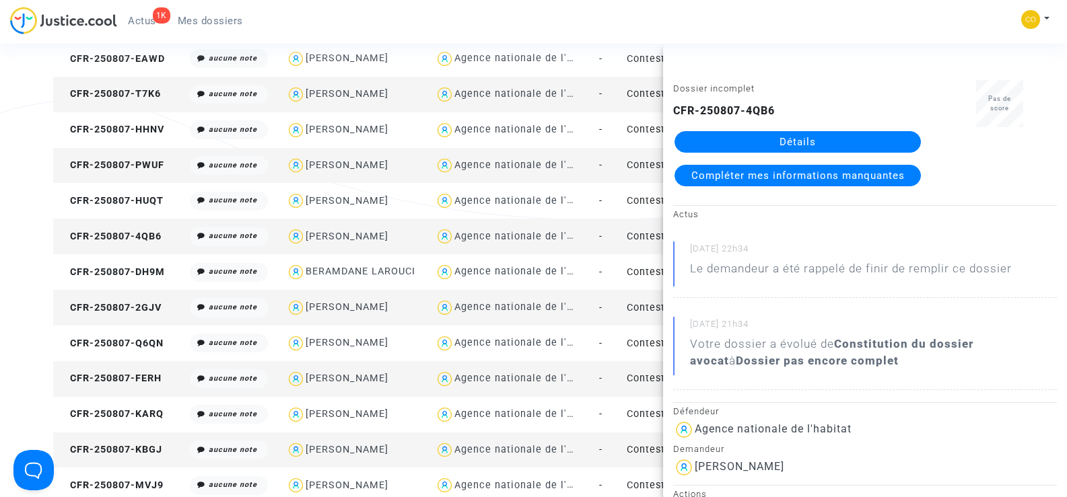
click at [798, 135] on link "Détails" at bounding box center [798, 142] width 246 height 22
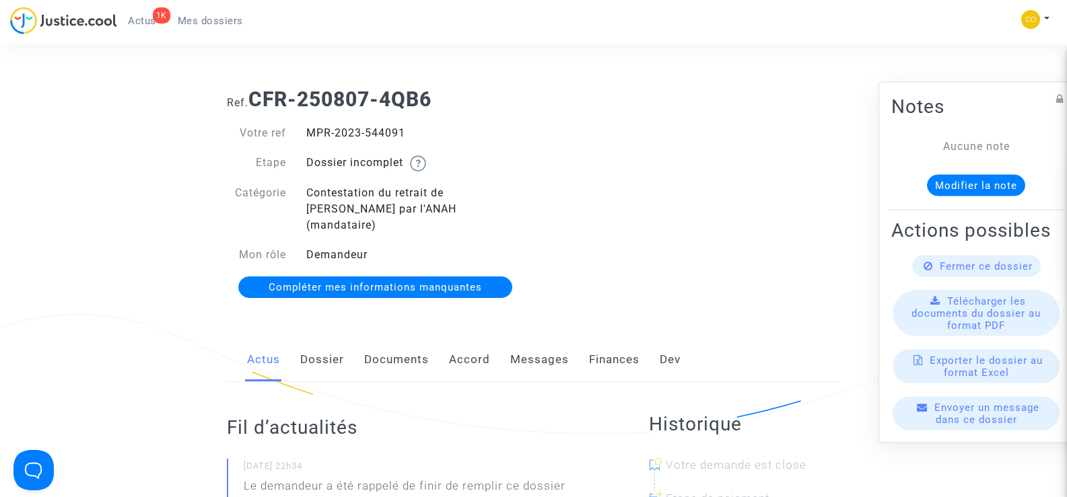
click at [411, 341] on link "Documents" at bounding box center [396, 360] width 65 height 44
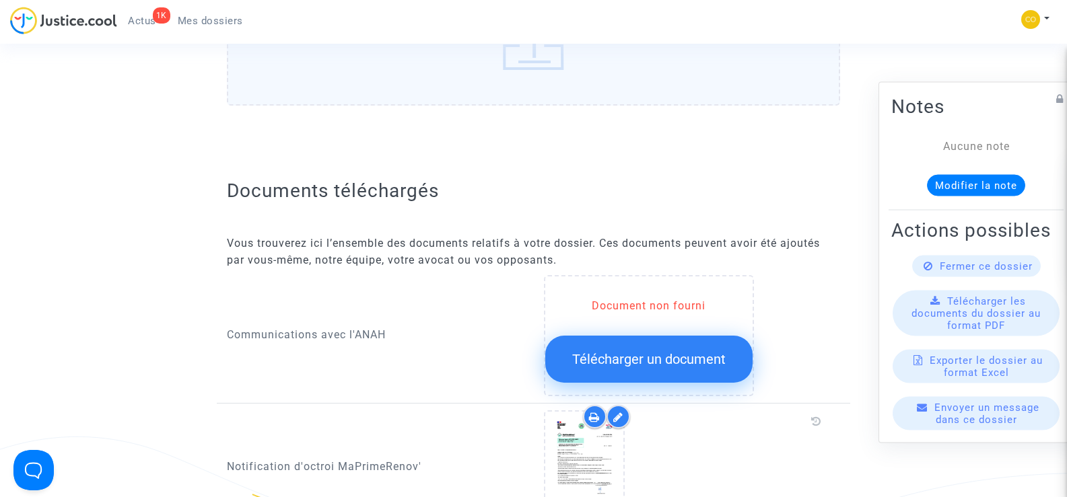
scroll to position [606, 0]
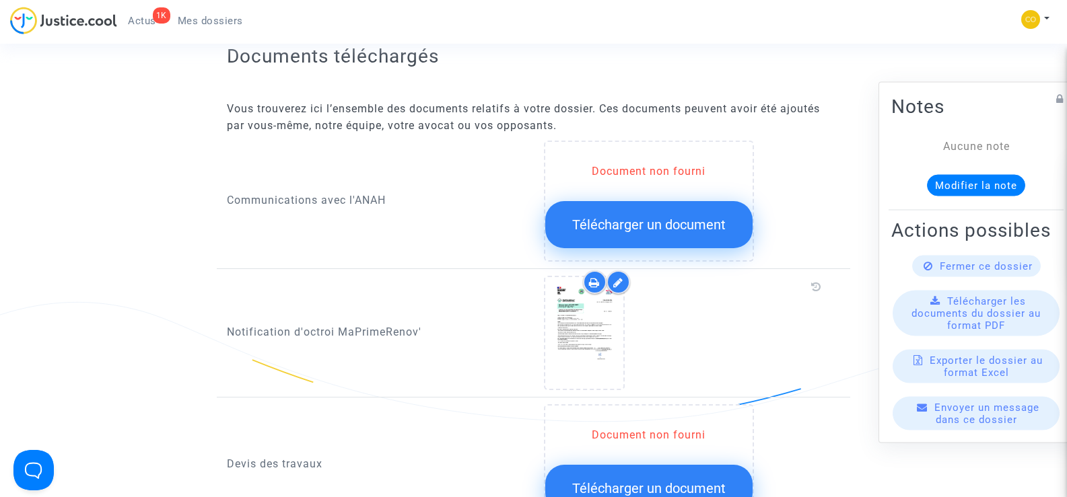
click at [670, 221] on button "Télécharger un document" at bounding box center [648, 224] width 207 height 47
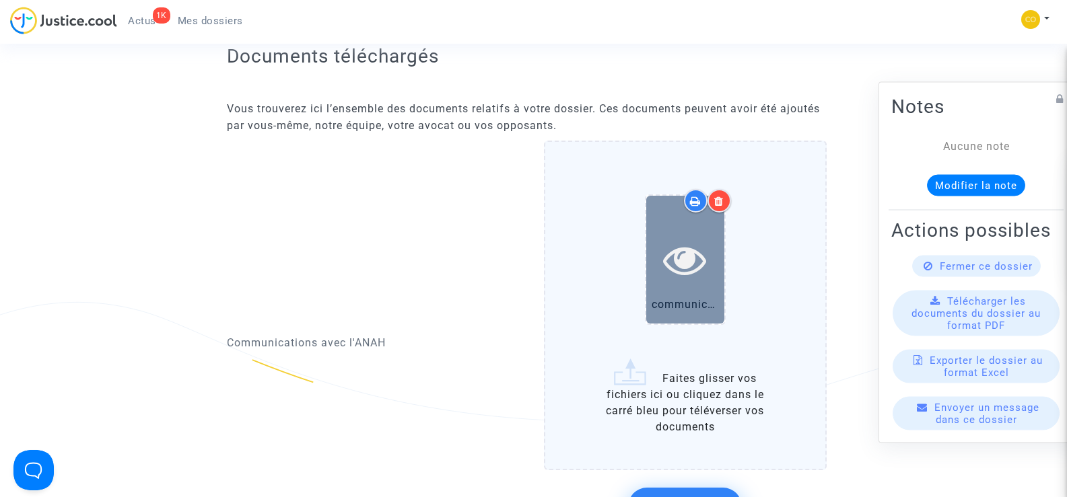
click at [689, 263] on icon at bounding box center [685, 259] width 44 height 43
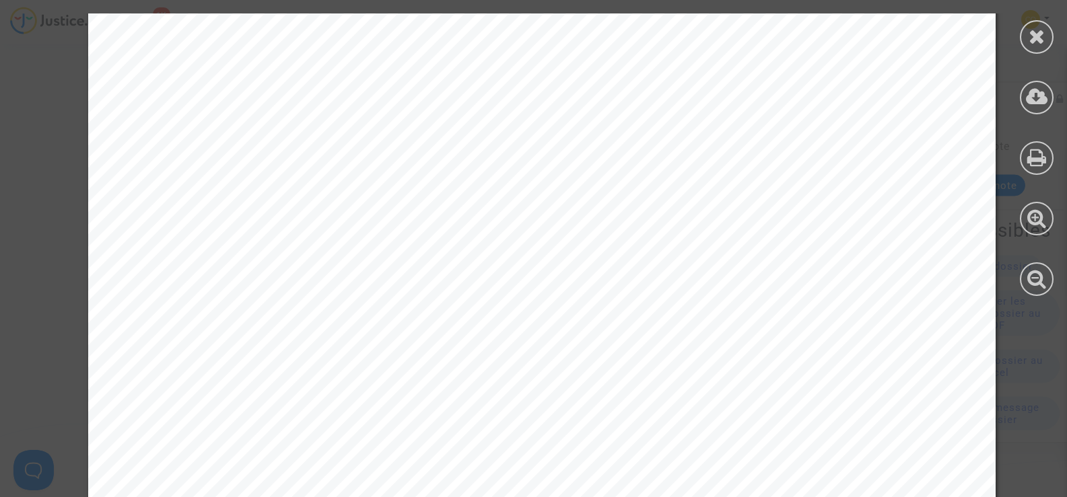
scroll to position [1839, 0]
click at [1039, 40] on icon at bounding box center [1037, 36] width 17 height 20
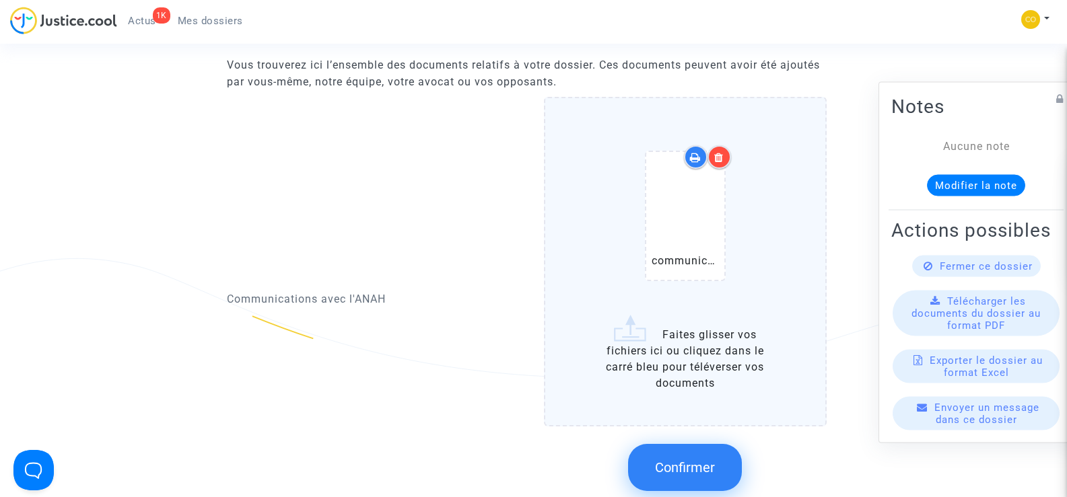
scroll to position [673, 0]
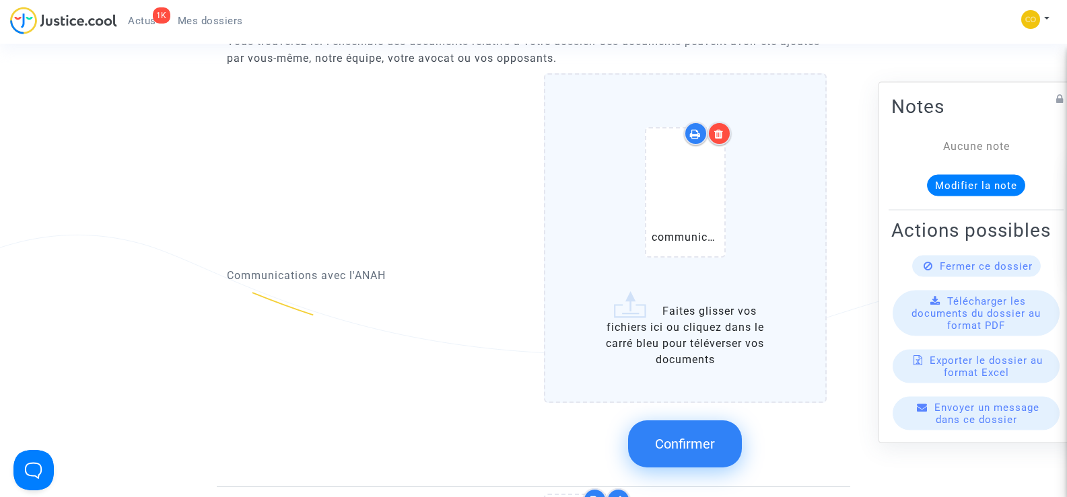
click at [691, 436] on span "Confirmer" at bounding box center [685, 444] width 60 height 16
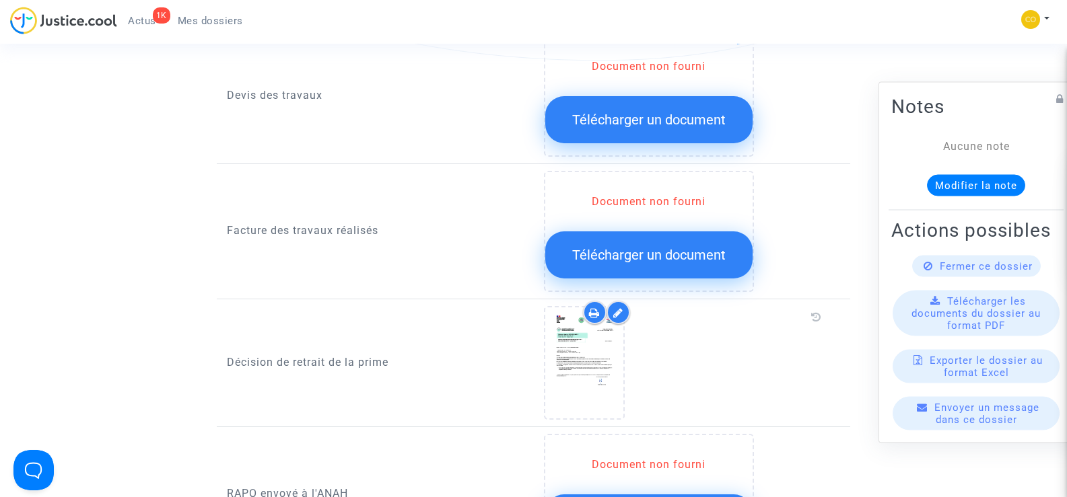
scroll to position [942, 0]
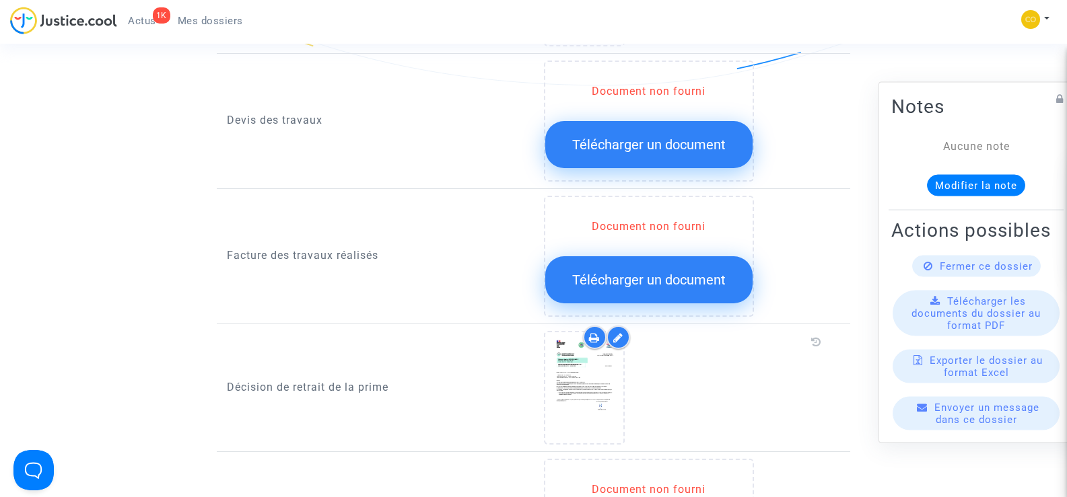
click at [641, 272] on span "Télécharger un document" at bounding box center [648, 280] width 153 height 16
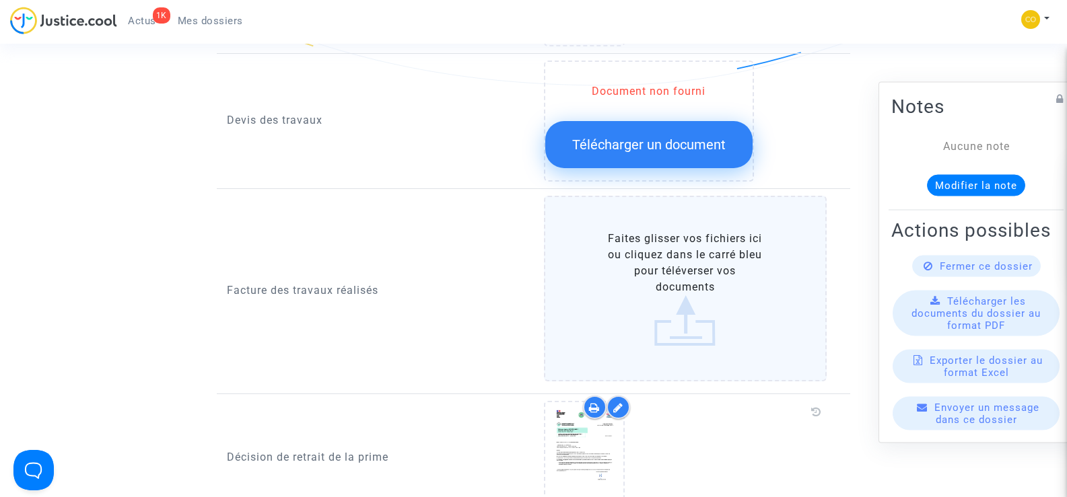
click at [691, 255] on label "Faites glisser vos fichiers ici ou cliquez dans le carré bleu pour téléverser v…" at bounding box center [685, 289] width 283 height 186
click at [0, 0] on input "Faites glisser vos fichiers ici ou cliquez dans le carré bleu pour téléverser v…" at bounding box center [0, 0] width 0 height 0
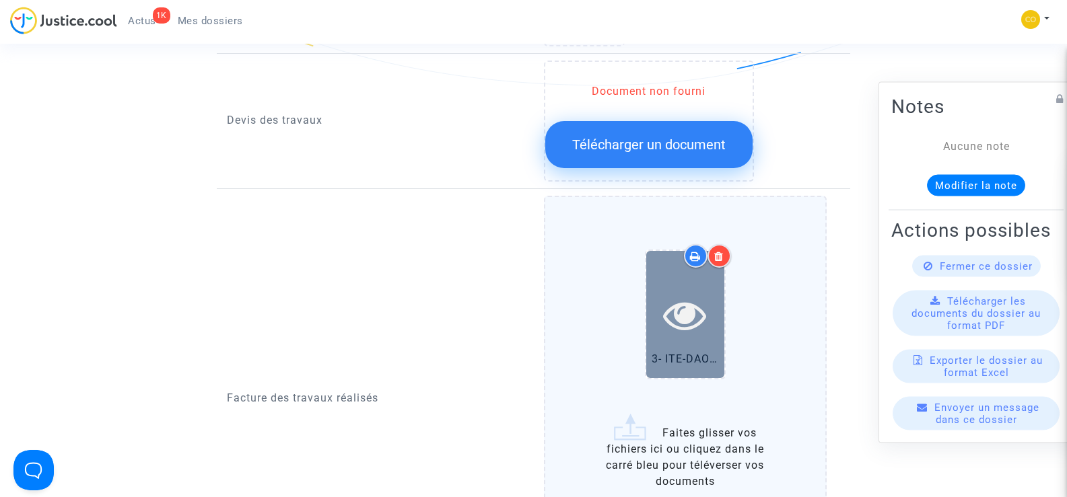
click at [689, 304] on icon at bounding box center [685, 315] width 44 height 43
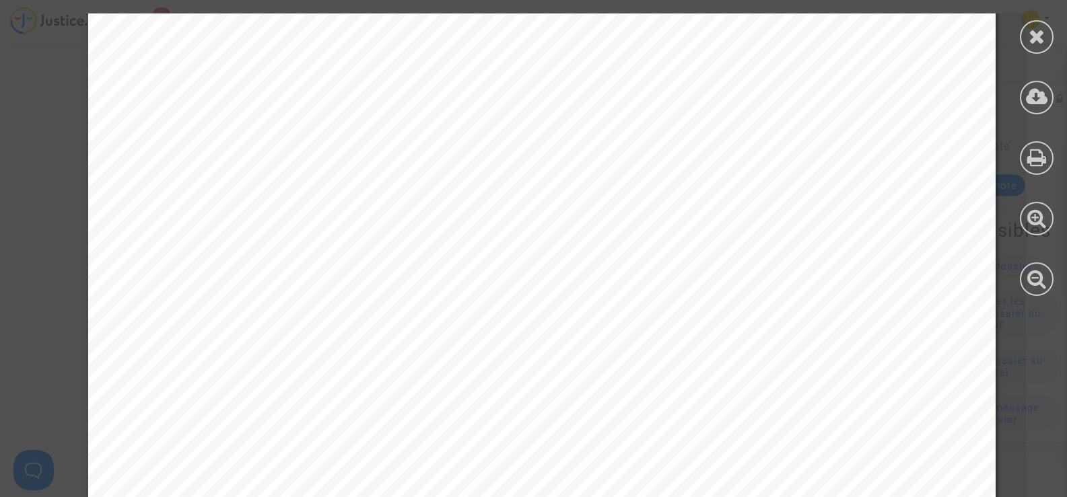
scroll to position [135, 0]
click at [1035, 30] on icon at bounding box center [1037, 36] width 17 height 20
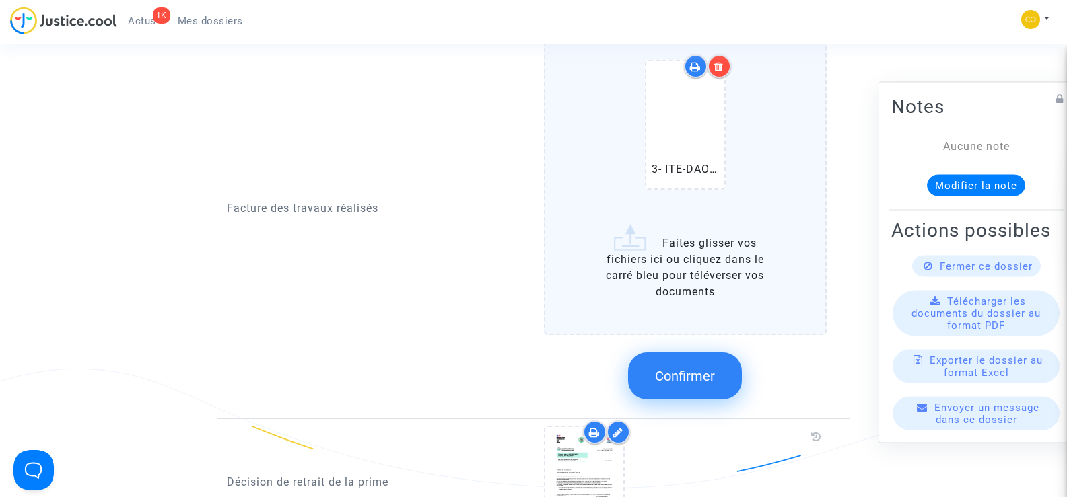
scroll to position [1144, 0]
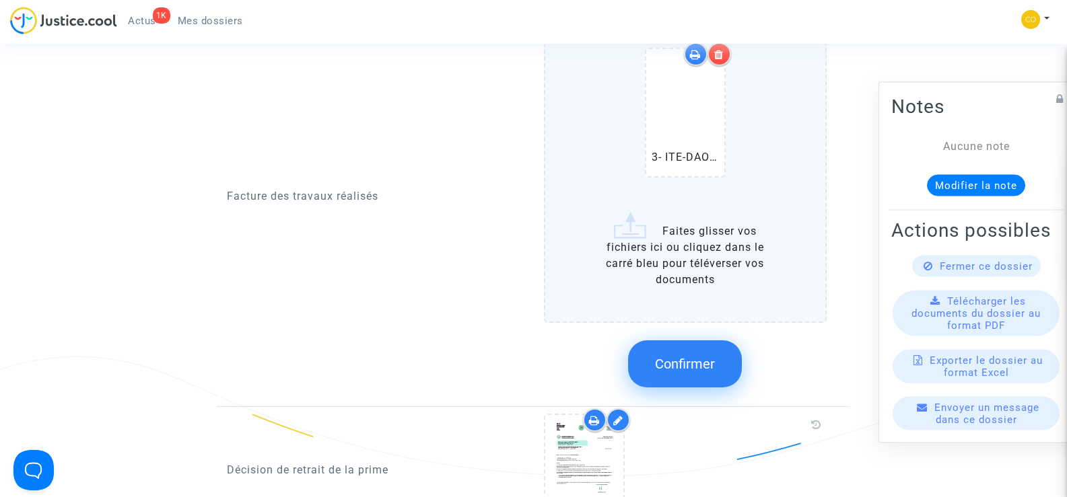
click at [678, 356] on span "Confirmer" at bounding box center [685, 364] width 60 height 16
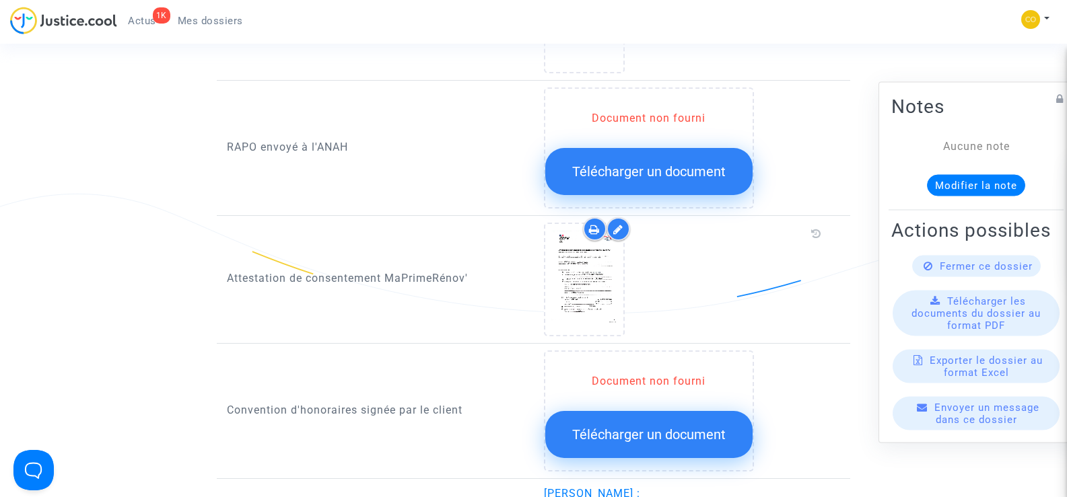
scroll to position [1346, 0]
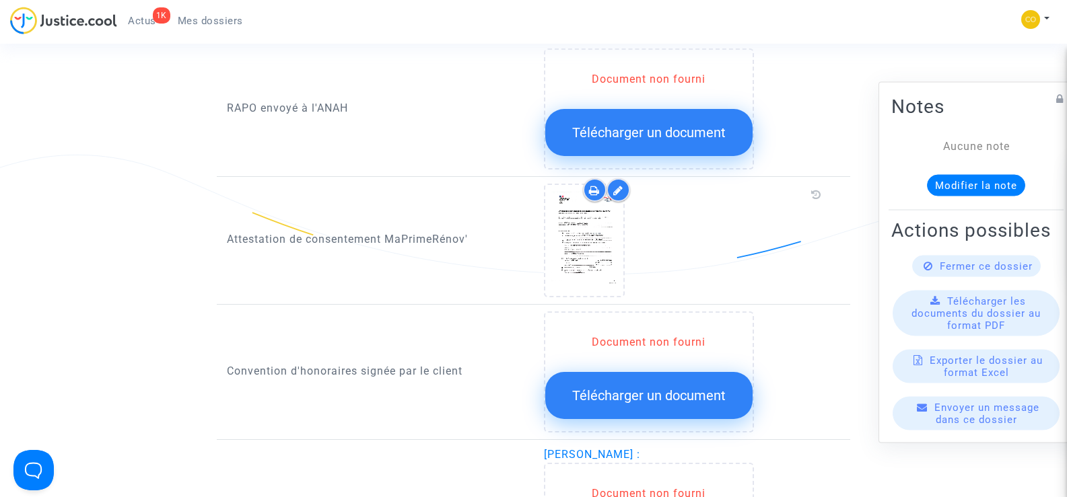
click at [759, 230] on div at bounding box center [685, 241] width 283 height 114
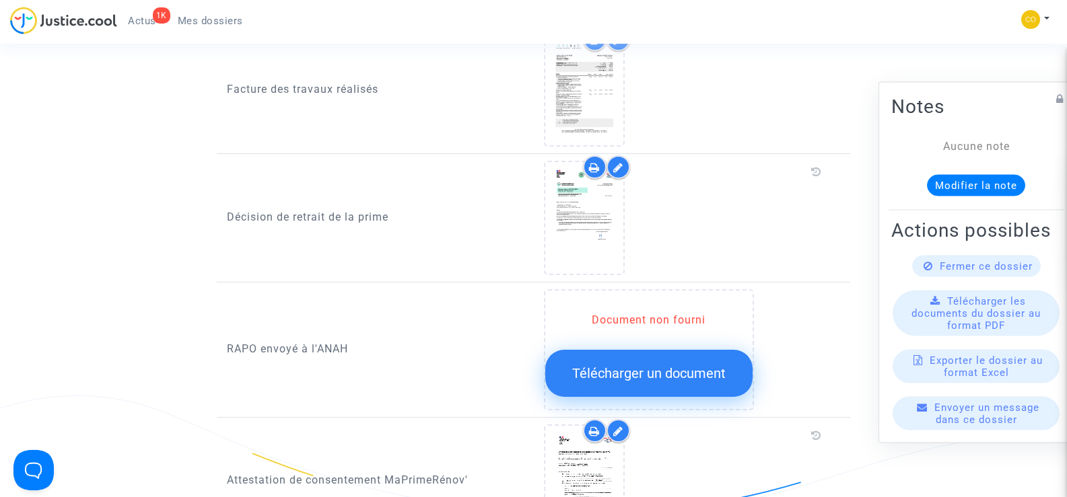
scroll to position [1077, 0]
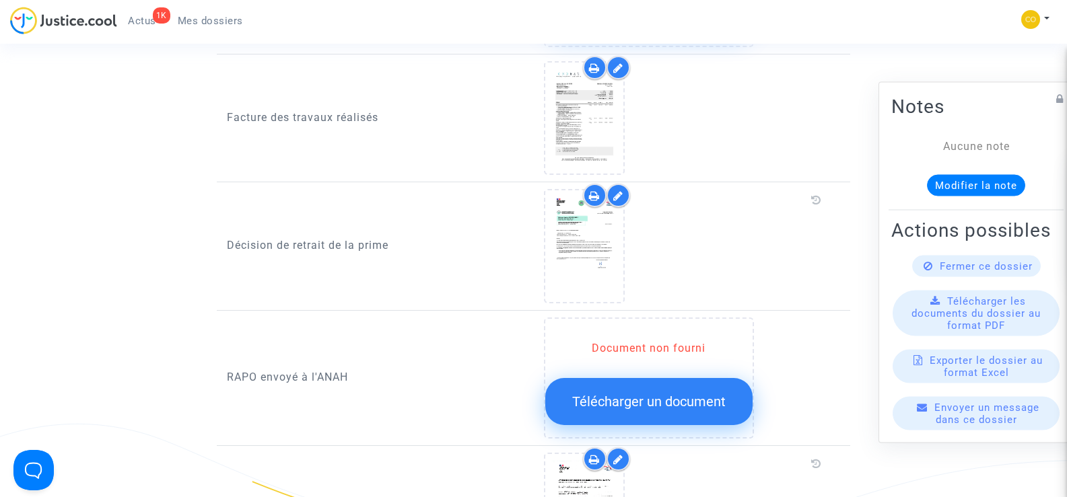
click at [678, 394] on span "Télécharger un document" at bounding box center [648, 402] width 153 height 16
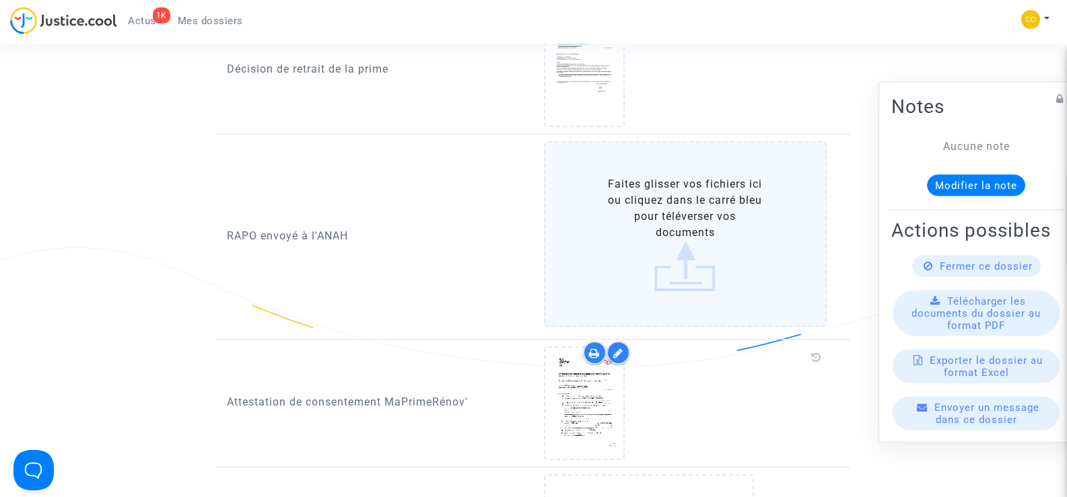
scroll to position [1279, 0]
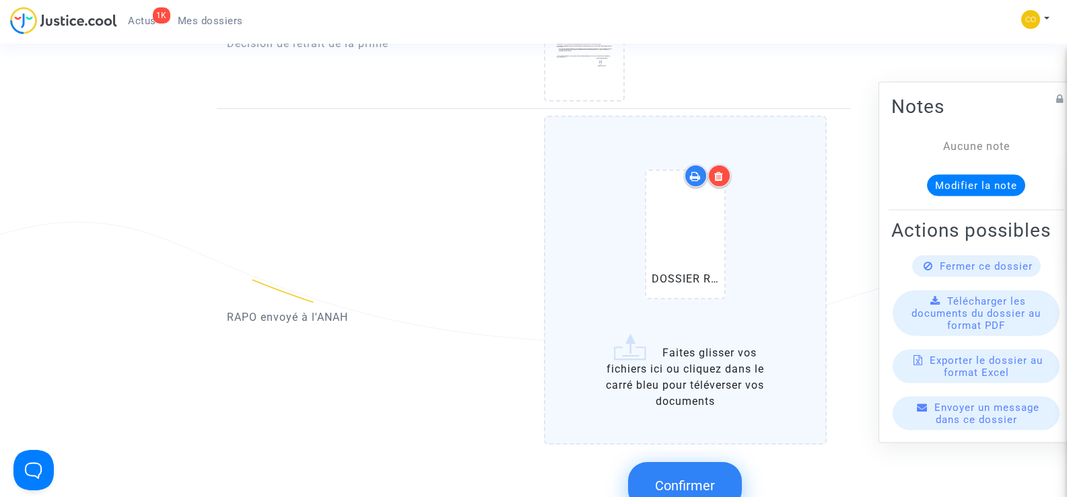
click at [723, 171] on icon at bounding box center [718, 176] width 9 height 11
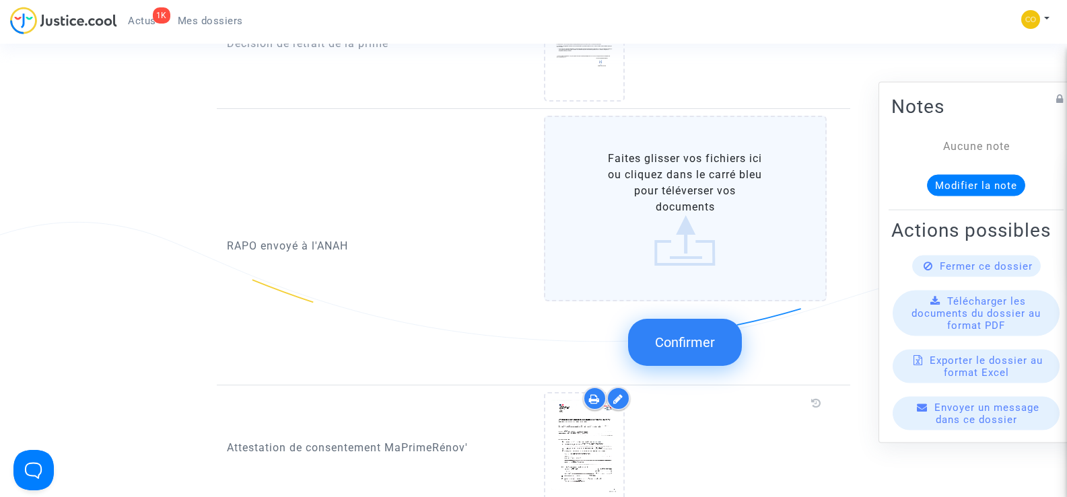
click at [714, 172] on label "Faites glisser vos fichiers ici ou cliquez dans le carré bleu pour téléverser v…" at bounding box center [685, 209] width 283 height 186
click at [0, 0] on input "Faites glisser vos fichiers ici ou cliquez dans le carré bleu pour téléverser v…" at bounding box center [0, 0] width 0 height 0
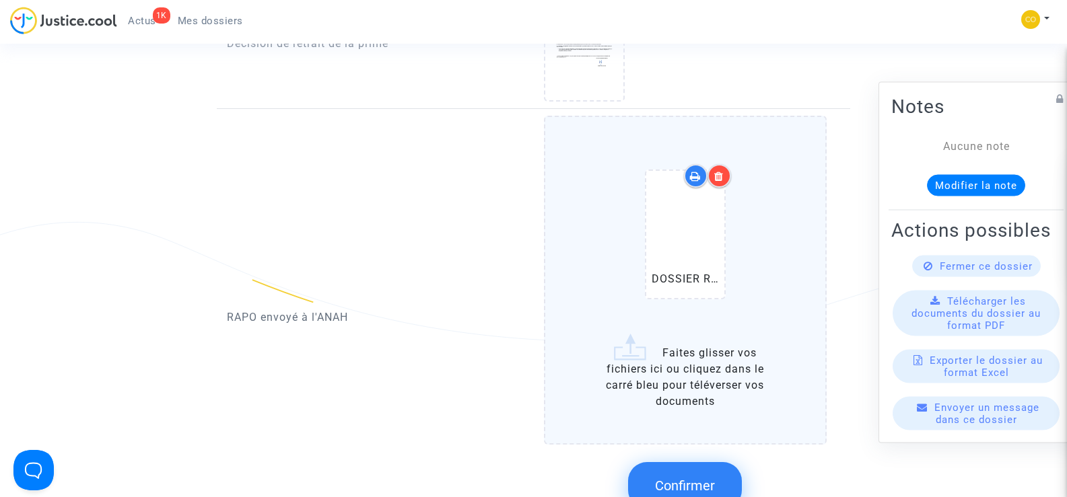
scroll to position [1414, 0]
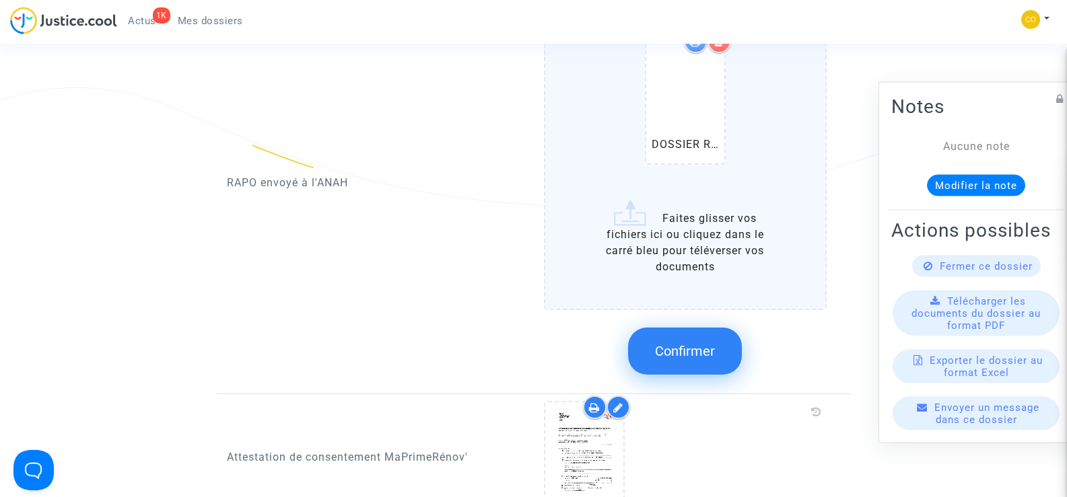
click at [650, 330] on button "Confirmer" at bounding box center [685, 351] width 114 height 47
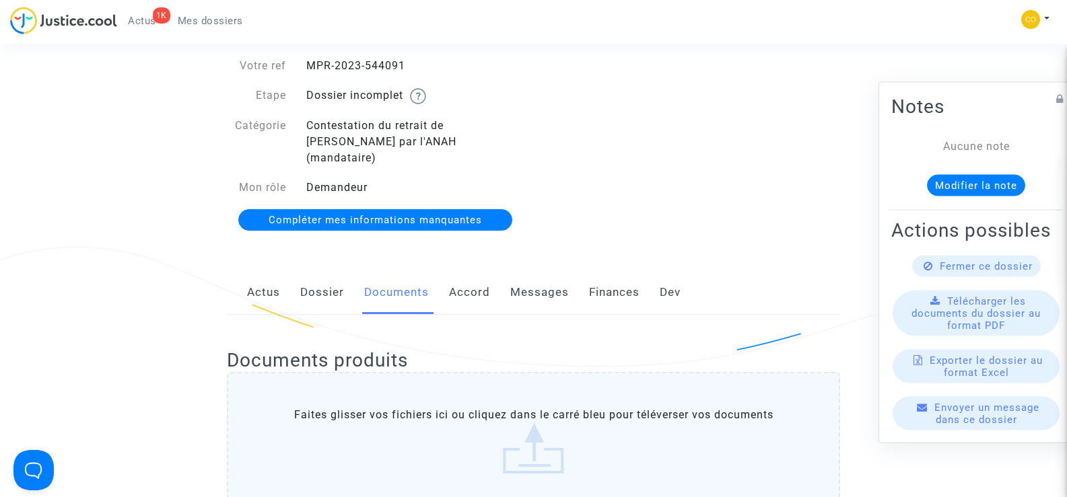
scroll to position [0, 0]
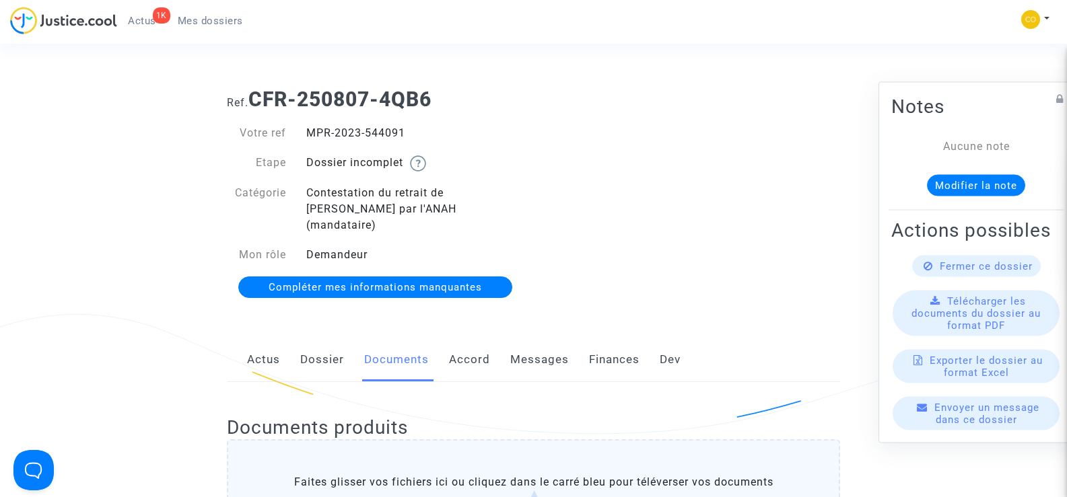
drag, startPoint x: 420, startPoint y: 135, endPoint x: 310, endPoint y: 127, distance: 110.1
click at [310, 127] on div "MPR-2023-544091" at bounding box center [415, 133] width 238 height 16
copy div "MPR-2023-544091"
drag, startPoint x: 659, startPoint y: 131, endPoint x: 617, endPoint y: 70, distance: 73.6
click at [659, 131] on div "Ref. CFR-250807-4QB6 Votre ref MPR-2023-544091 Etape Dossier incomplet Catégori…" at bounding box center [533, 193] width 633 height 233
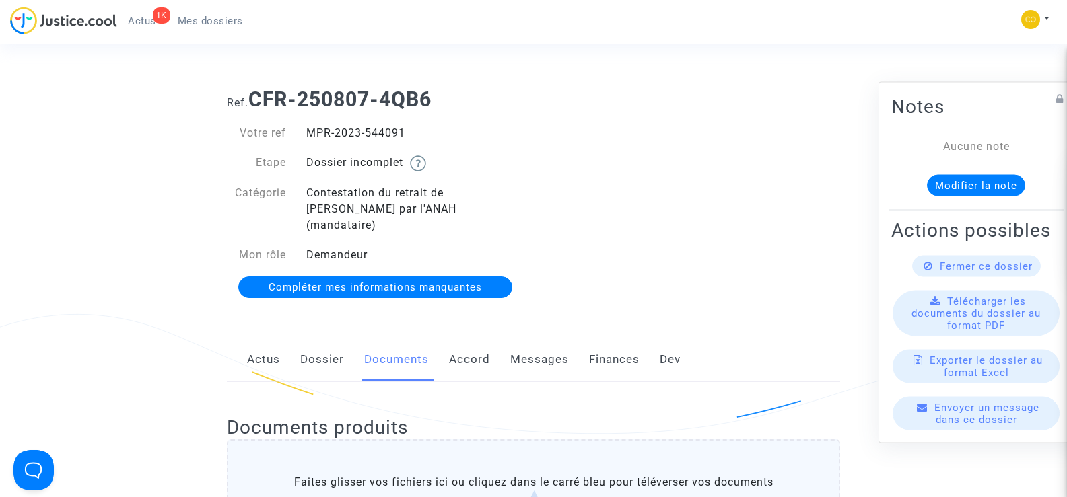
click at [207, 18] on span "Mes dossiers" at bounding box center [210, 21] width 65 height 12
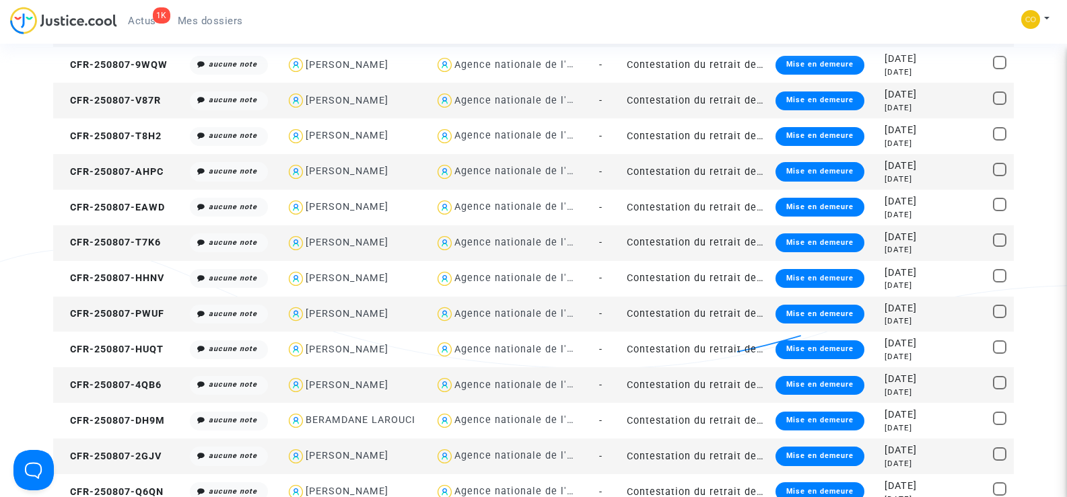
scroll to position [673, 0]
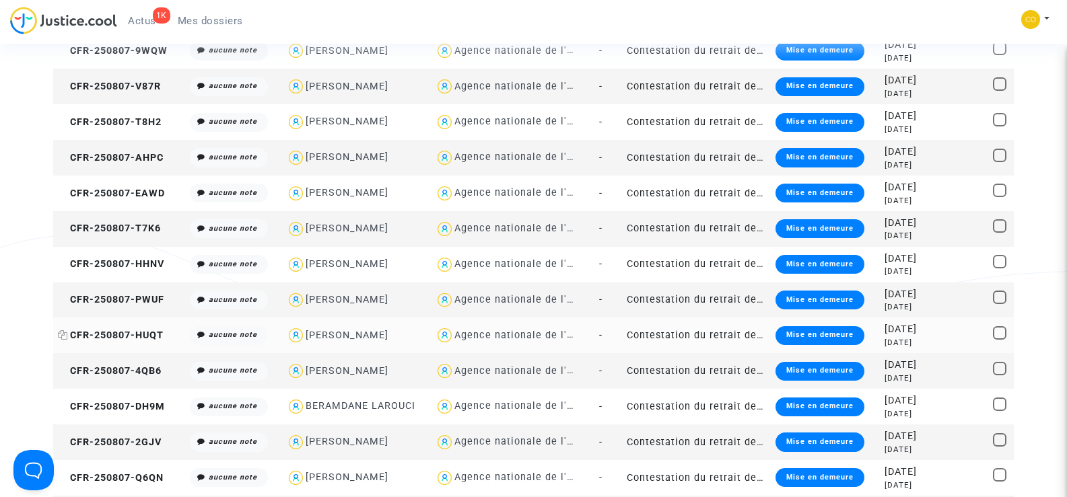
click at [133, 335] on span "CFR-250807-HUQT" at bounding box center [111, 335] width 106 height 11
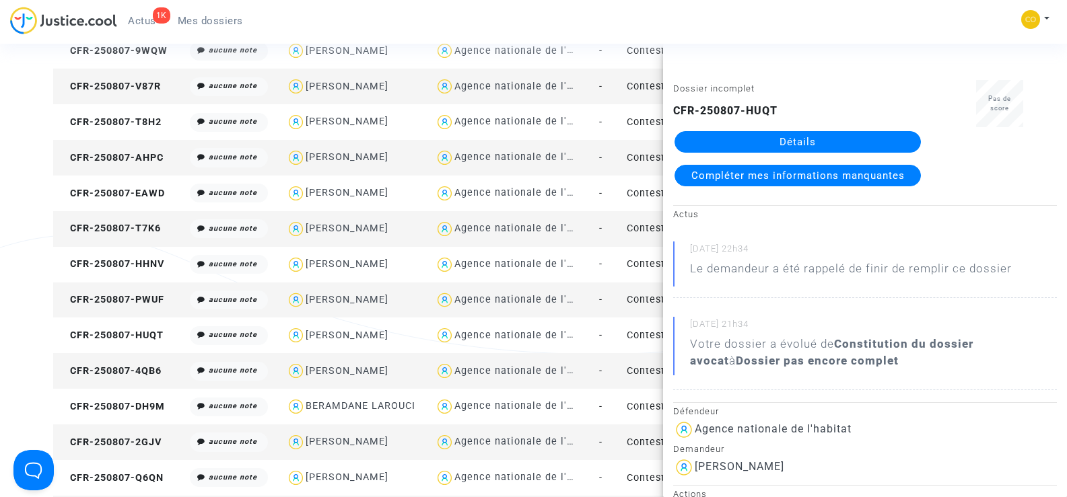
click at [796, 141] on link "Détails" at bounding box center [798, 142] width 246 height 22
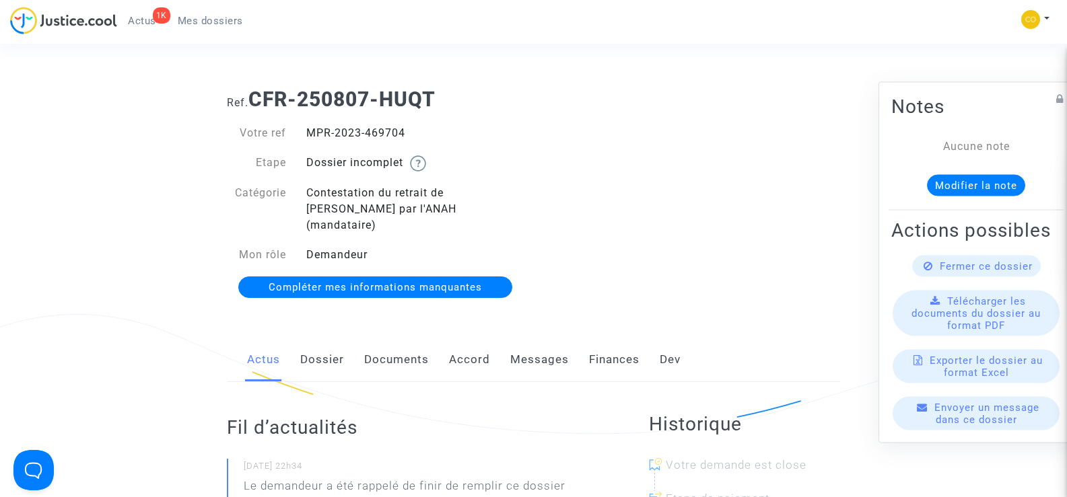
drag, startPoint x: 421, startPoint y: 133, endPoint x: 303, endPoint y: 121, distance: 118.5
click at [303, 121] on div "Votre ref MPR-2023-469704 Etape Dossier incomplet Catégorie Contestation du ret…" at bounding box center [375, 211] width 317 height 199
copy div "MPR-2023-469704"
click at [547, 144] on div "Ref. CFR-250807-HUQT Votre ref MPR-2023-469704 Etape Dossier incomplet Catégori…" at bounding box center [533, 193] width 633 height 233
drag, startPoint x: 419, startPoint y: 129, endPoint x: 311, endPoint y: 128, distance: 108.4
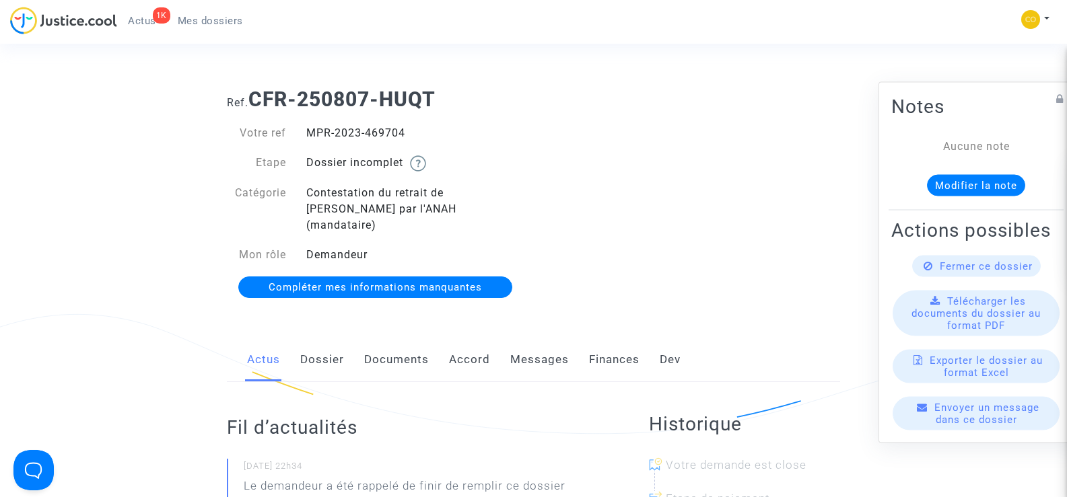
click at [311, 128] on div "MPR-2023-469704" at bounding box center [415, 133] width 238 height 16
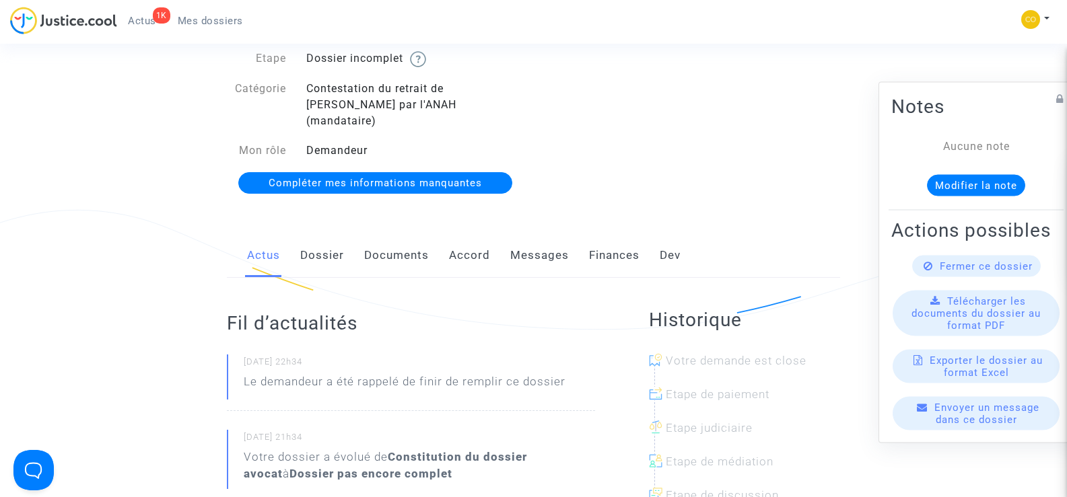
scroll to position [67, 0]
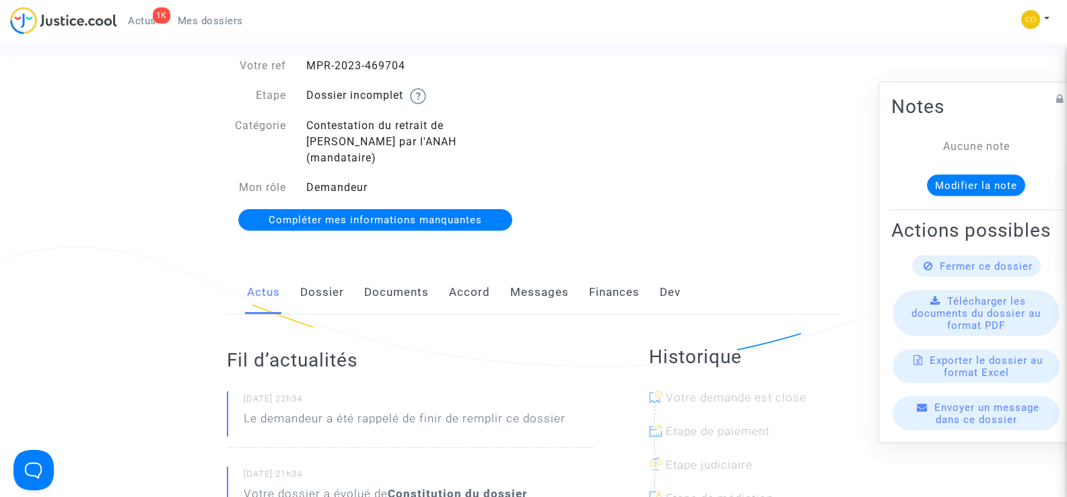
click at [327, 279] on link "Dossier" at bounding box center [322, 293] width 44 height 44
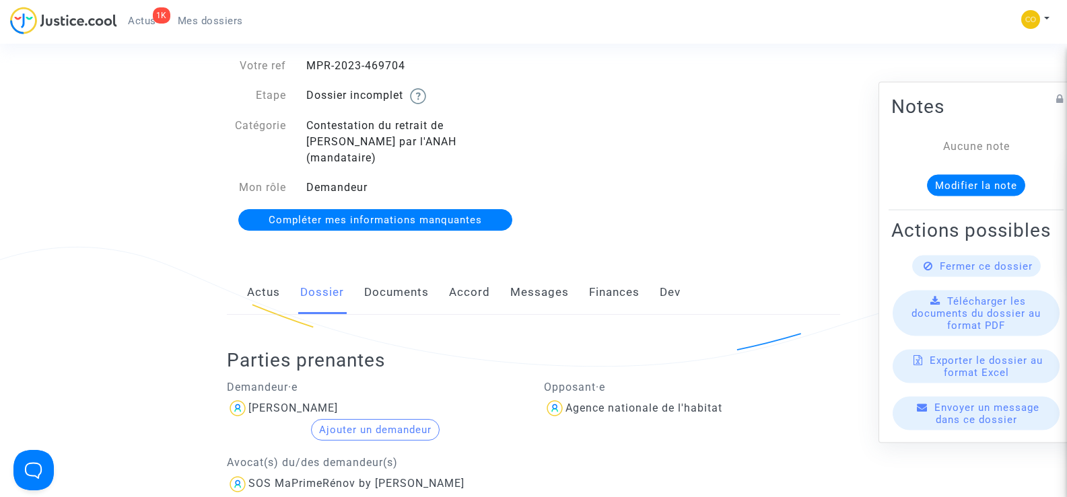
click at [398, 280] on link "Documents" at bounding box center [396, 293] width 65 height 44
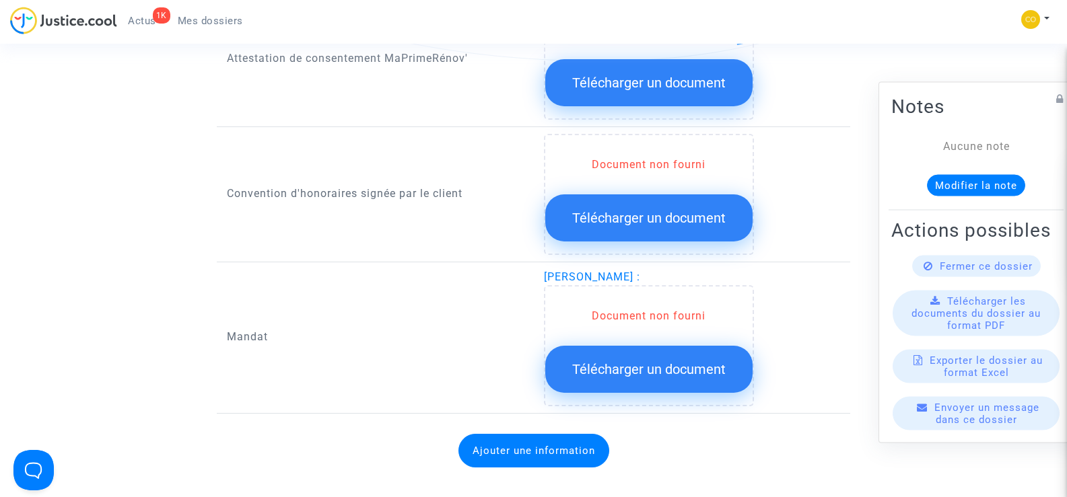
scroll to position [1548, 0]
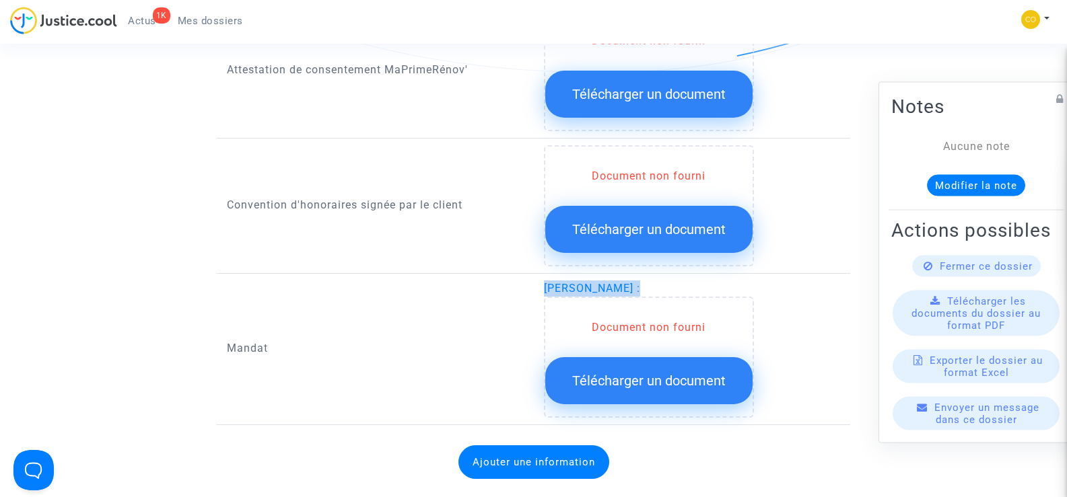
drag, startPoint x: 653, startPoint y: 273, endPoint x: 545, endPoint y: 271, distance: 107.7
click at [545, 282] on span "[PERSON_NAME] :" at bounding box center [592, 288] width 96 height 13
click at [640, 282] on span "[PERSON_NAME] :" at bounding box center [592, 288] width 96 height 13
click at [546, 282] on span "[PERSON_NAME] :" at bounding box center [592, 288] width 96 height 13
drag, startPoint x: 657, startPoint y: 270, endPoint x: 539, endPoint y: 274, distance: 117.9
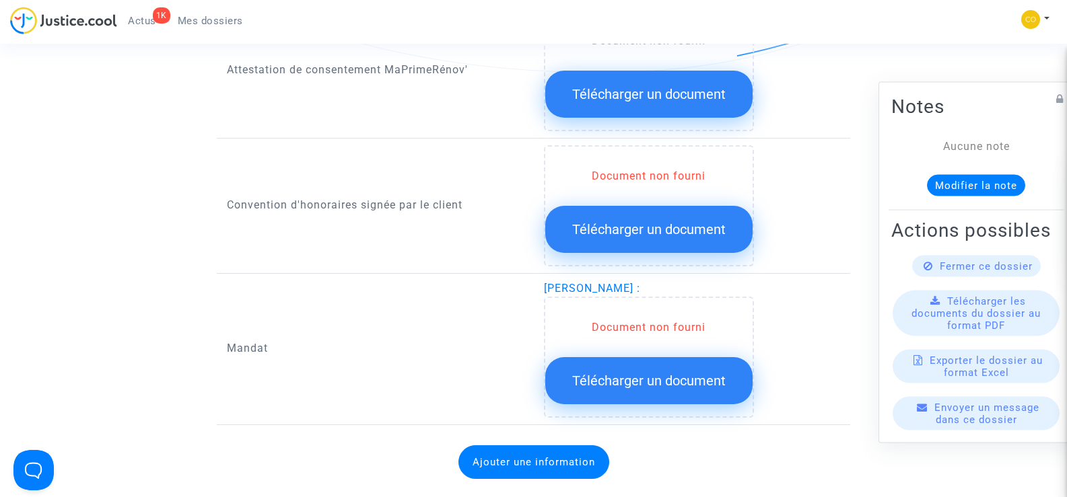
click at [539, 281] on div "[PERSON_NAME] : Document non fourni Télécharger un document" at bounding box center [692, 349] width 317 height 137
copy span "[PERSON_NAME]"
click at [499, 289] on div "Mandat" at bounding box center [375, 349] width 317 height 137
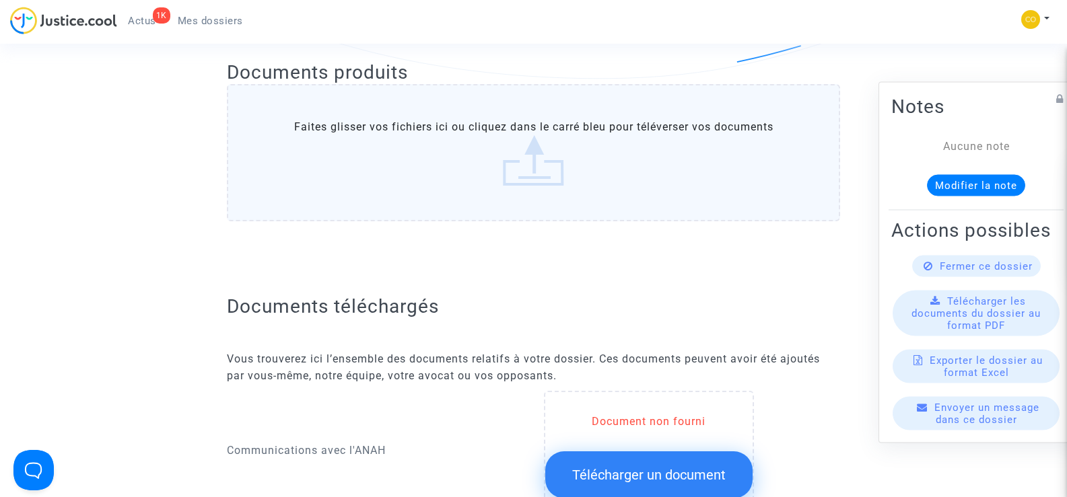
scroll to position [0, 0]
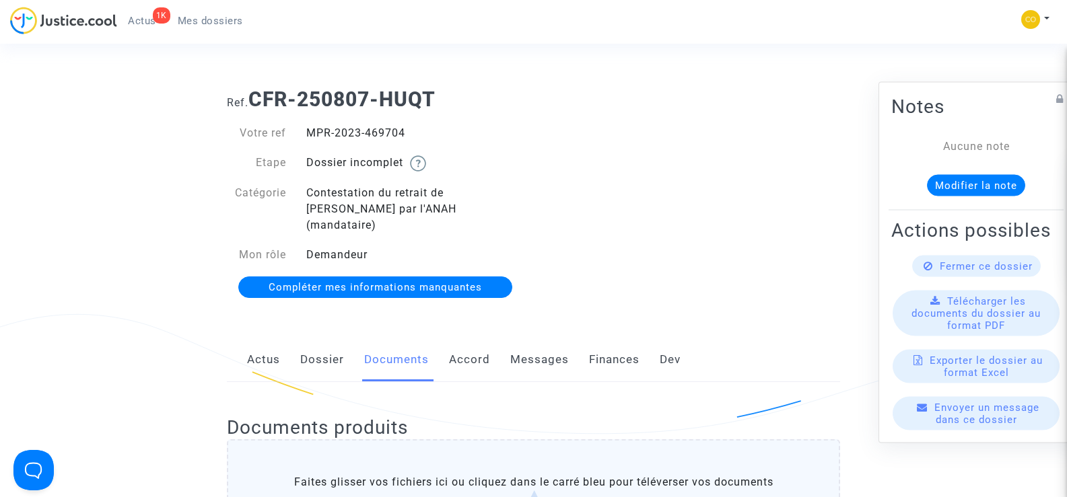
drag, startPoint x: 409, startPoint y: 129, endPoint x: 296, endPoint y: 129, distance: 113.8
click at [296, 129] on div "MPR-2023-469704" at bounding box center [415, 133] width 238 height 16
copy div "MPR-2023-469704"
click at [714, 273] on div "Ref. CFR-250807-HUQT Votre ref MPR-2023-469704 Etape Dossier incomplet Catégori…" at bounding box center [533, 193] width 633 height 233
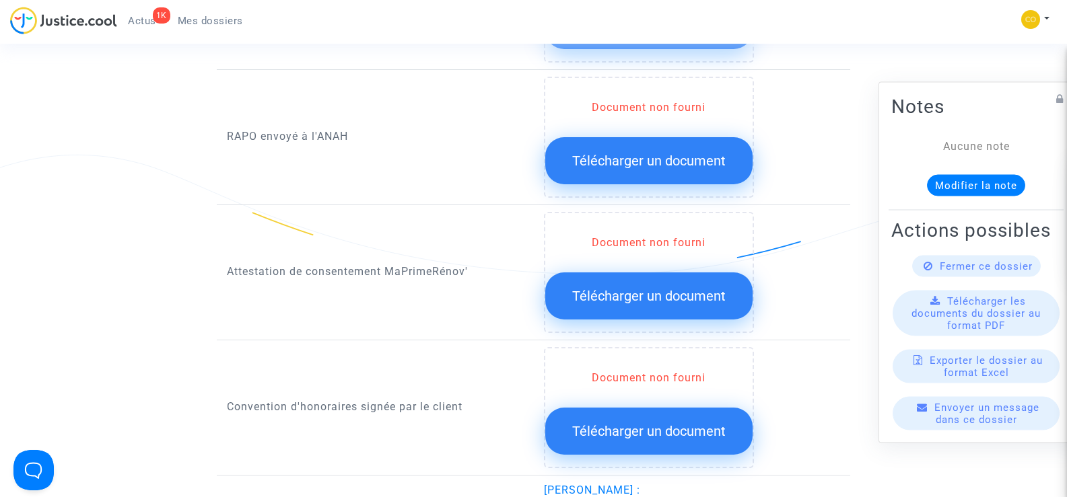
scroll to position [1144, 0]
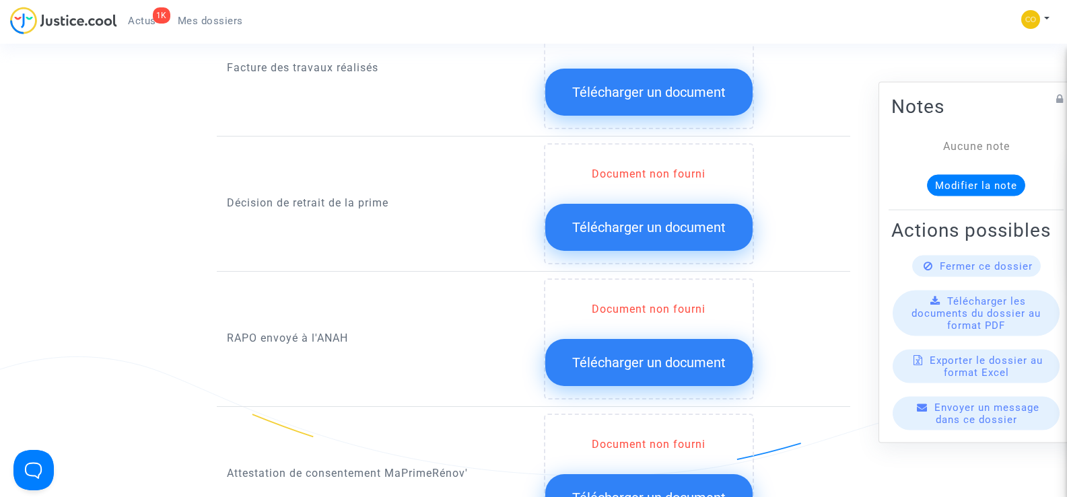
click at [630, 355] on span "Télécharger un document" at bounding box center [648, 363] width 153 height 16
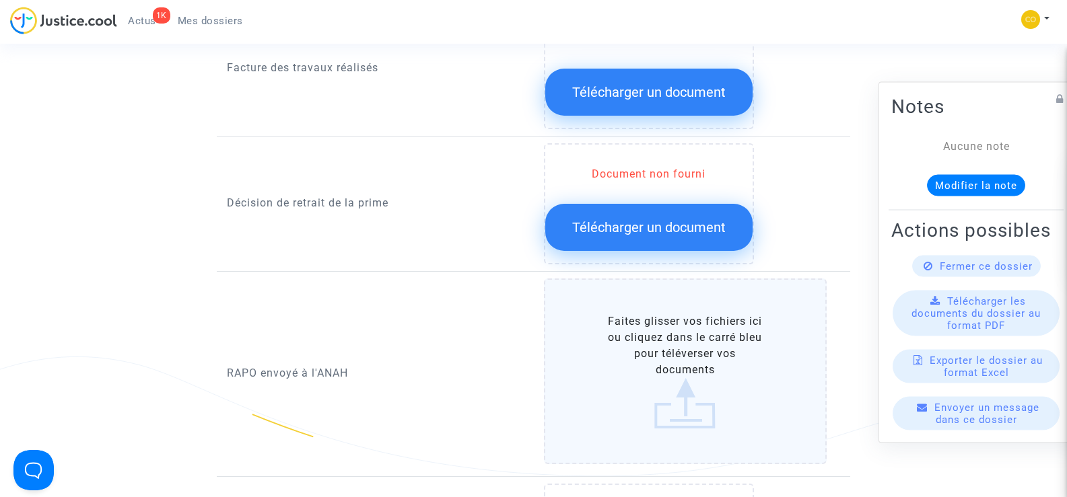
click at [666, 344] on label "Faites glisser vos fichiers ici ou cliquez dans le carré bleu pour téléverser v…" at bounding box center [685, 372] width 283 height 186
click at [0, 0] on input "Faites glisser vos fichiers ici ou cliquez dans le carré bleu pour téléverser v…" at bounding box center [0, 0] width 0 height 0
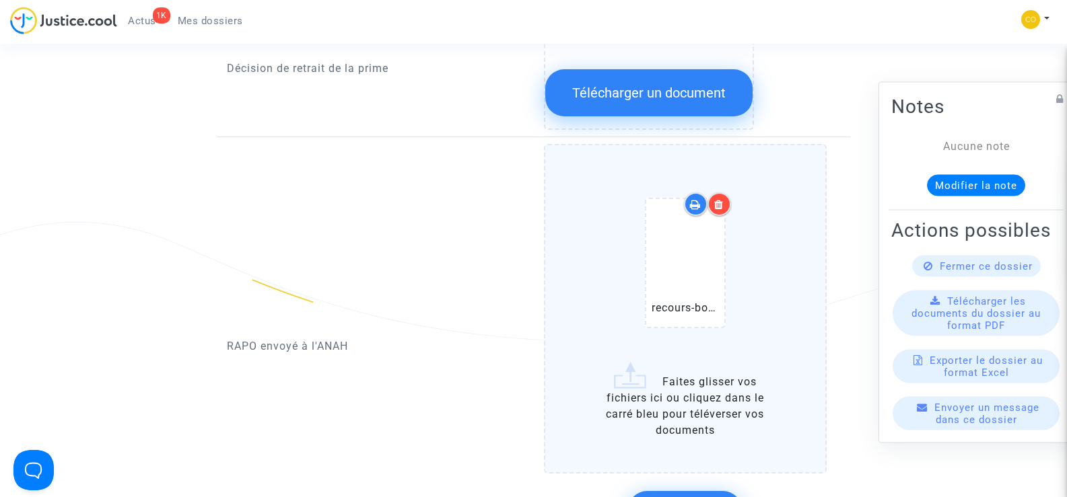
scroll to position [1346, 0]
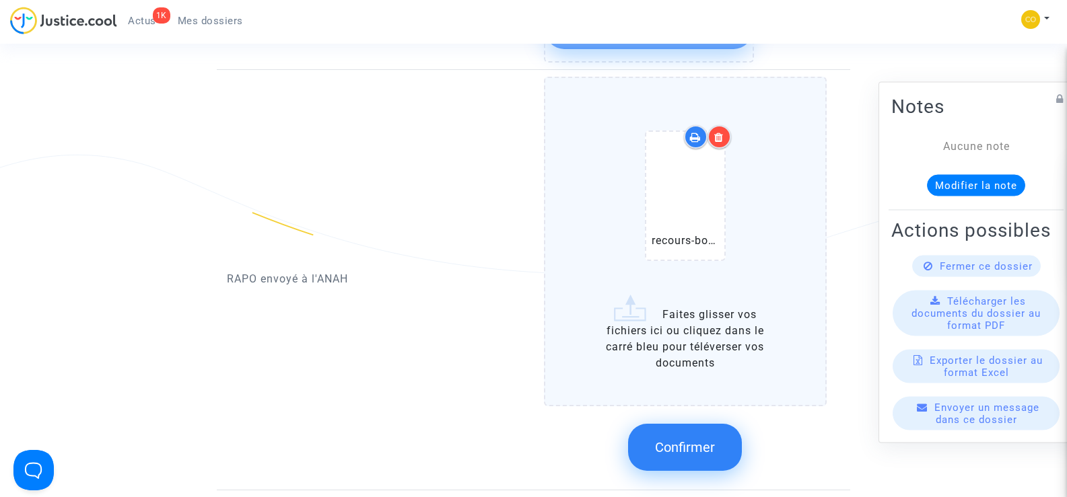
click at [697, 424] on button "Confirmer" at bounding box center [685, 447] width 114 height 47
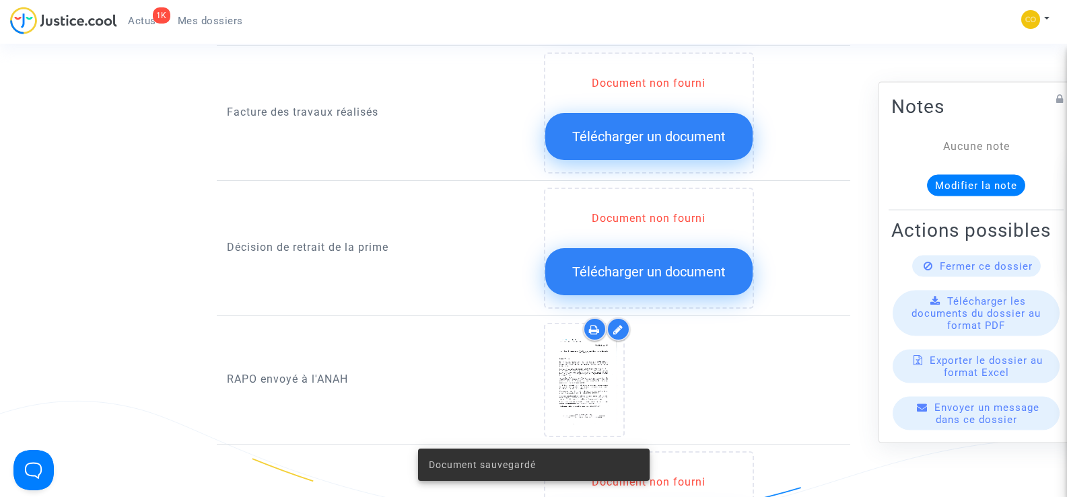
scroll to position [1077, 0]
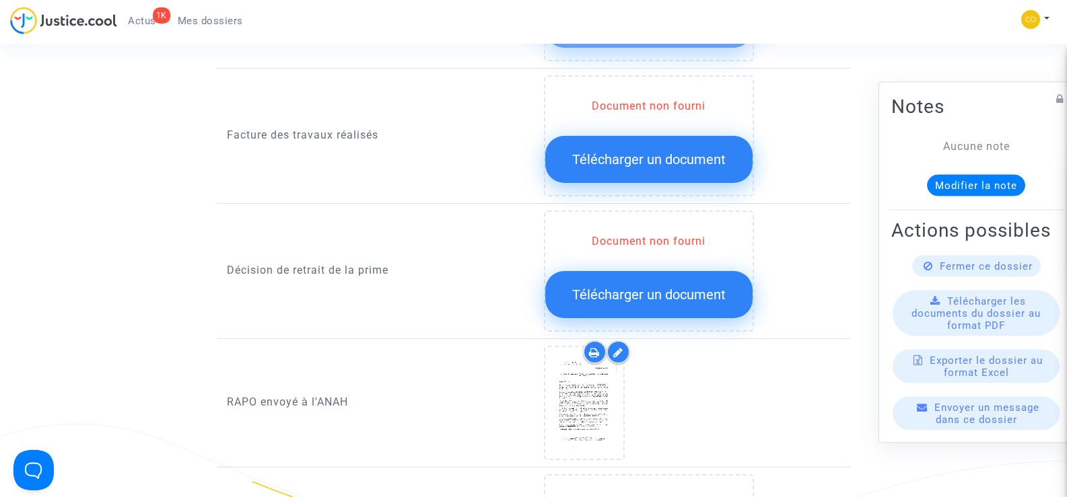
click at [642, 287] on span "Télécharger un document" at bounding box center [648, 295] width 153 height 16
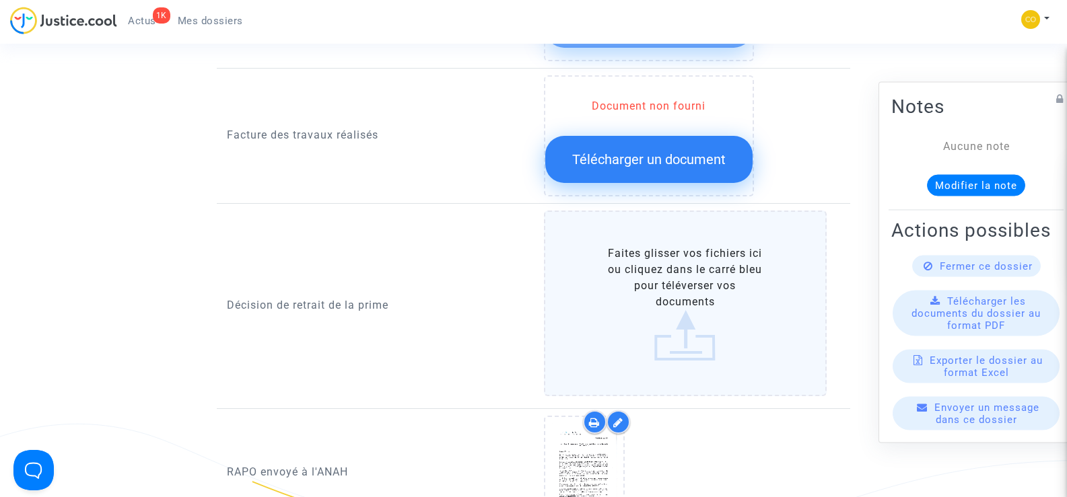
click at [690, 287] on label "Faites glisser vos fichiers ici ou cliquez dans le carré bleu pour téléverser v…" at bounding box center [685, 304] width 283 height 186
click at [0, 0] on input "Faites glisser vos fichiers ici ou cliquez dans le carré bleu pour téléverser v…" at bounding box center [0, 0] width 0 height 0
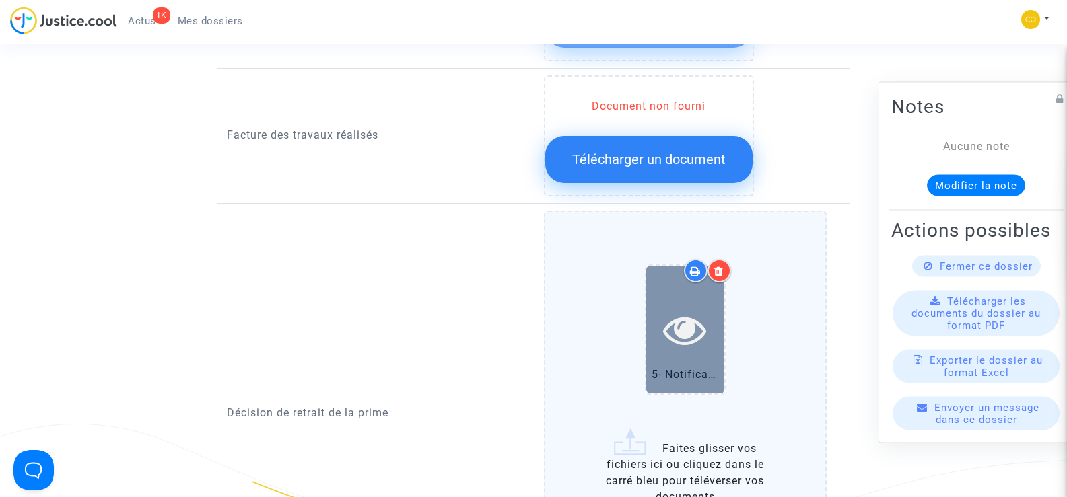
click at [668, 325] on icon at bounding box center [685, 329] width 44 height 43
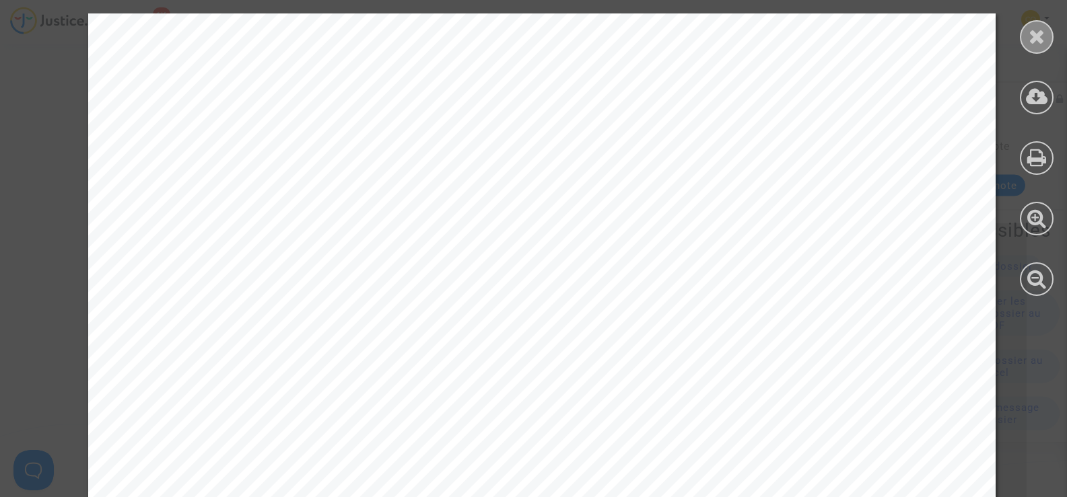
click at [1039, 37] on icon at bounding box center [1037, 36] width 17 height 20
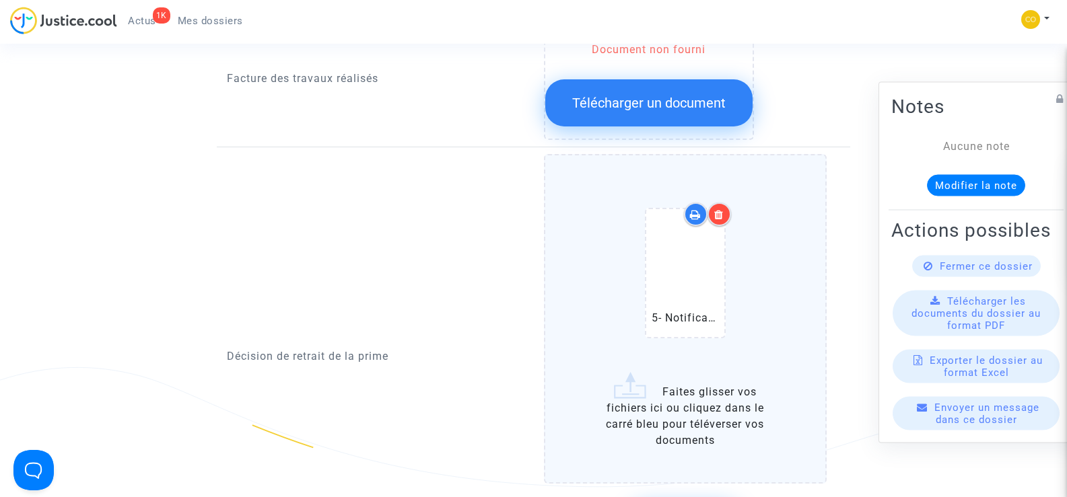
scroll to position [1212, 0]
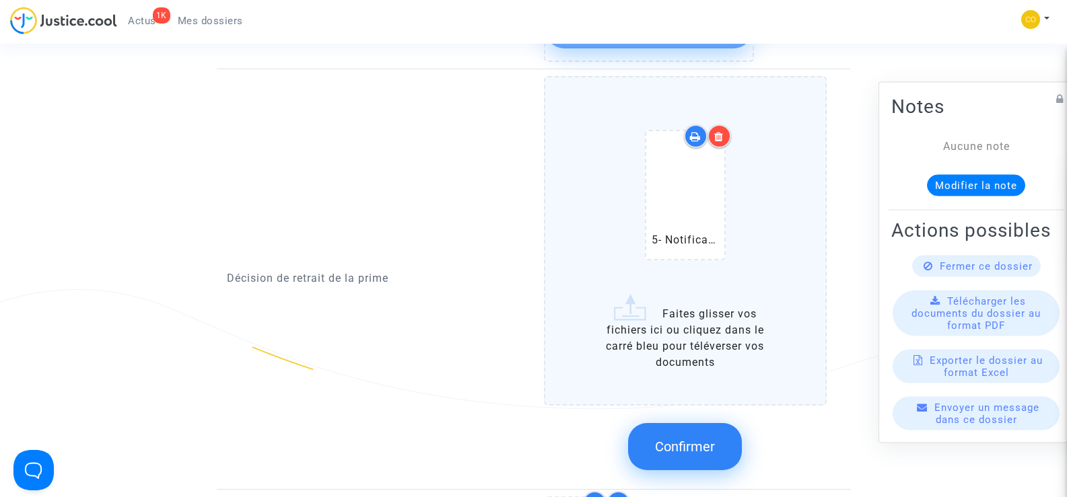
click at [699, 423] on button "Confirmer" at bounding box center [685, 446] width 114 height 47
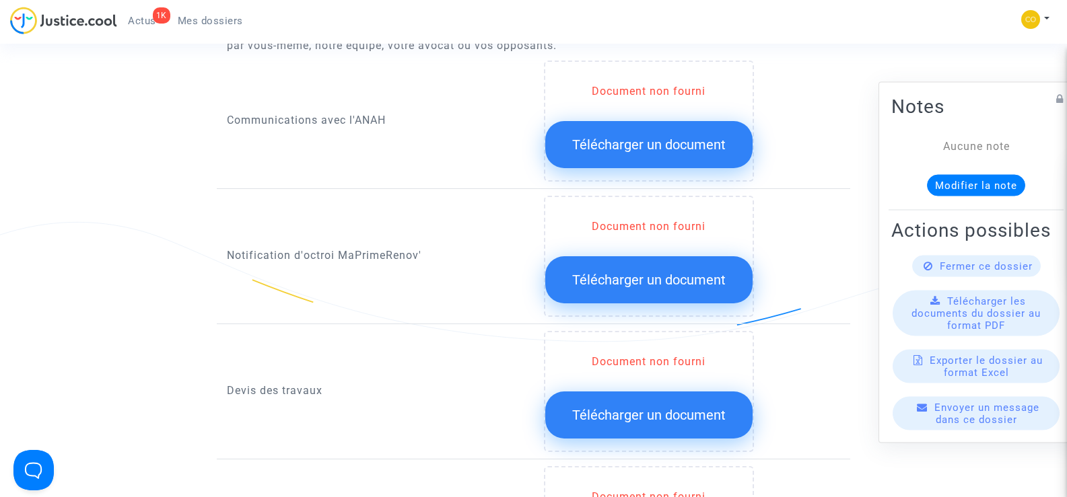
scroll to position [606, 0]
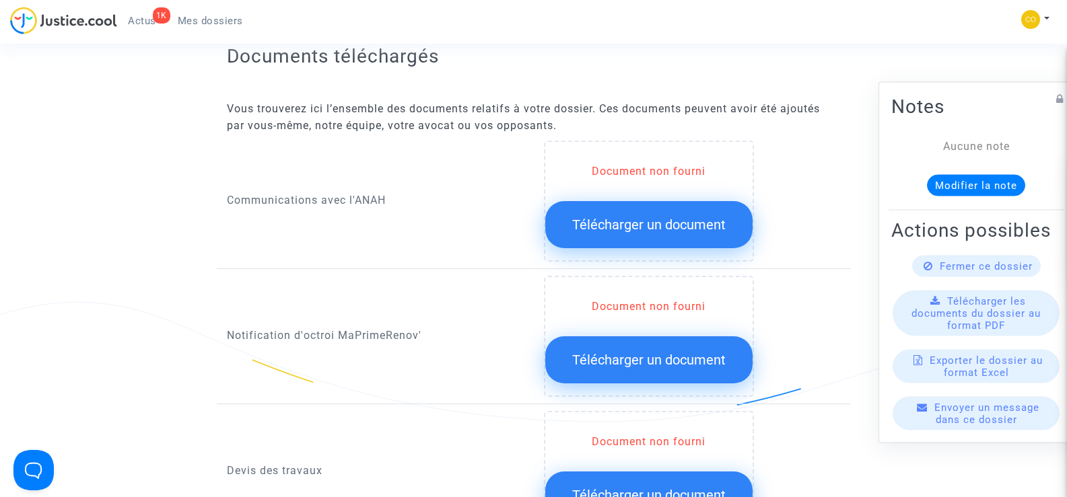
click at [662, 352] on span "Télécharger un document" at bounding box center [648, 360] width 153 height 16
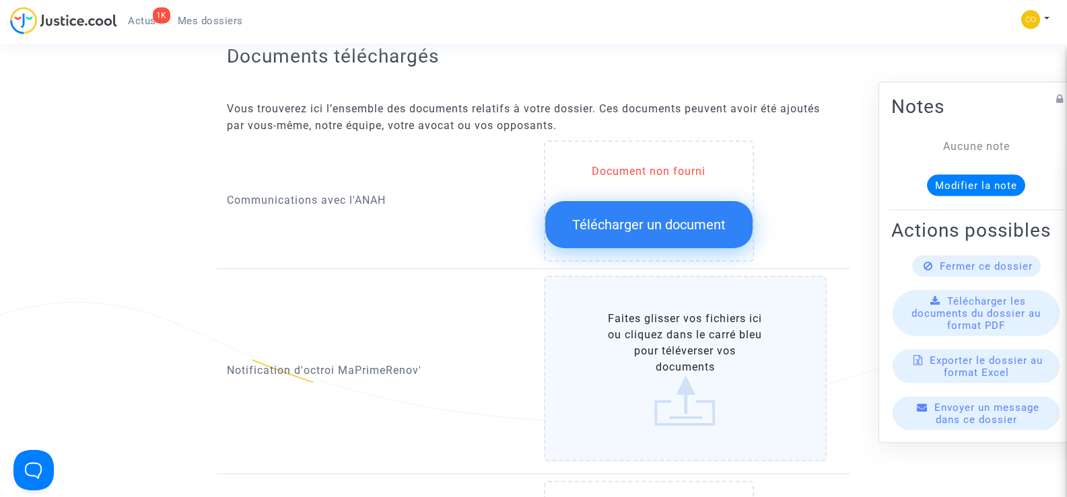
click at [700, 347] on label "Faites glisser vos fichiers ici ou cliquez dans le carré bleu pour téléverser v…" at bounding box center [685, 369] width 283 height 186
click at [0, 0] on input "Faites glisser vos fichiers ici ou cliquez dans le carré bleu pour téléverser v…" at bounding box center [0, 0] width 0 height 0
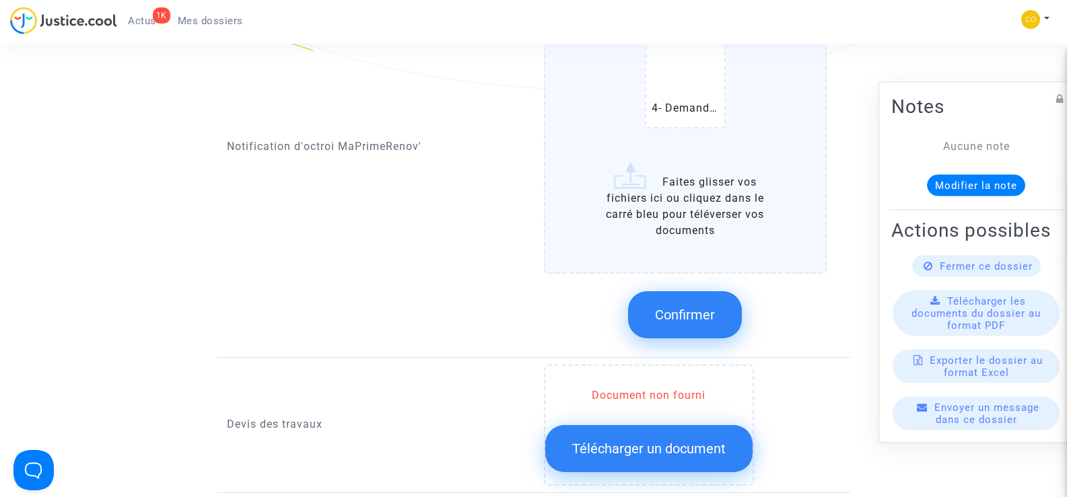
scroll to position [942, 0]
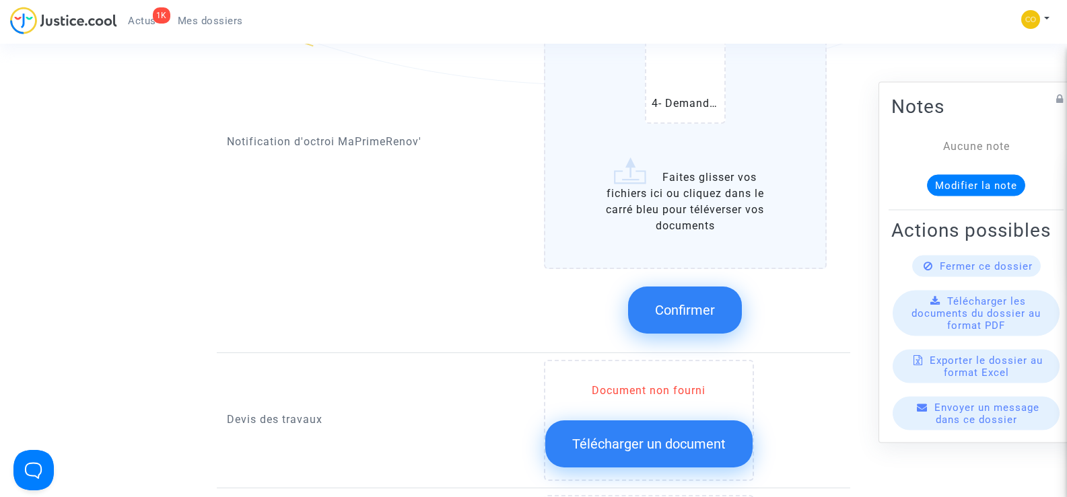
click at [708, 302] on span "Confirmer" at bounding box center [685, 310] width 60 height 16
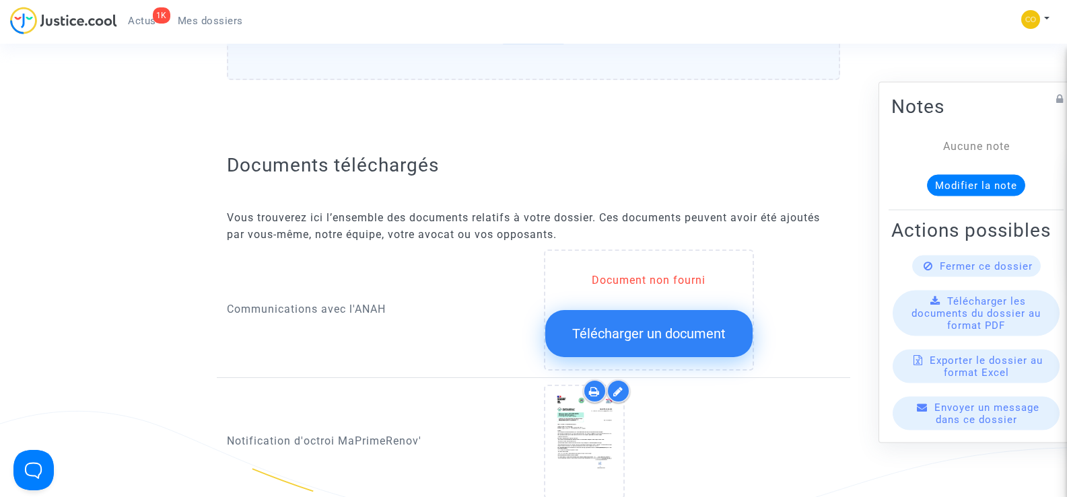
scroll to position [471, 0]
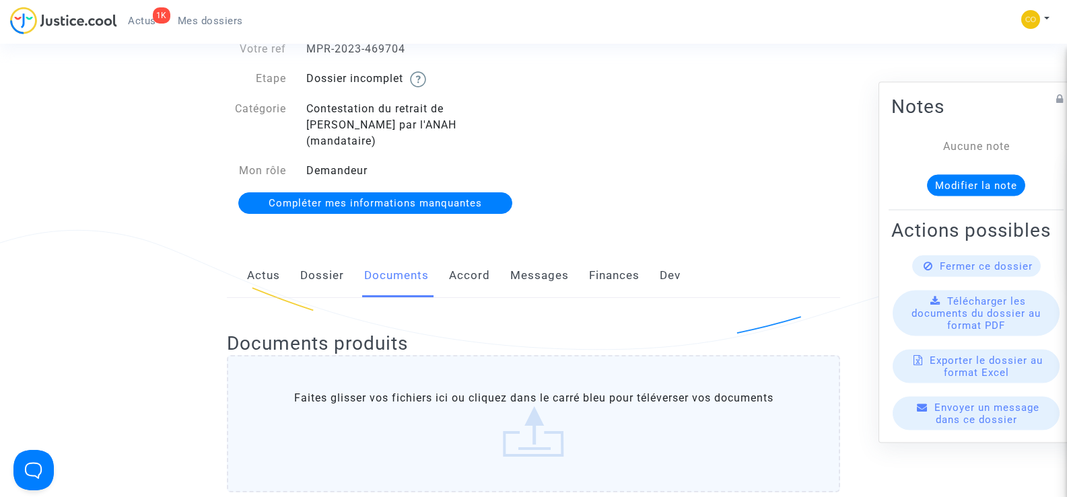
scroll to position [0, 0]
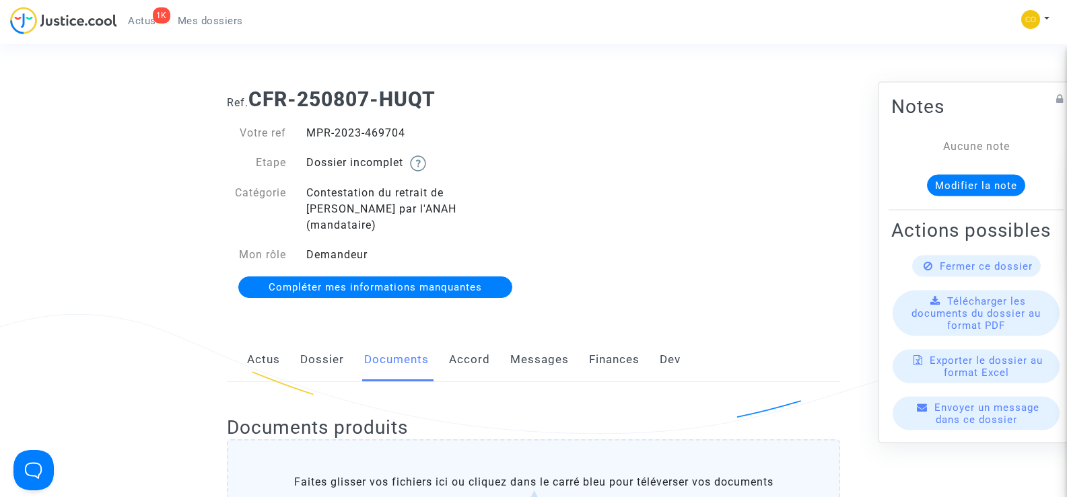
click at [477, 129] on div "MPR-2023-469704" at bounding box center [415, 133] width 238 height 16
drag, startPoint x: 414, startPoint y: 129, endPoint x: 307, endPoint y: 127, distance: 107.1
click at [307, 127] on div "MPR-2023-469704" at bounding box center [415, 133] width 238 height 16
copy div "MPR-2023-469704"
click at [681, 171] on div "Ref. CFR-250807-HUQT Votre ref MPR-2023-469704 Etape Dossier incomplet Catégori…" at bounding box center [533, 193] width 633 height 233
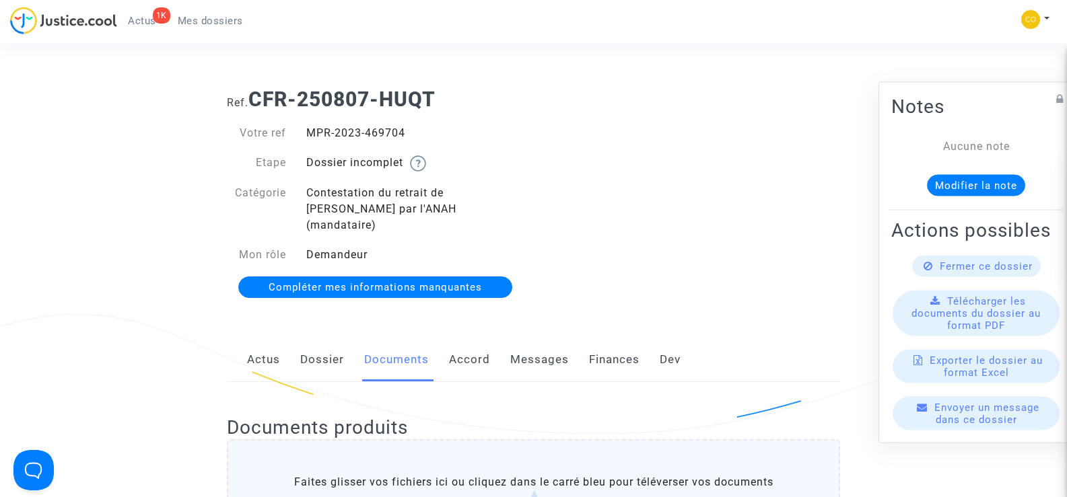
click at [205, 22] on span "Mes dossiers" at bounding box center [210, 21] width 65 height 12
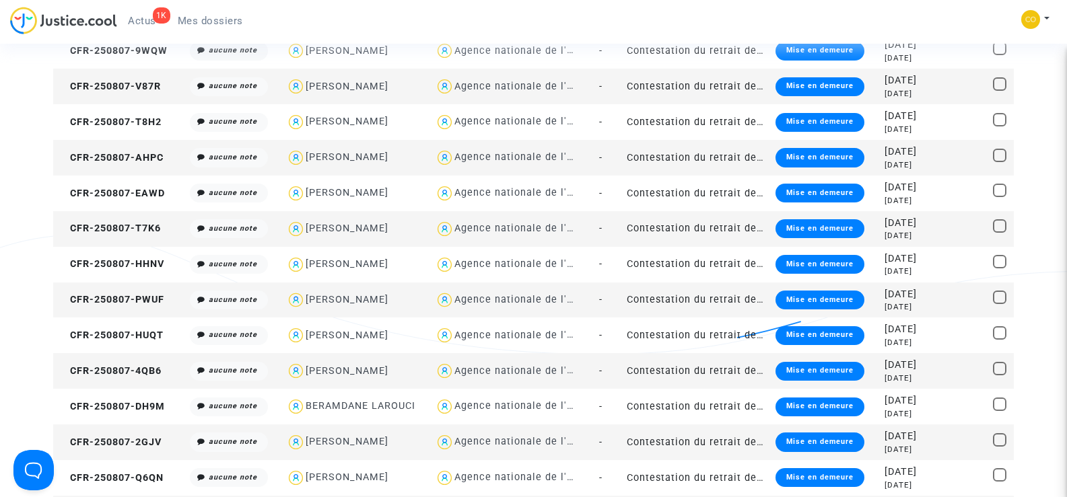
scroll to position [741, 0]
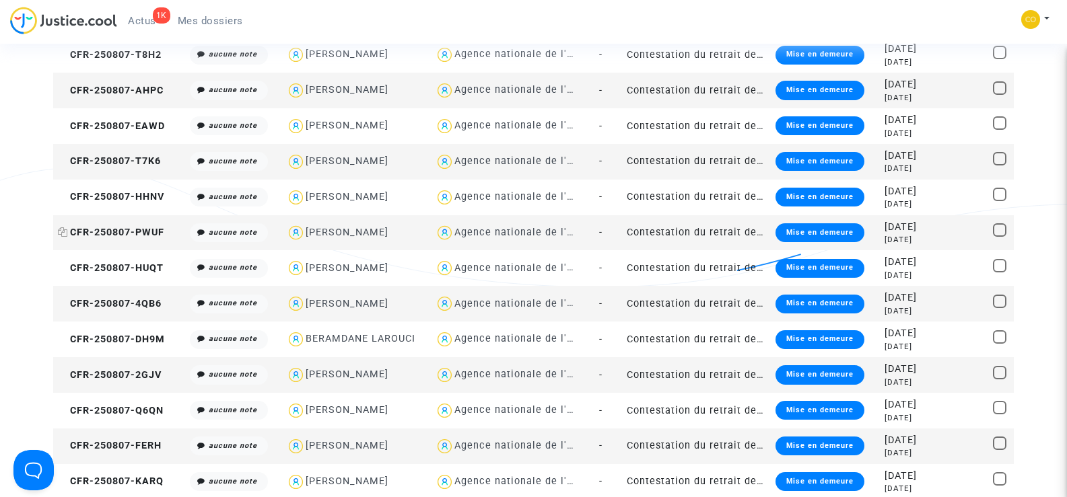
click at [125, 230] on span "CFR-250807-PWUF" at bounding box center [111, 232] width 106 height 11
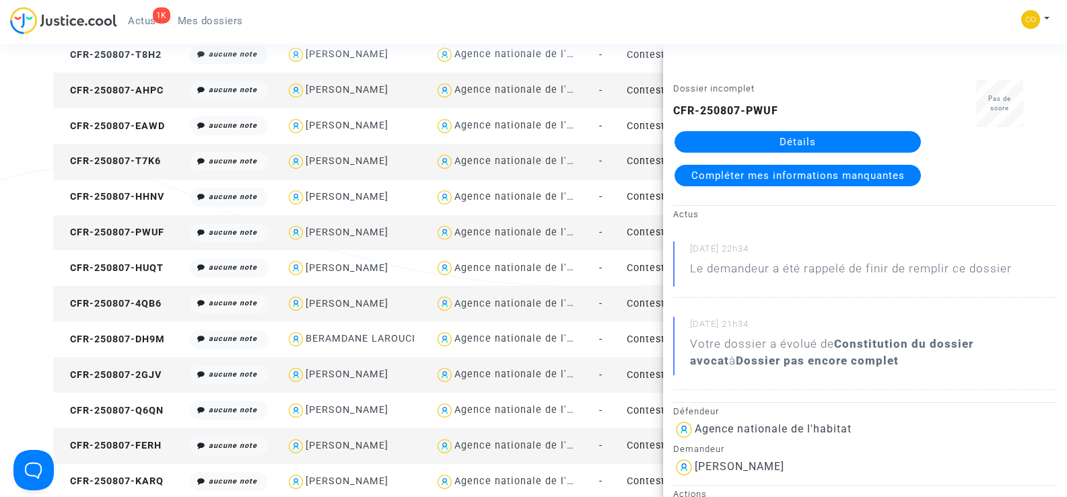
click at [798, 143] on link "Détails" at bounding box center [798, 142] width 246 height 22
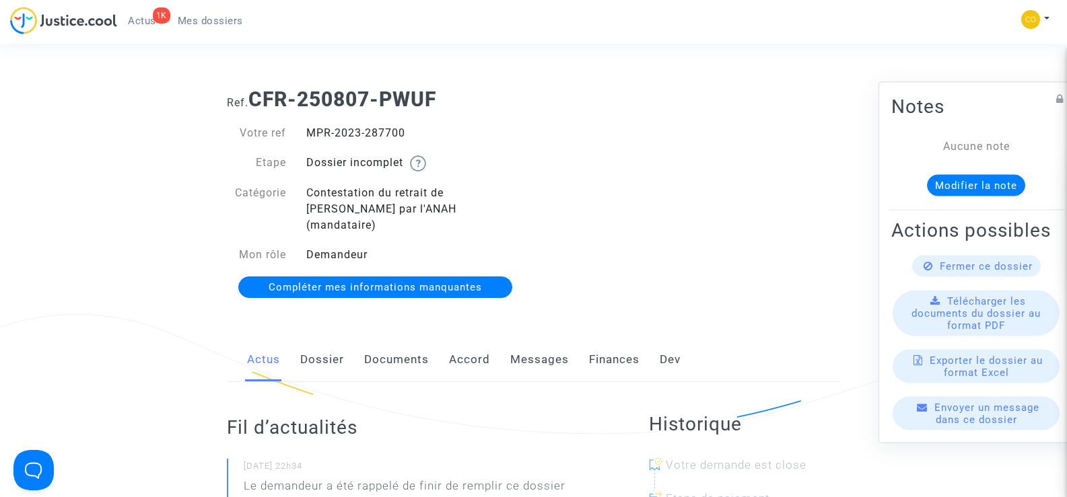
drag, startPoint x: 414, startPoint y: 140, endPoint x: 306, endPoint y: 131, distance: 108.7
click at [306, 131] on div "MPR-2023-287700" at bounding box center [415, 133] width 238 height 16
copy div "MPR-2023-287700"
click at [747, 193] on div "Ref. CFR-250807-PWUF Votre ref MPR-2023-287700 Etape Dossier incomplet Catégori…" at bounding box center [533, 193] width 633 height 233
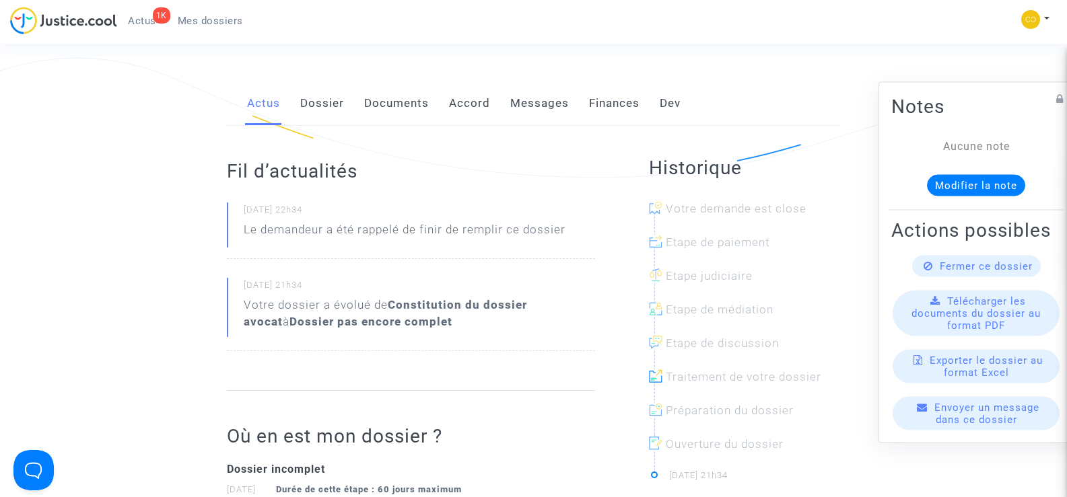
scroll to position [67, 0]
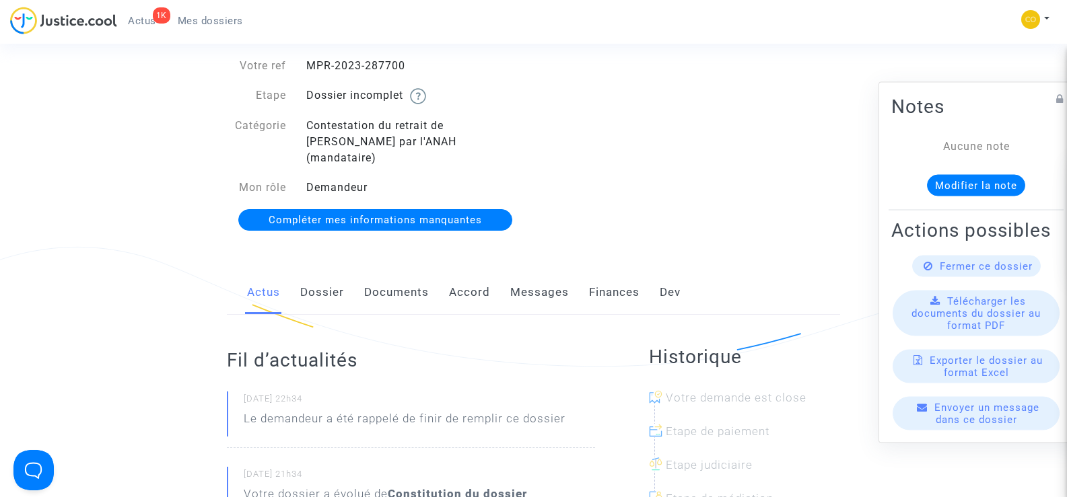
click at [419, 275] on link "Documents" at bounding box center [396, 293] width 65 height 44
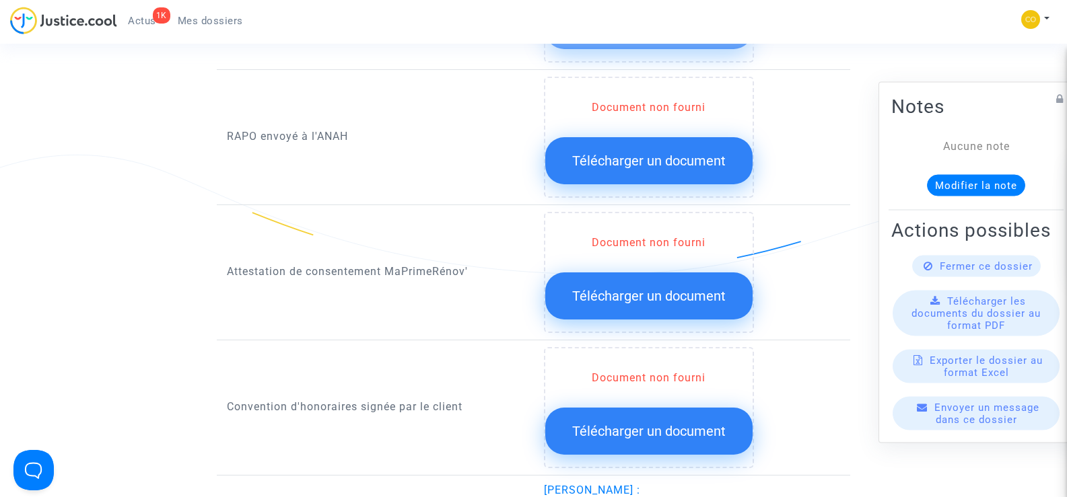
scroll to position [1616, 0]
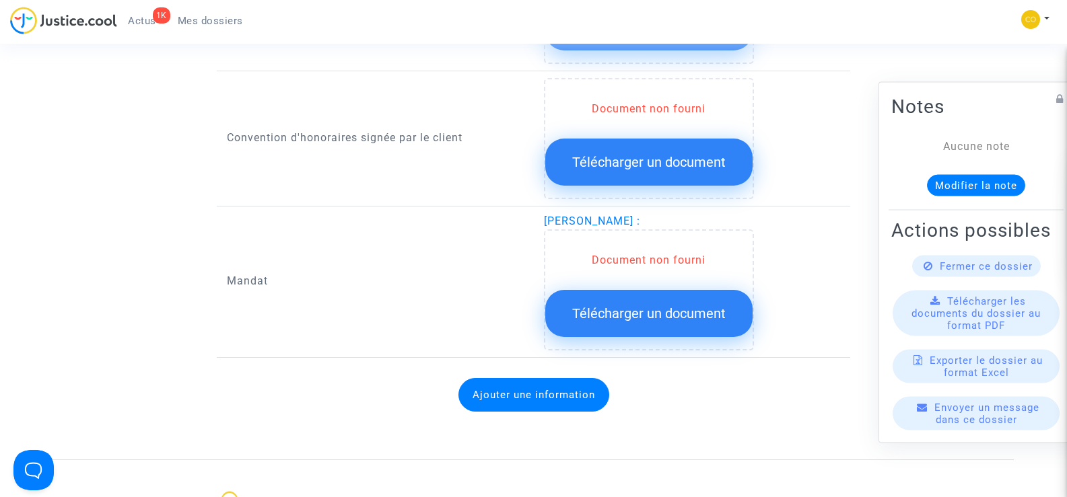
drag, startPoint x: 693, startPoint y: 207, endPoint x: 545, endPoint y: 206, distance: 148.1
click at [545, 215] on span "[PERSON_NAME] :" at bounding box center [592, 221] width 96 height 13
copy span "[PERSON_NAME]"
click at [814, 250] on div "Document non fourni Télécharger un document" at bounding box center [685, 290] width 283 height 121
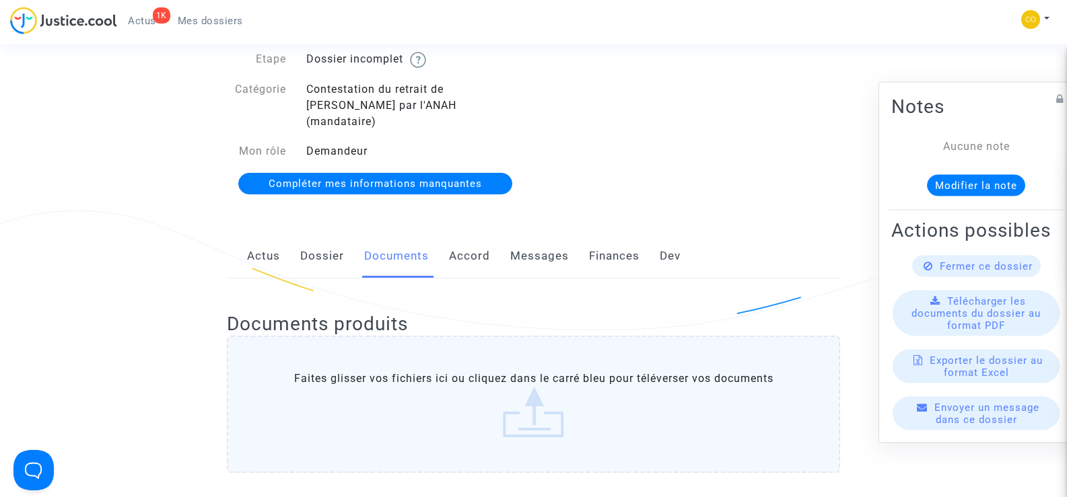
scroll to position [0, 0]
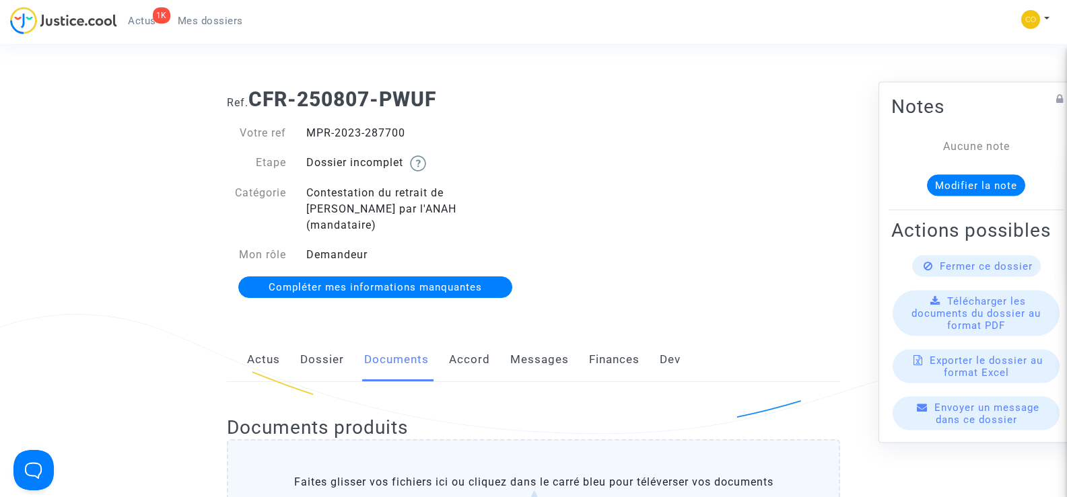
drag, startPoint x: 409, startPoint y: 123, endPoint x: 306, endPoint y: 135, distance: 104.4
click at [306, 135] on div "Votre ref MPR-2023-287700 Etape Dossier incomplet Catégorie Contestation du ret…" at bounding box center [375, 211] width 317 height 199
copy div "MPR-2023-287700"
click at [554, 141] on div "Ref. CFR-250807-PWUF Votre ref MPR-2023-287700 Etape Dossier incomplet Catégori…" at bounding box center [533, 193] width 633 height 233
drag, startPoint x: 414, startPoint y: 135, endPoint x: 304, endPoint y: 131, distance: 109.8
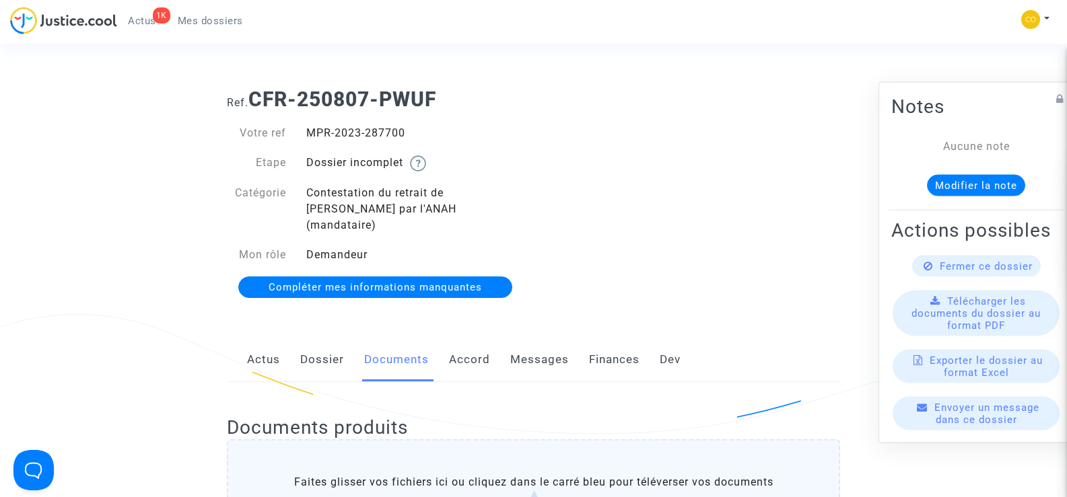
click at [304, 131] on div "MPR-2023-287700" at bounding box center [415, 133] width 238 height 16
copy div "MPR-2023-287700"
click at [772, 276] on div "Ref. CFR-250807-PWUF Votre ref MPR-2023-287700 Etape Dossier incomplet Catégori…" at bounding box center [533, 193] width 633 height 233
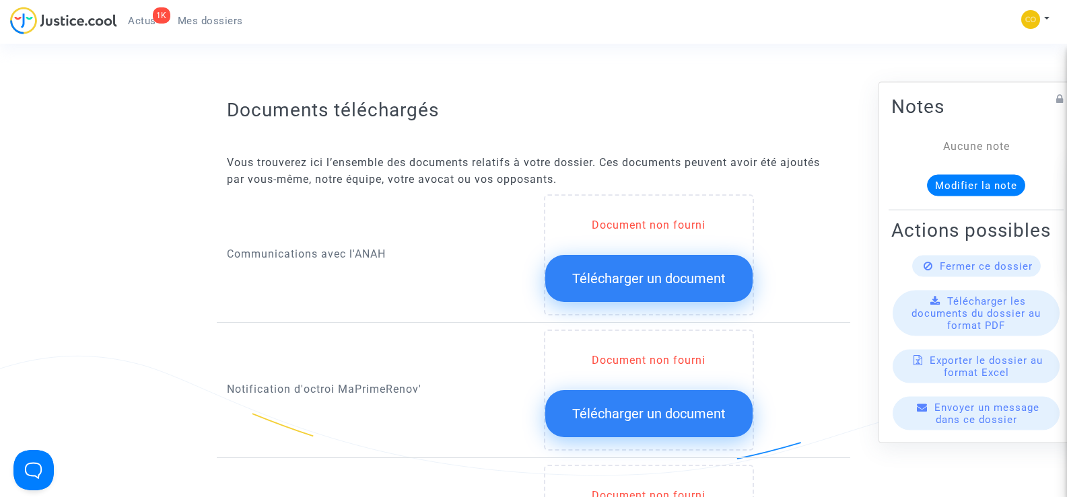
scroll to position [606, 0]
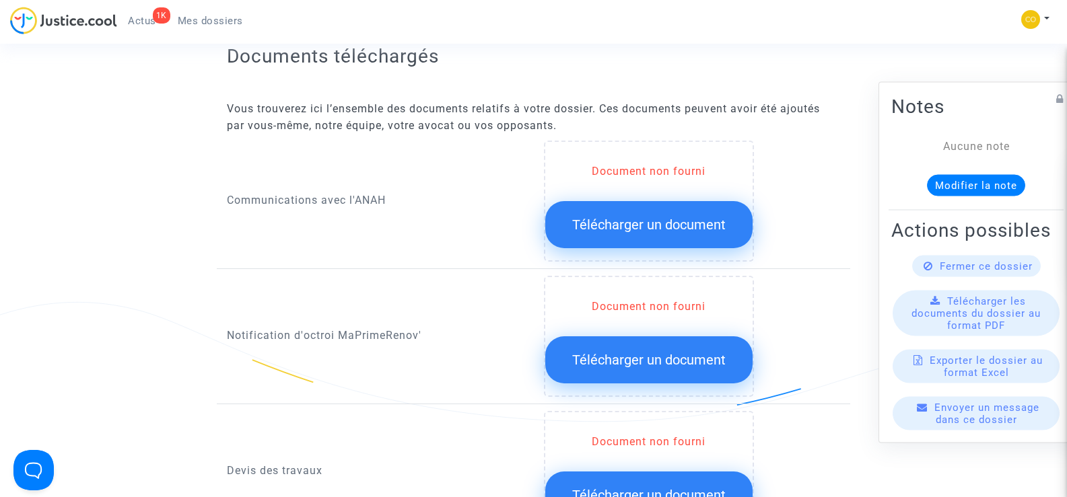
click at [648, 352] on span "Télécharger un document" at bounding box center [648, 360] width 153 height 16
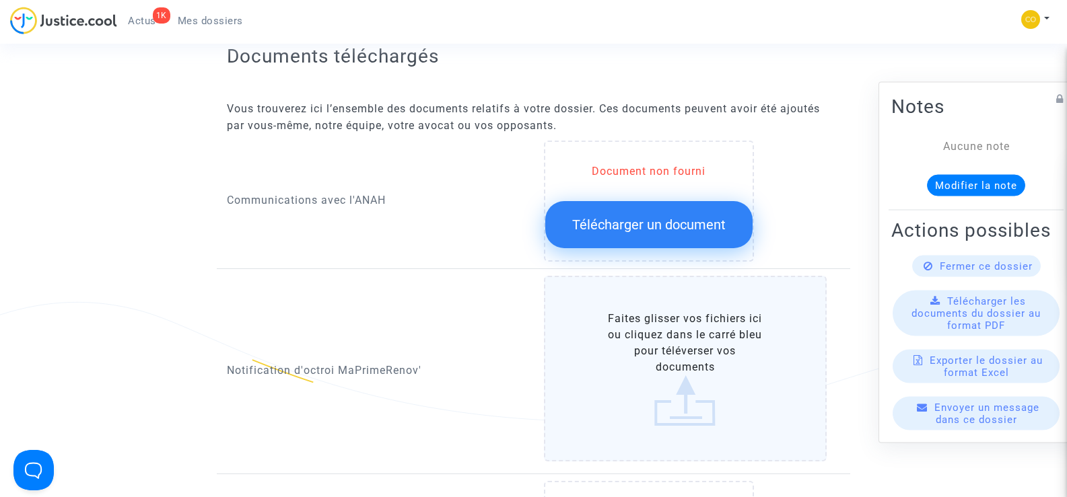
click at [693, 349] on label "Faites glisser vos fichiers ici ou cliquez dans le carré bleu pour téléverser v…" at bounding box center [685, 369] width 283 height 186
click at [0, 0] on input "Faites glisser vos fichiers ici ou cliquez dans le carré bleu pour téléverser v…" at bounding box center [0, 0] width 0 height 0
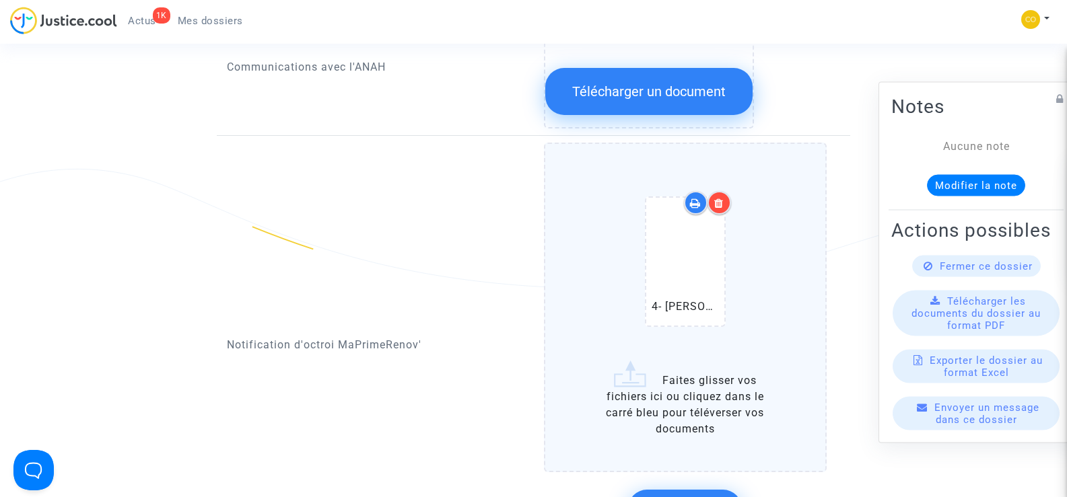
scroll to position [808, 0]
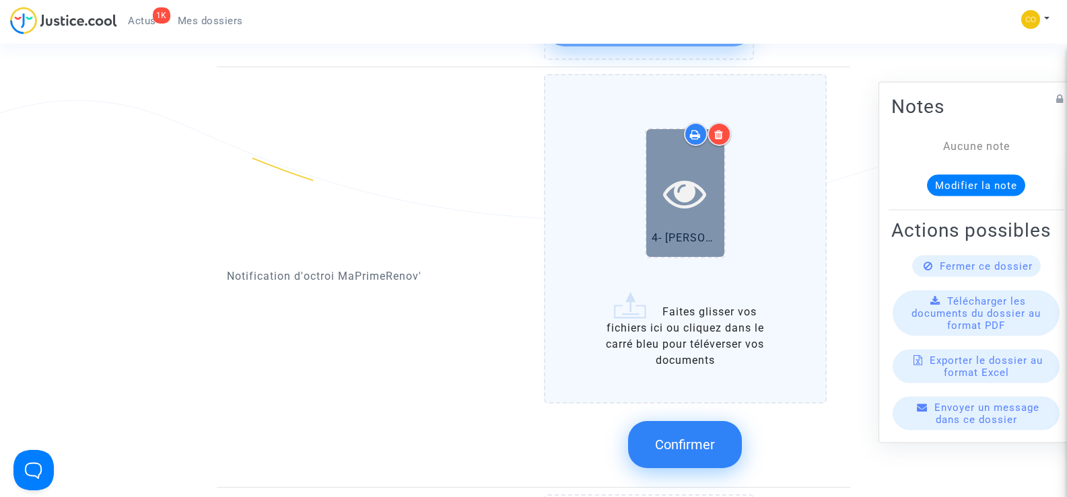
click at [695, 191] on icon at bounding box center [685, 193] width 44 height 43
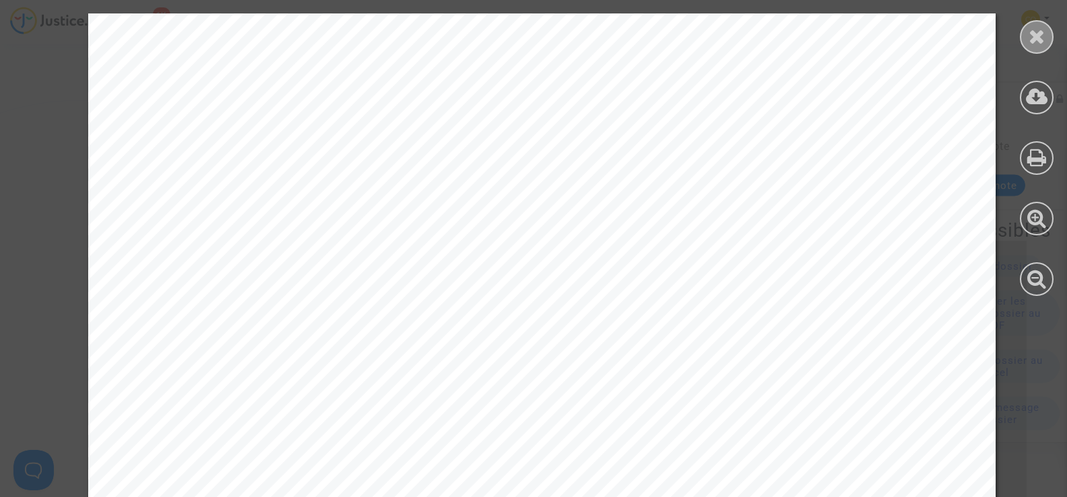
click at [1035, 40] on icon at bounding box center [1037, 36] width 17 height 20
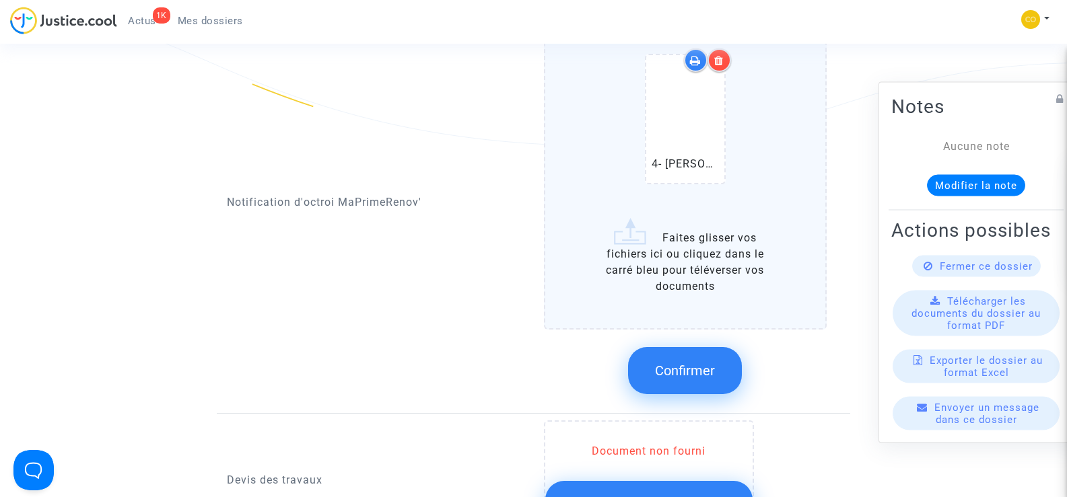
scroll to position [942, 0]
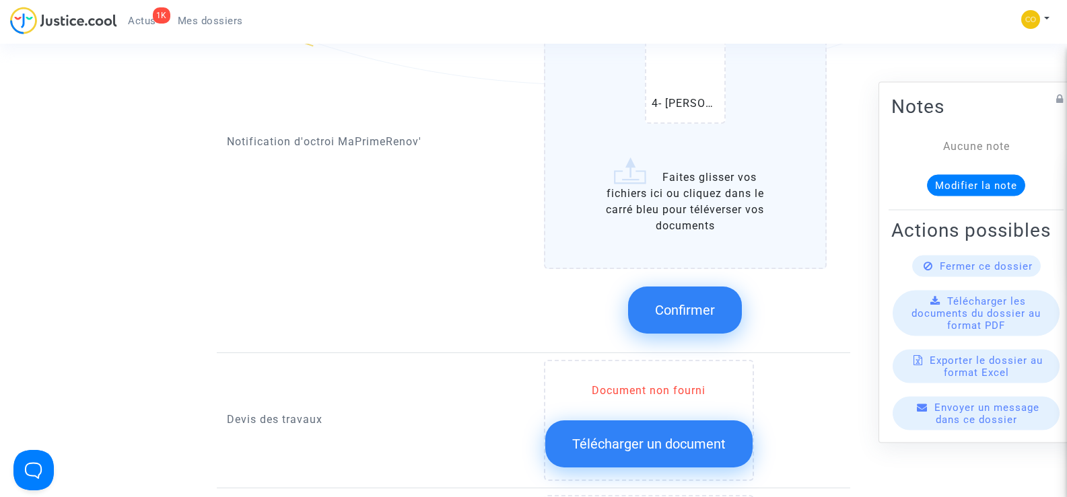
click at [708, 302] on span "Confirmer" at bounding box center [685, 310] width 60 height 16
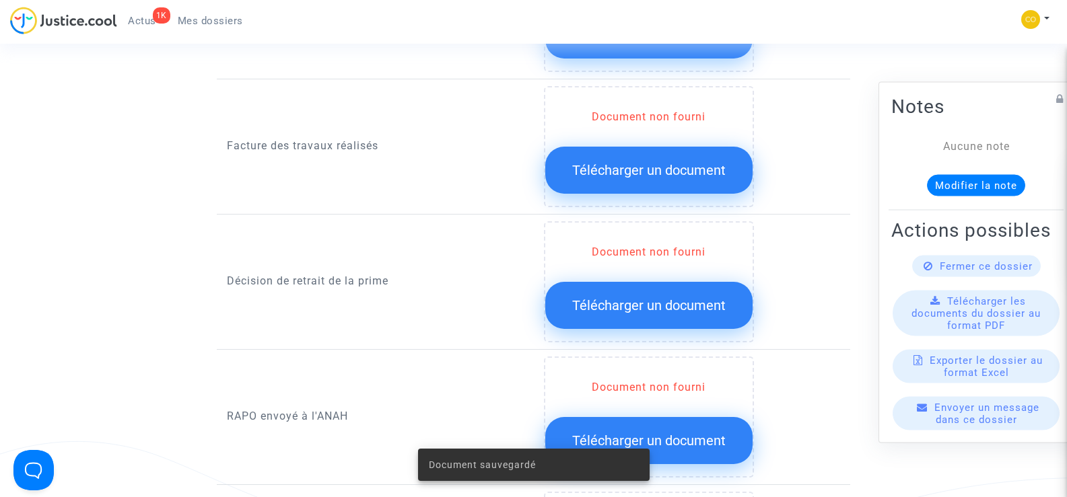
scroll to position [1077, 0]
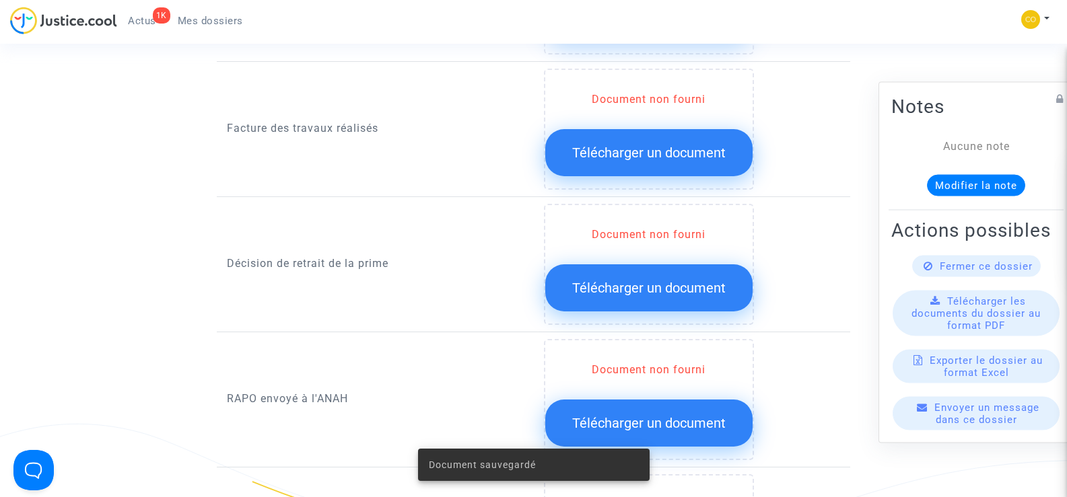
click at [660, 280] on span "Télécharger un document" at bounding box center [648, 288] width 153 height 16
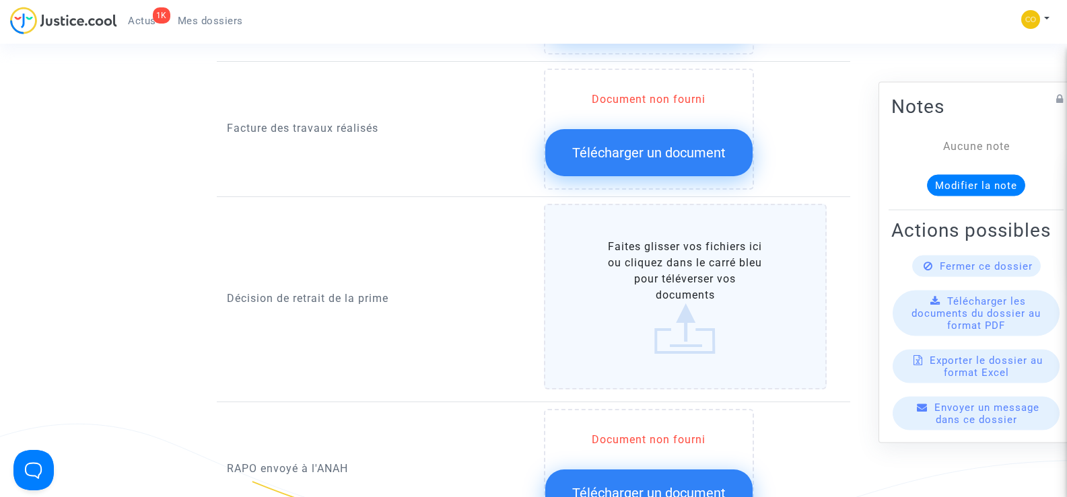
click at [688, 263] on label "Faites glisser vos fichiers ici ou cliquez dans le carré bleu pour téléverser v…" at bounding box center [685, 297] width 283 height 186
click at [0, 0] on input "Faites glisser vos fichiers ici ou cliquez dans le carré bleu pour téléverser v…" at bounding box center [0, 0] width 0 height 0
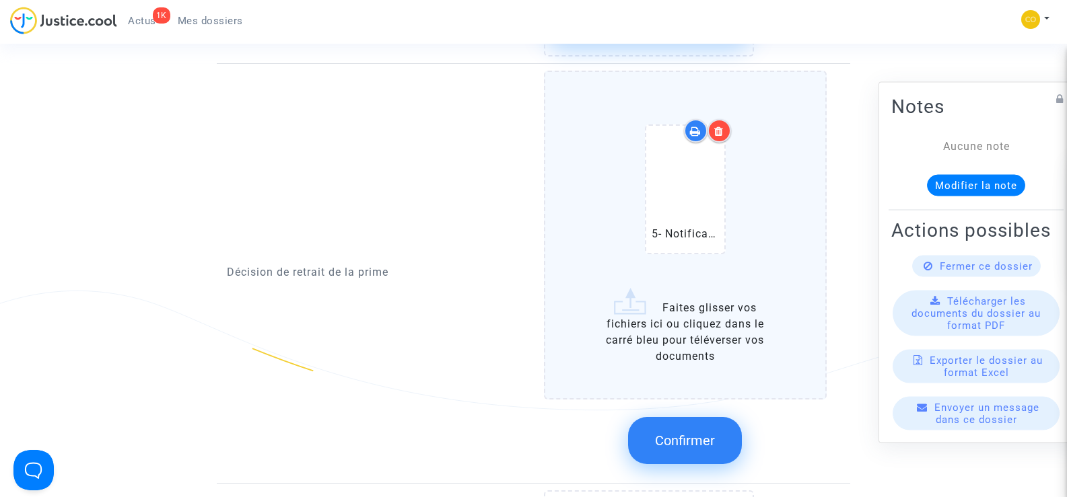
scroll to position [1212, 0]
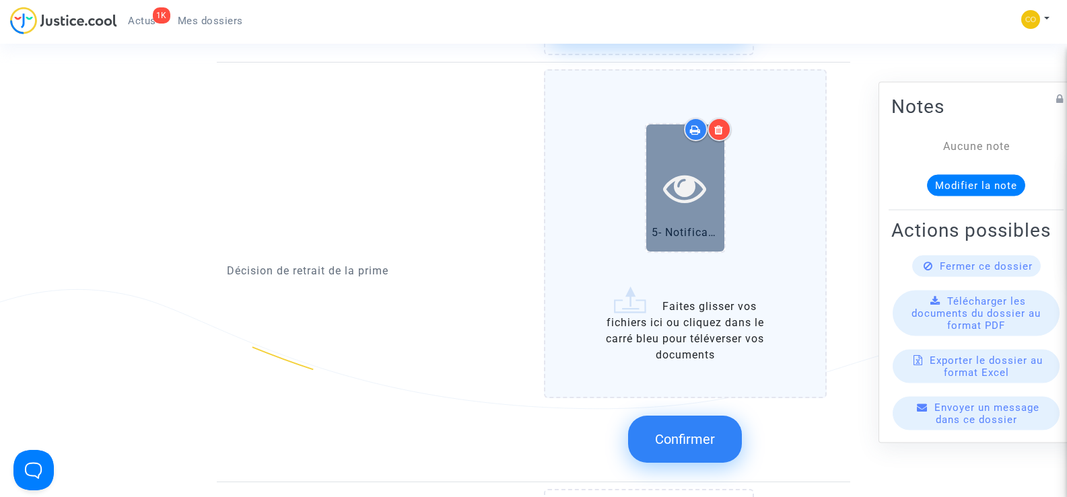
click at [692, 191] on icon at bounding box center [685, 187] width 44 height 43
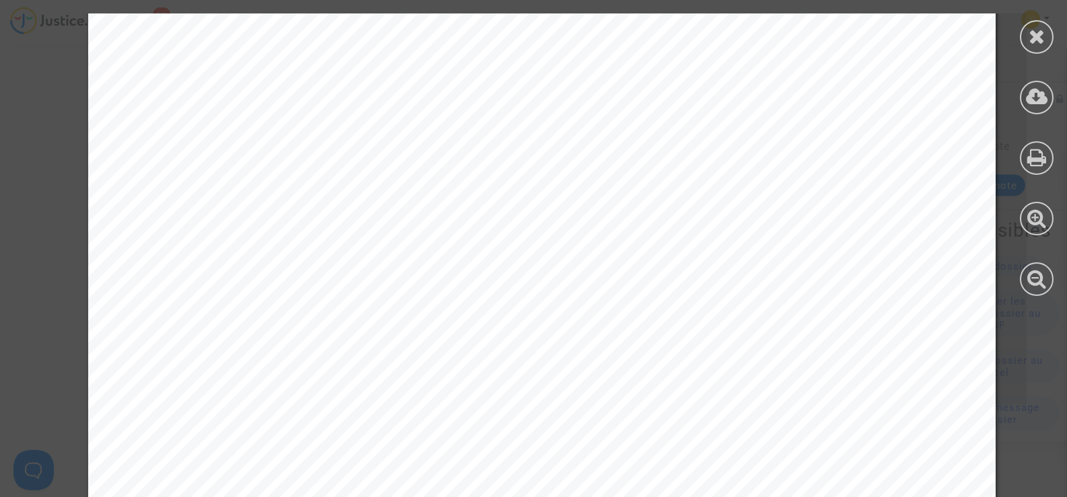
scroll to position [606, 0]
click at [1033, 41] on icon at bounding box center [1037, 36] width 17 height 20
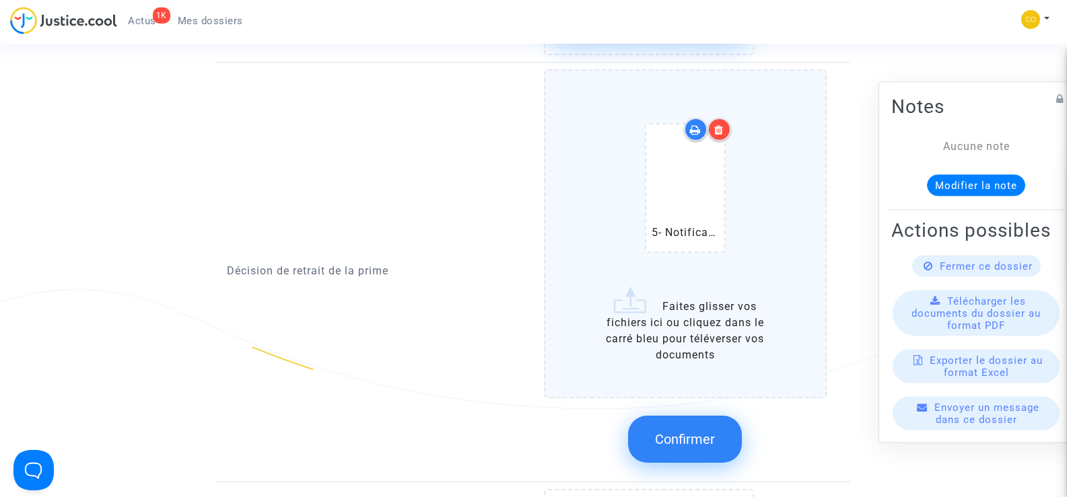
click at [705, 432] on span "Confirmer" at bounding box center [685, 440] width 60 height 16
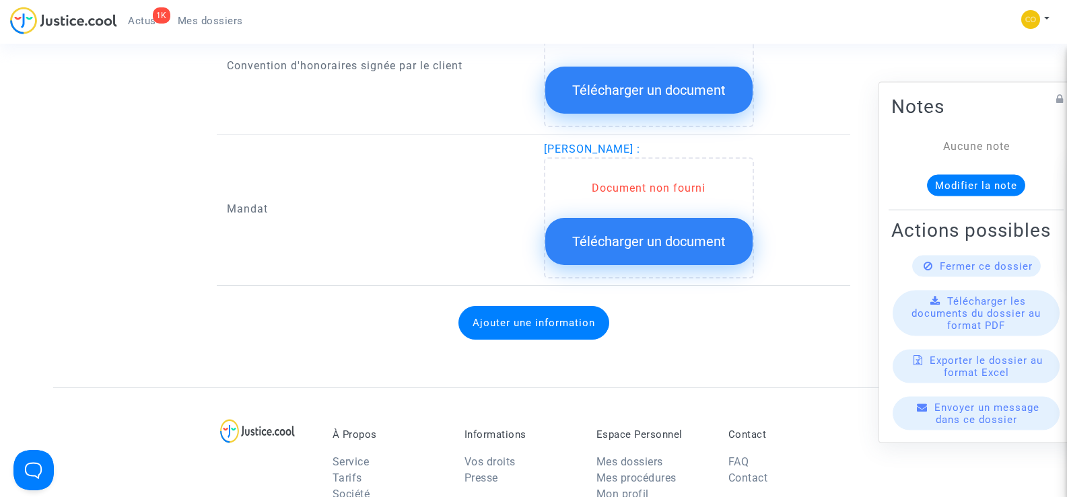
scroll to position [1683, 0]
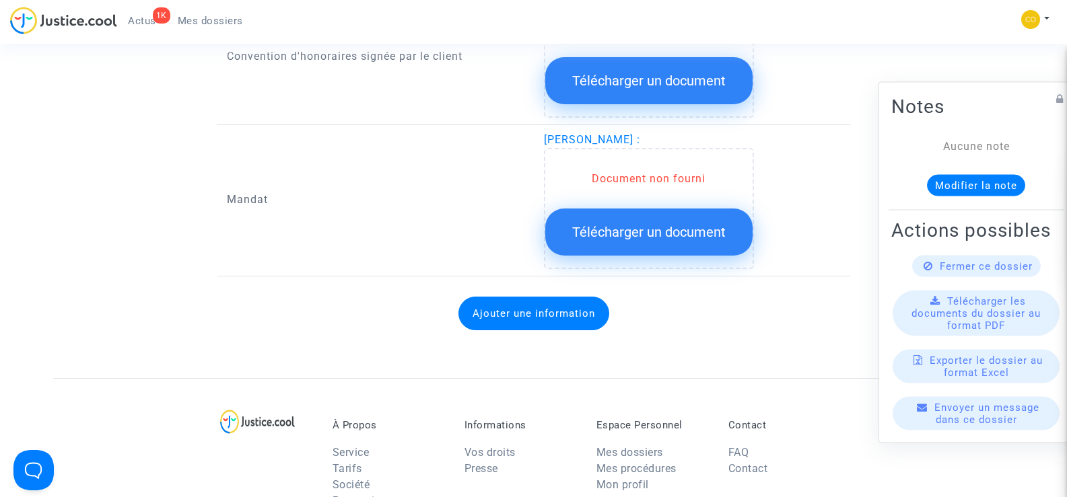
click at [649, 224] on span "Télécharger un document" at bounding box center [648, 232] width 153 height 16
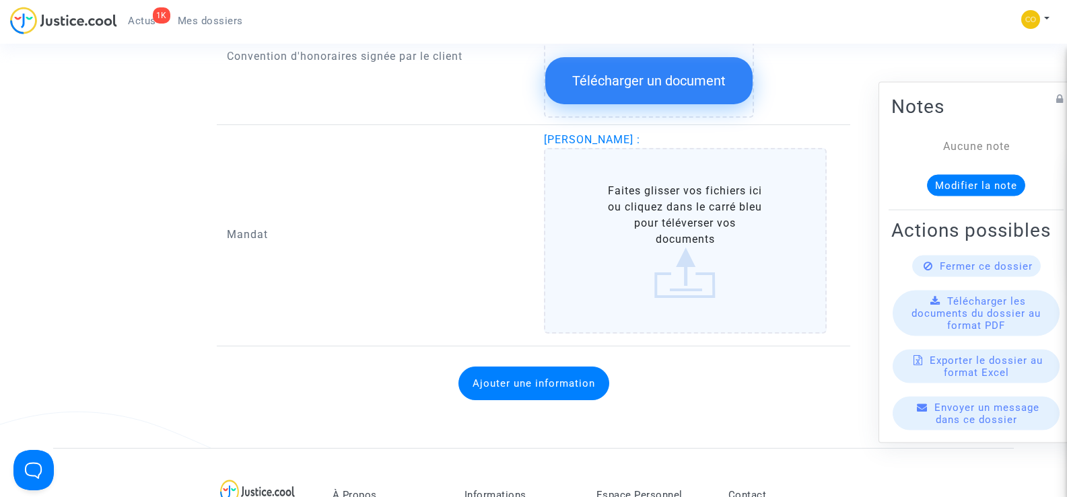
click at [694, 218] on label "Faites glisser vos fichiers ici ou cliquez dans le carré bleu pour téléverser v…" at bounding box center [685, 241] width 283 height 186
click at [0, 0] on input "Faites glisser vos fichiers ici ou cliquez dans le carré bleu pour téléverser v…" at bounding box center [0, 0] width 0 height 0
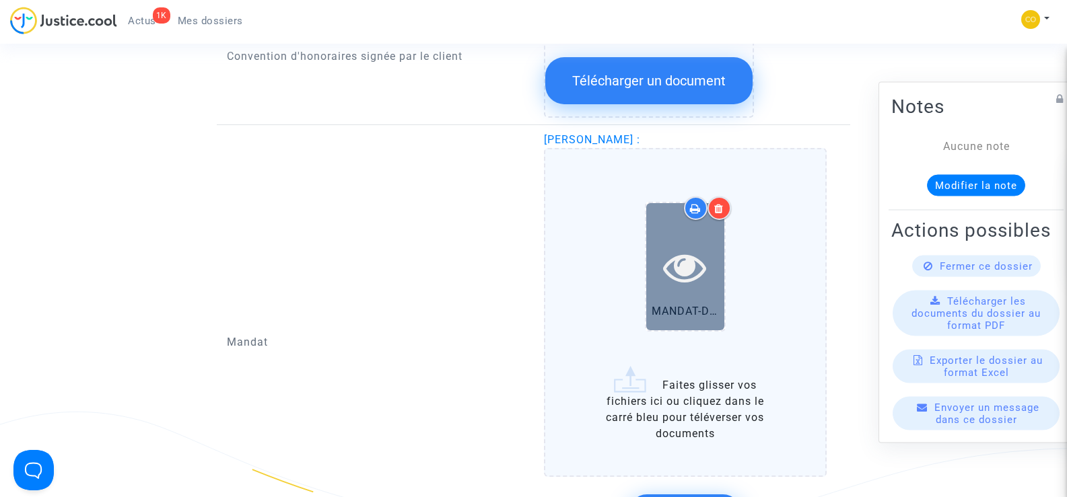
click at [684, 281] on div at bounding box center [685, 266] width 78 height 127
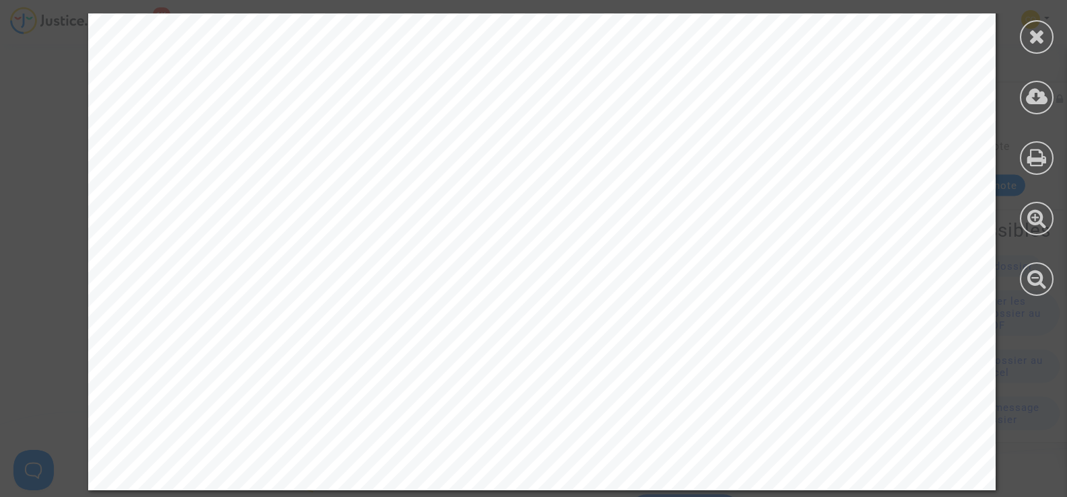
scroll to position [2108, 0]
click at [1027, 38] on div at bounding box center [1037, 37] width 34 height 34
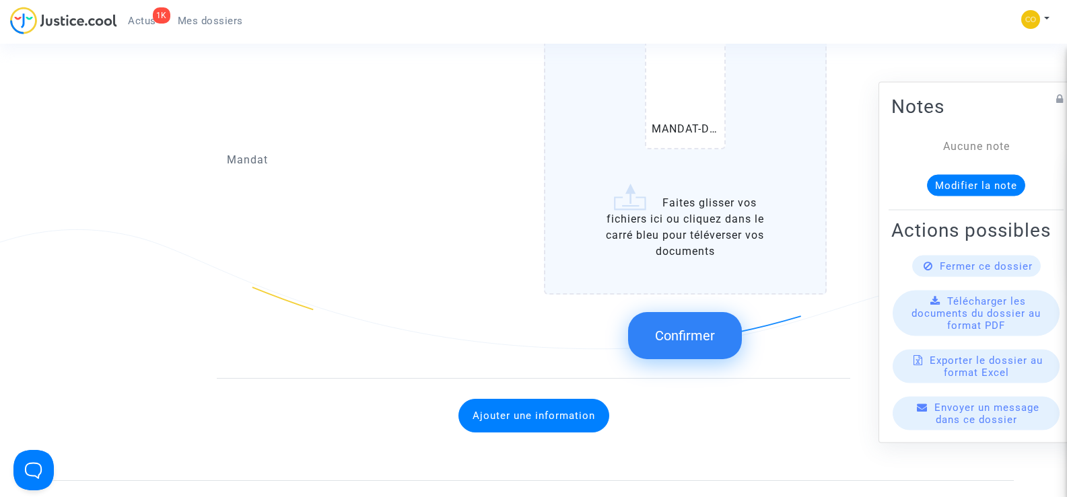
scroll to position [1885, 0]
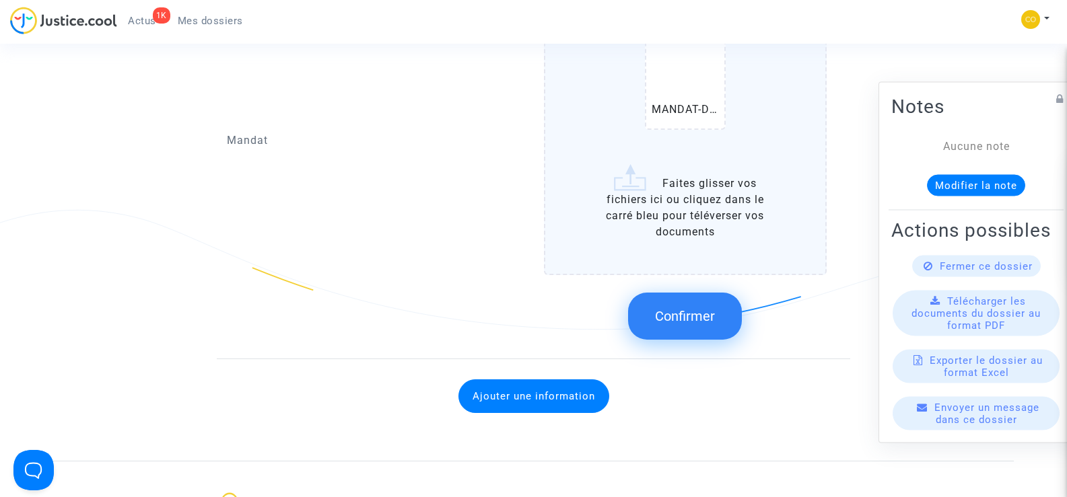
click at [699, 308] on span "Confirmer" at bounding box center [685, 316] width 60 height 16
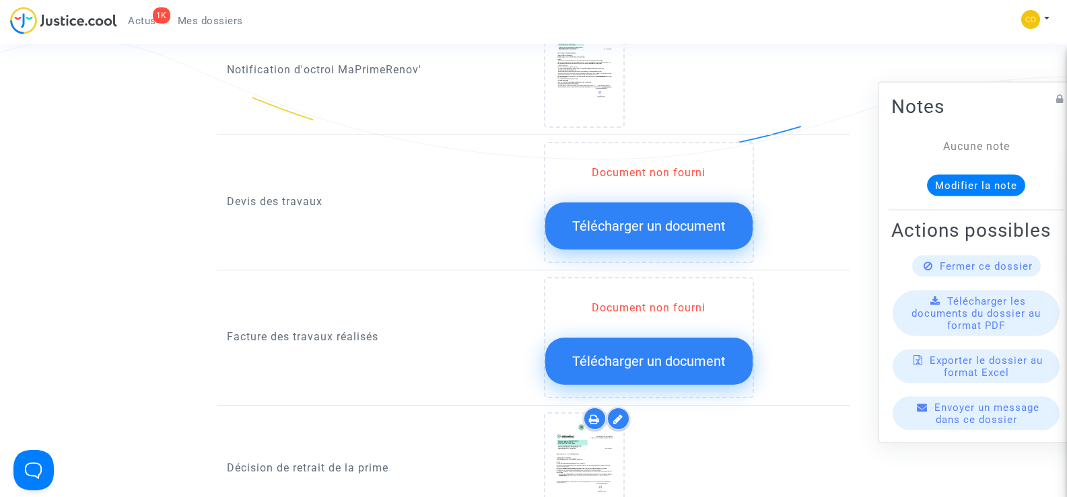
scroll to position [875, 0]
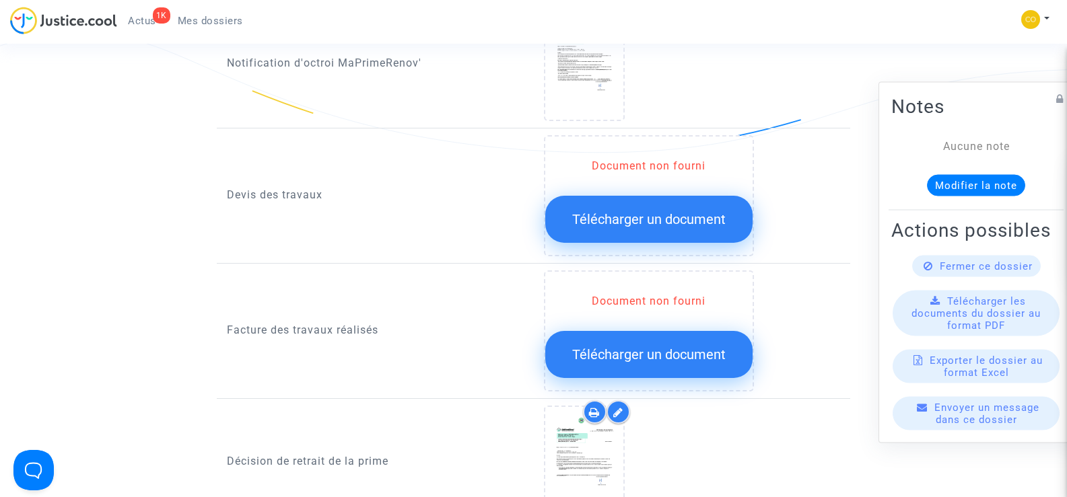
click at [648, 211] on span "Télécharger un document" at bounding box center [648, 219] width 153 height 16
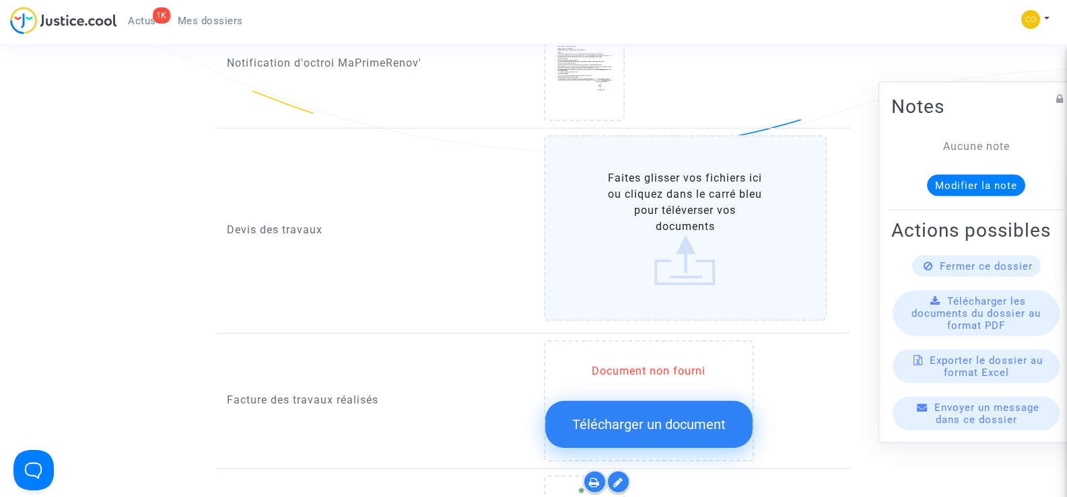
click at [662, 205] on label "Faites glisser vos fichiers ici ou cliquez dans le carré bleu pour téléverser v…" at bounding box center [685, 228] width 283 height 186
click at [0, 0] on input "Faites glisser vos fichiers ici ou cliquez dans le carré bleu pour téléverser v…" at bounding box center [0, 0] width 0 height 0
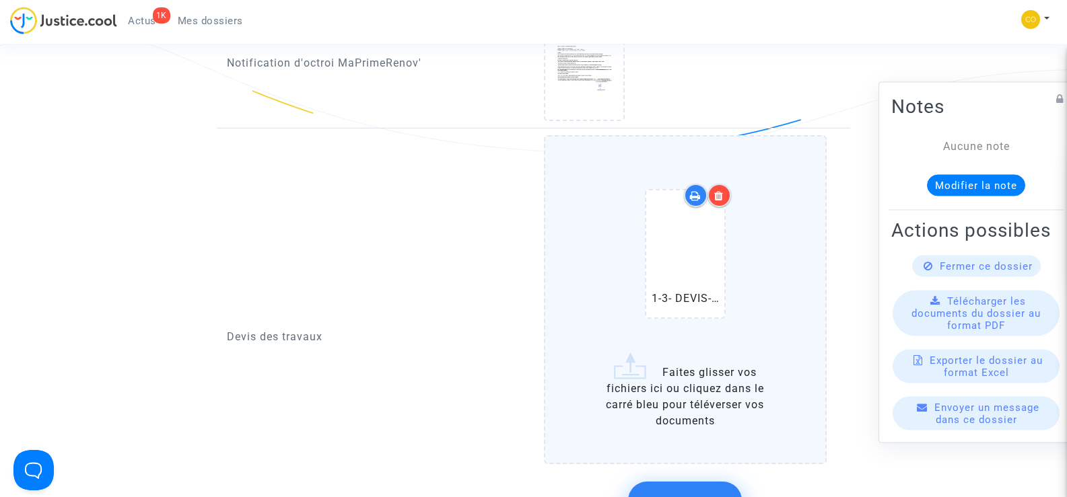
scroll to position [1010, 0]
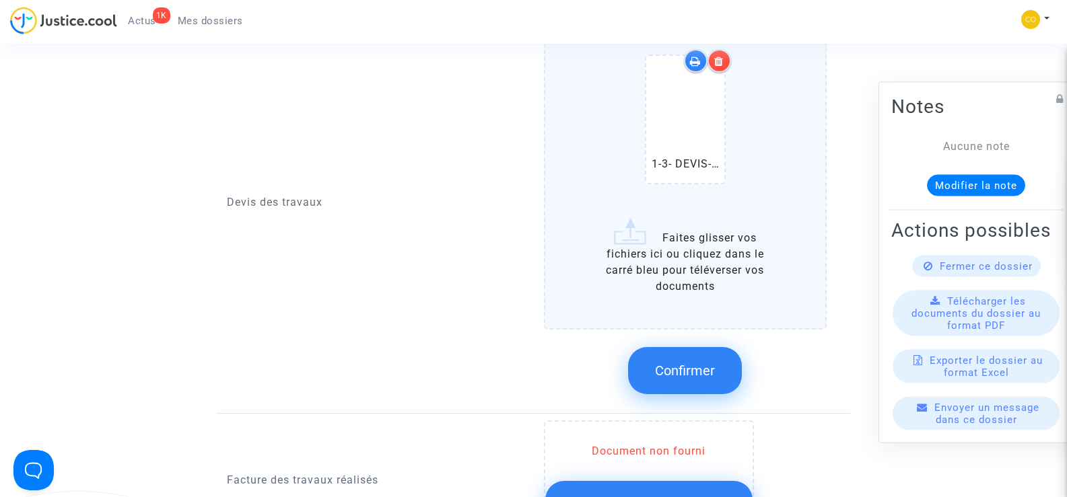
click at [673, 259] on label "1-3- DEVIS-VMC-DUTHILLEUL [PERSON_NAME] .pdf Faites glisser vos fichiers ici ou…" at bounding box center [685, 165] width 283 height 329
click at [0, 0] on input "1-3- DEVIS-VMC-DUTHILLEUL [PERSON_NAME] .pdf Faites glisser vos fichiers ici ou…" at bounding box center [0, 0] width 0 height 0
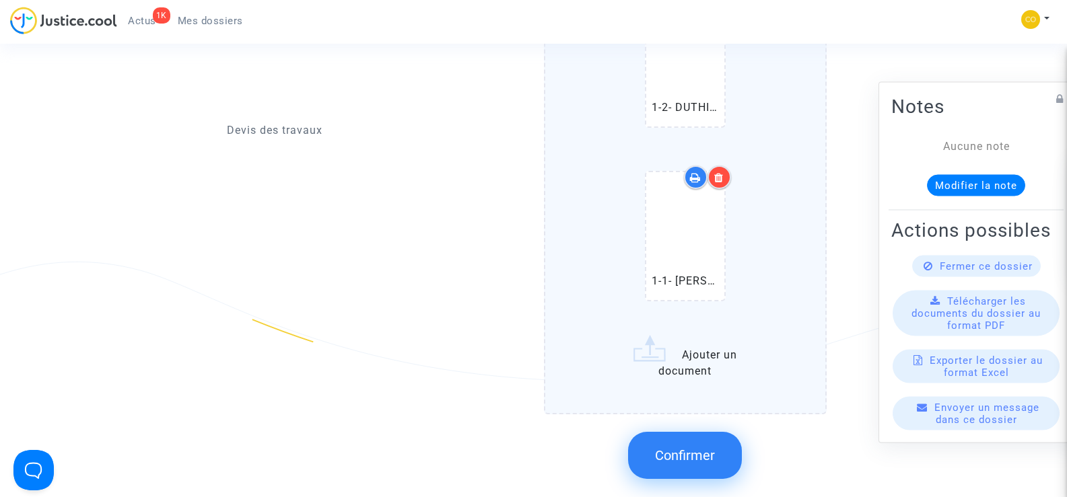
scroll to position [1279, 0]
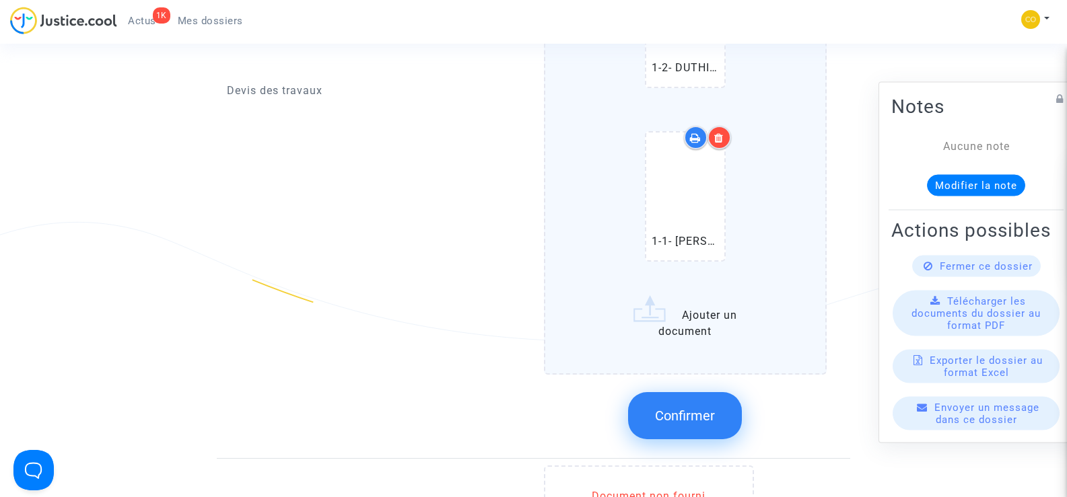
click at [720, 133] on icon at bounding box center [718, 138] width 9 height 11
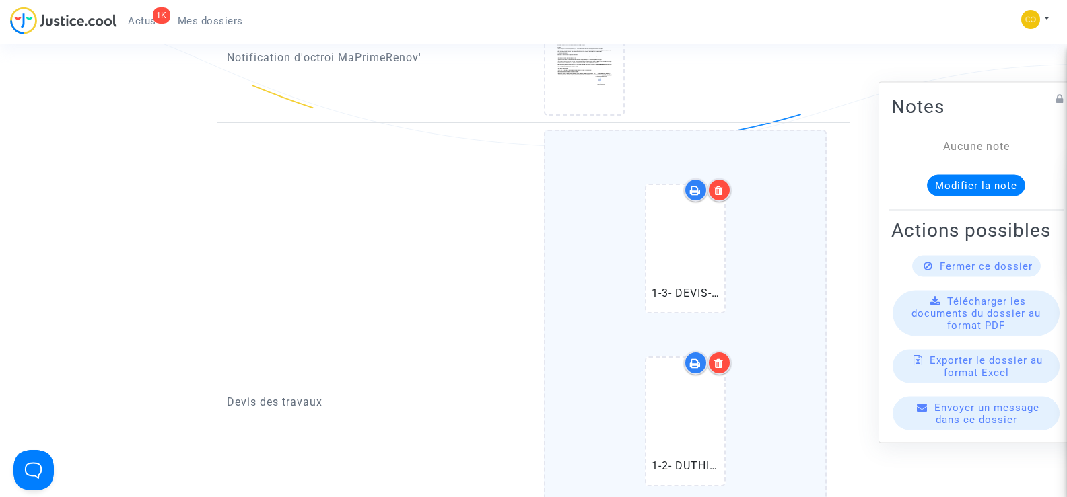
scroll to position [875, 0]
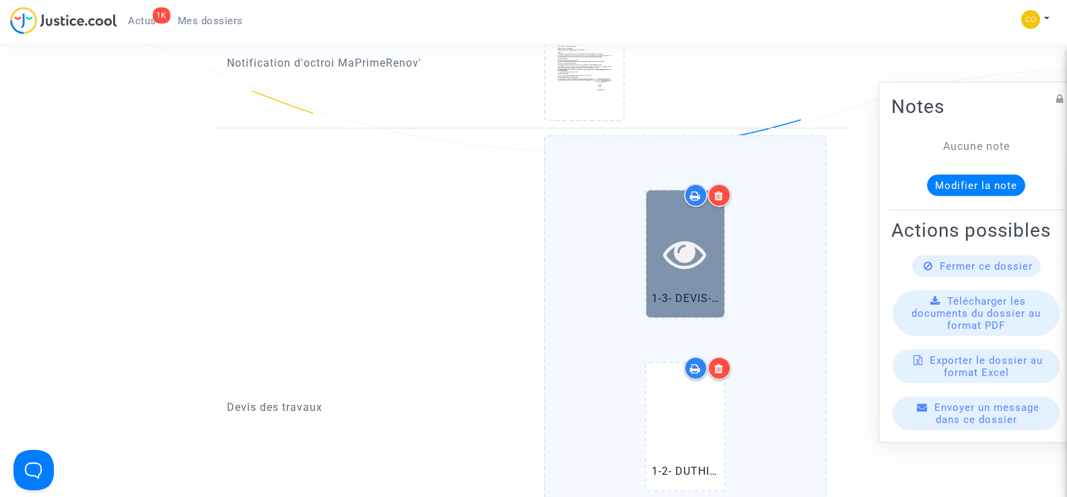
click at [673, 232] on icon at bounding box center [685, 253] width 44 height 43
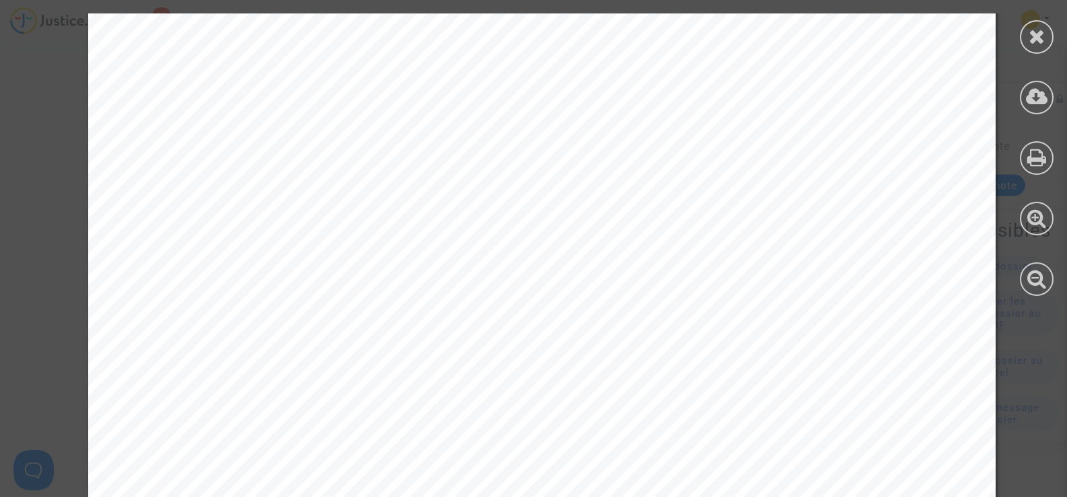
scroll to position [346, 0]
click at [1027, 41] on div at bounding box center [1037, 37] width 34 height 34
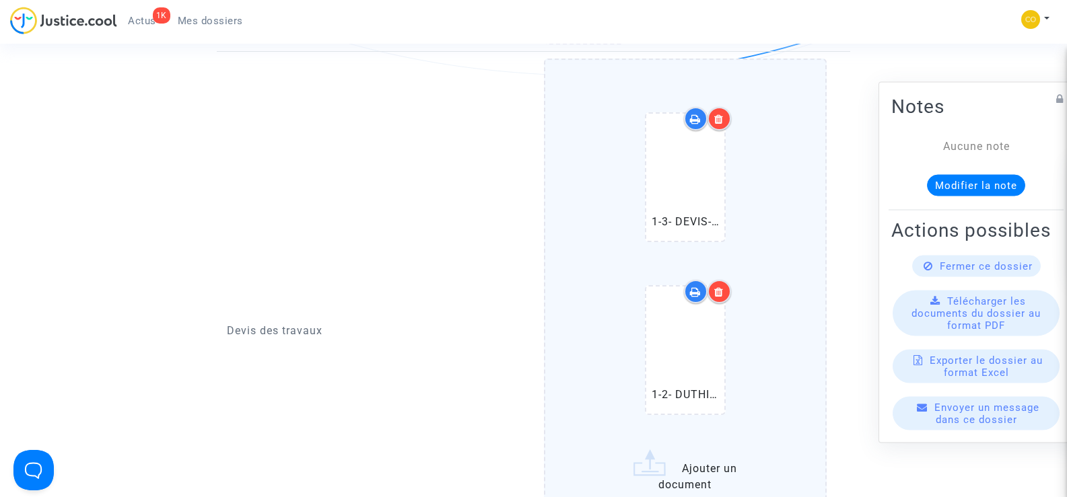
scroll to position [1077, 0]
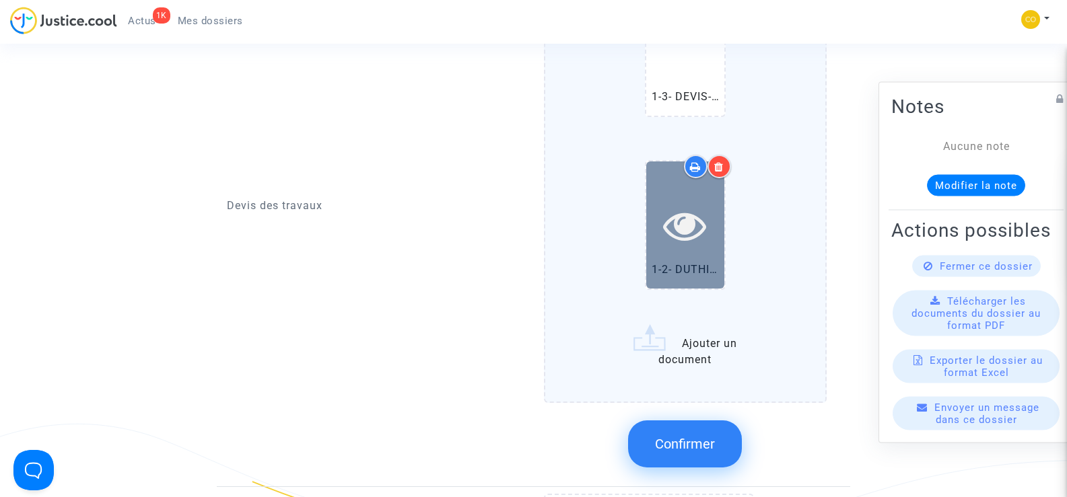
click at [694, 217] on icon at bounding box center [685, 225] width 44 height 43
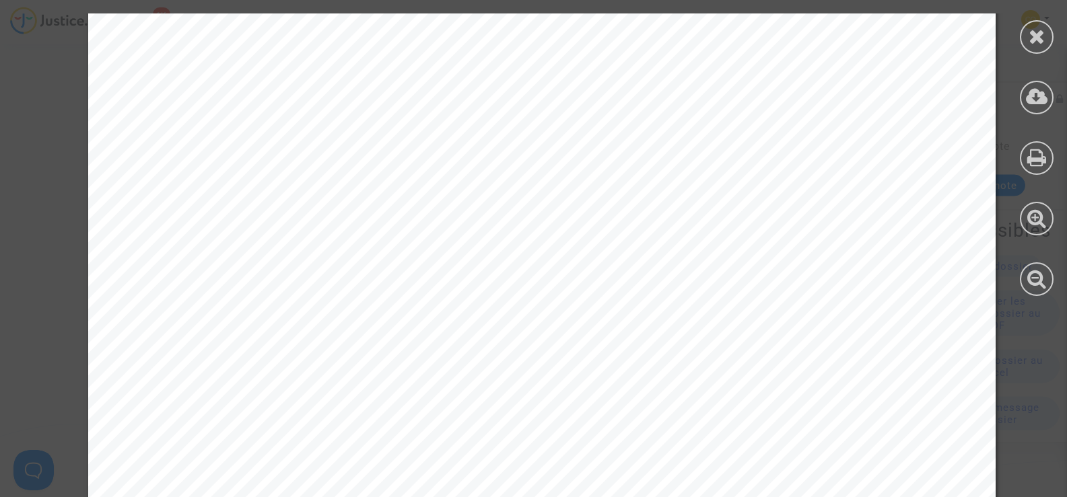
scroll to position [2108, 0]
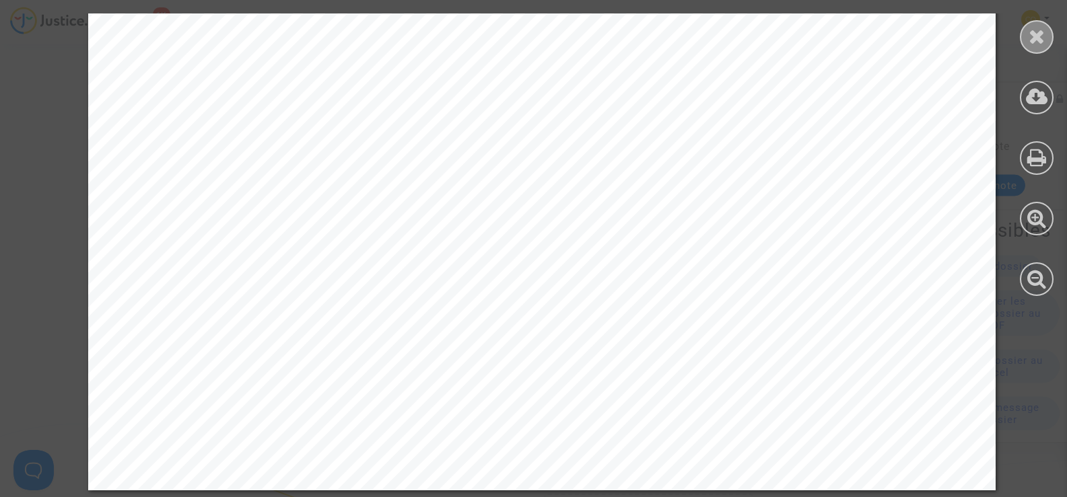
click at [1045, 35] on icon at bounding box center [1037, 36] width 17 height 20
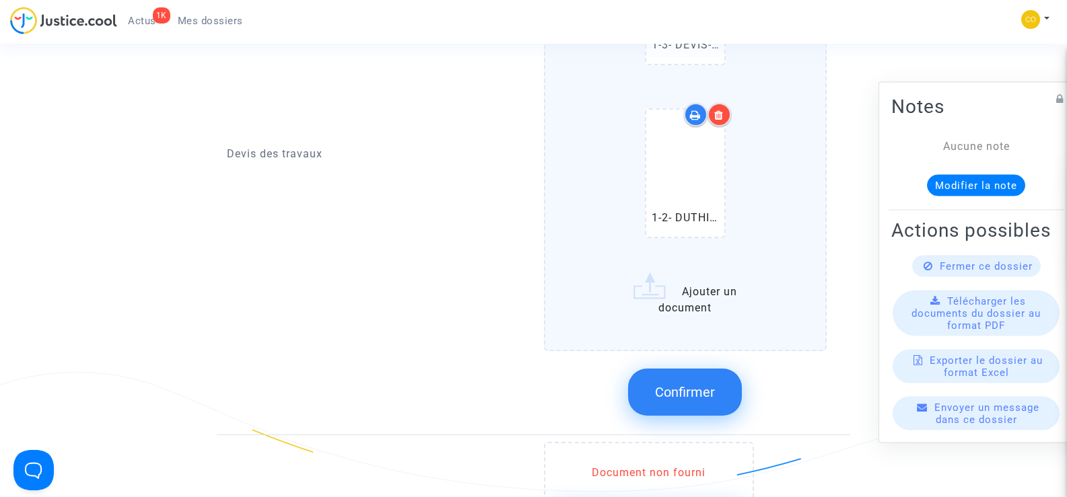
scroll to position [1279, 0]
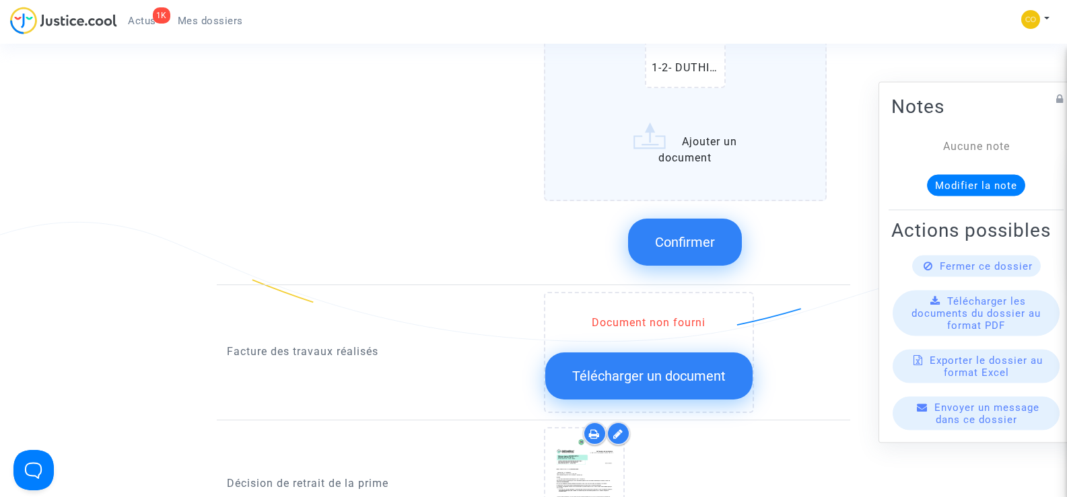
click at [0, 0] on input "1-3- DEVIS-VMC-DUTHILLEUL [PERSON_NAME] .pdf 1-2- DUTHILLEUL [PERSON_NAME]-ITE-…" at bounding box center [0, 0] width 0 height 0
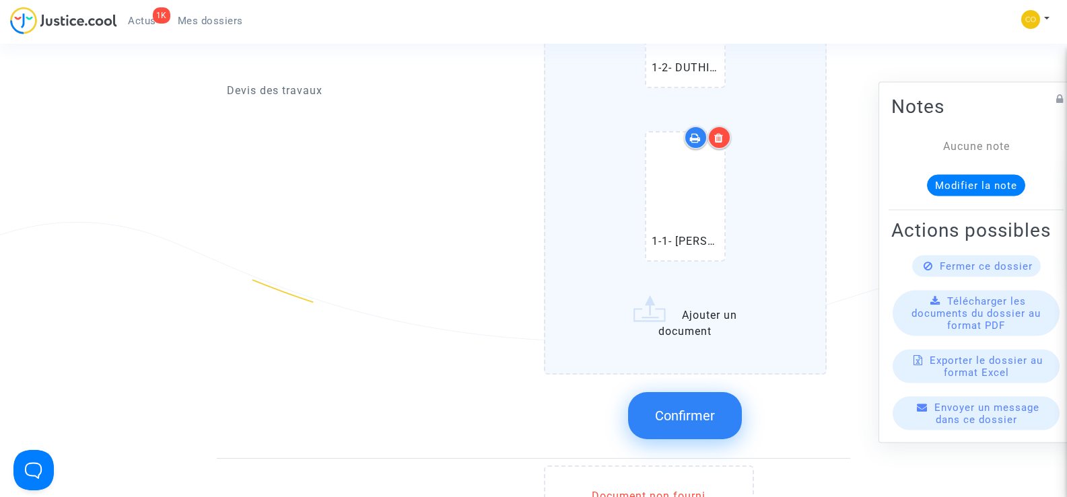
click at [704, 408] on span "Confirmer" at bounding box center [685, 416] width 60 height 16
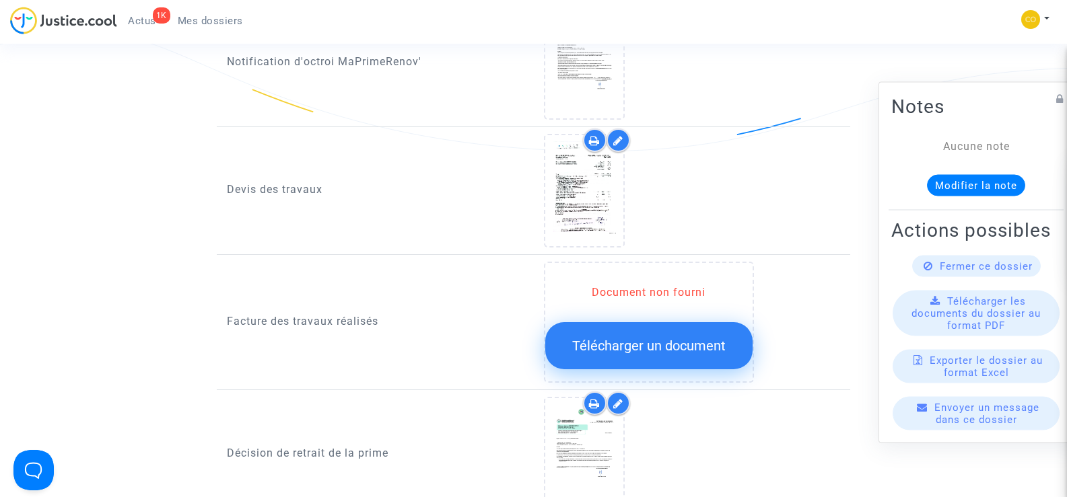
scroll to position [875, 0]
click at [647, 339] on span "Télécharger un document" at bounding box center [648, 347] width 153 height 16
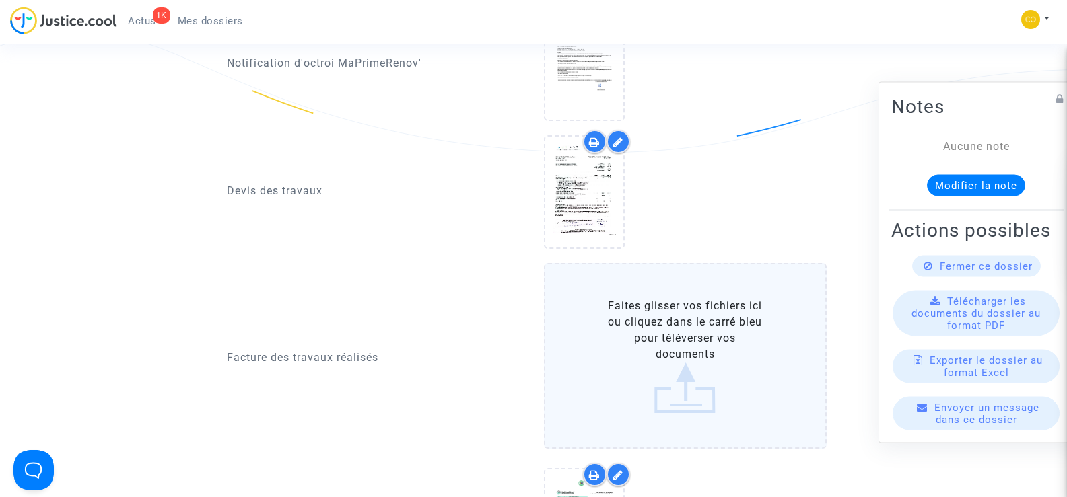
click at [664, 331] on label "Faites glisser vos fichiers ici ou cliquez dans le carré bleu pour téléverser v…" at bounding box center [685, 356] width 283 height 186
click at [0, 0] on input "Faites glisser vos fichiers ici ou cliquez dans le carré bleu pour téléverser v…" at bounding box center [0, 0] width 0 height 0
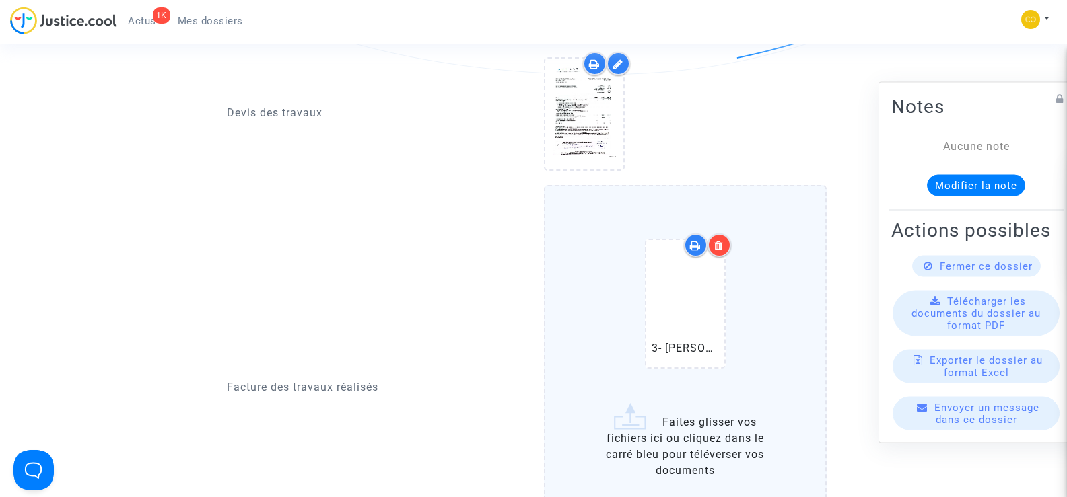
scroll to position [1077, 0]
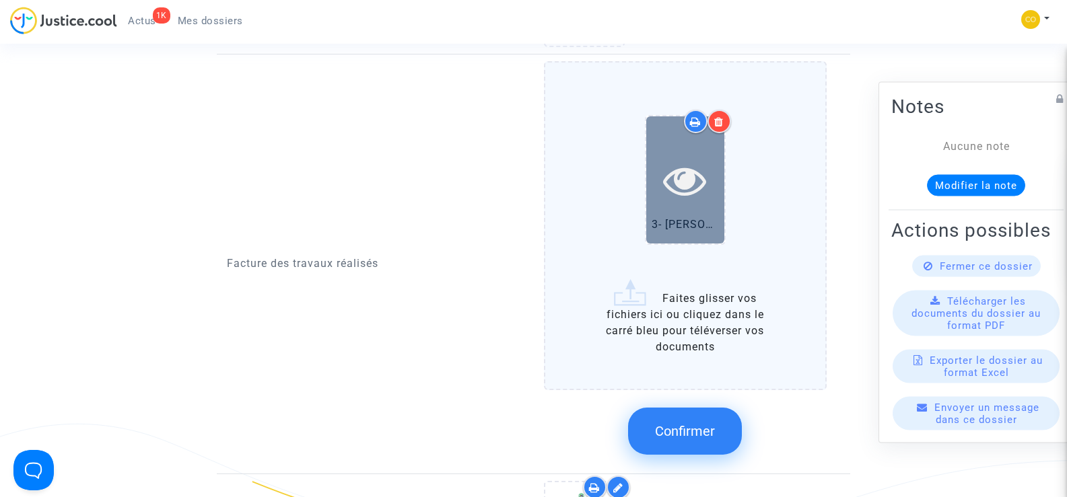
click at [703, 162] on icon at bounding box center [685, 180] width 44 height 43
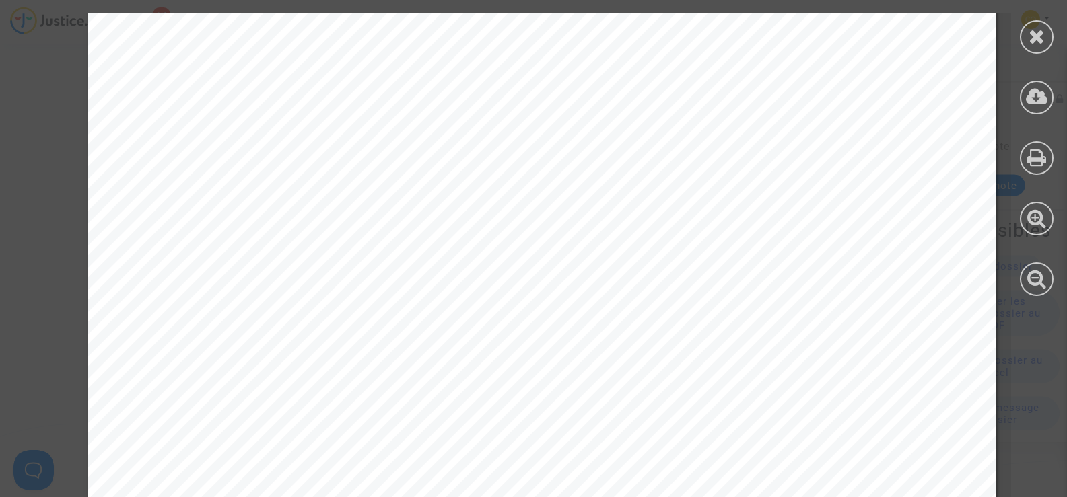
scroll to position [0, 0]
click at [1037, 33] on icon at bounding box center [1037, 36] width 17 height 20
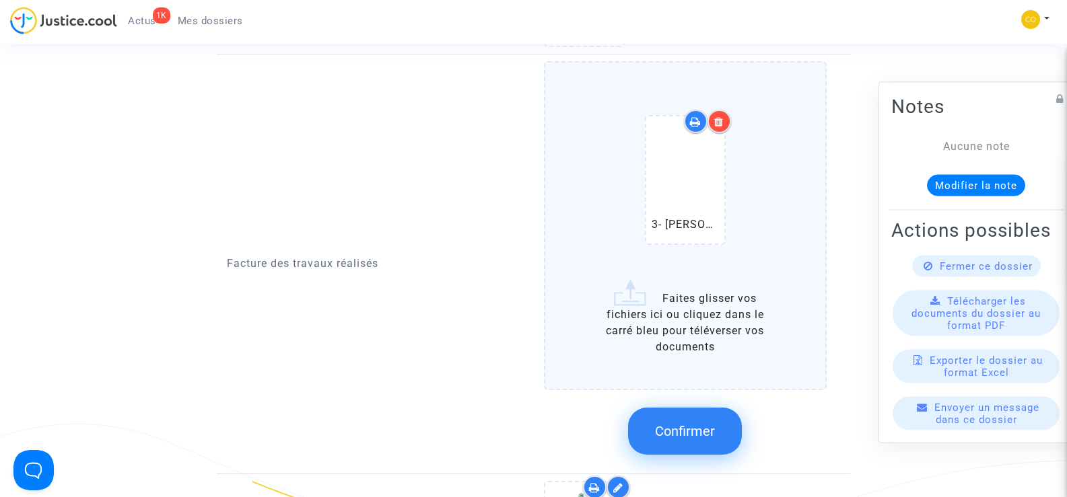
scroll to position [1212, 0]
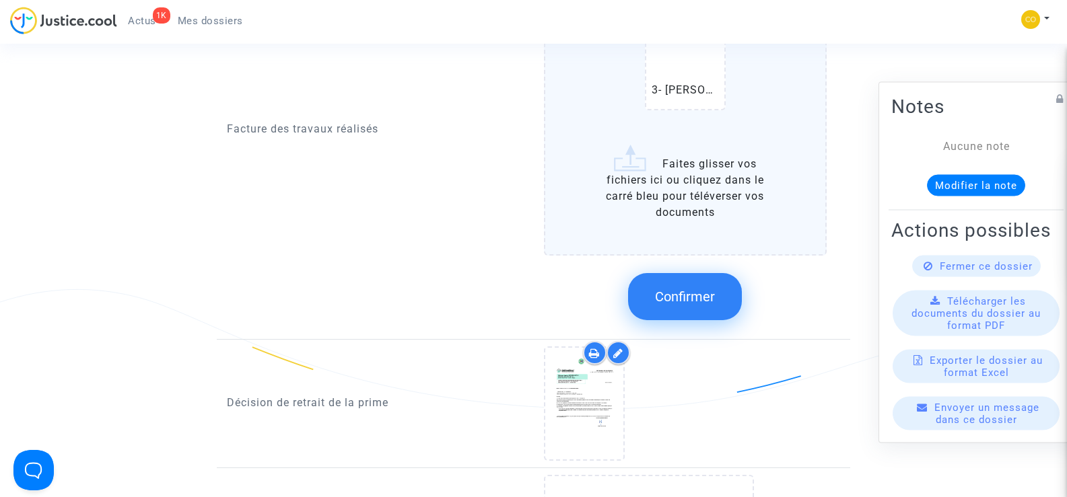
click at [702, 291] on button "Confirmer" at bounding box center [685, 296] width 114 height 47
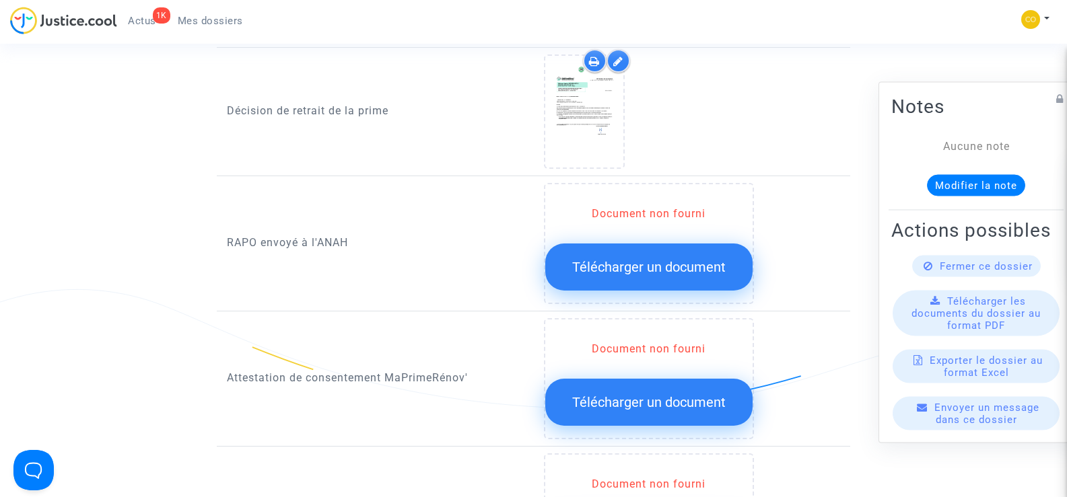
click at [623, 259] on span "Télécharger un document" at bounding box center [648, 267] width 153 height 16
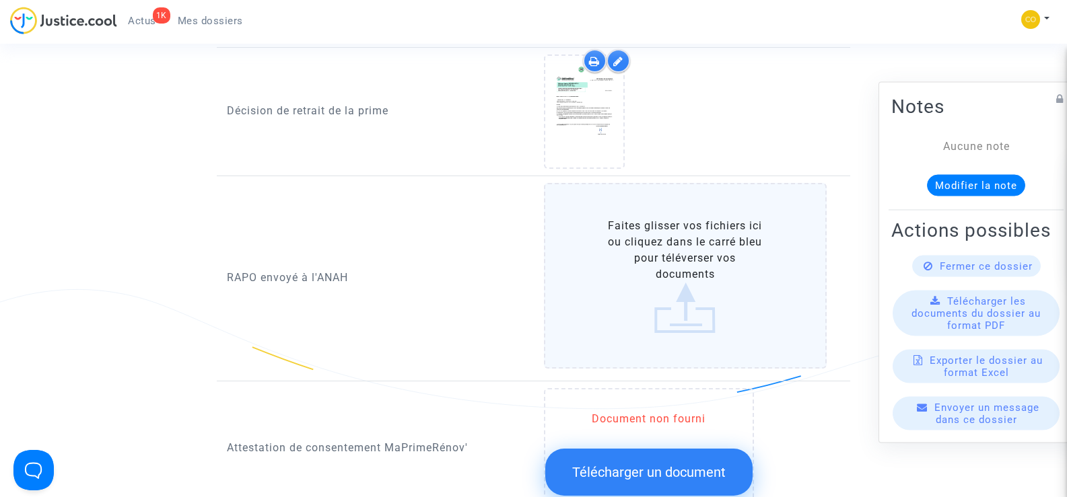
click at [692, 264] on label "Faites glisser vos fichiers ici ou cliquez dans le carré bleu pour téléverser v…" at bounding box center [685, 276] width 283 height 186
click at [0, 0] on input "Faites glisser vos fichiers ici ou cliquez dans le carré bleu pour téléverser v…" at bounding box center [0, 0] width 0 height 0
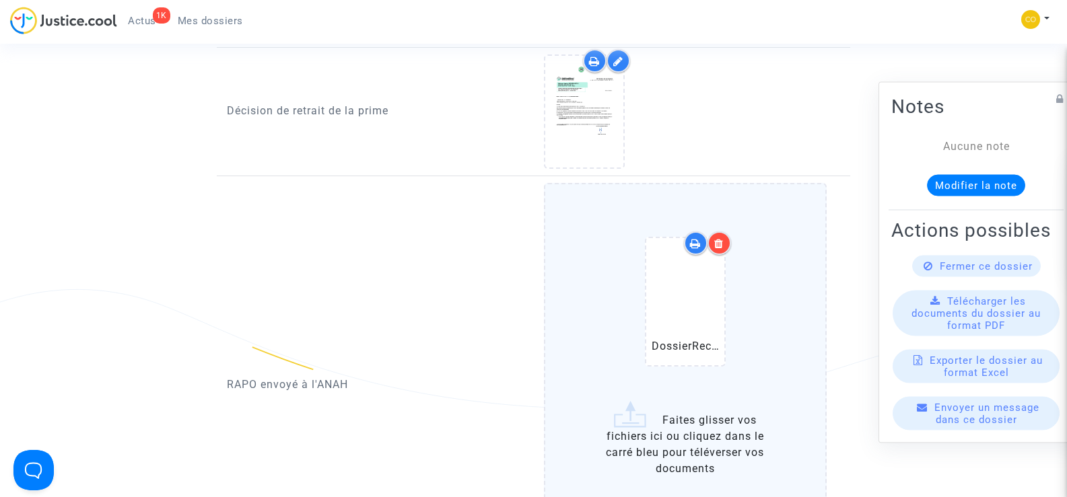
click at [723, 233] on div at bounding box center [720, 244] width 24 height 24
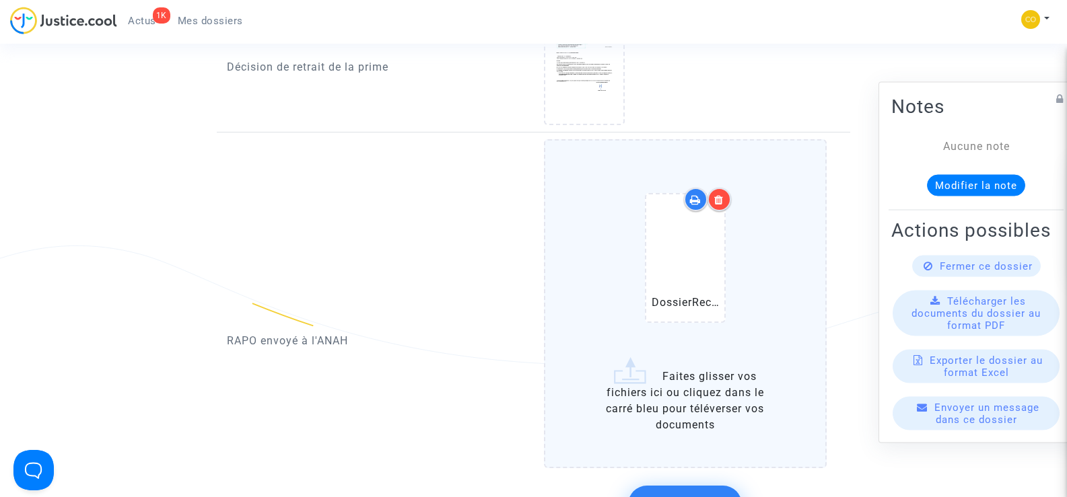
scroll to position [1279, 0]
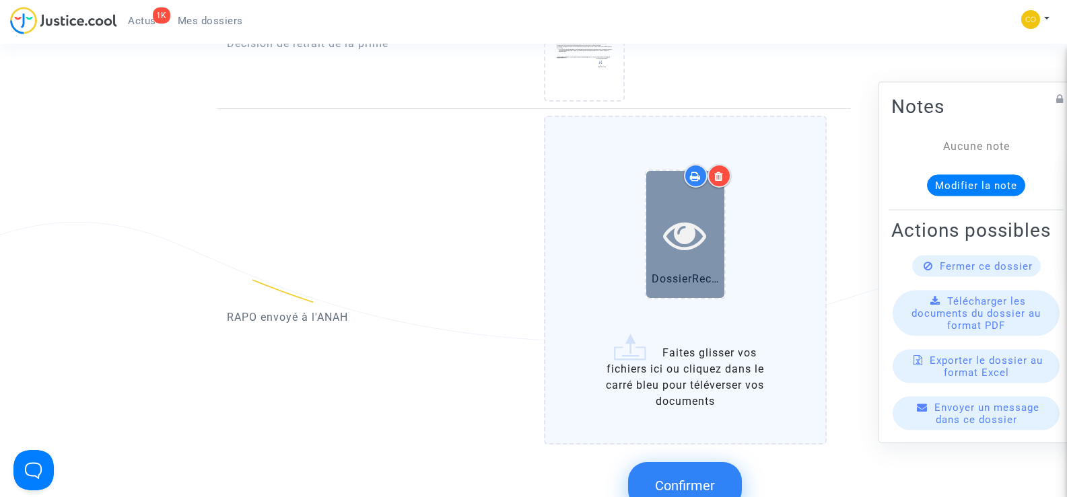
click at [662, 232] on div at bounding box center [685, 234] width 78 height 43
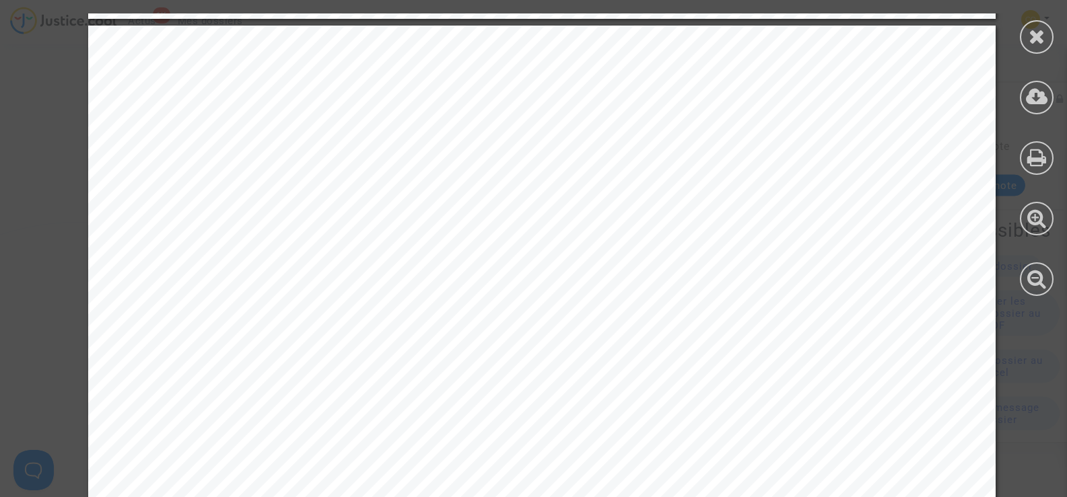
scroll to position [1548, 0]
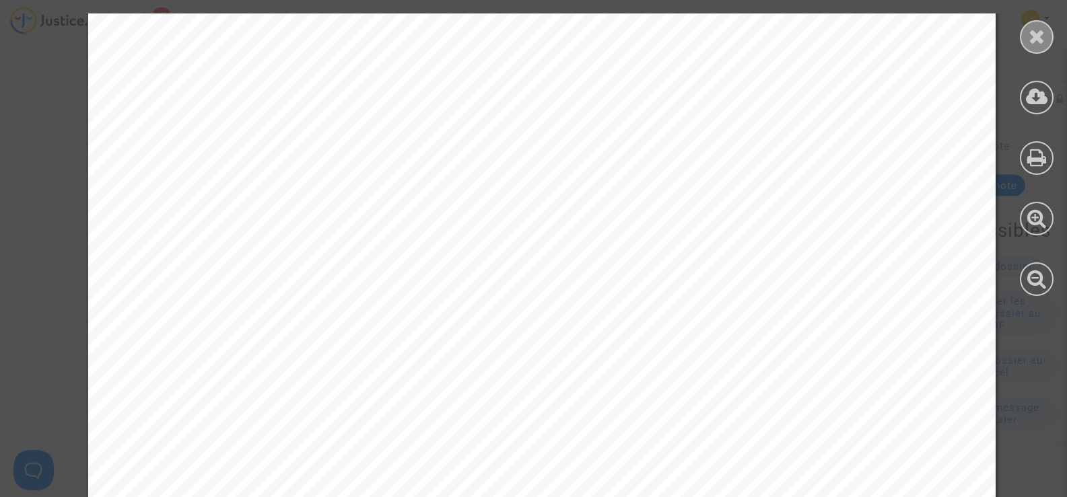
click at [1043, 37] on icon at bounding box center [1037, 36] width 17 height 20
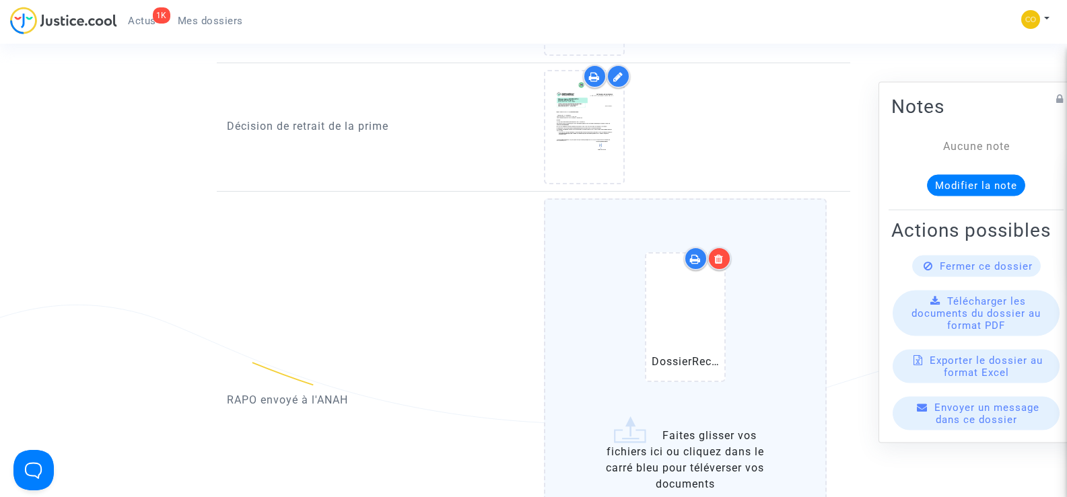
scroll to position [942, 0]
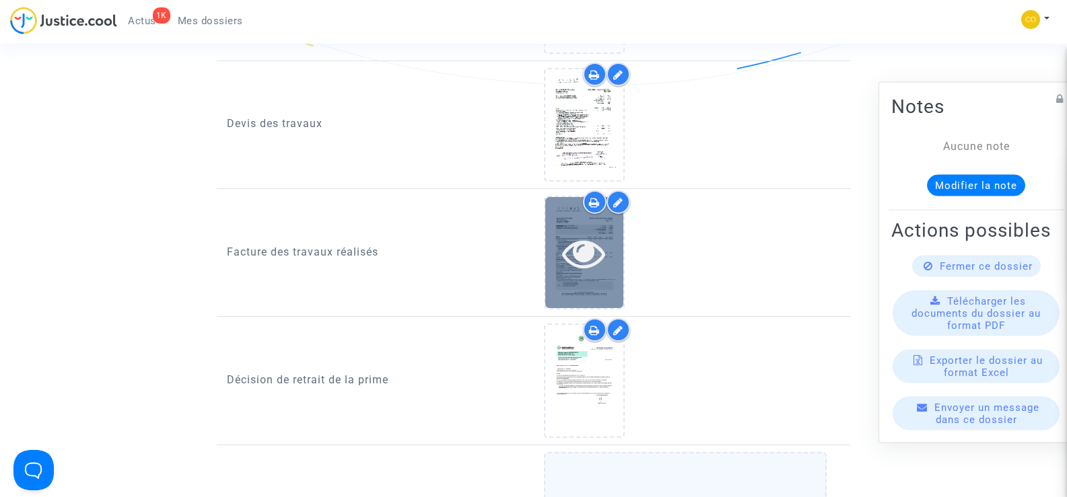
click at [594, 249] on icon at bounding box center [584, 253] width 44 height 43
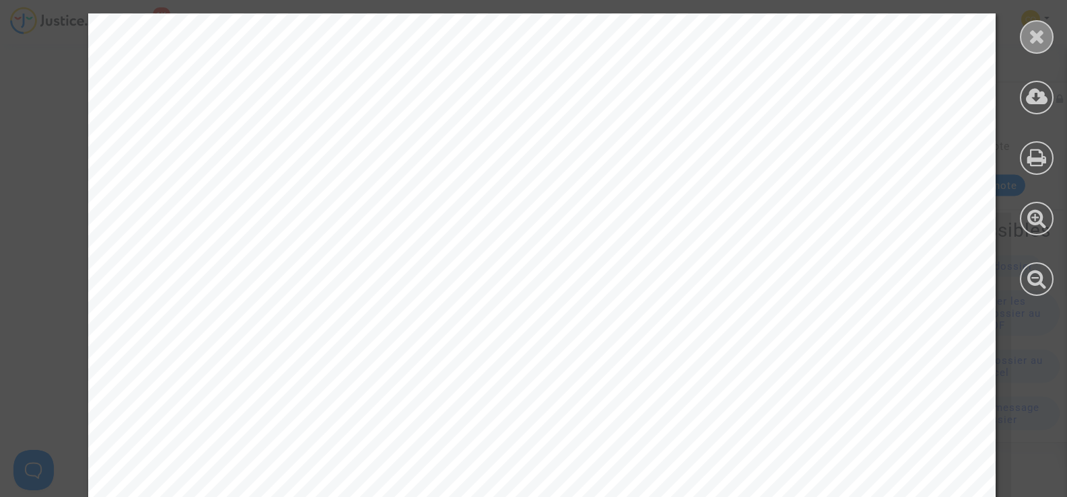
click at [1038, 29] on icon at bounding box center [1037, 36] width 17 height 20
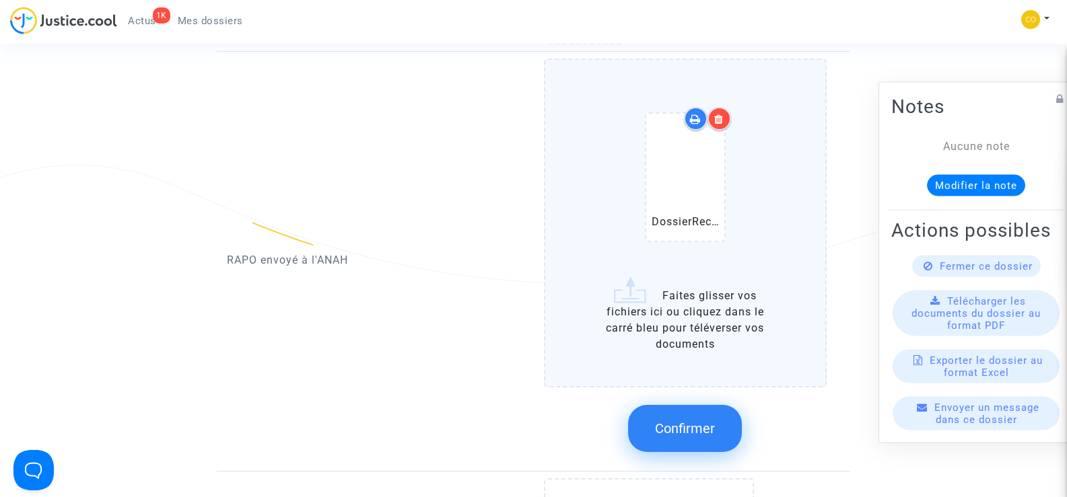
scroll to position [1414, 0]
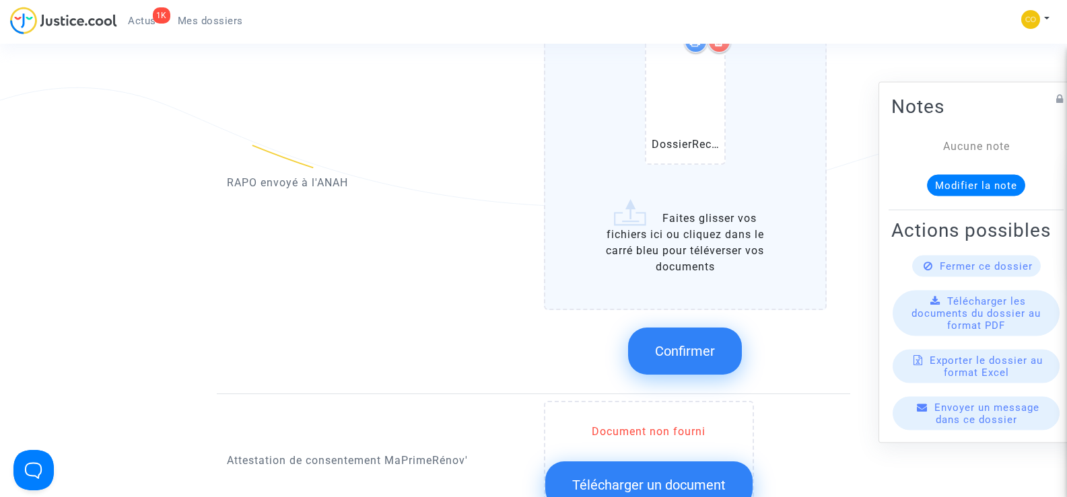
click at [710, 343] on span "Confirmer" at bounding box center [685, 351] width 60 height 16
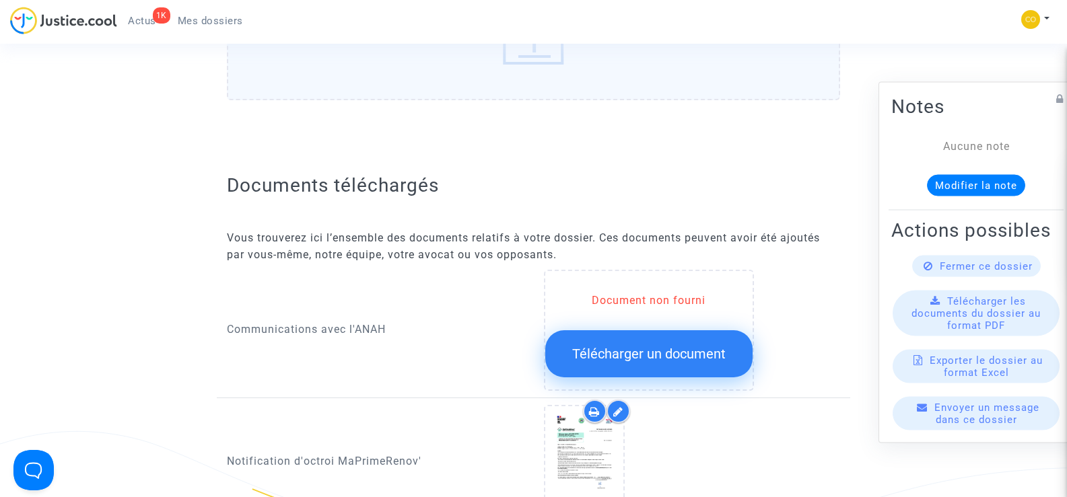
scroll to position [539, 0]
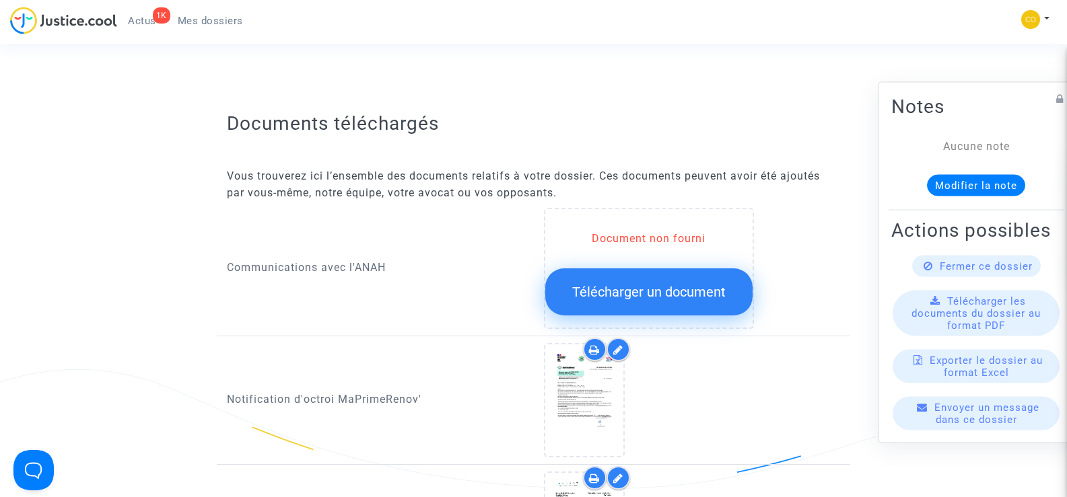
click at [694, 284] on span "Télécharger un document" at bounding box center [648, 292] width 153 height 16
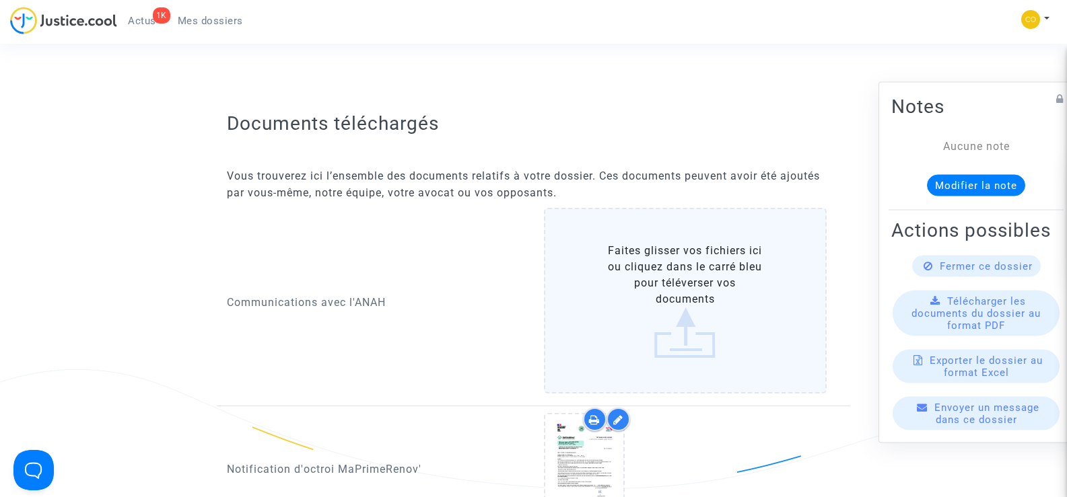
click at [694, 283] on label "Faites glisser vos fichiers ici ou cliquez dans le carré bleu pour téléverser v…" at bounding box center [685, 301] width 283 height 186
click at [0, 0] on input "Faites glisser vos fichiers ici ou cliquez dans le carré bleu pour téléverser v…" at bounding box center [0, 0] width 0 height 0
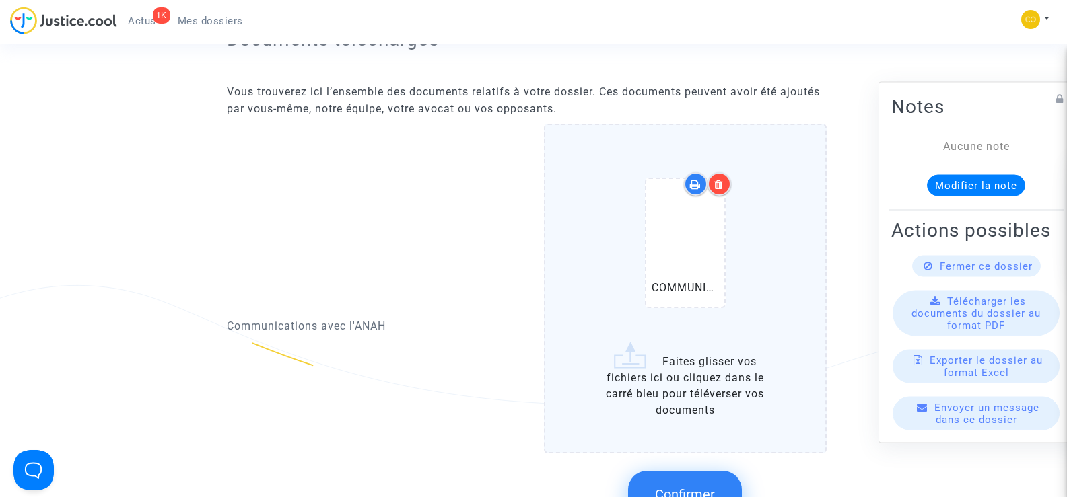
scroll to position [741, 0]
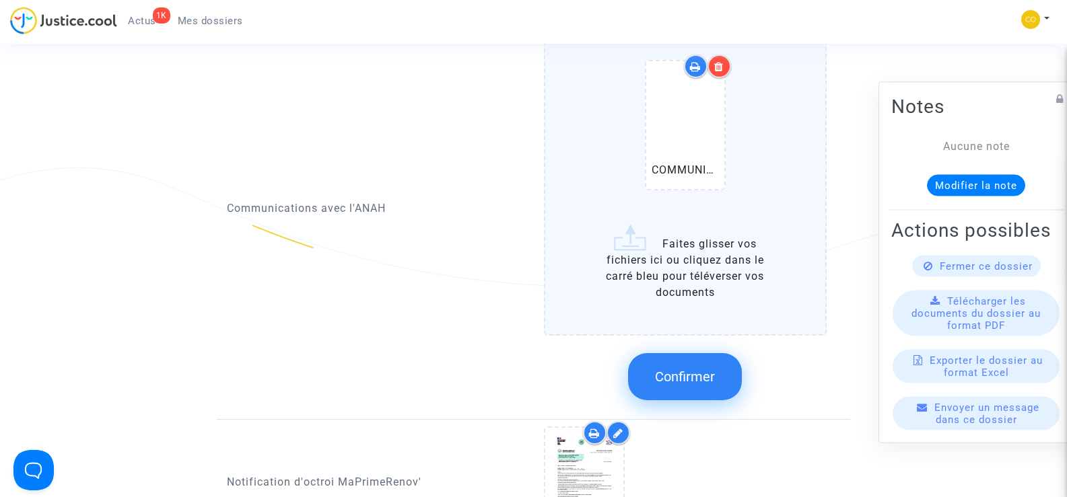
click at [703, 251] on label "COMMUNICATION 2 DUTHILLEUL.pdf Faites glisser vos fichiers ici ou cliquez dans …" at bounding box center [685, 170] width 283 height 329
click at [0, 0] on input "COMMUNICATION 2 DUTHILLEUL.pdf Faites glisser vos fichiers ici ou cliquez dans …" at bounding box center [0, 0] width 0 height 0
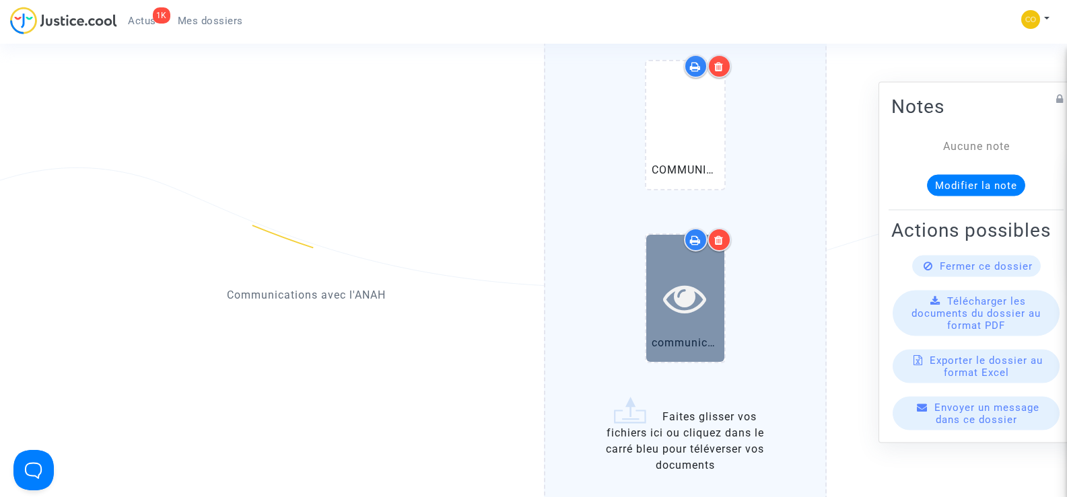
click at [675, 289] on icon at bounding box center [685, 298] width 44 height 43
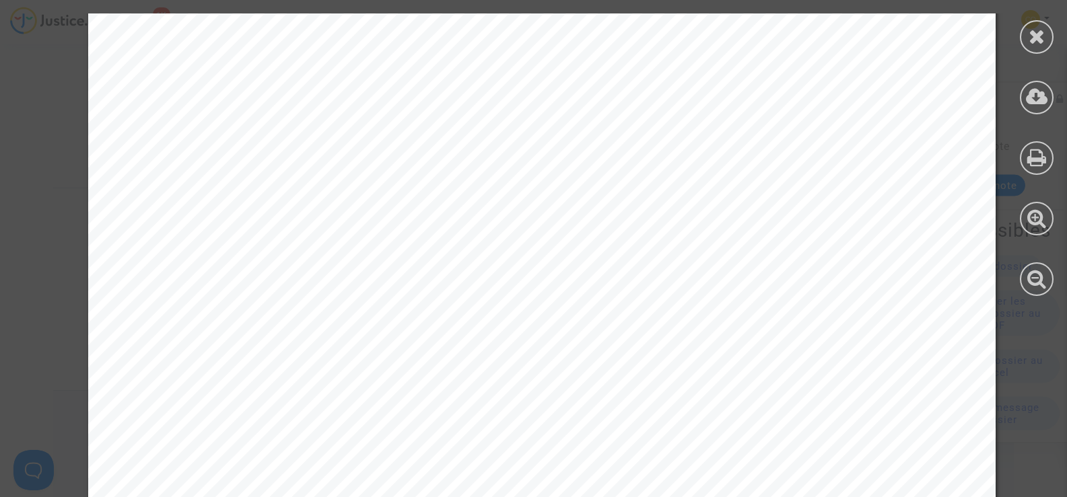
scroll to position [0, 0]
click at [1039, 37] on icon at bounding box center [1037, 36] width 17 height 20
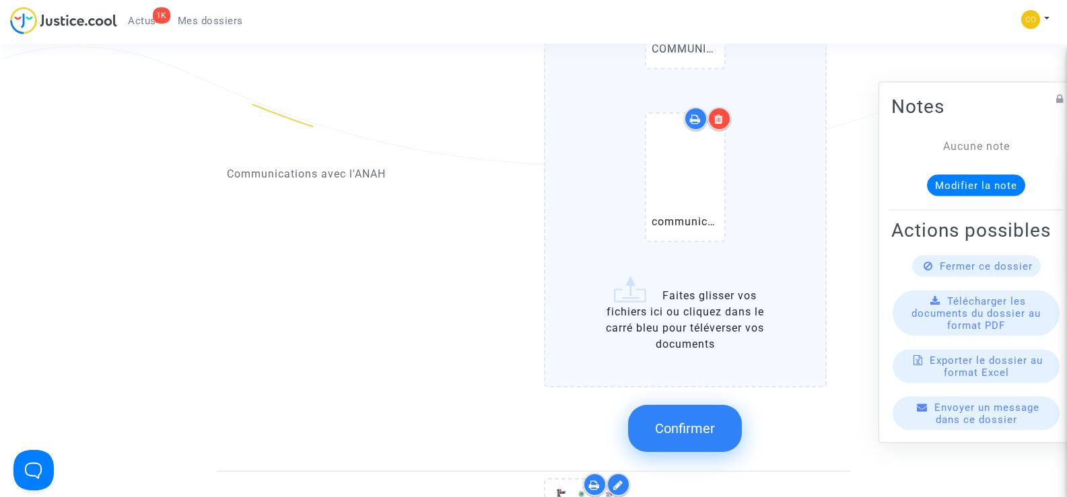
scroll to position [727, 0]
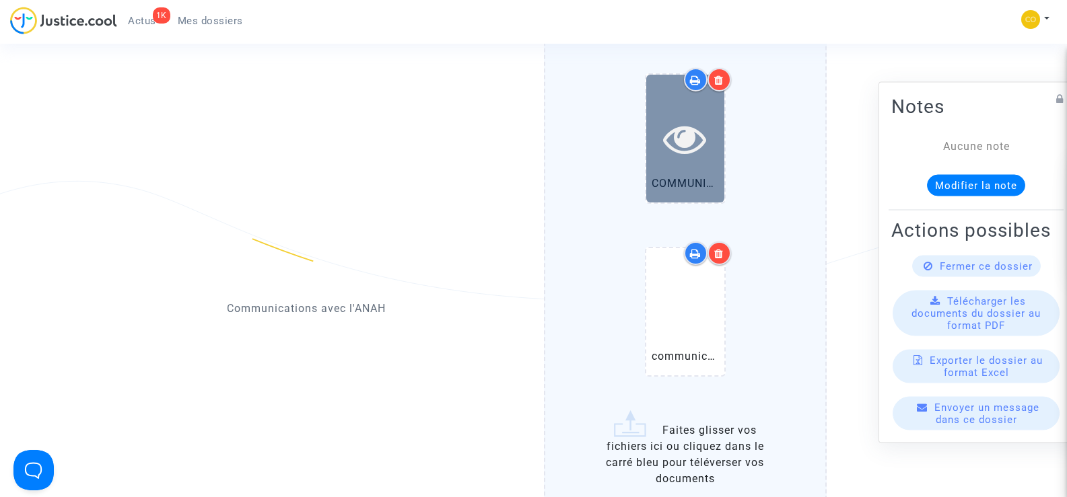
click at [694, 128] on icon at bounding box center [685, 138] width 44 height 43
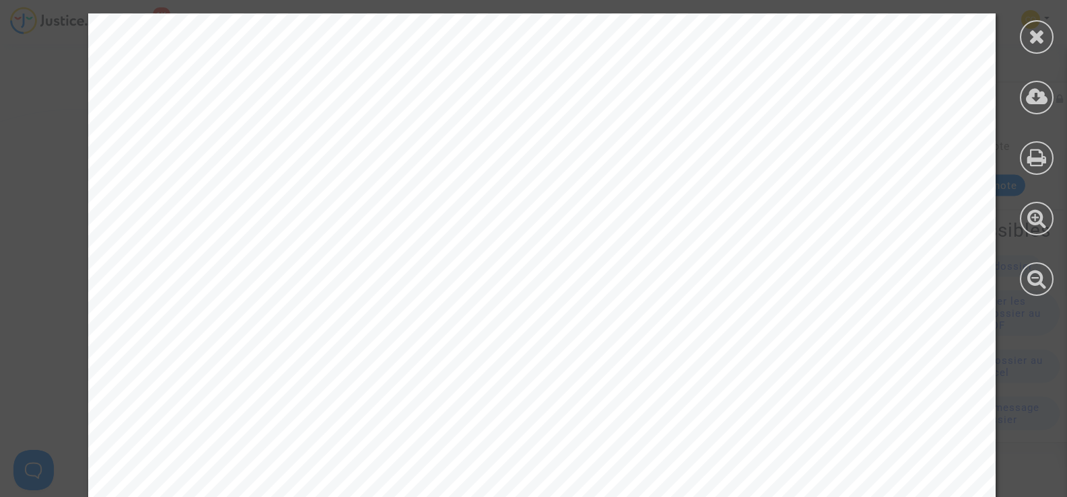
scroll to position [188, 0]
click at [1030, 28] on icon at bounding box center [1037, 36] width 17 height 20
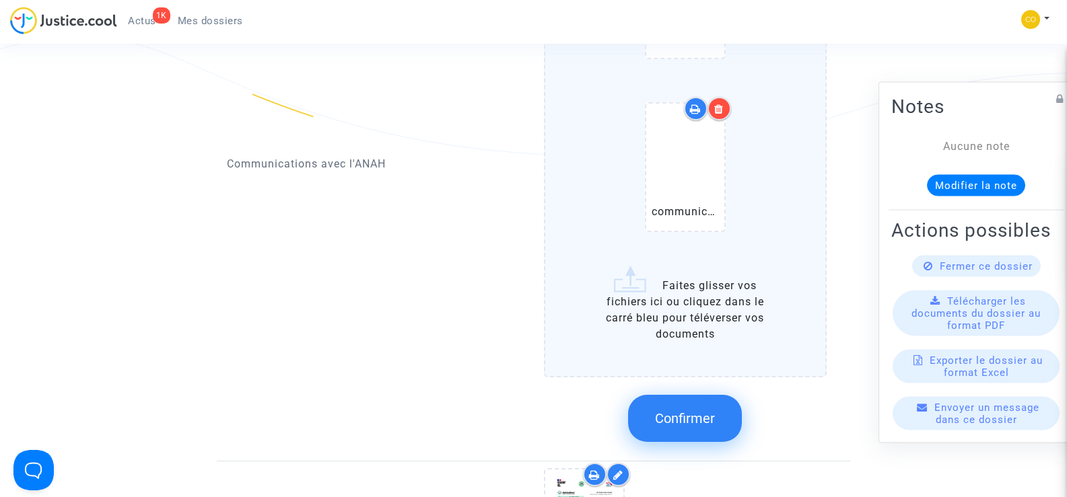
scroll to position [875, 0]
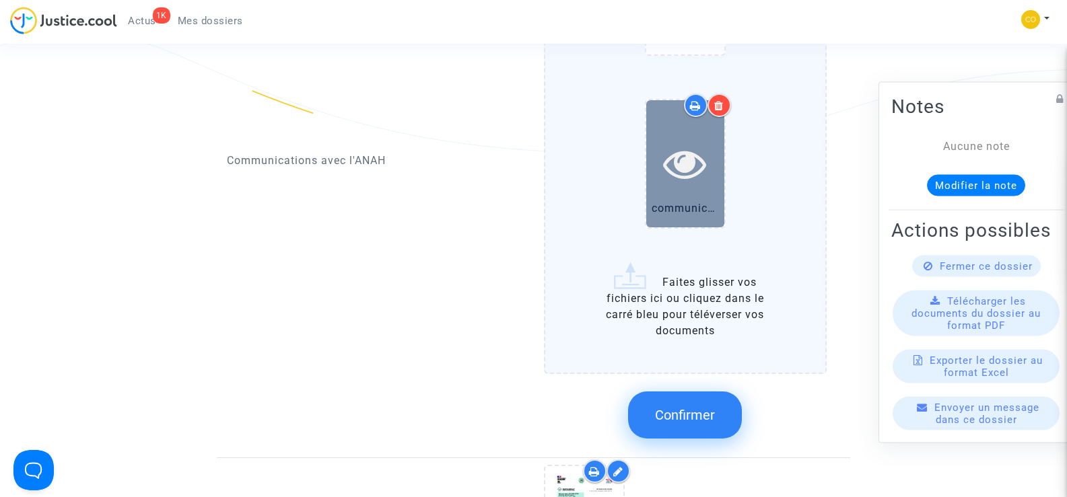
click at [692, 160] on icon at bounding box center [685, 163] width 44 height 43
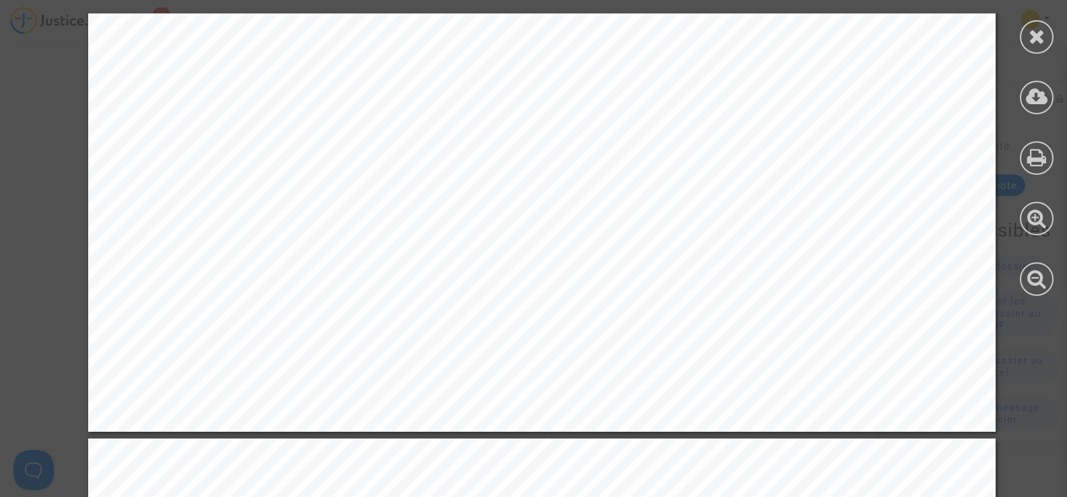
scroll to position [695, 0]
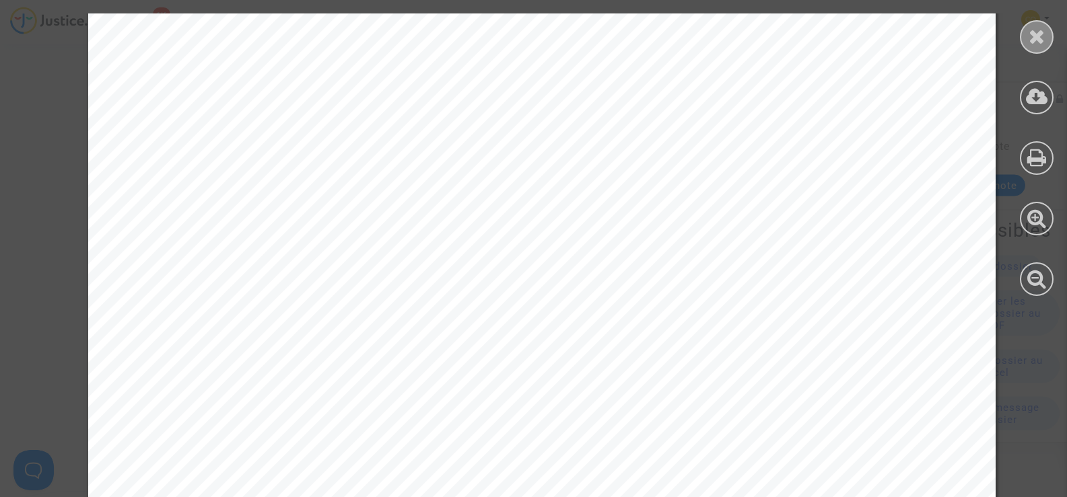
click at [1035, 34] on icon at bounding box center [1037, 36] width 17 height 20
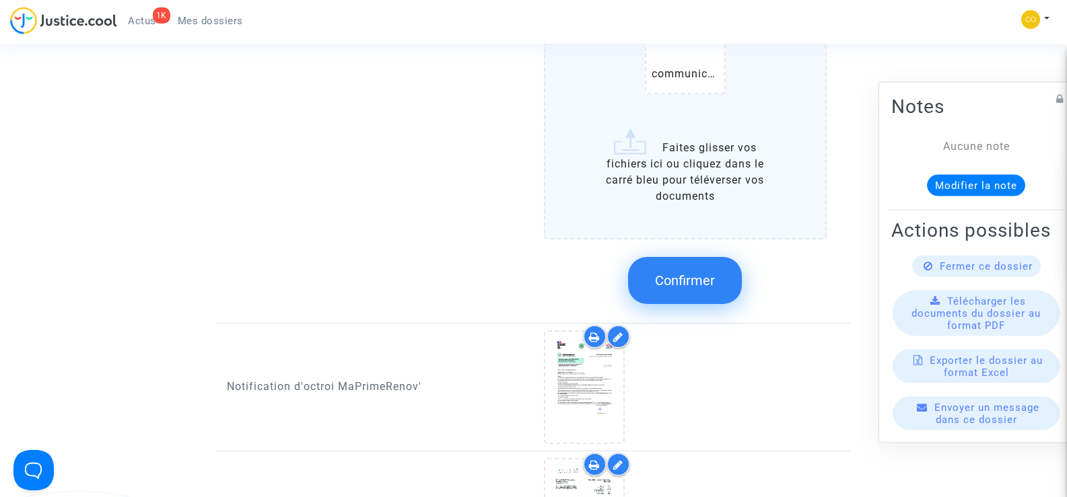
click at [711, 273] on span "Confirmer" at bounding box center [685, 281] width 60 height 16
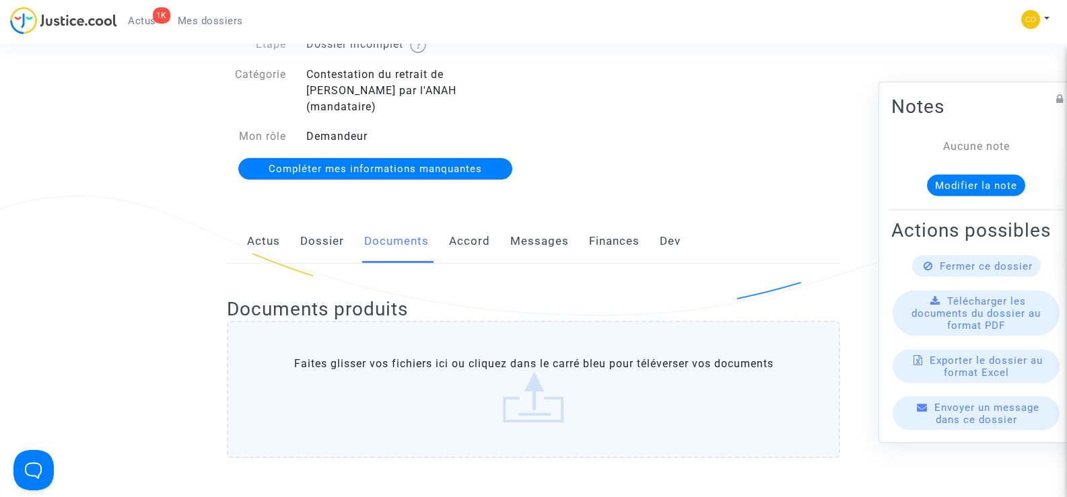
scroll to position [0, 0]
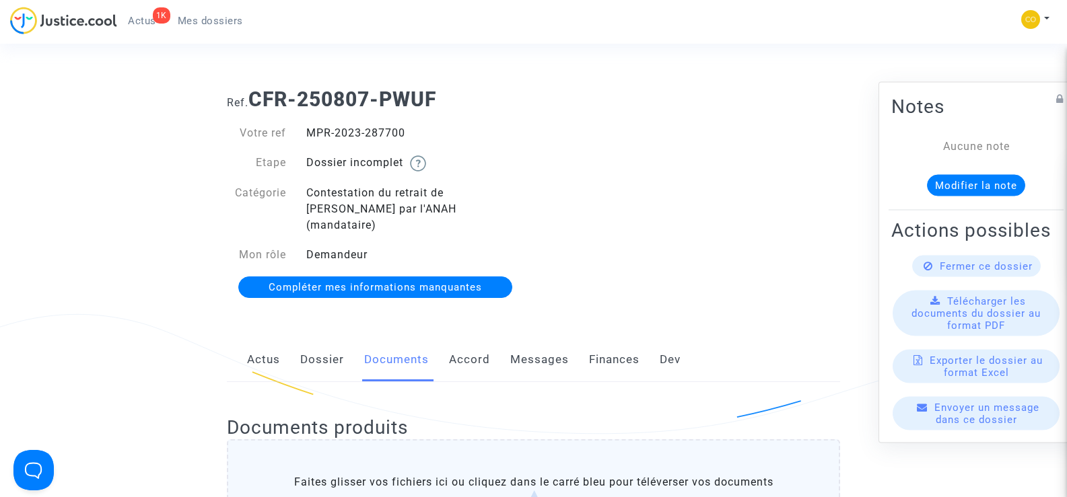
drag, startPoint x: 410, startPoint y: 134, endPoint x: 290, endPoint y: 133, distance: 119.8
click at [290, 133] on div "Votre ref MPR-2023-287700" at bounding box center [375, 133] width 317 height 16
